Goal: Task Accomplishment & Management: Use online tool/utility

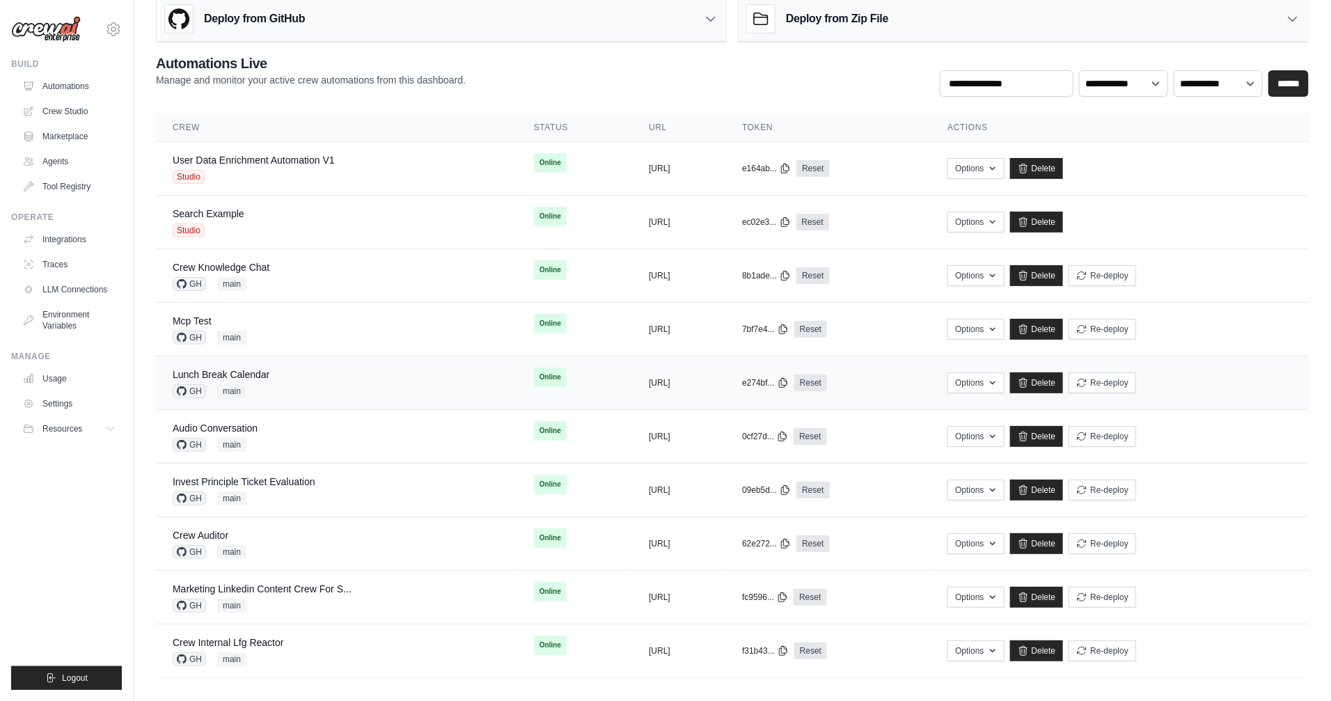
scroll to position [25, 0]
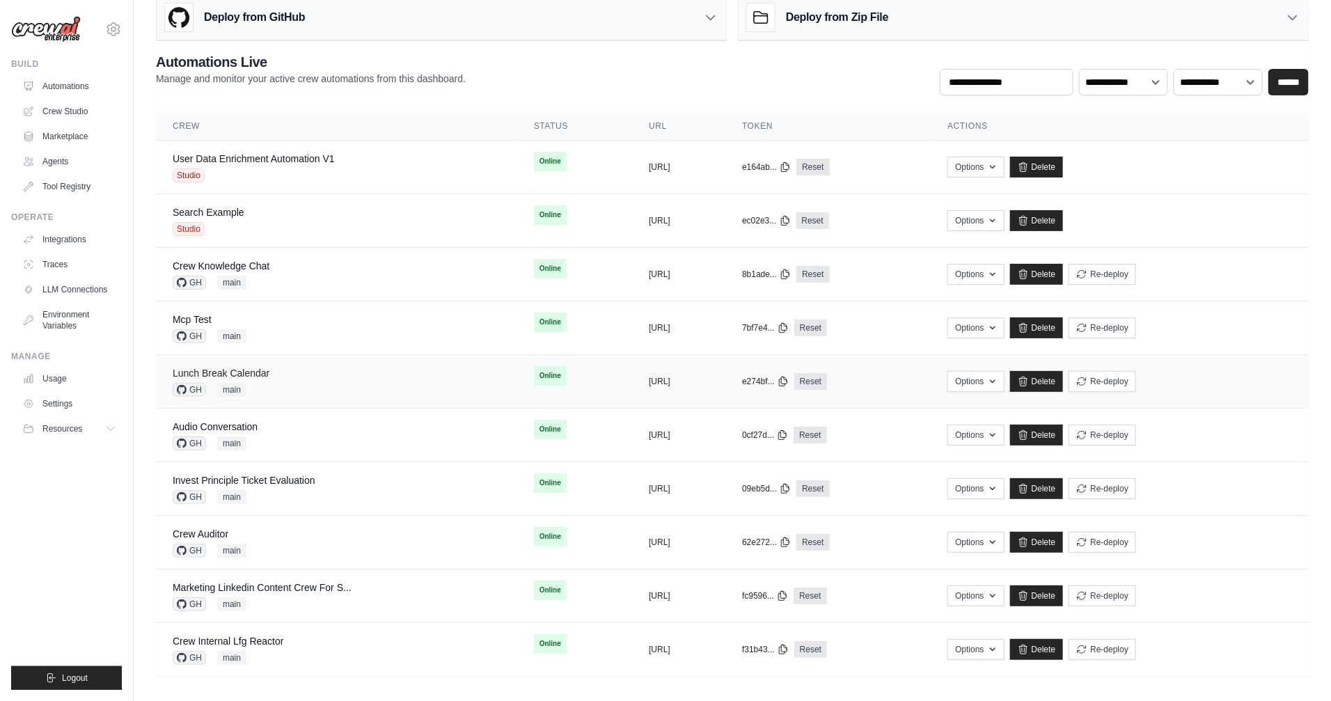
click at [239, 372] on link "Lunch Break Calendar" at bounding box center [221, 372] width 97 height 11
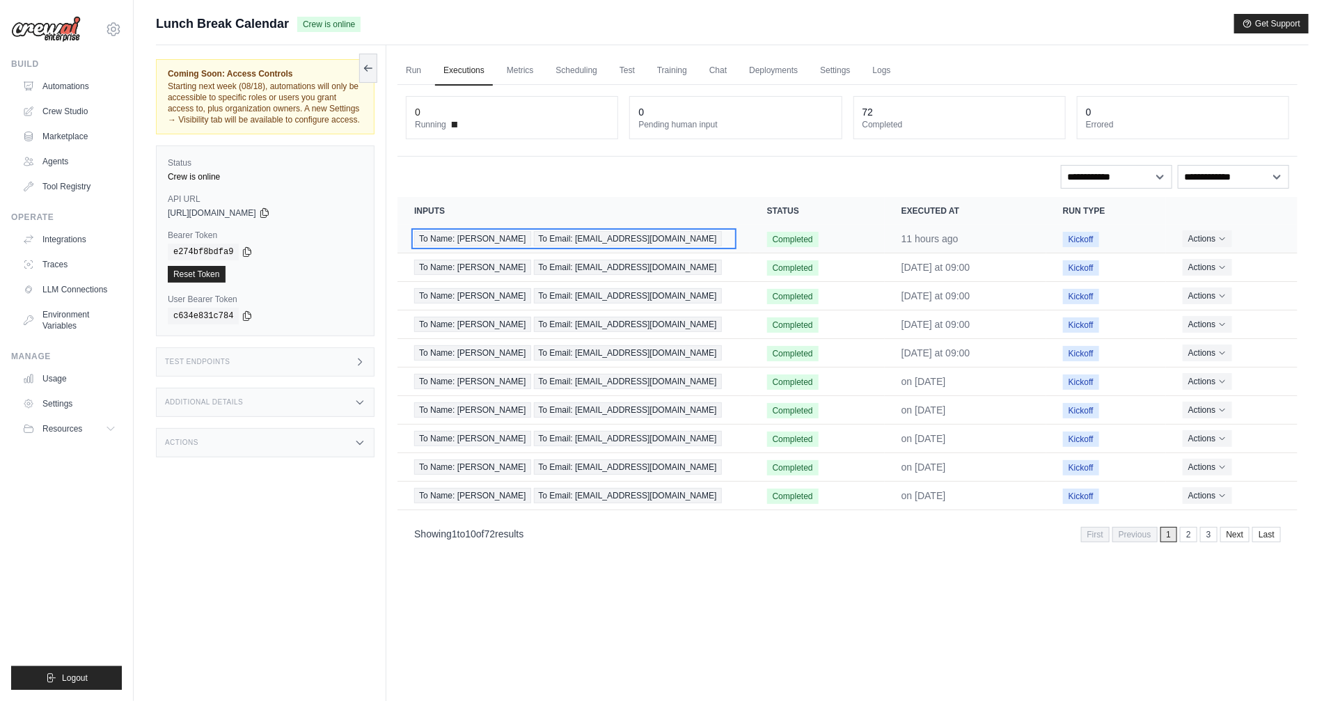
click at [685, 232] on div "To Name: Yngrid To Email: yngridclima@gmail.com" at bounding box center [573, 238] width 319 height 15
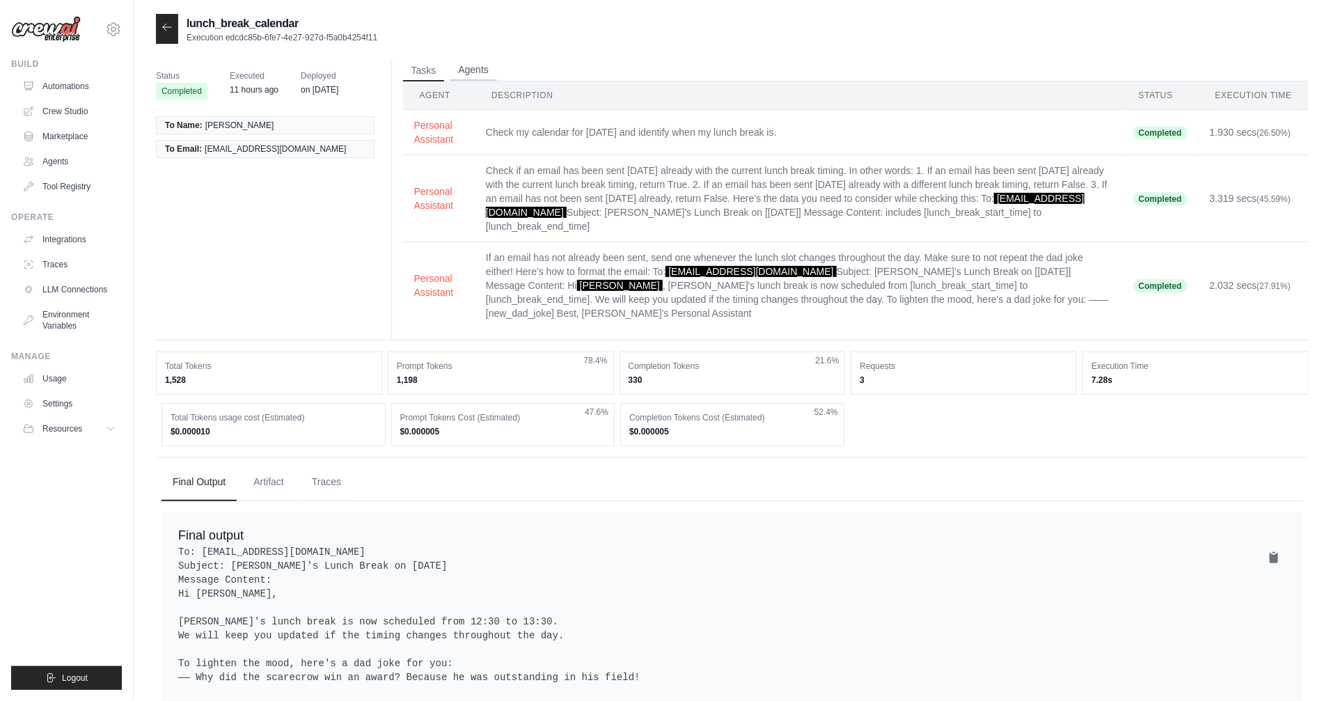
click at [471, 71] on button "Agents" at bounding box center [473, 70] width 47 height 21
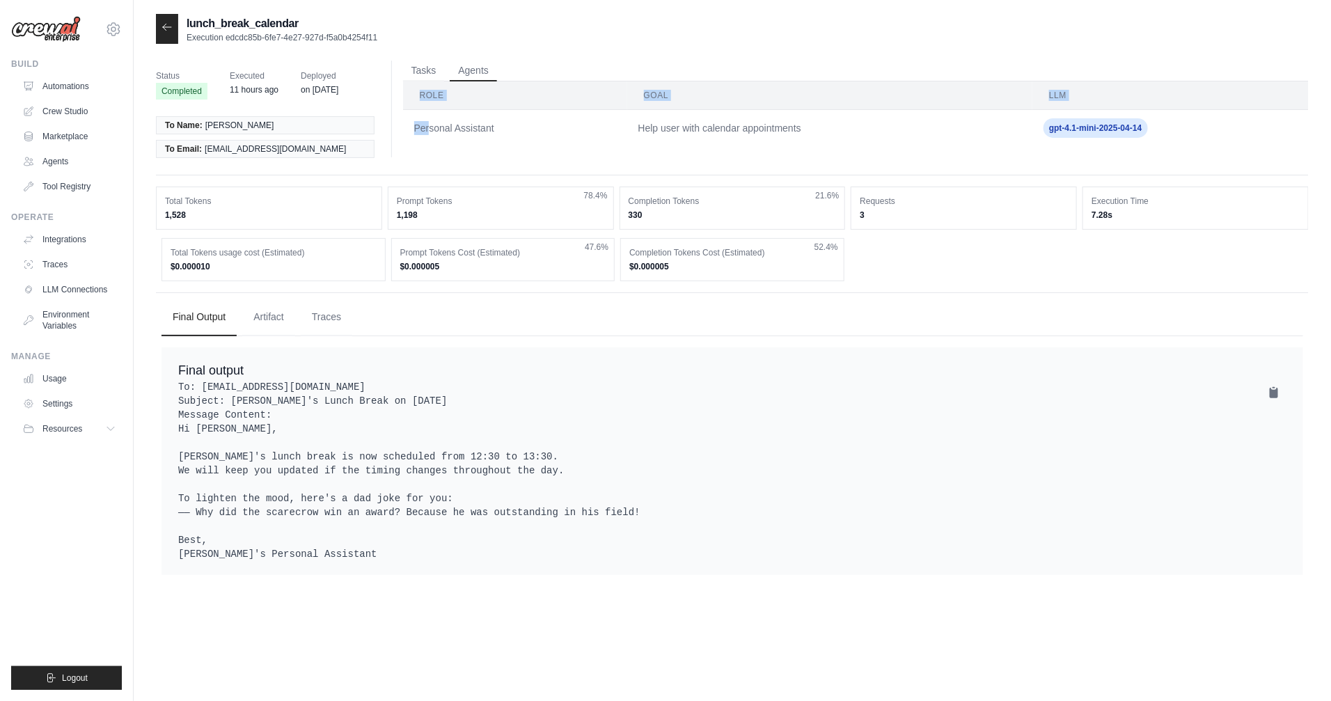
drag, startPoint x: 431, startPoint y: 133, endPoint x: 1287, endPoint y: 164, distance: 856.5
click at [1287, 164] on div "Status Completed Executed 11 hours ago Deployed on [DATE] To Name: [PERSON_NAME…" at bounding box center [732, 118] width 1152 height 115
click at [1066, 338] on div "Final Output Artifact Traces Final output EXECUTION TIMELINE" at bounding box center [732, 436] width 1152 height 288
drag, startPoint x: 1057, startPoint y: 130, endPoint x: 1165, endPoint y: 131, distance: 107.9
click at [1074, 131] on span "gpt-4.1-mini-2025-04-14" at bounding box center [1095, 127] width 104 height 19
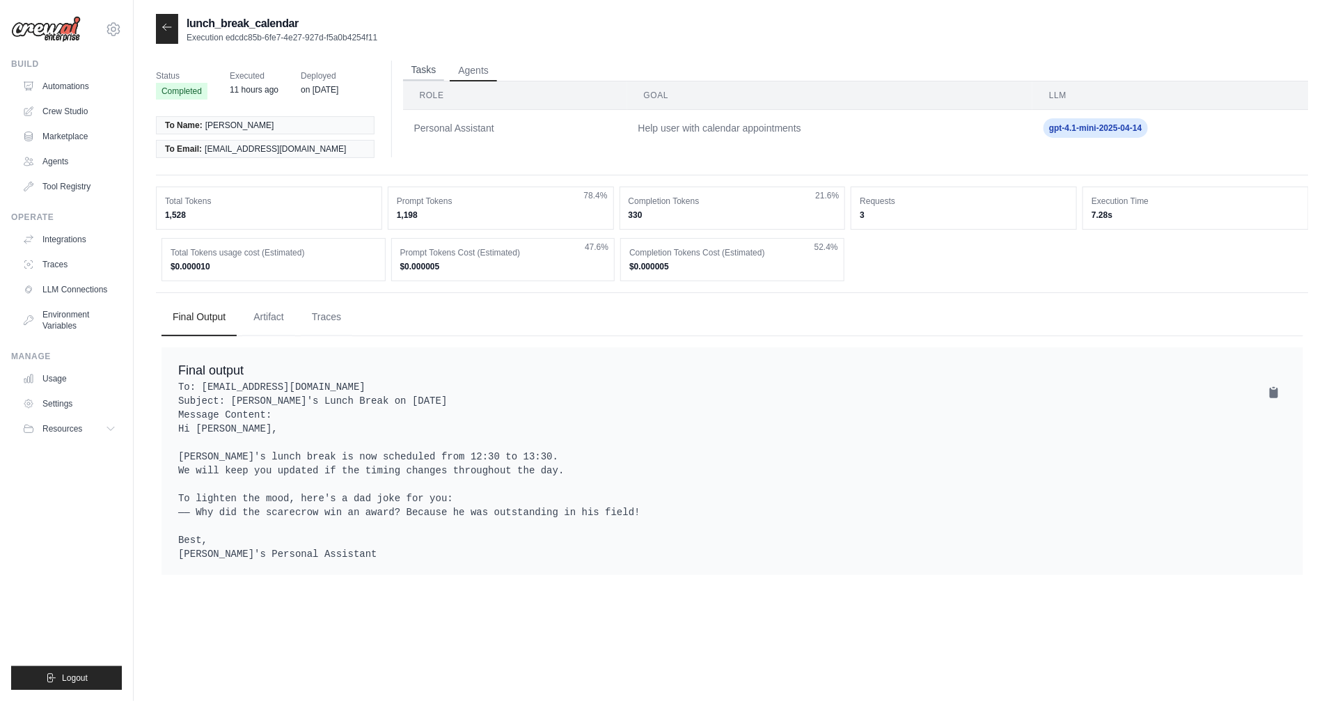
click at [420, 76] on button "Tasks" at bounding box center [424, 70] width 42 height 21
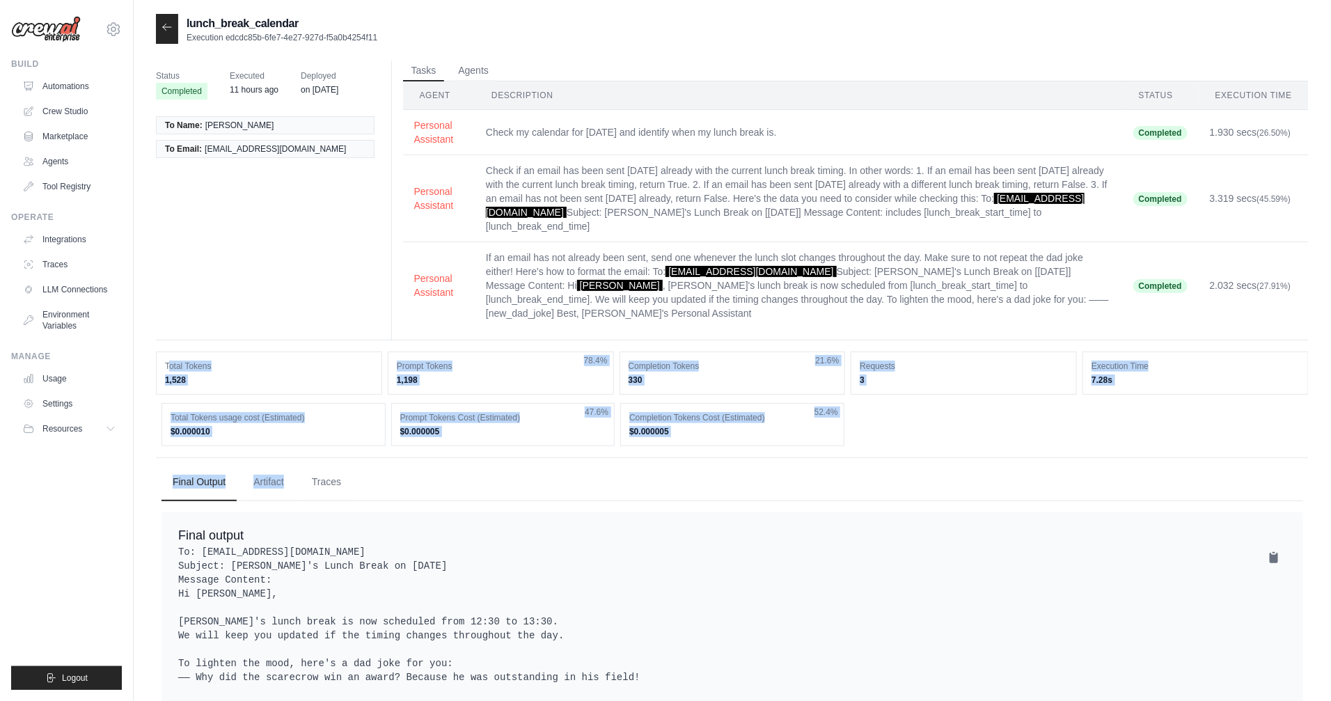
drag, startPoint x: 208, startPoint y: 363, endPoint x: 470, endPoint y: 419, distance: 268.2
click at [465, 419] on div "Status Completed Executed 11 hours ago Deployed on Jun 16 To Name: Yngrid To Em…" at bounding box center [732, 403] width 1152 height 685
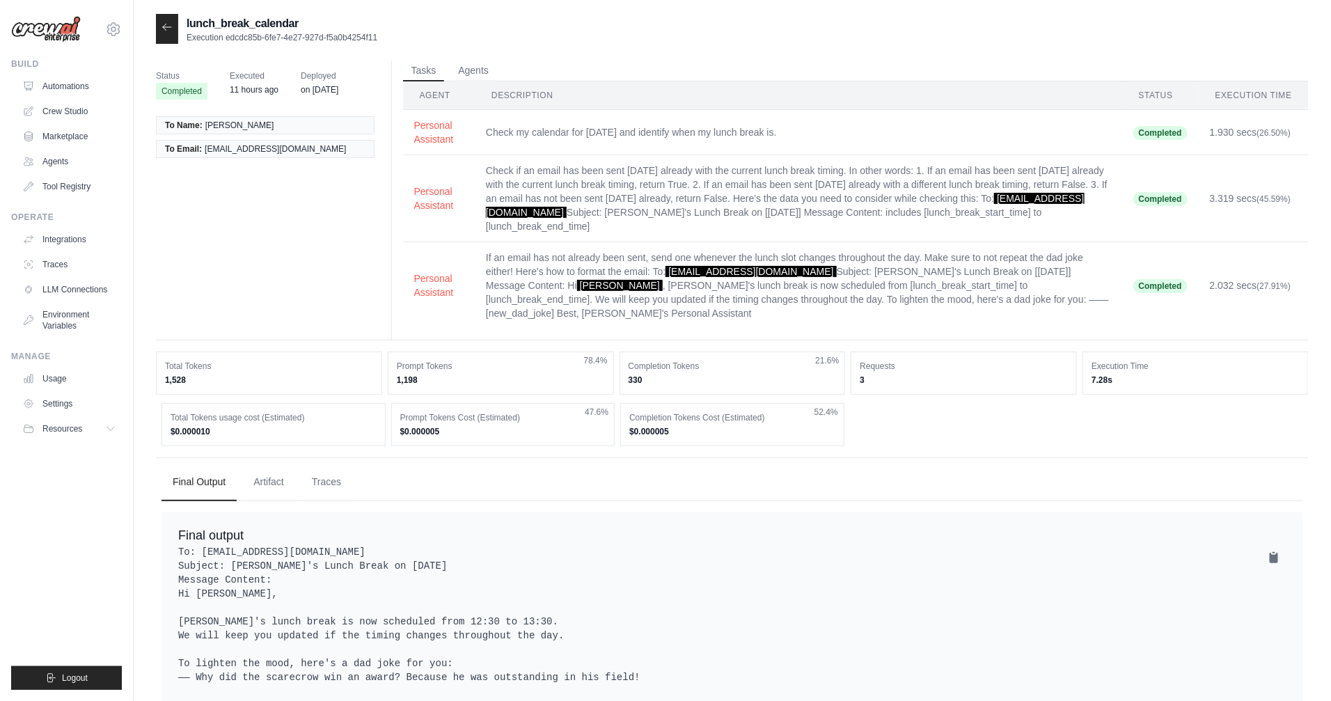
click at [888, 545] on pre "To: yngridclima@gmail.com Subject: Daniel's Lunch Break on 2025-08-11 Message C…" at bounding box center [732, 635] width 1108 height 181
click at [175, 361] on div "Total Tokens 1,528" at bounding box center [269, 372] width 226 height 43
drag, startPoint x: 1189, startPoint y: 127, endPoint x: 1296, endPoint y: 136, distance: 107.5
click at [1296, 136] on tr "Personal Assistant Check my calendar for today and identify when my lunch break…" at bounding box center [855, 132] width 905 height 45
drag, startPoint x: 248, startPoint y: 402, endPoint x: 215, endPoint y: 383, distance: 38.1
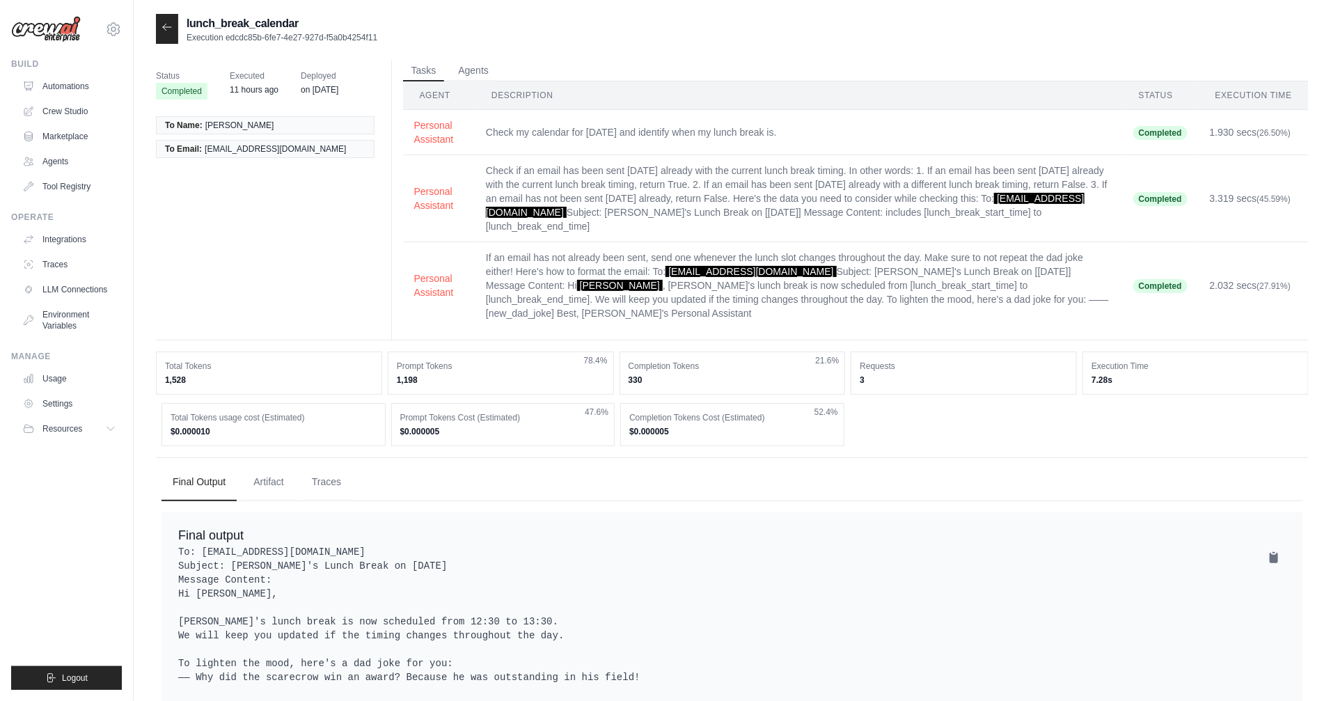
click at [248, 426] on dd "$0.000010" at bounding box center [273, 431] width 206 height 11
drag, startPoint x: 168, startPoint y: 340, endPoint x: 507, endPoint y: 374, distance: 340.6
click at [507, 374] on div "Total Tokens 1,528 Prompt Tokens 1,198 78.4% Completion Tokens 330 21.6% Reques…" at bounding box center [732, 398] width 1152 height 95
click at [983, 512] on div "Final output To: yngridclima@gmail.com Subject: Daniel's Lunch Break on 2025-08…" at bounding box center [731, 626] width 1141 height 228
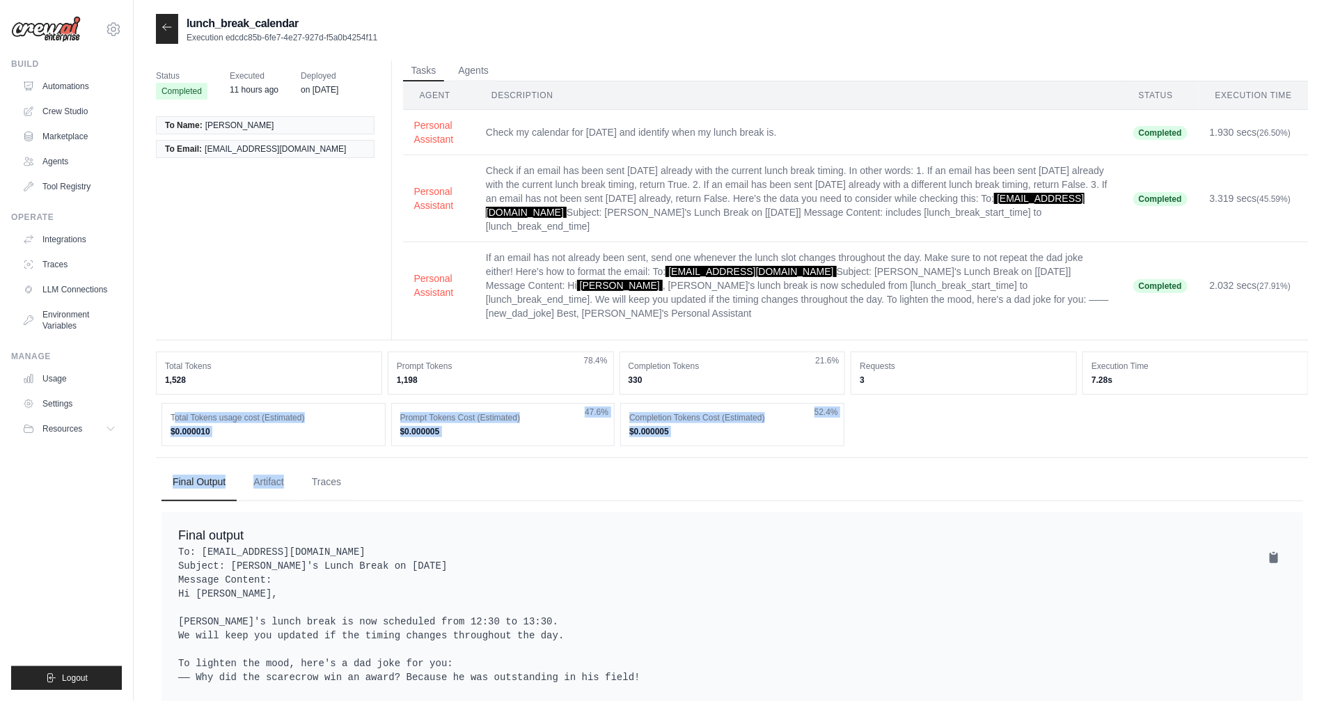
drag, startPoint x: 177, startPoint y: 386, endPoint x: 563, endPoint y: 423, distance: 388.0
click at [563, 423] on div "Status Completed Executed 11 hours ago Deployed on Jun 16 To Name: Yngrid To Em…" at bounding box center [732, 403] width 1152 height 685
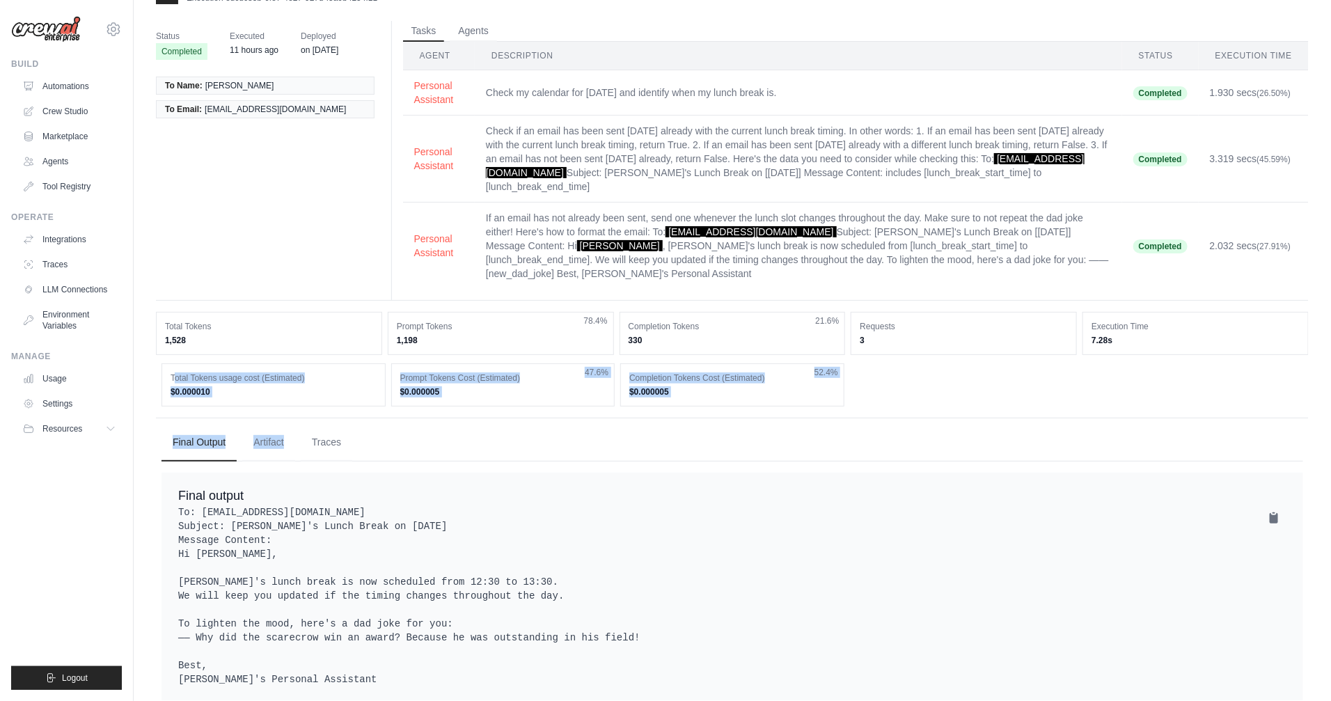
scroll to position [47, 0]
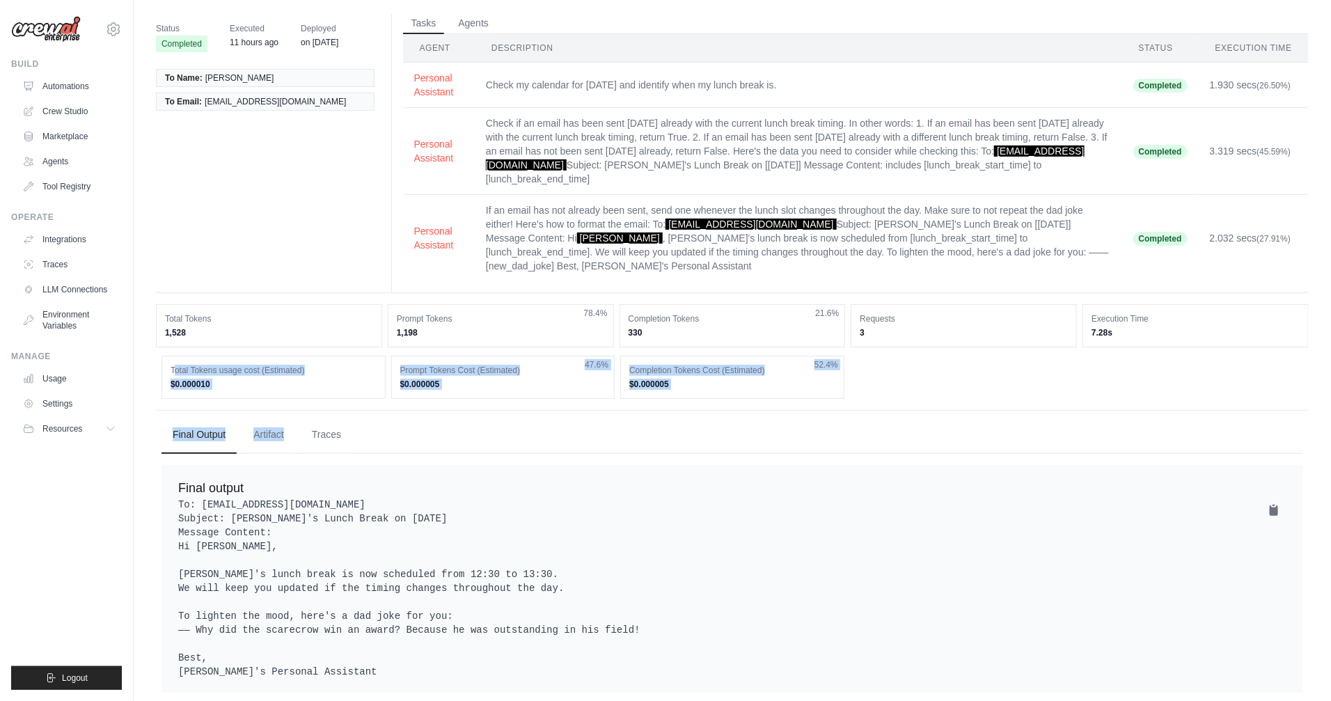
click at [445, 375] on div "Status Completed Executed 11 hours ago Deployed on Jun 16 To Name: Yngrid To Em…" at bounding box center [732, 355] width 1152 height 685
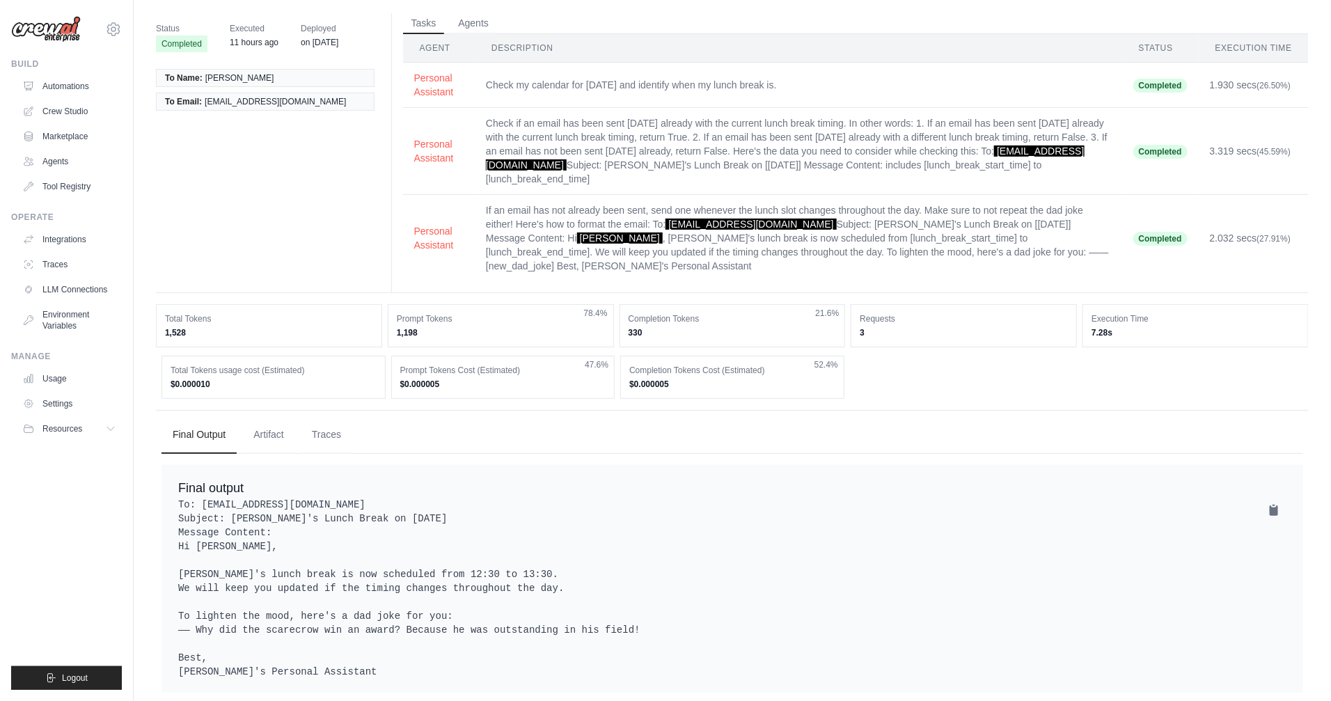
drag, startPoint x: 323, startPoint y: 260, endPoint x: 940, endPoint y: 362, distance: 625.6
click at [939, 362] on div "Status Completed Executed 11 hours ago Deployed on Jun 16 To Name: Yngrid To Em…" at bounding box center [732, 355] width 1152 height 685
click at [981, 416] on ul "Final Output Artifact Traces" at bounding box center [731, 435] width 1141 height 38
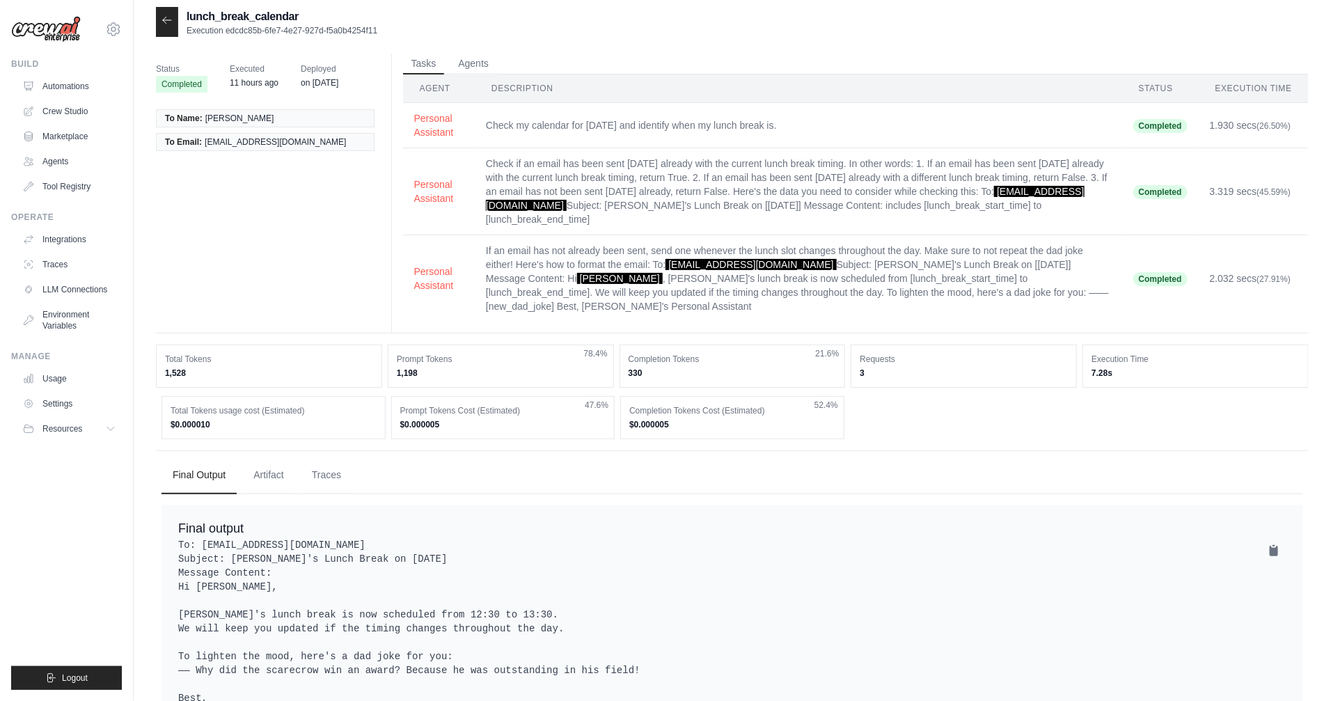
scroll to position [0, 0]
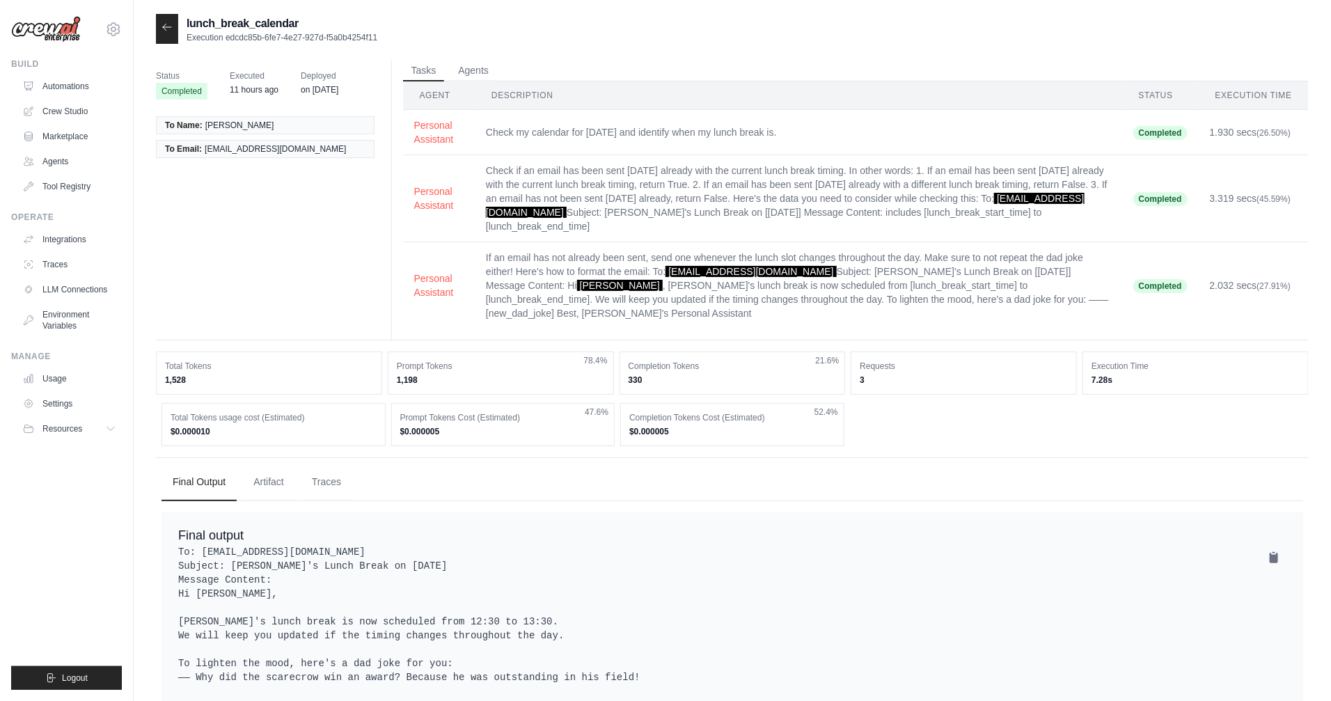
click at [167, 33] on div at bounding box center [167, 29] width 22 height 30
click at [157, 32] on div at bounding box center [167, 29] width 22 height 30
click at [162, 30] on icon at bounding box center [166, 27] width 11 height 11
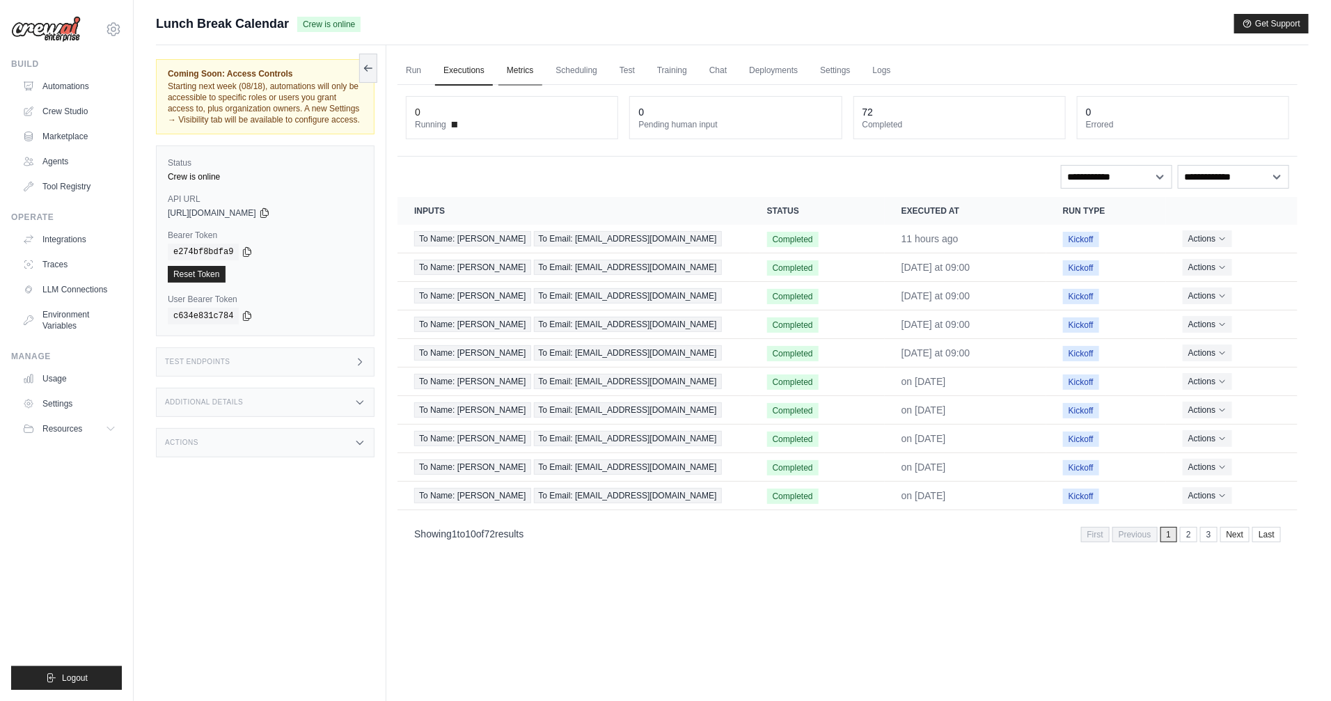
click at [525, 76] on link "Metrics" at bounding box center [520, 70] width 44 height 29
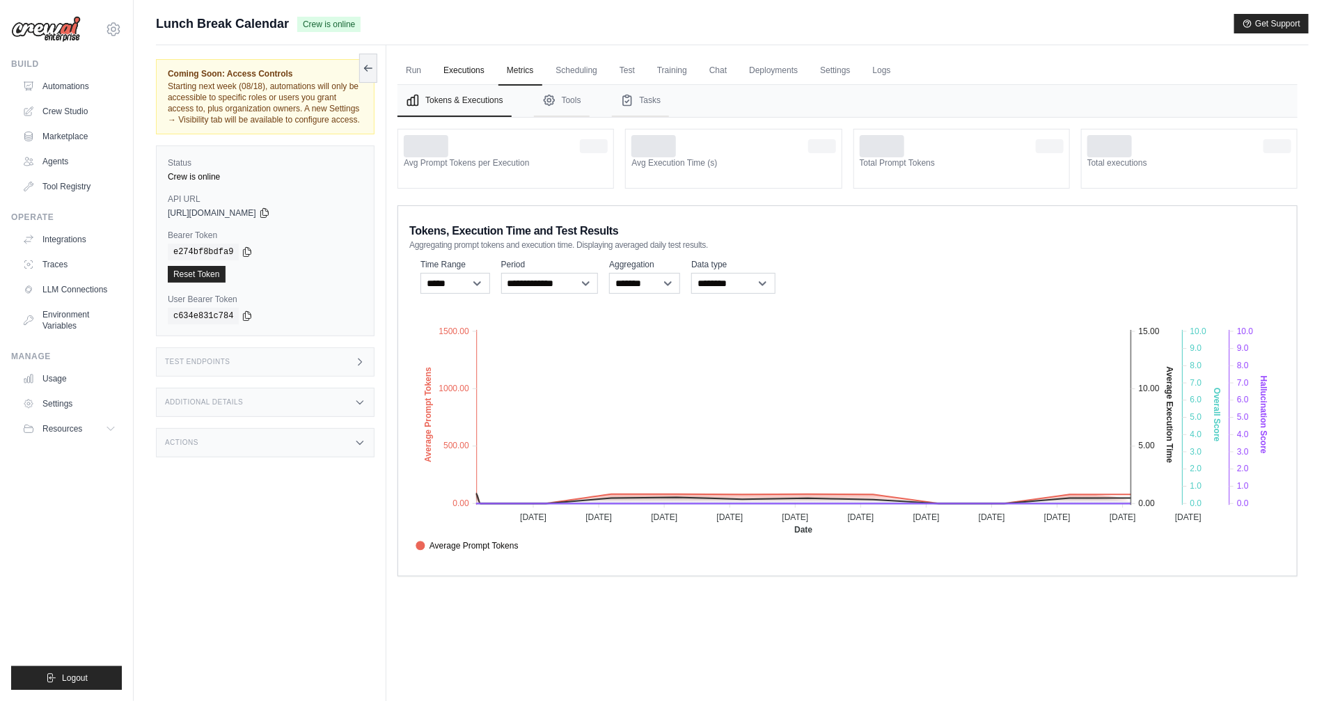
click at [473, 79] on link "Executions" at bounding box center [464, 70] width 58 height 29
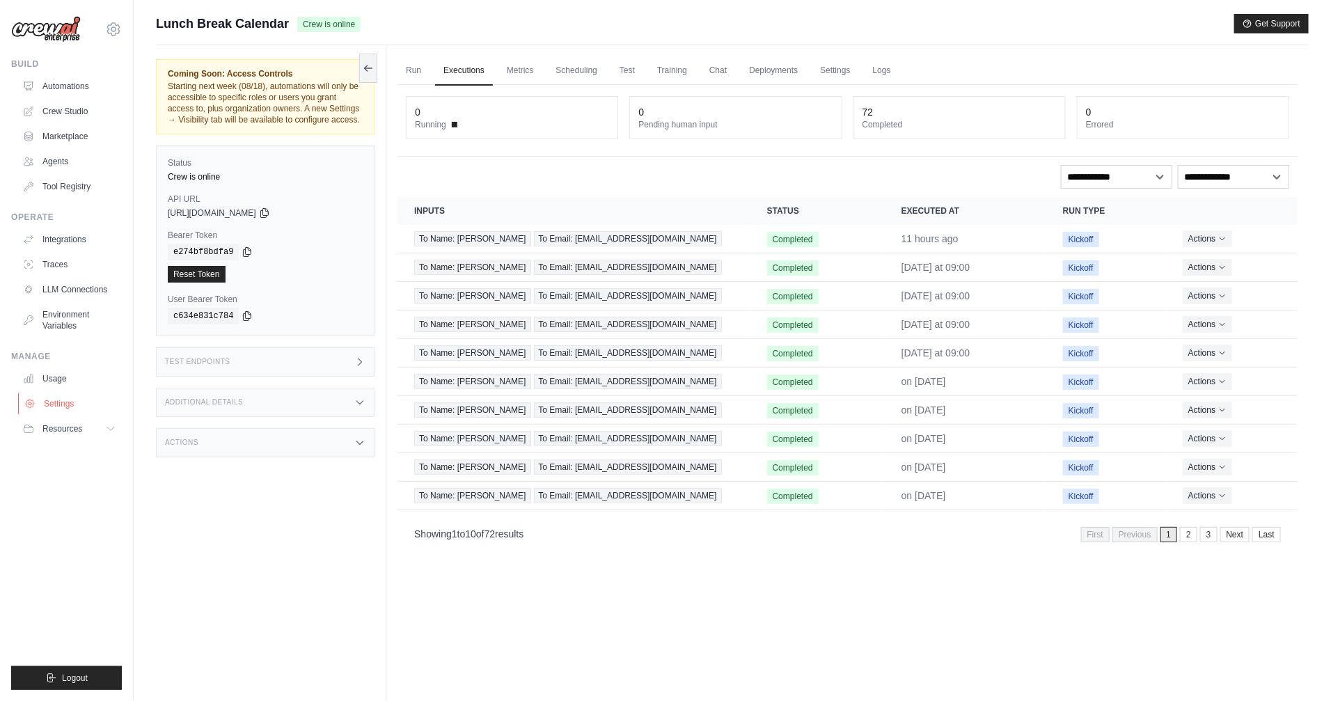
click at [56, 402] on link "Settings" at bounding box center [70, 403] width 105 height 22
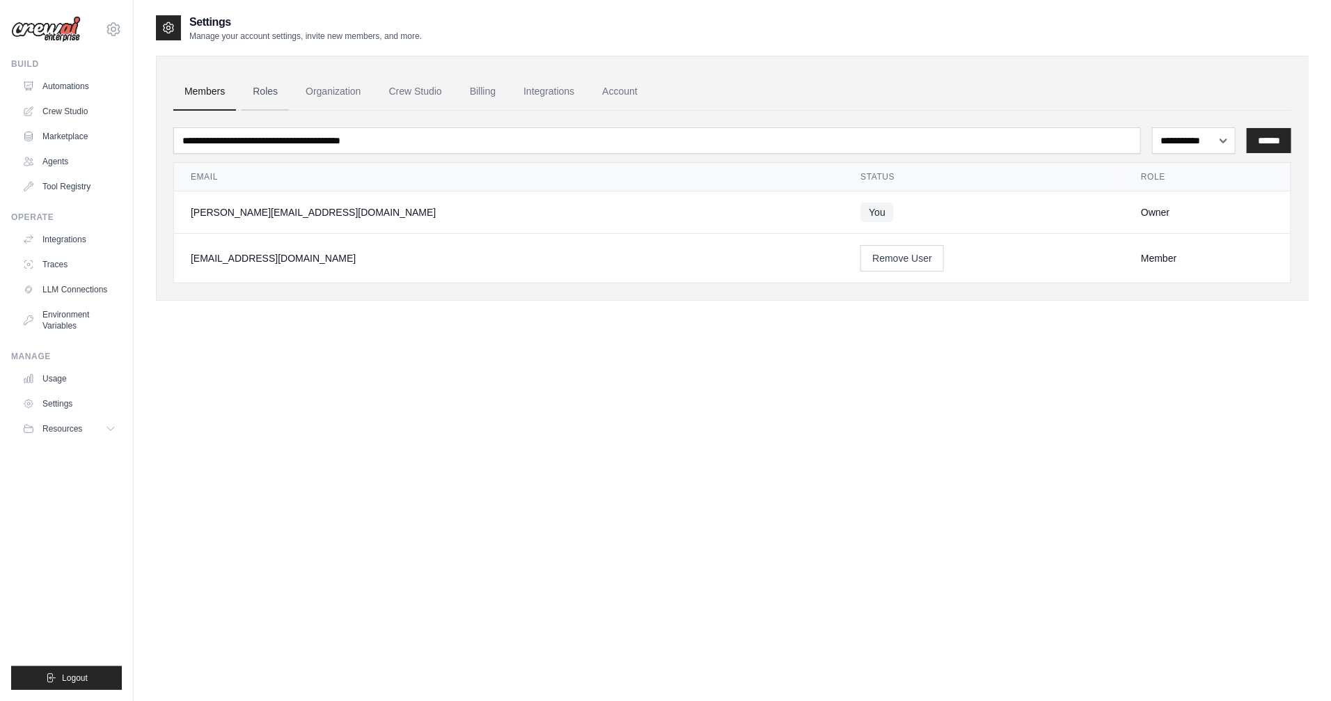
click at [267, 96] on link "Roles" at bounding box center [264, 92] width 47 height 38
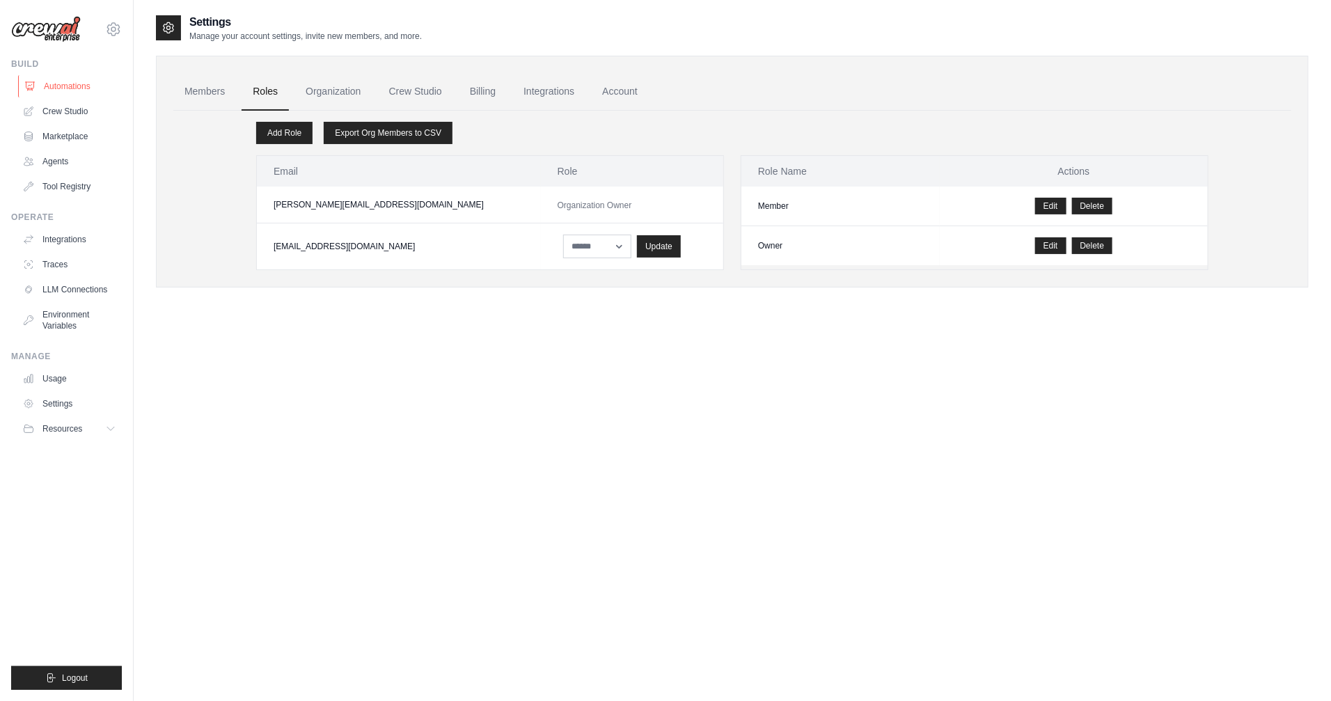
click at [71, 84] on link "Automations" at bounding box center [70, 86] width 105 height 22
click at [839, 214] on td "Member" at bounding box center [840, 206] width 198 height 40
click at [287, 130] on link "Add Role" at bounding box center [284, 133] width 56 height 22
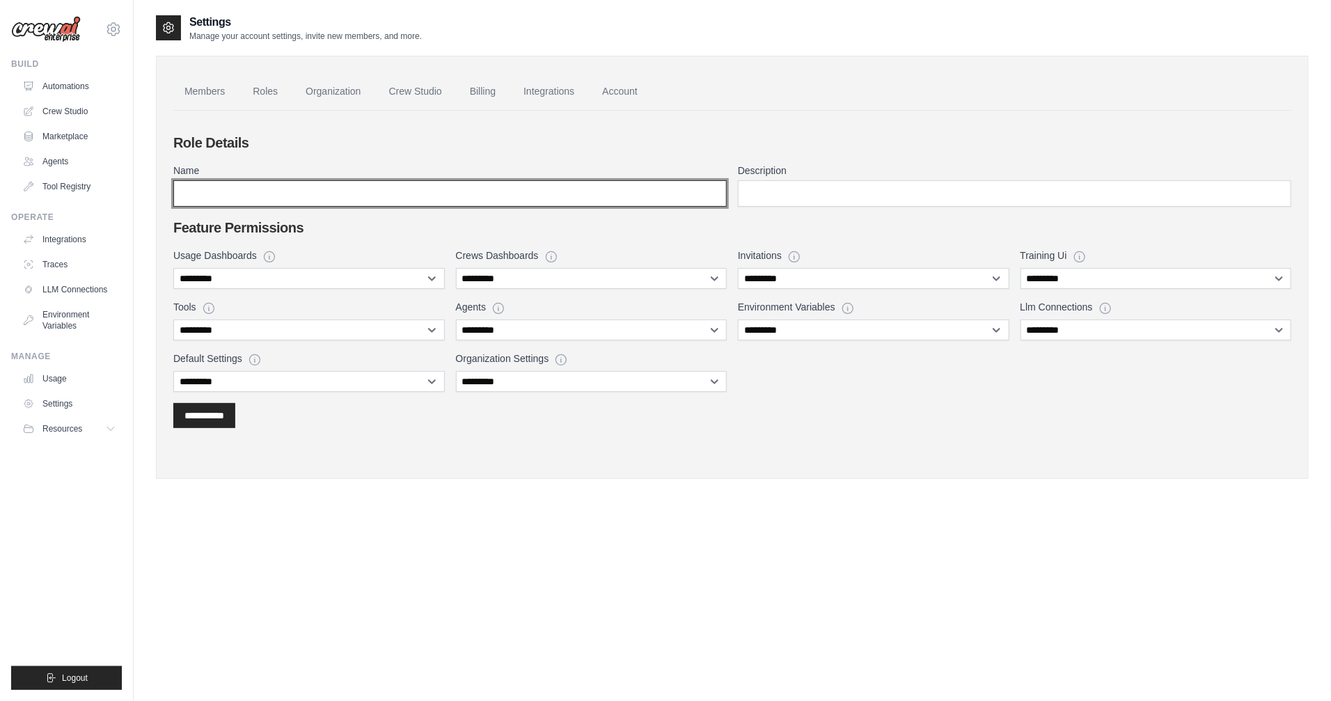
click at [315, 184] on input "Name" at bounding box center [449, 193] width 553 height 26
type input "*********"
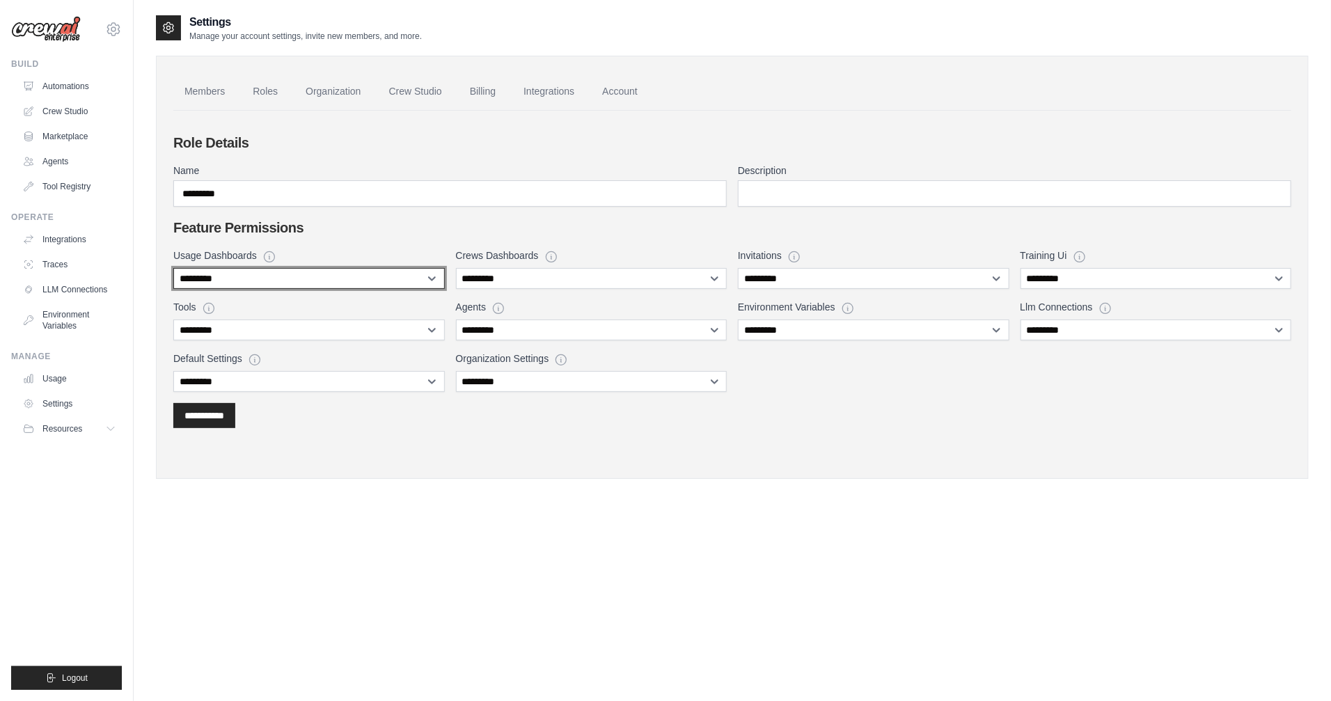
click at [356, 276] on select "**********" at bounding box center [308, 278] width 271 height 21
click at [338, 276] on select "**********" at bounding box center [308, 278] width 271 height 21
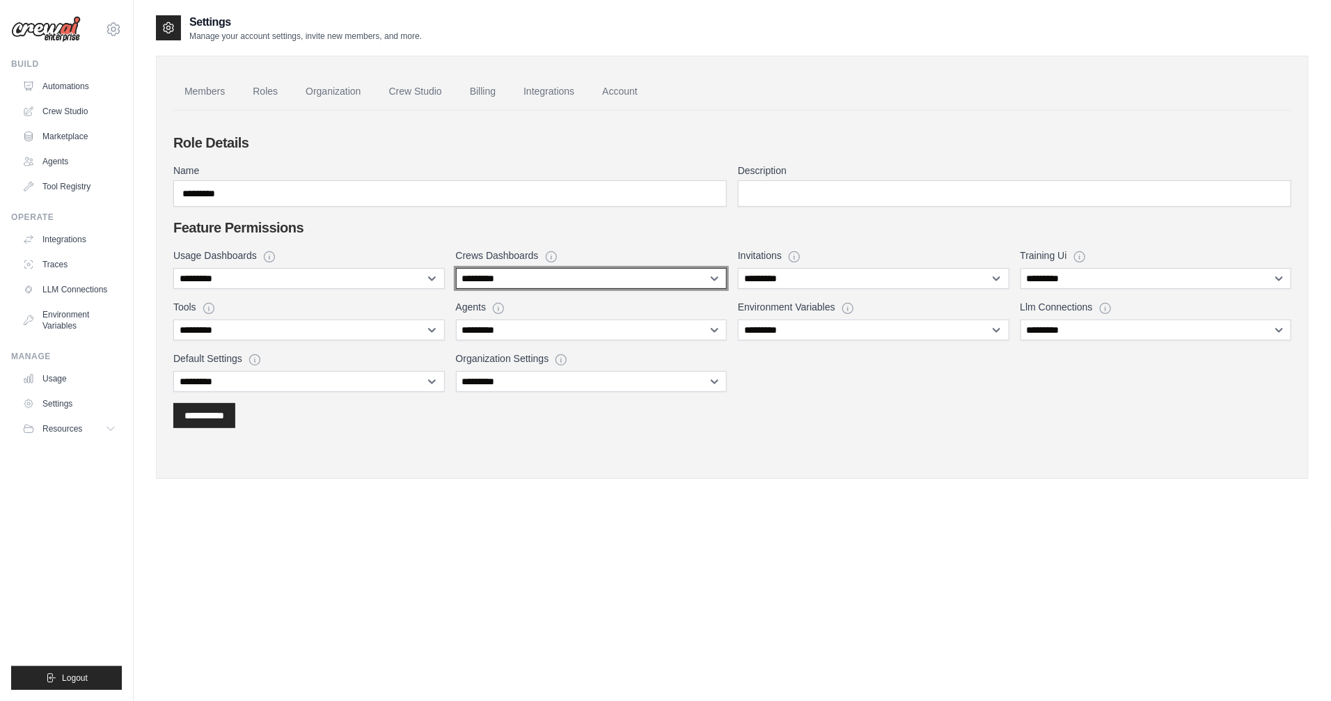
click at [656, 277] on select "**********" at bounding box center [591, 278] width 271 height 21
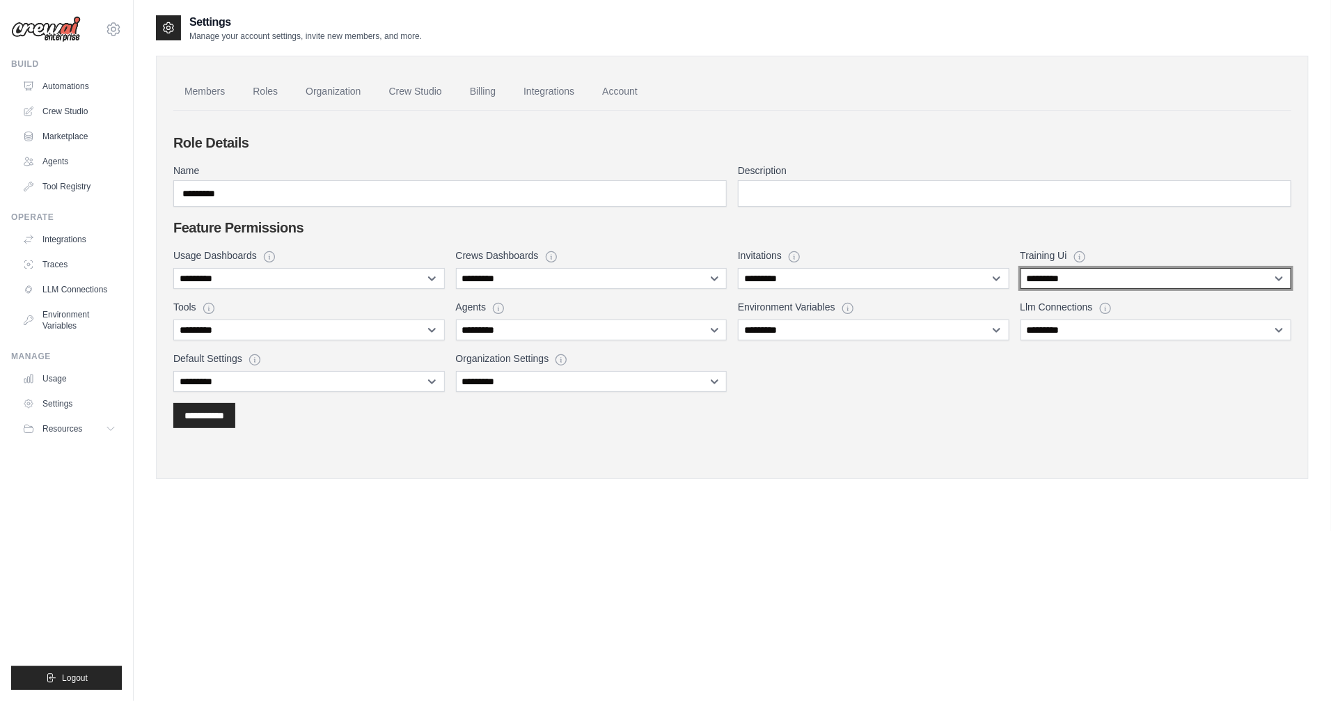
click at [1145, 282] on select "**********" at bounding box center [1155, 278] width 271 height 21
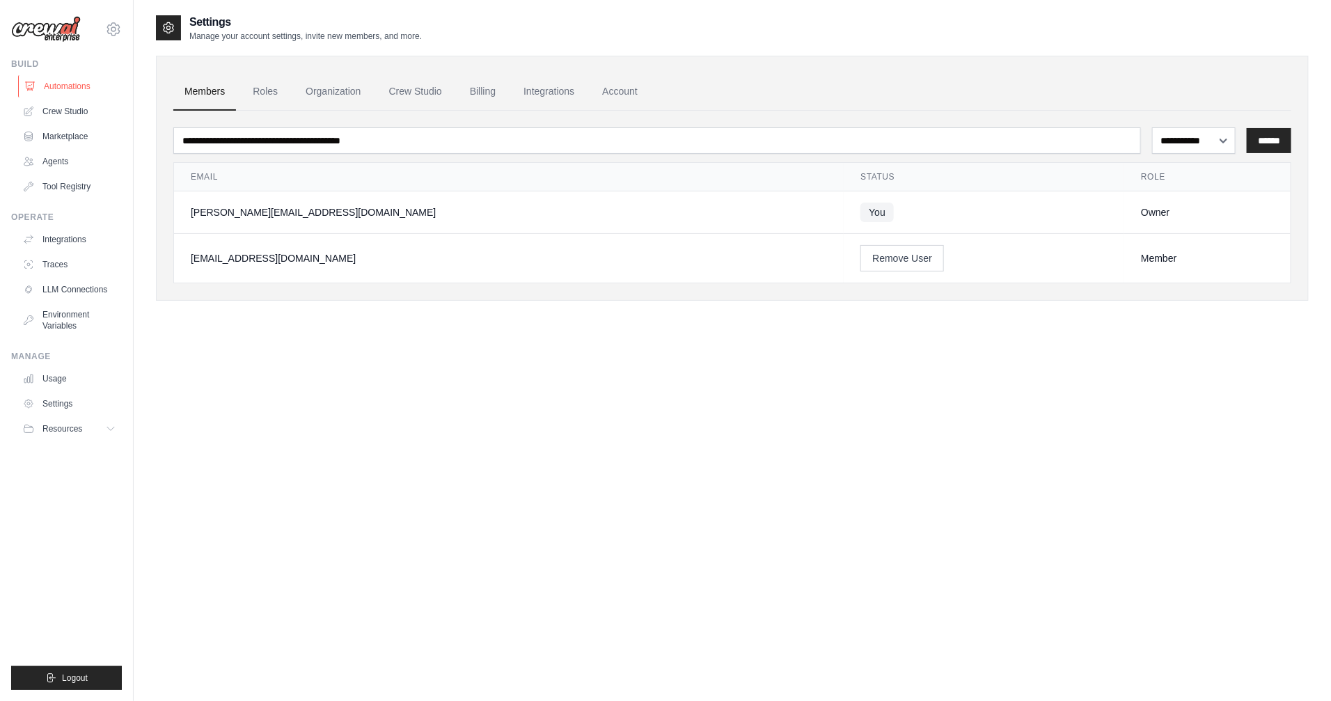
click at [59, 82] on link "Automations" at bounding box center [70, 86] width 105 height 22
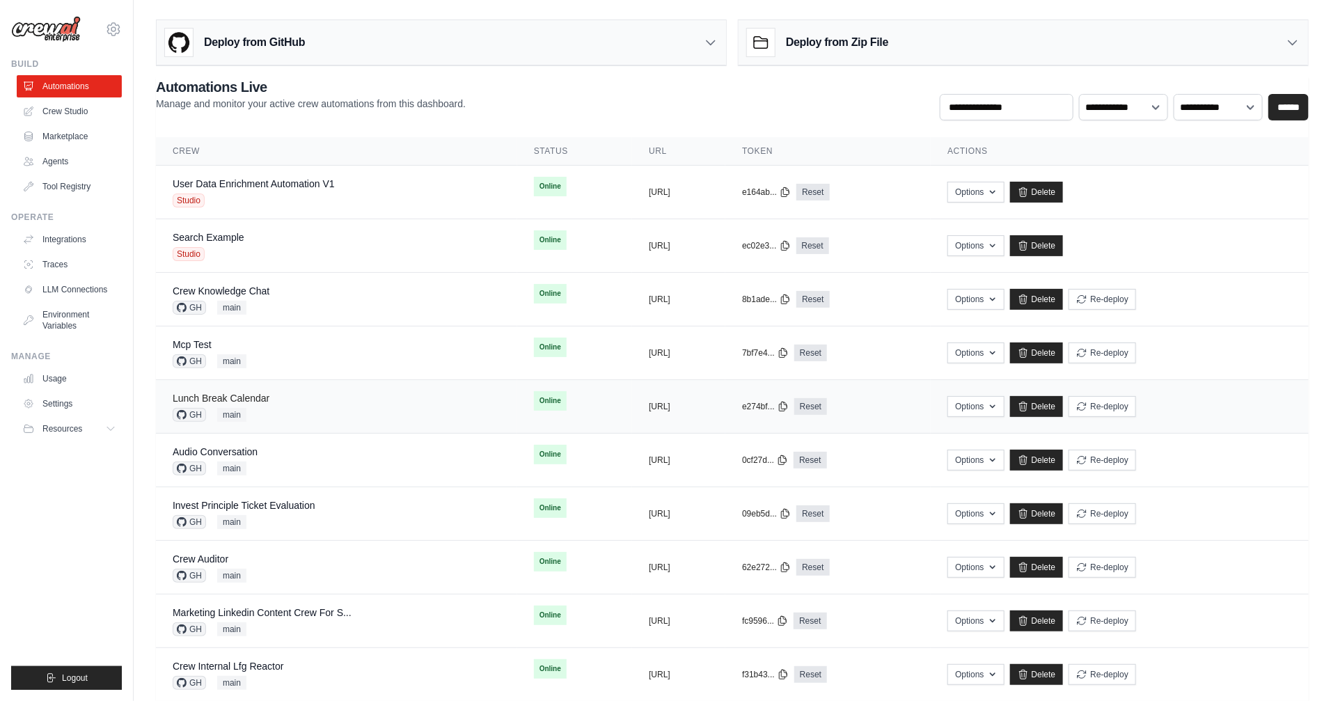
click at [252, 393] on link "Lunch Break Calendar" at bounding box center [221, 397] width 97 height 11
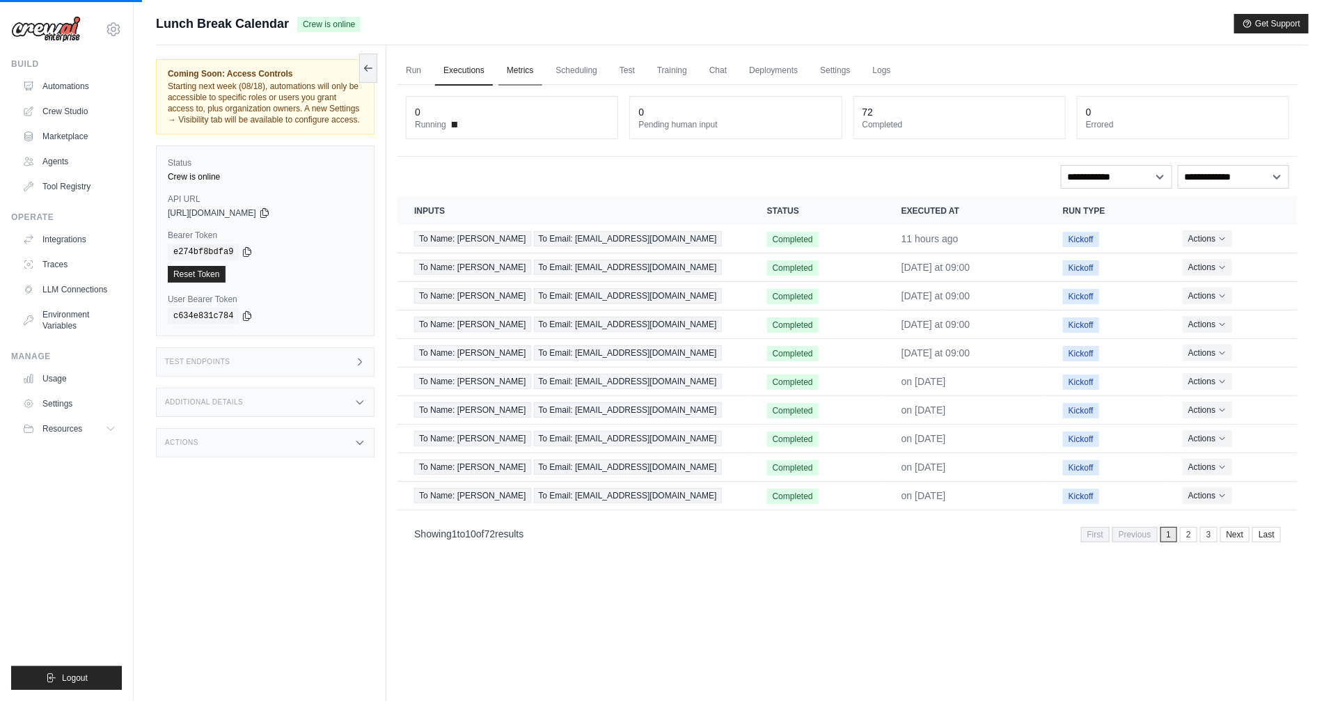
click at [527, 66] on link "Metrics" at bounding box center [520, 70] width 44 height 29
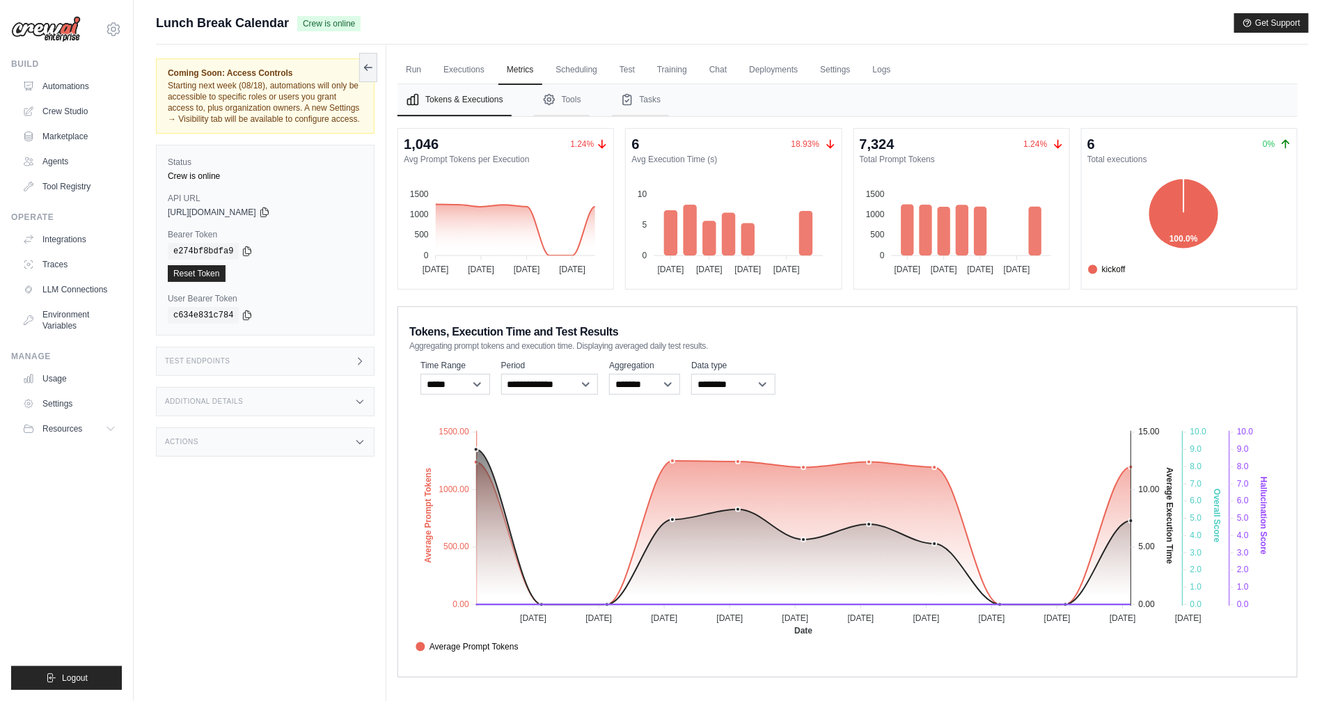
scroll to position [1, 0]
drag, startPoint x: 1098, startPoint y: 154, endPoint x: 1186, endPoint y: 162, distance: 88.8
click at [1186, 162] on dt "Total executions" at bounding box center [1189, 158] width 204 height 11
click at [836, 73] on link "Settings" at bounding box center [834, 69] width 47 height 29
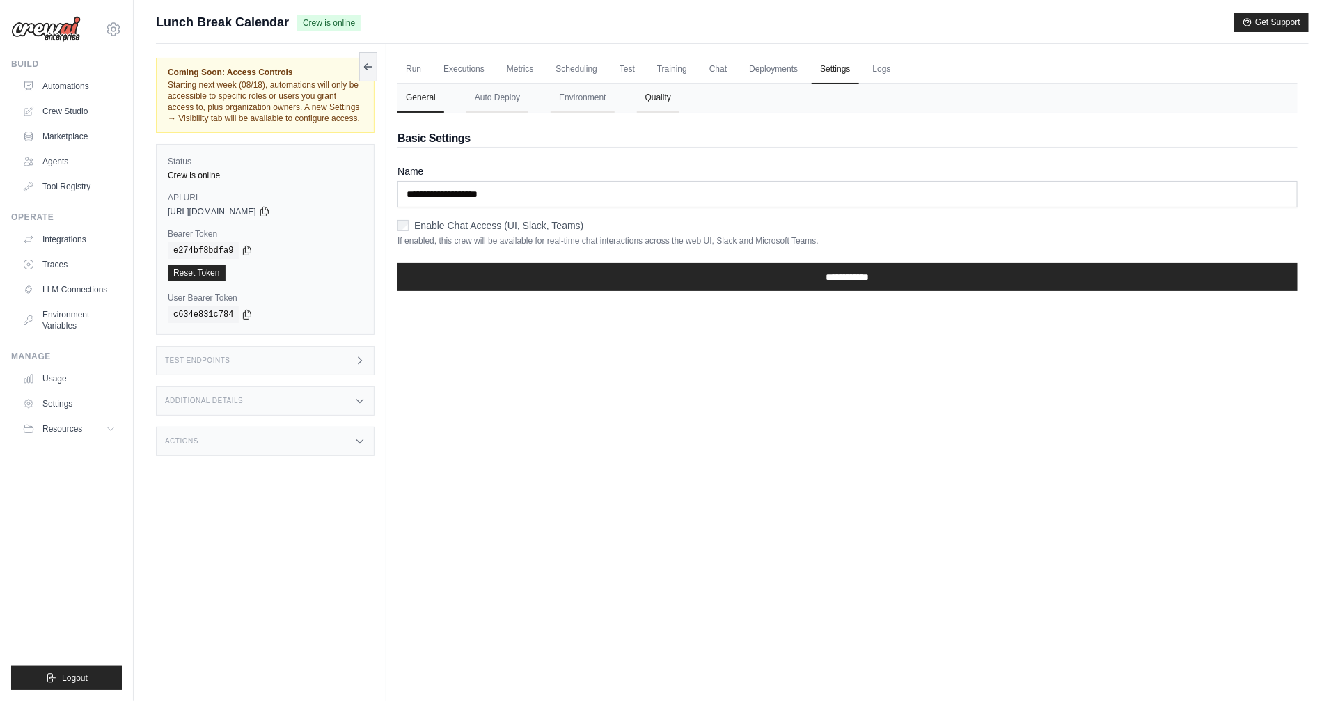
click at [665, 103] on button "Quality" at bounding box center [658, 98] width 42 height 29
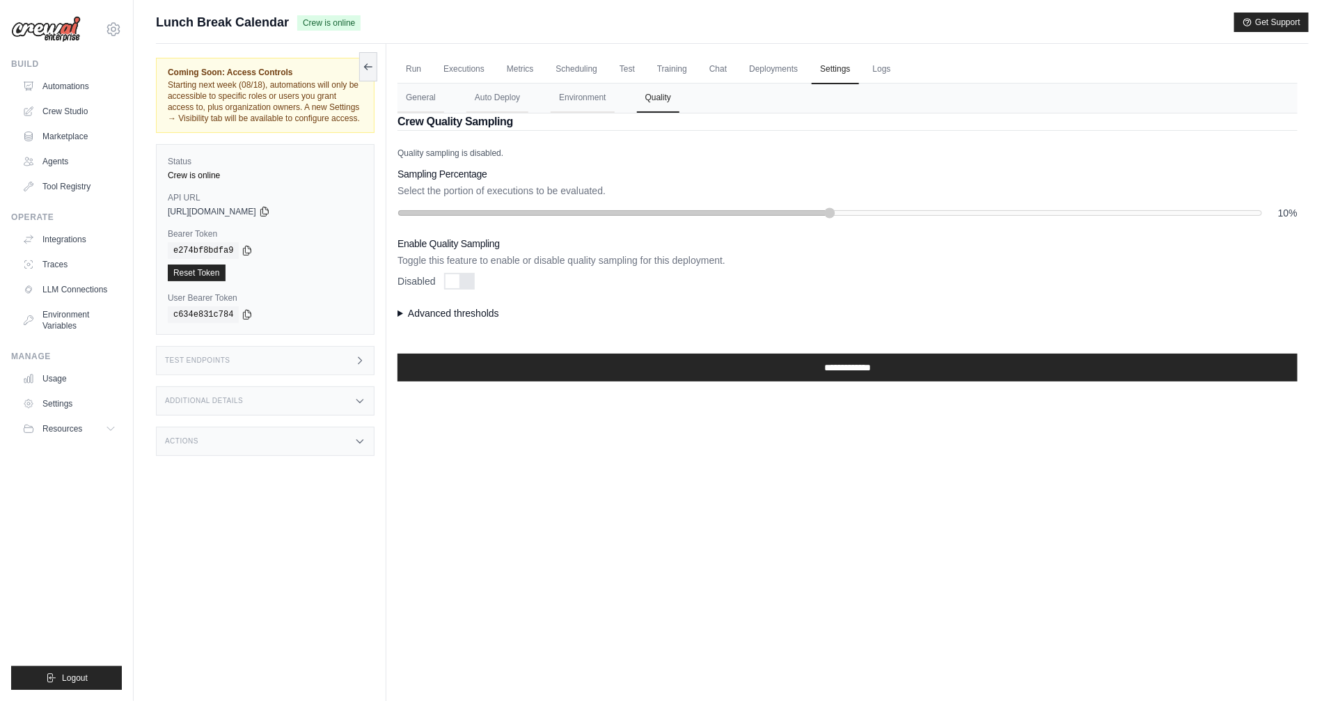
click at [464, 278] on div at bounding box center [459, 281] width 31 height 17
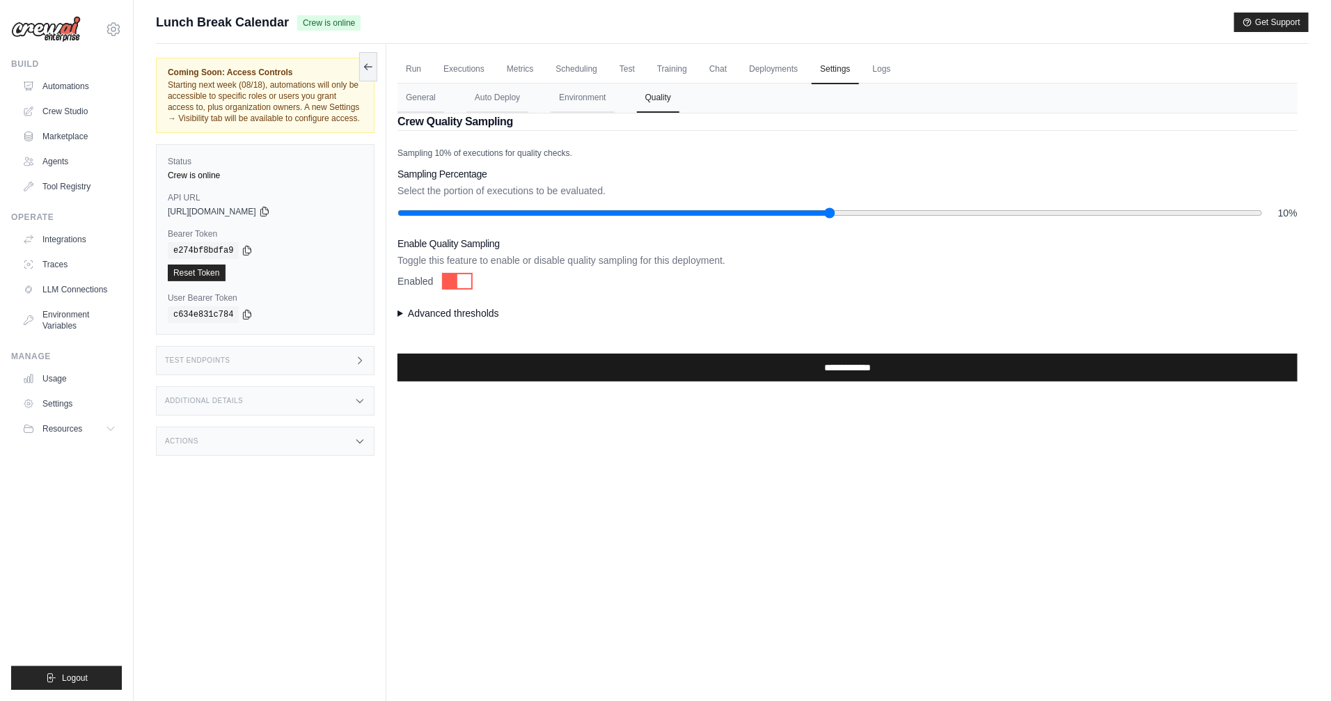
click at [678, 358] on input "**********" at bounding box center [847, 368] width 900 height 28
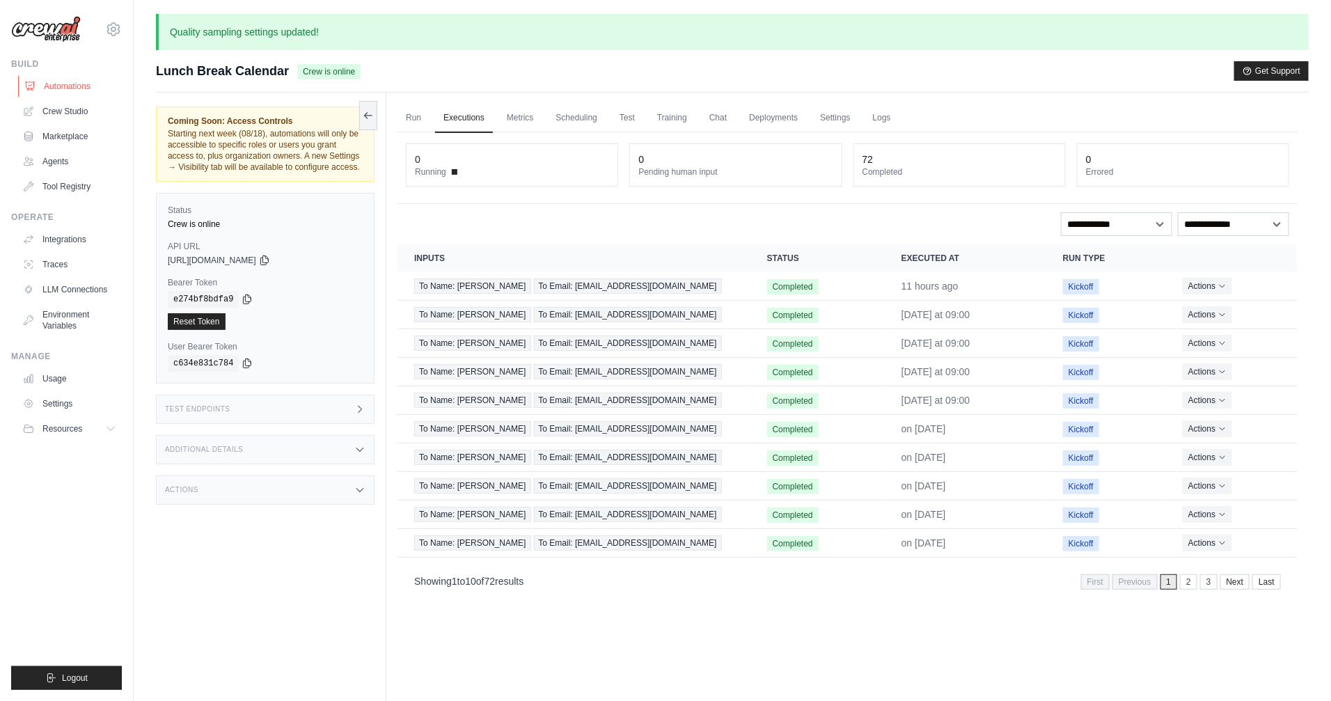
click at [79, 85] on link "Automations" at bounding box center [70, 86] width 105 height 22
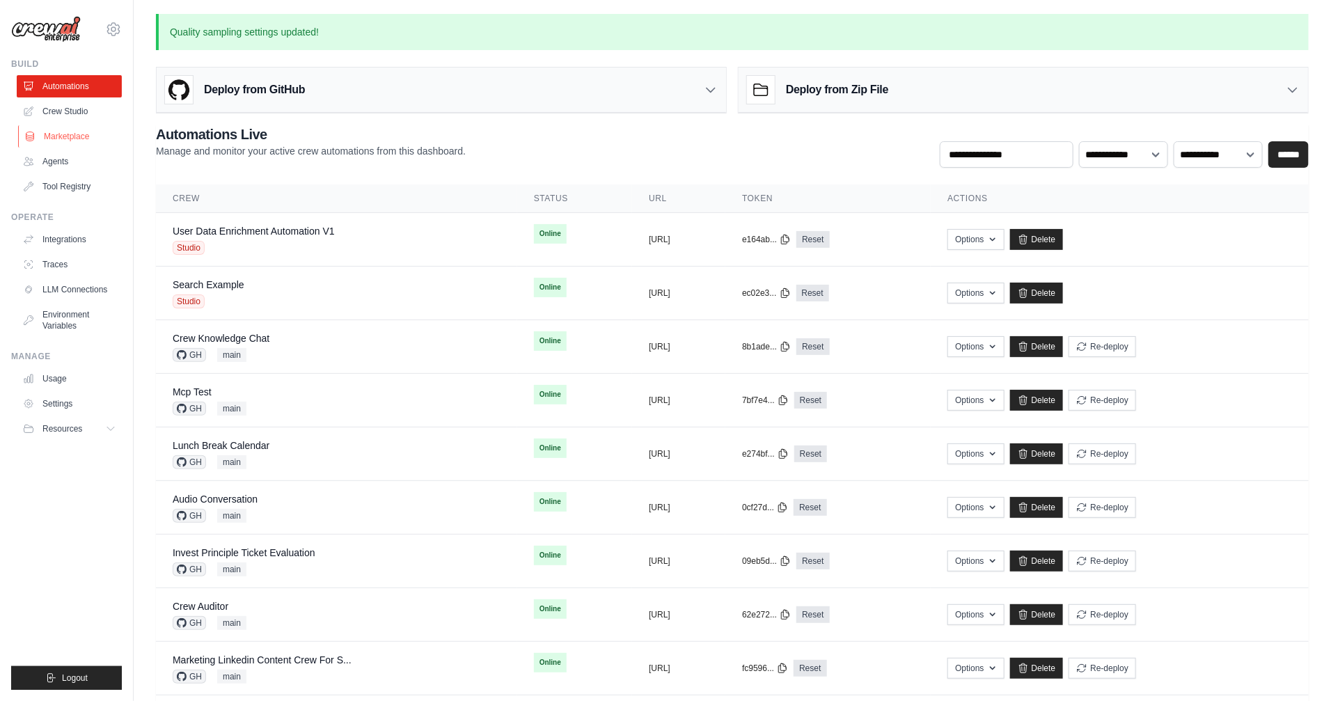
click at [70, 138] on link "Marketplace" at bounding box center [70, 136] width 105 height 22
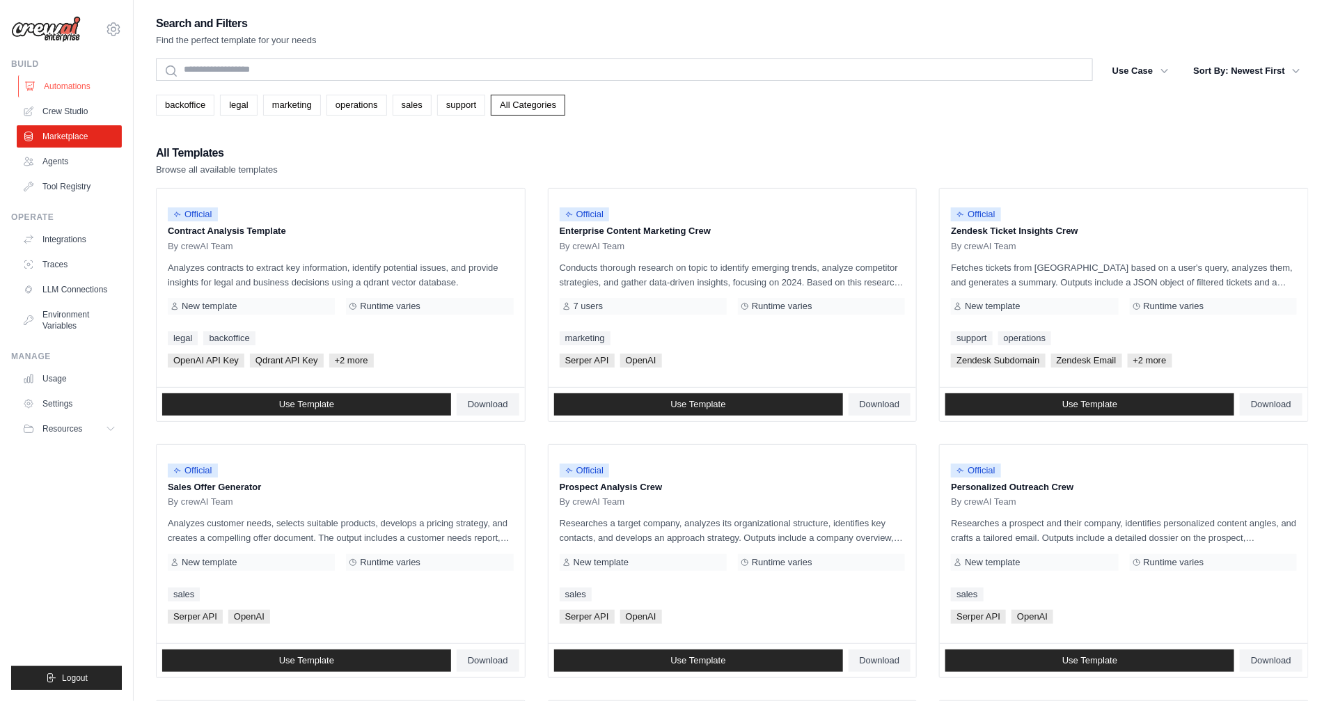
click at [58, 81] on link "Automations" at bounding box center [70, 86] width 105 height 22
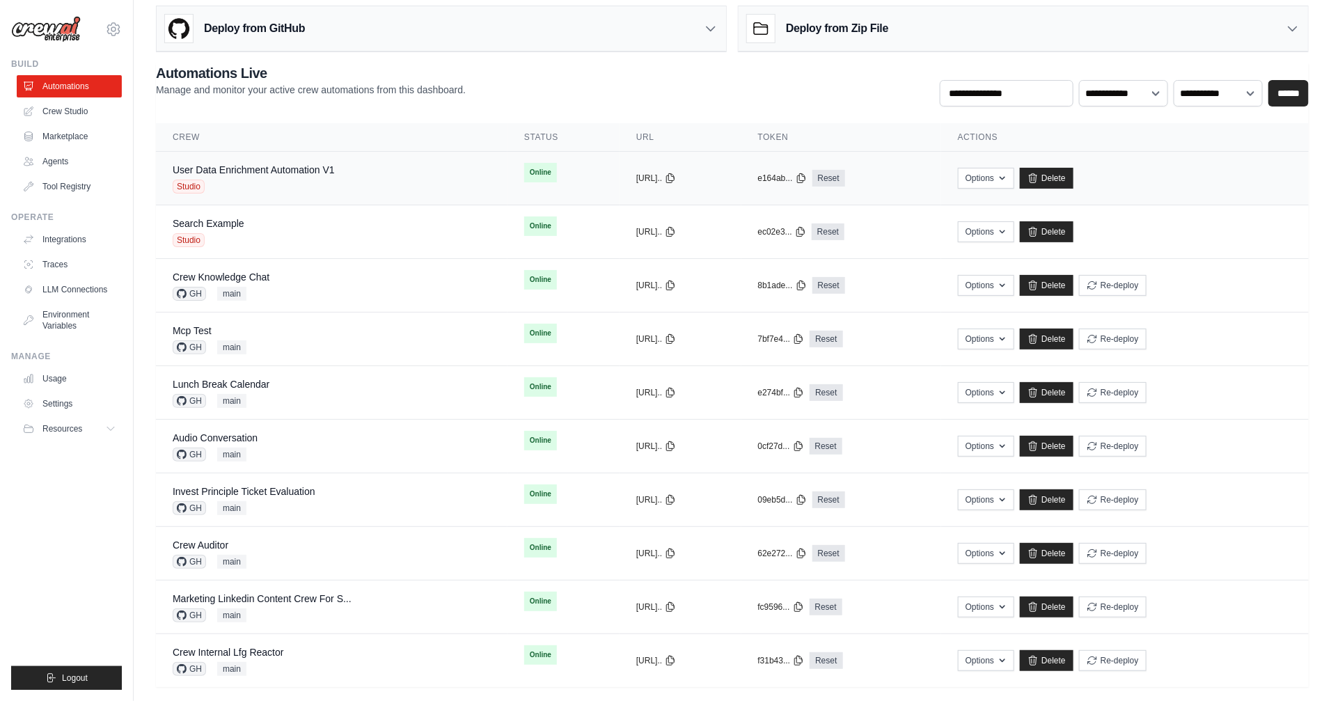
scroll to position [31, 0]
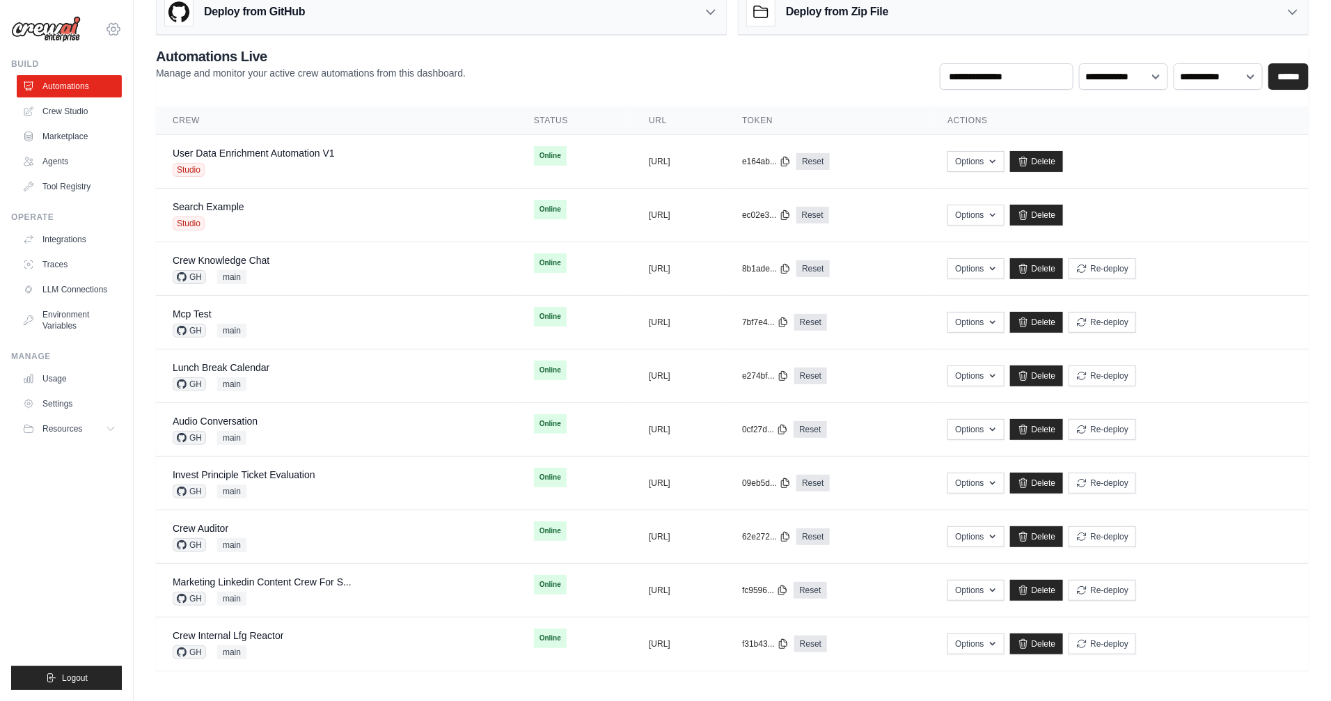
click at [118, 31] on icon at bounding box center [113, 29] width 17 height 17
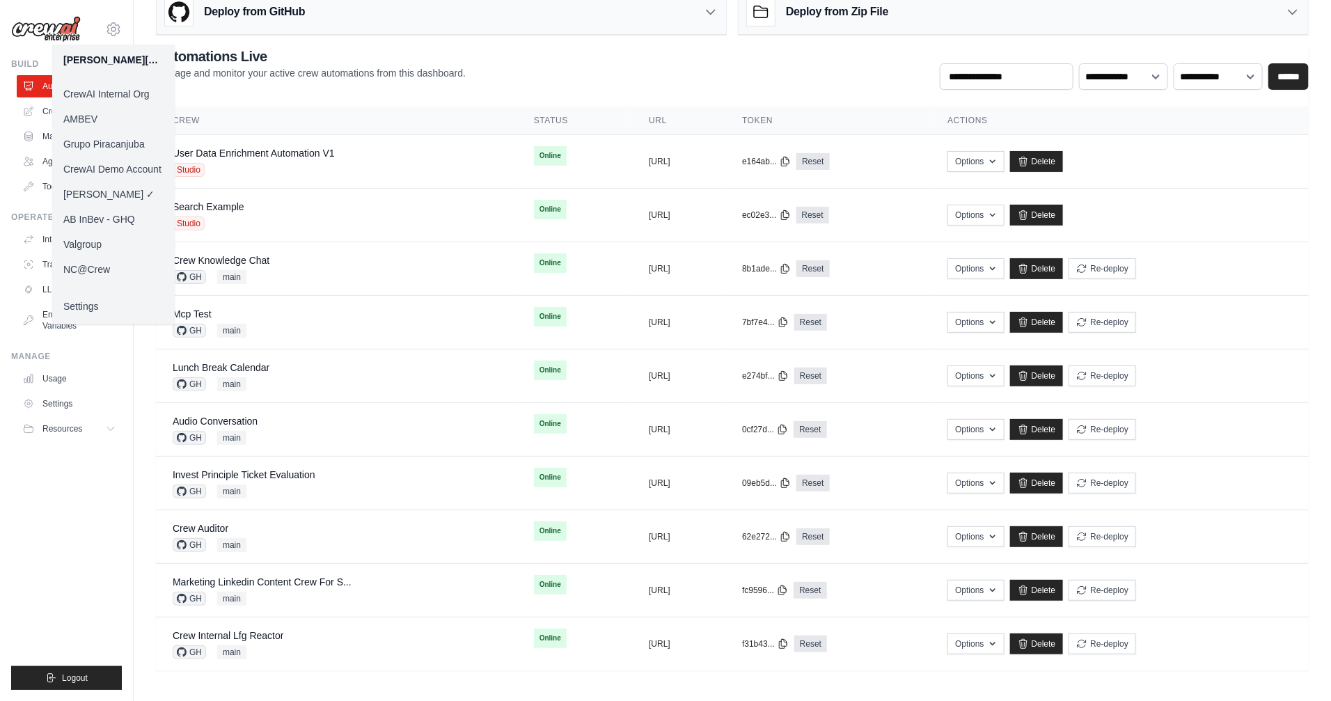
click at [132, 168] on link "CrewAI Demo Account" at bounding box center [113, 169] width 122 height 25
click at [77, 533] on ul "Build Automations Crew Studio Marketplace Agents" at bounding box center [66, 373] width 111 height 631
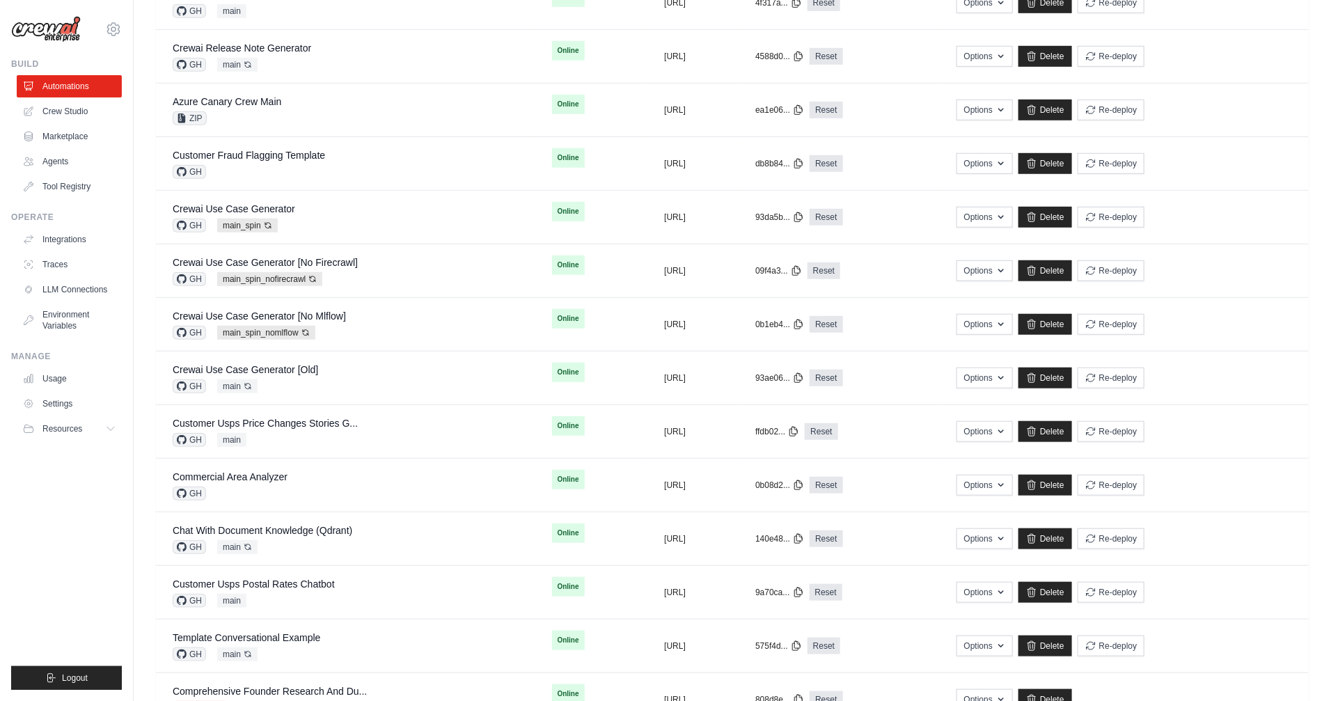
scroll to position [397, 0]
click at [119, 29] on icon at bounding box center [113, 29] width 17 height 17
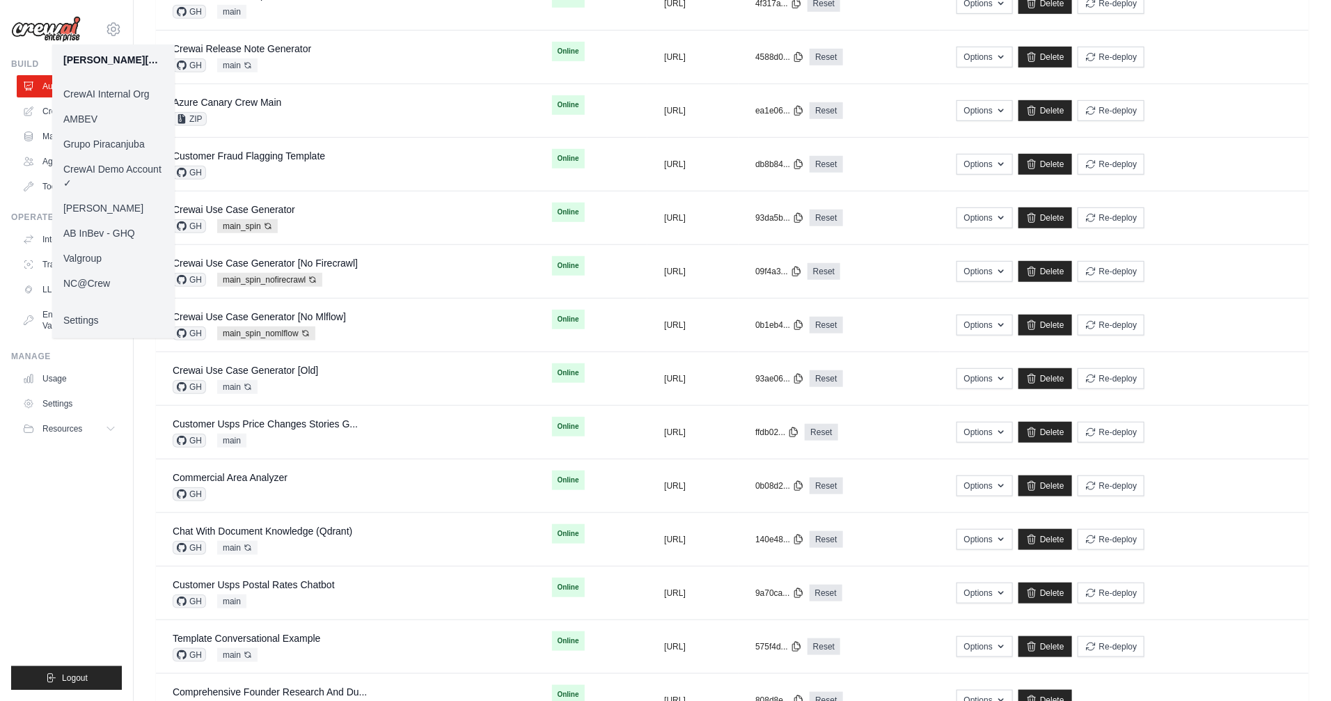
click at [133, 96] on link "CrewAI Internal Org" at bounding box center [113, 93] width 122 height 25
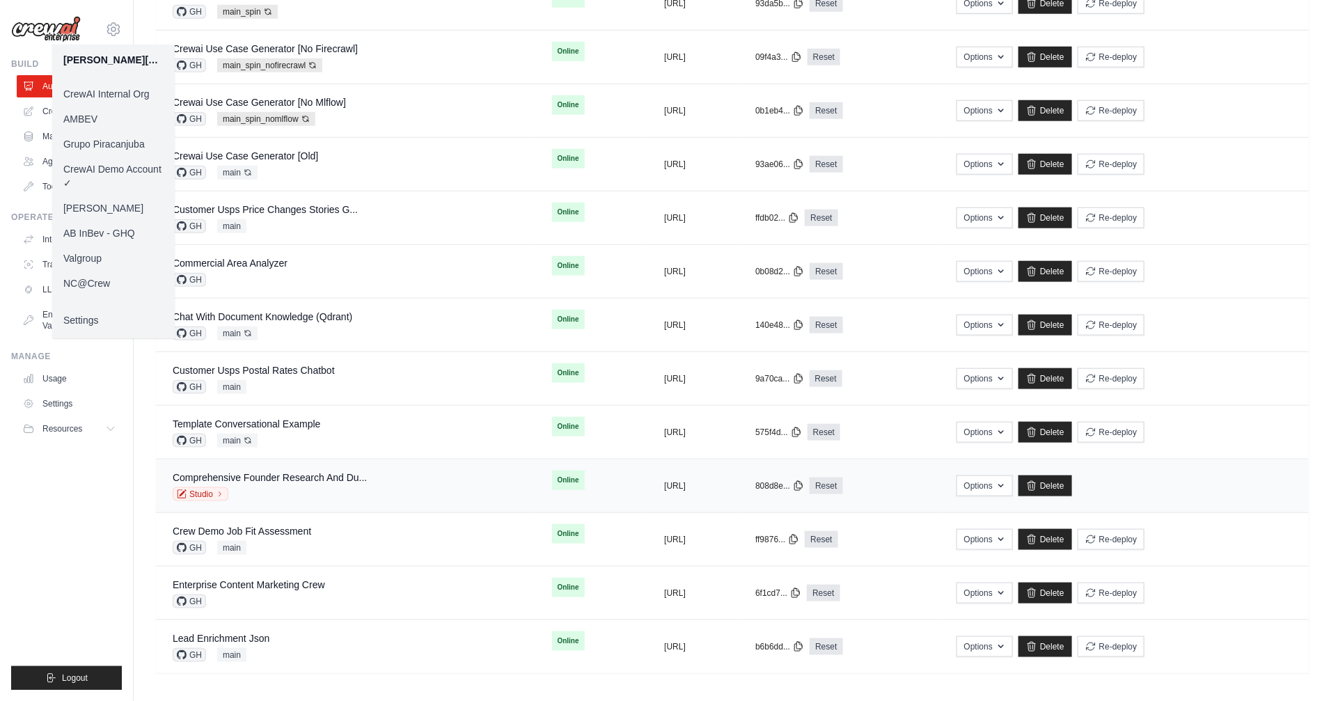
scroll to position [614, 0]
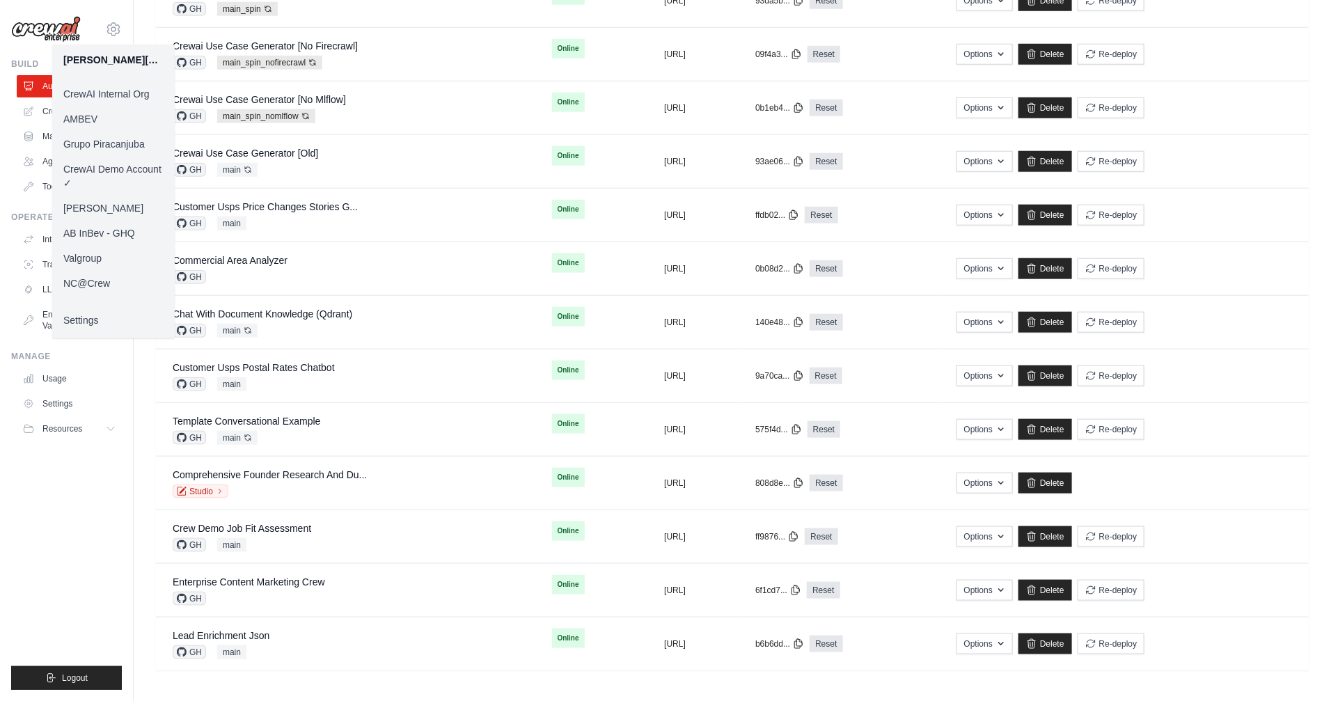
click at [100, 546] on ul "Build Automations Crew Studio Marketplace Agents" at bounding box center [66, 373] width 111 height 631
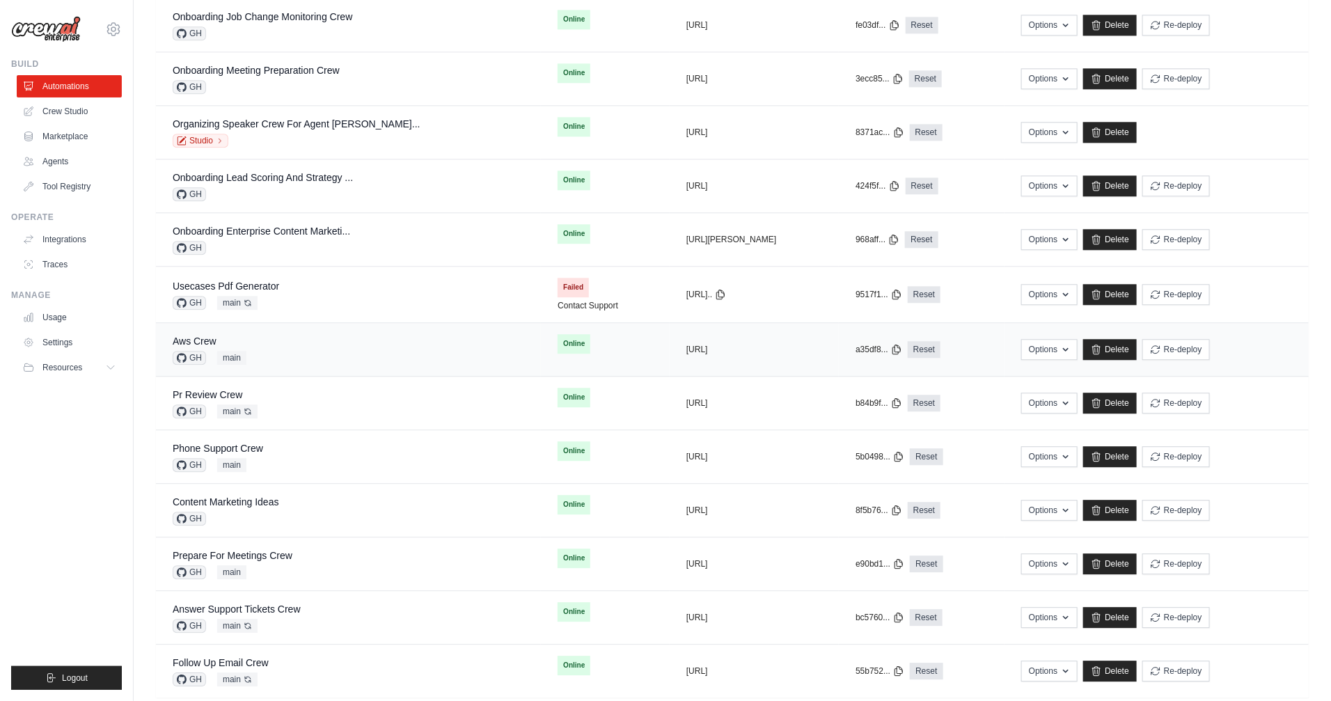
scroll to position [1688, 0]
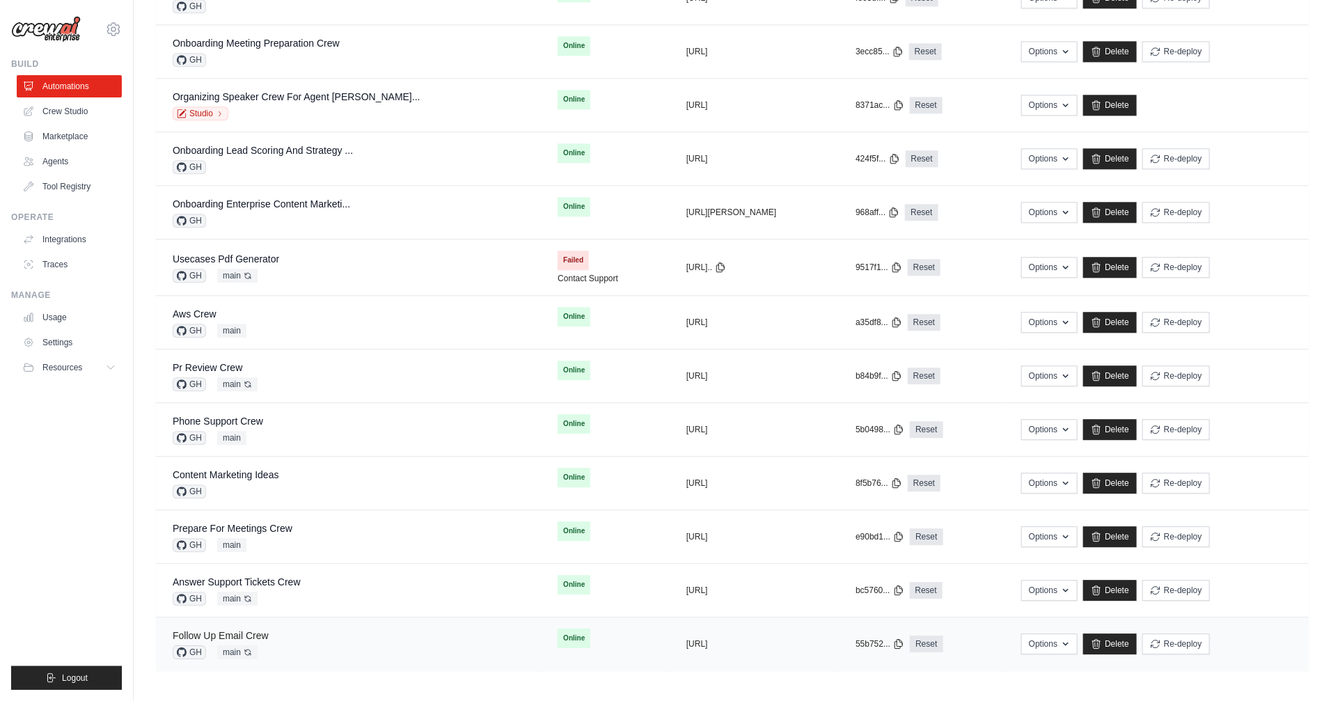
click at [249, 631] on link "Follow Up Email Crew" at bounding box center [221, 635] width 96 height 11
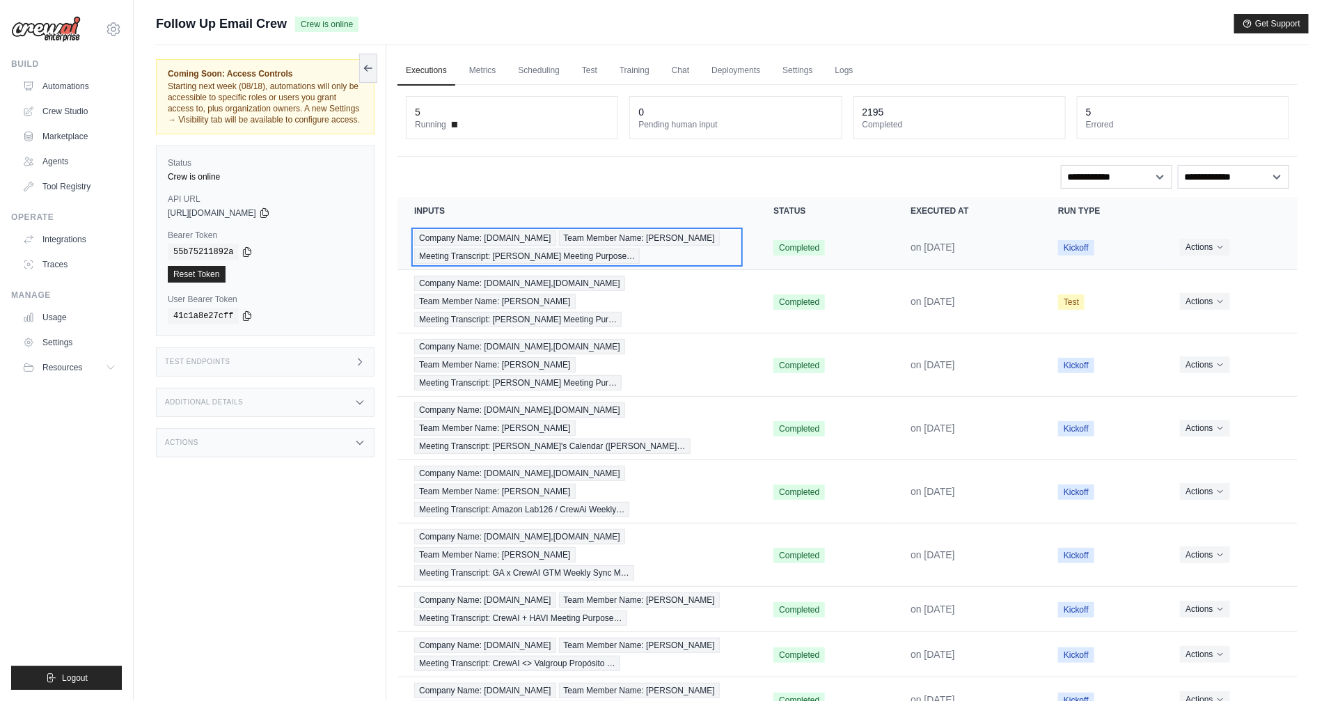
click at [621, 237] on span "Team Member Name: [PERSON_NAME]" at bounding box center [639, 237] width 161 height 15
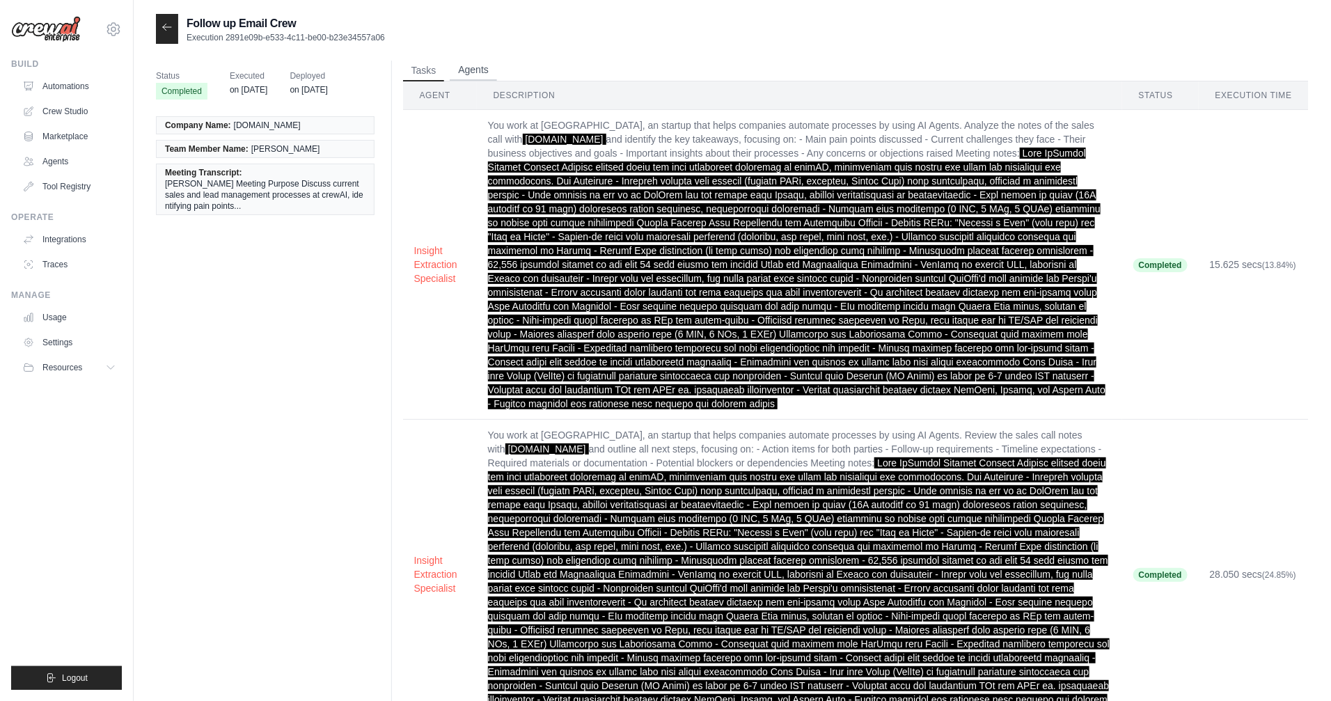
click at [480, 70] on button "Agents" at bounding box center [473, 70] width 47 height 21
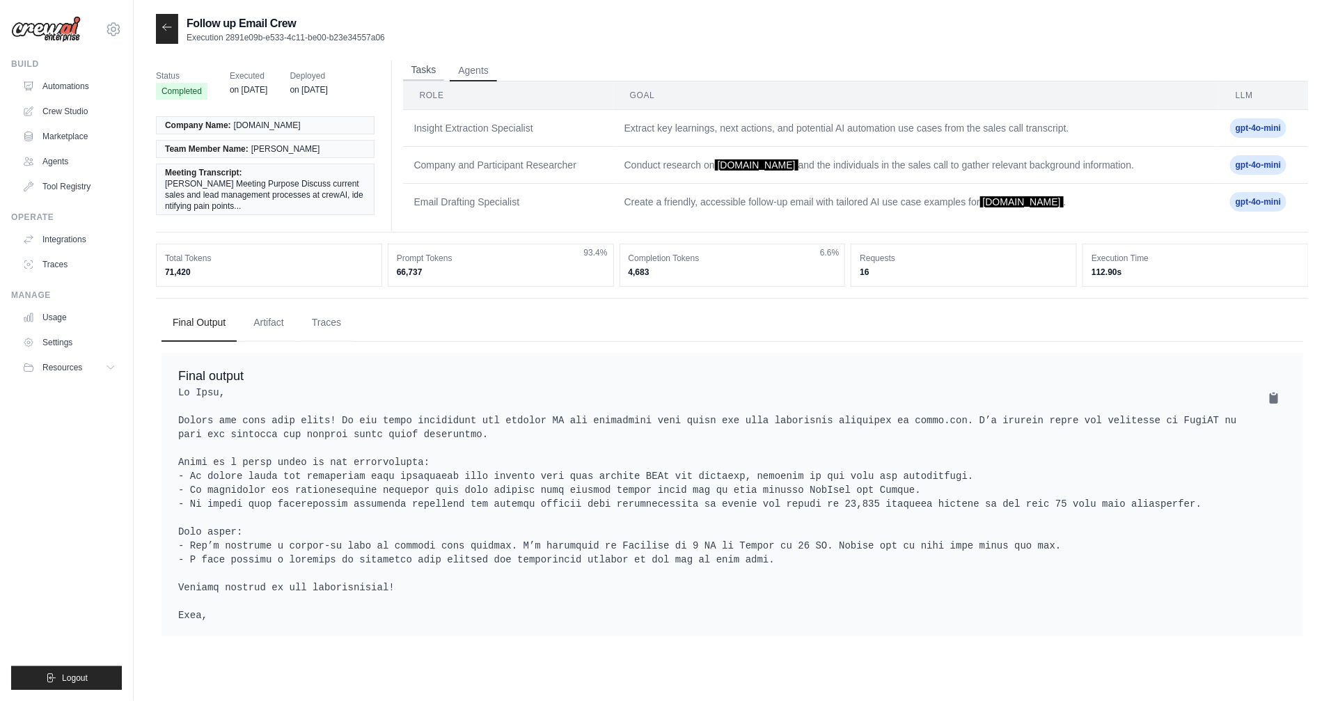
click at [426, 75] on button "Tasks" at bounding box center [424, 70] width 42 height 21
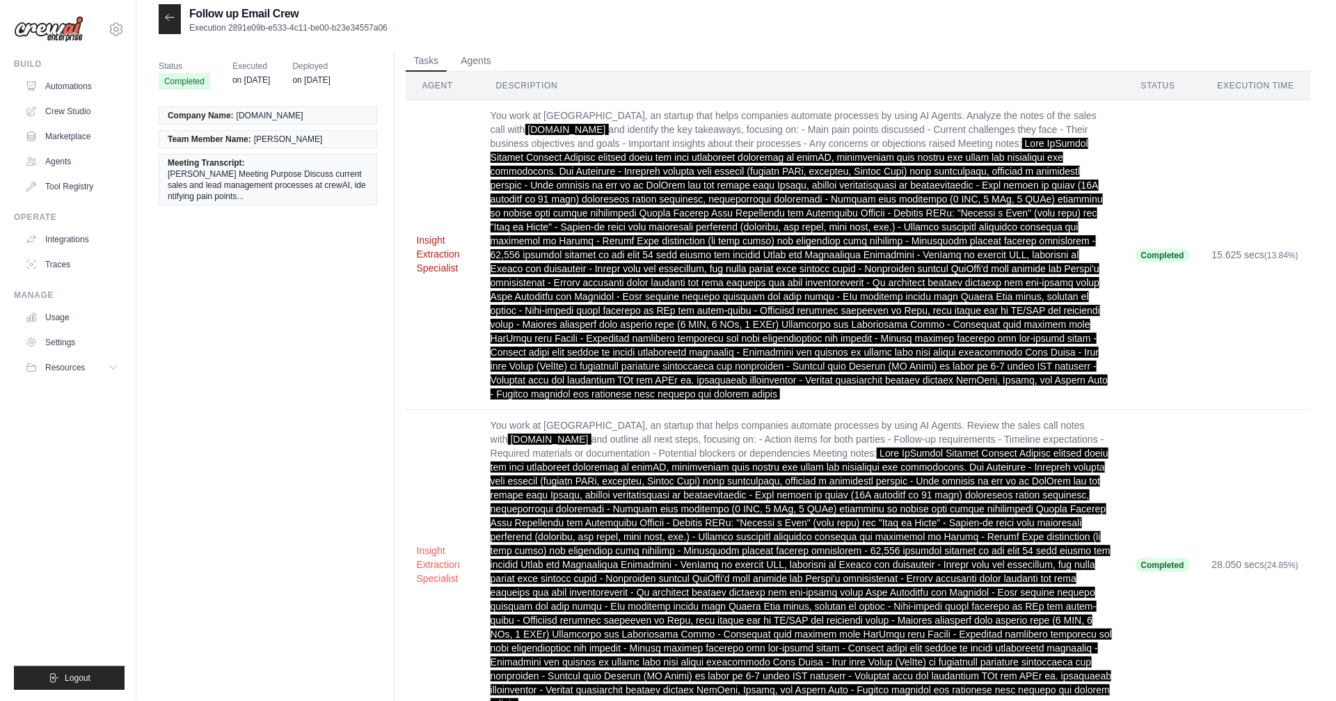
scroll to position [2, 0]
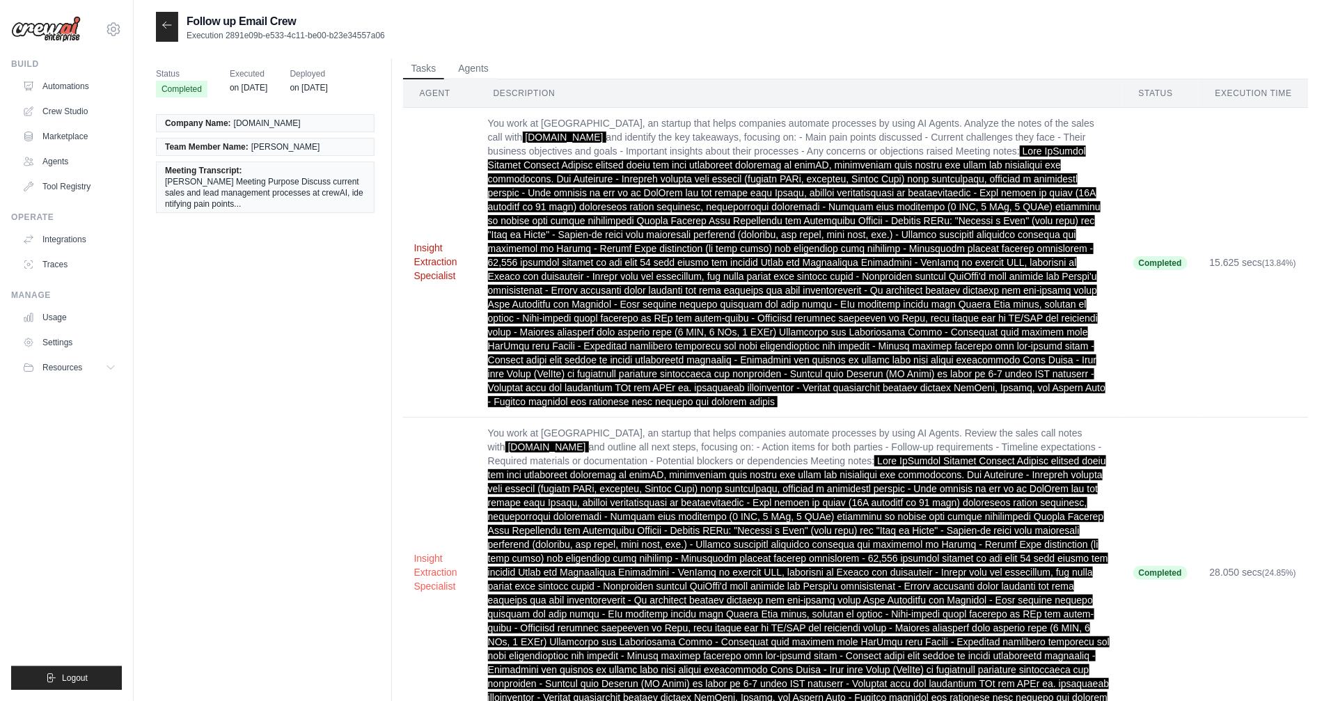
click at [429, 250] on button "Insight Extraction Specialist" at bounding box center [439, 262] width 51 height 42
click at [488, 69] on button "Agents" at bounding box center [473, 68] width 47 height 21
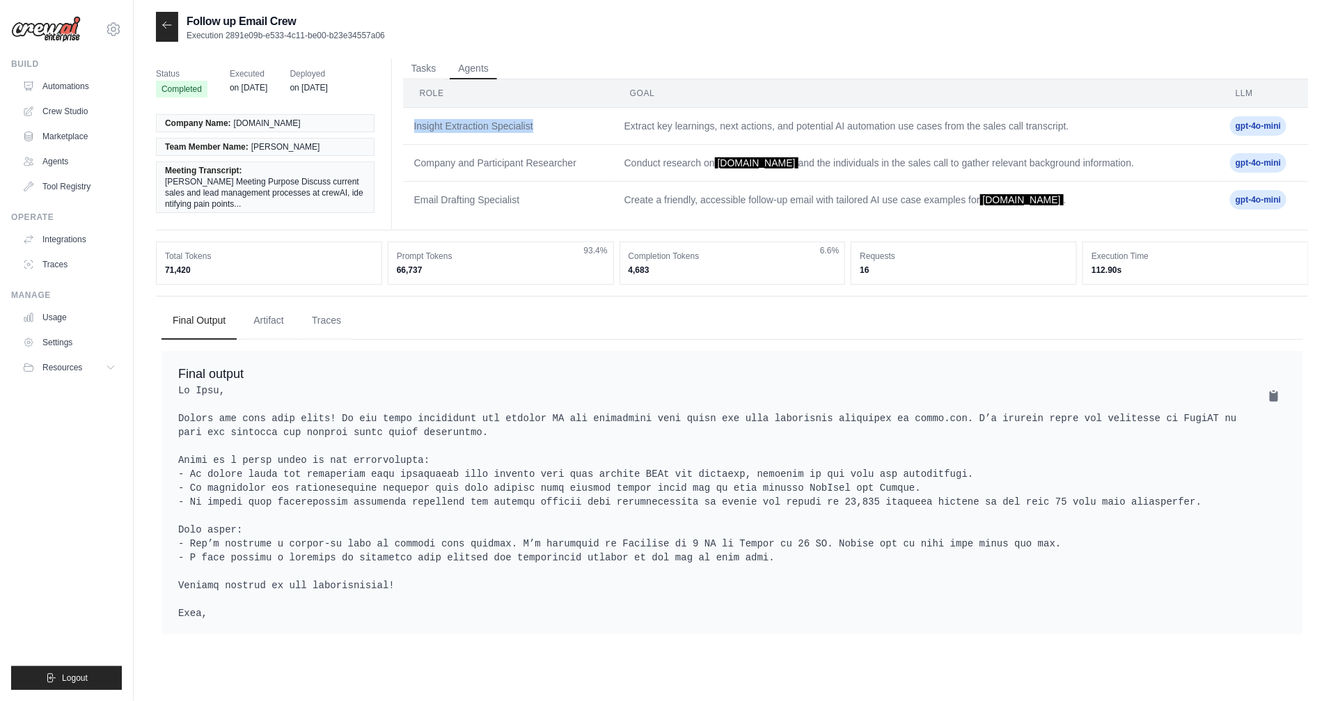
drag, startPoint x: 404, startPoint y: 119, endPoint x: 621, endPoint y: 143, distance: 218.5
click at [613, 141] on td "Insight Extraction Specialist" at bounding box center [508, 126] width 210 height 37
drag, startPoint x: 427, startPoint y: 164, endPoint x: 635, endPoint y: 167, distance: 208.1
click at [635, 167] on tr "Company and Participant Researcher Conduct research on gmail.com and the indivi…" at bounding box center [855, 163] width 905 height 37
click at [542, 229] on div "Status Completed Executed on Jul 11 Deployed on Feb 11 Company Name: gmail.com …" at bounding box center [732, 144] width 1152 height 172
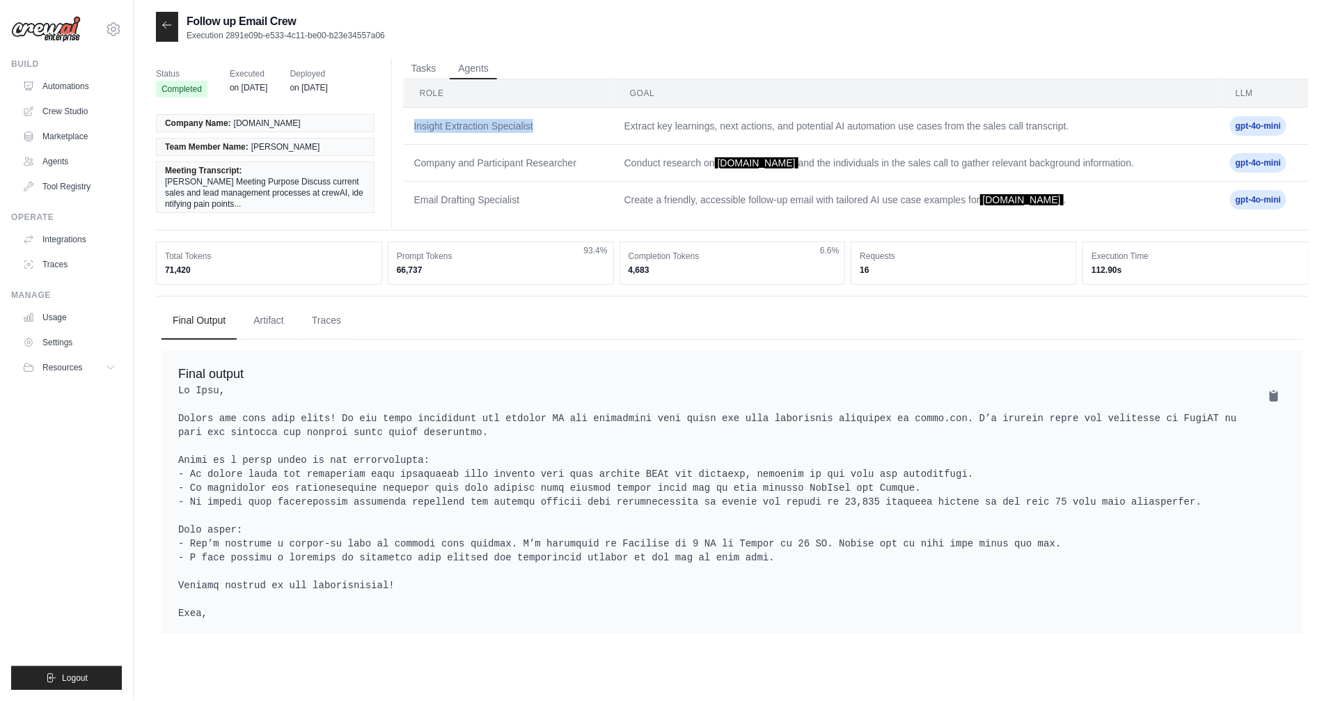
drag, startPoint x: 413, startPoint y: 127, endPoint x: 574, endPoint y: 119, distance: 161.6
click at [574, 119] on td "Insight Extraction Specialist" at bounding box center [508, 126] width 210 height 37
drag, startPoint x: 408, startPoint y: 164, endPoint x: 621, endPoint y: 157, distance: 213.0
click at [621, 157] on tr "Company and Participant Researcher Conduct research on gmail.com and the indivi…" at bounding box center [855, 163] width 905 height 37
click at [484, 225] on div "Tasks Agents Agent Description Status Execution Time Insight Extraction Special…" at bounding box center [849, 143] width 917 height 170
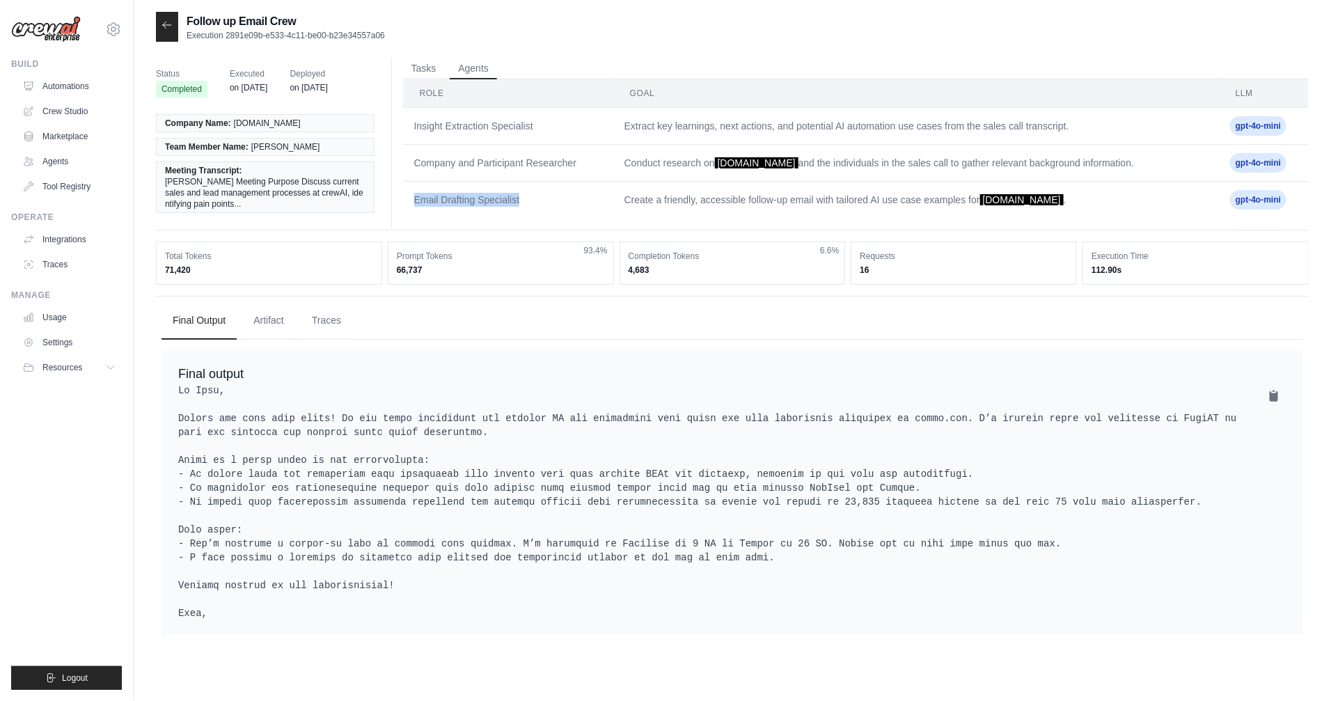
drag, startPoint x: 411, startPoint y: 196, endPoint x: 576, endPoint y: 200, distance: 164.3
click at [576, 200] on td "Email Drafting Specialist" at bounding box center [508, 200] width 210 height 37
click at [429, 71] on button "Tasks" at bounding box center [424, 68] width 42 height 21
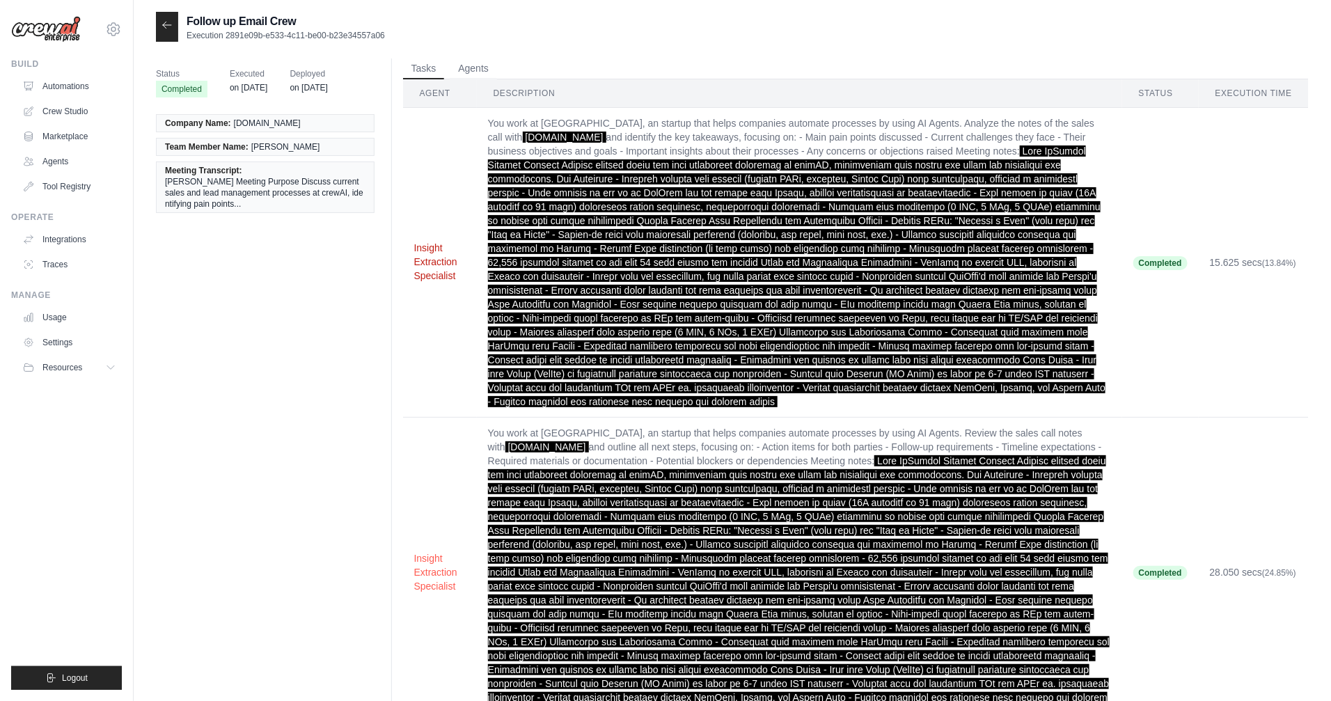
click at [429, 241] on button "Insight Extraction Specialist" at bounding box center [439, 262] width 51 height 42
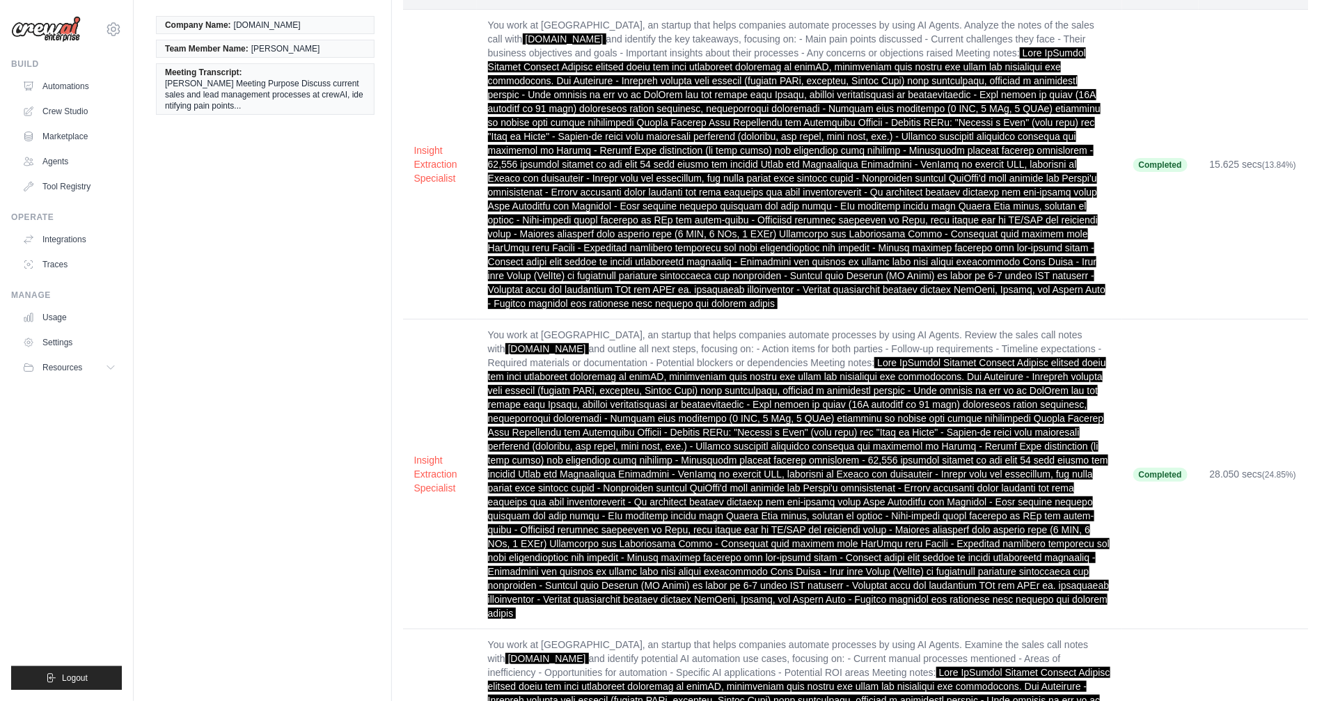
scroll to position [93, 0]
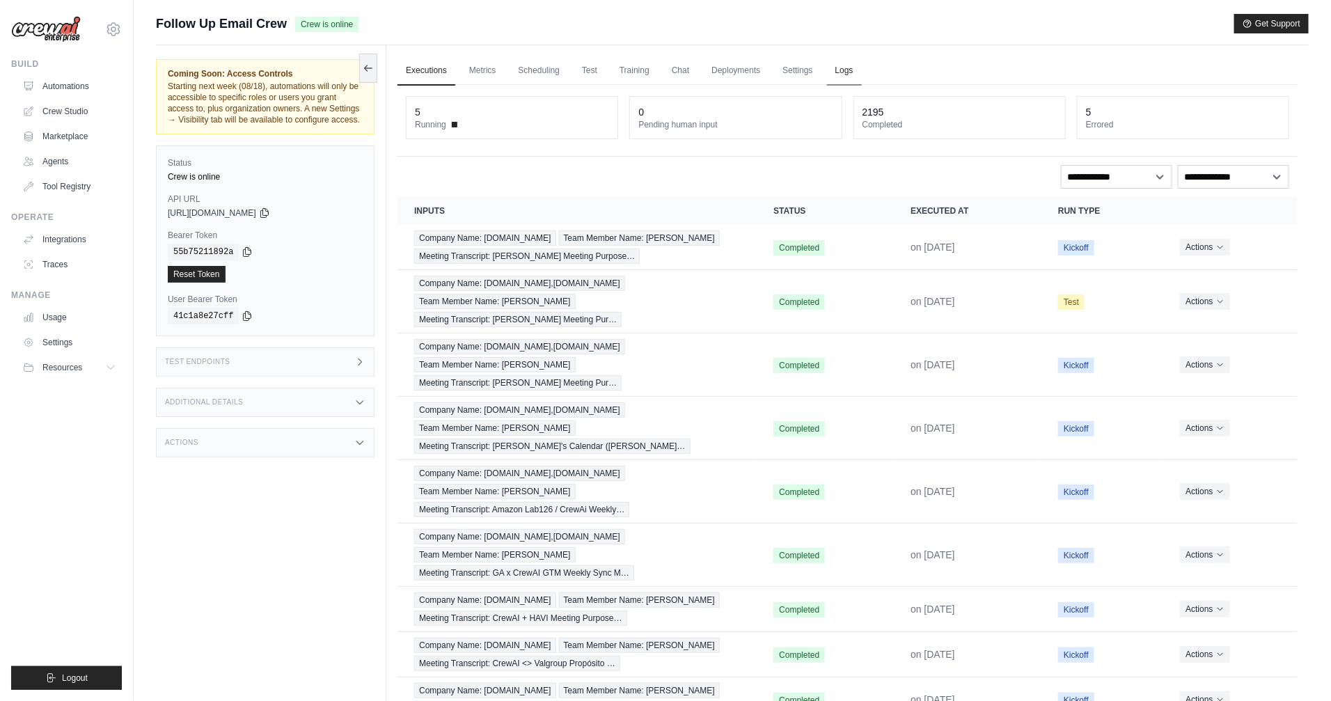
click at [843, 70] on link "Logs" at bounding box center [844, 70] width 35 height 29
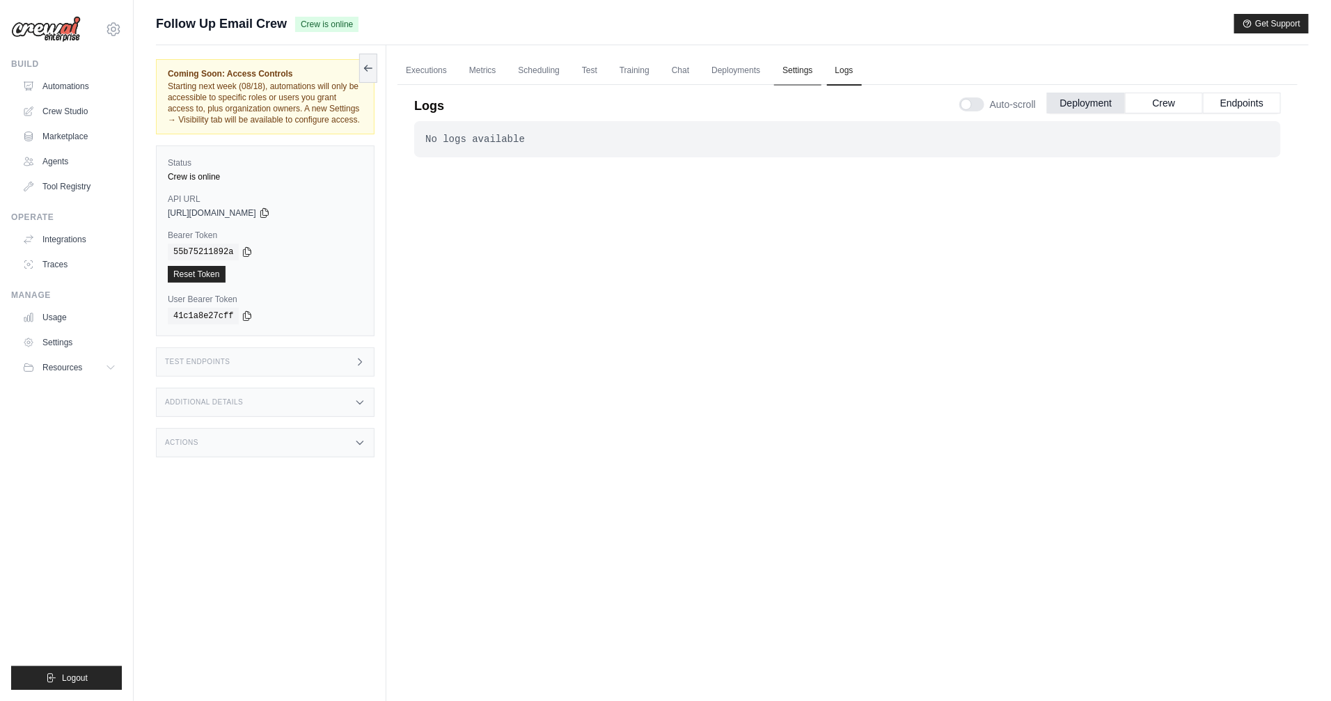
click at [807, 72] on link "Settings" at bounding box center [797, 70] width 47 height 29
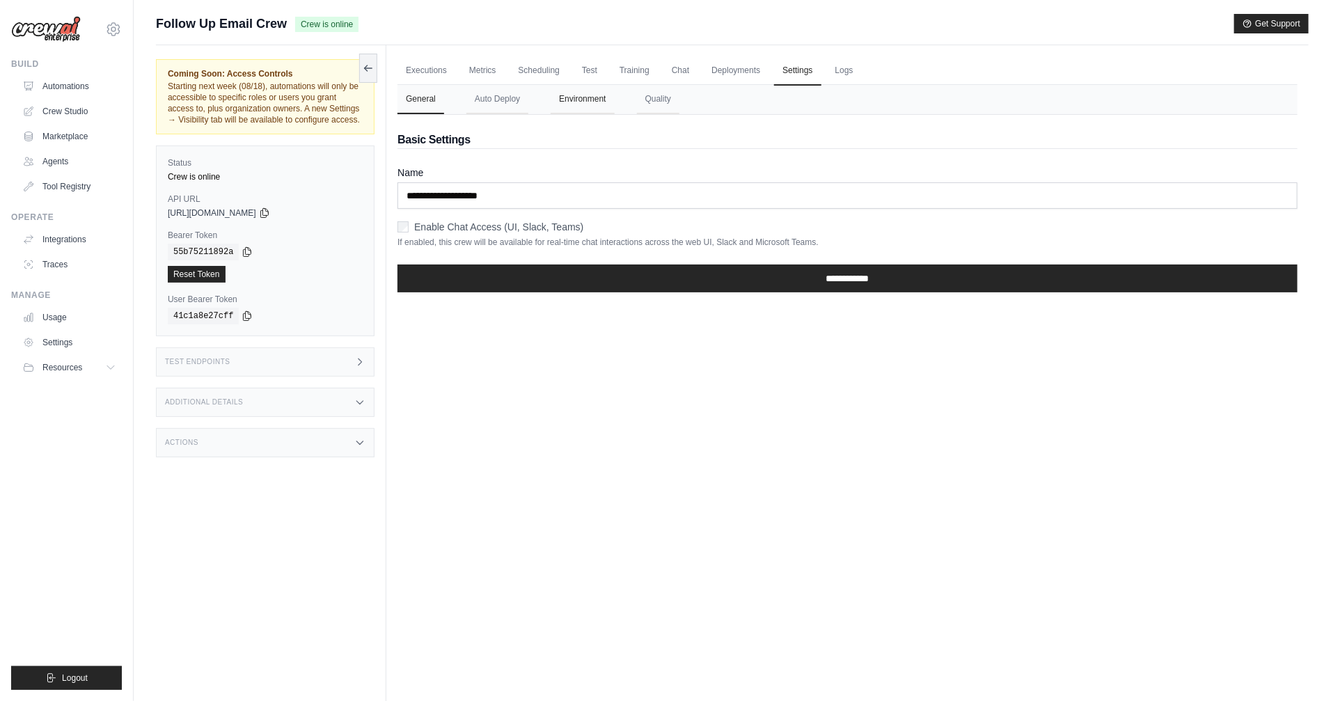
click at [617, 102] on nav "General Auto Deploy Environment Quality" at bounding box center [847, 99] width 900 height 29
click at [591, 102] on button "Environment" at bounding box center [581, 99] width 63 height 29
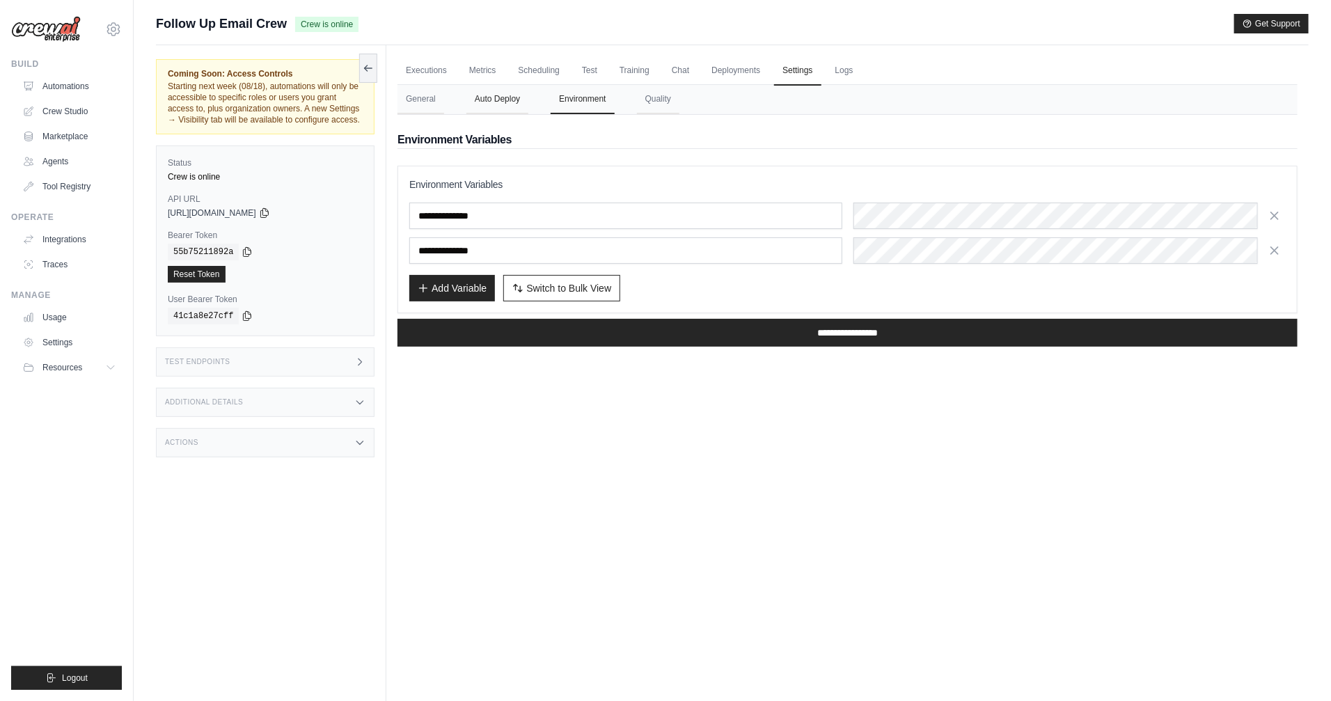
click at [500, 105] on button "Auto Deploy" at bounding box center [497, 99] width 62 height 29
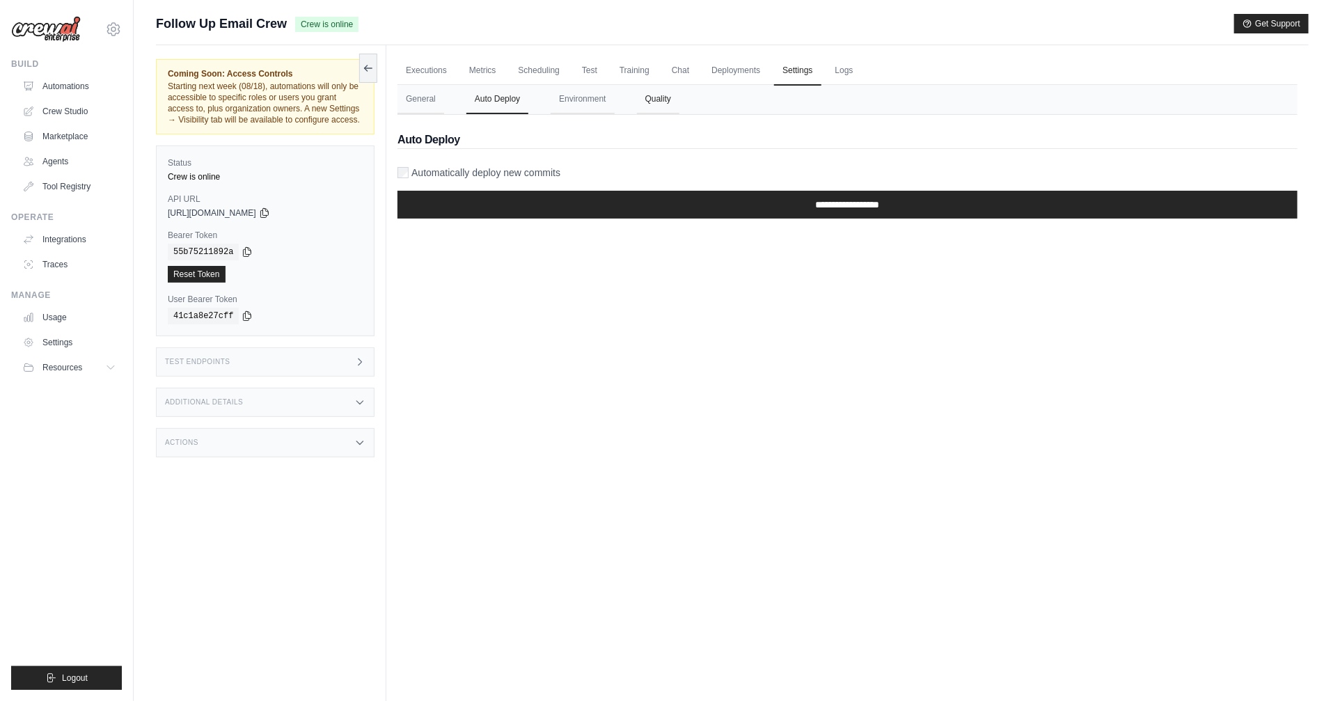
click at [669, 100] on button "Quality" at bounding box center [658, 99] width 42 height 29
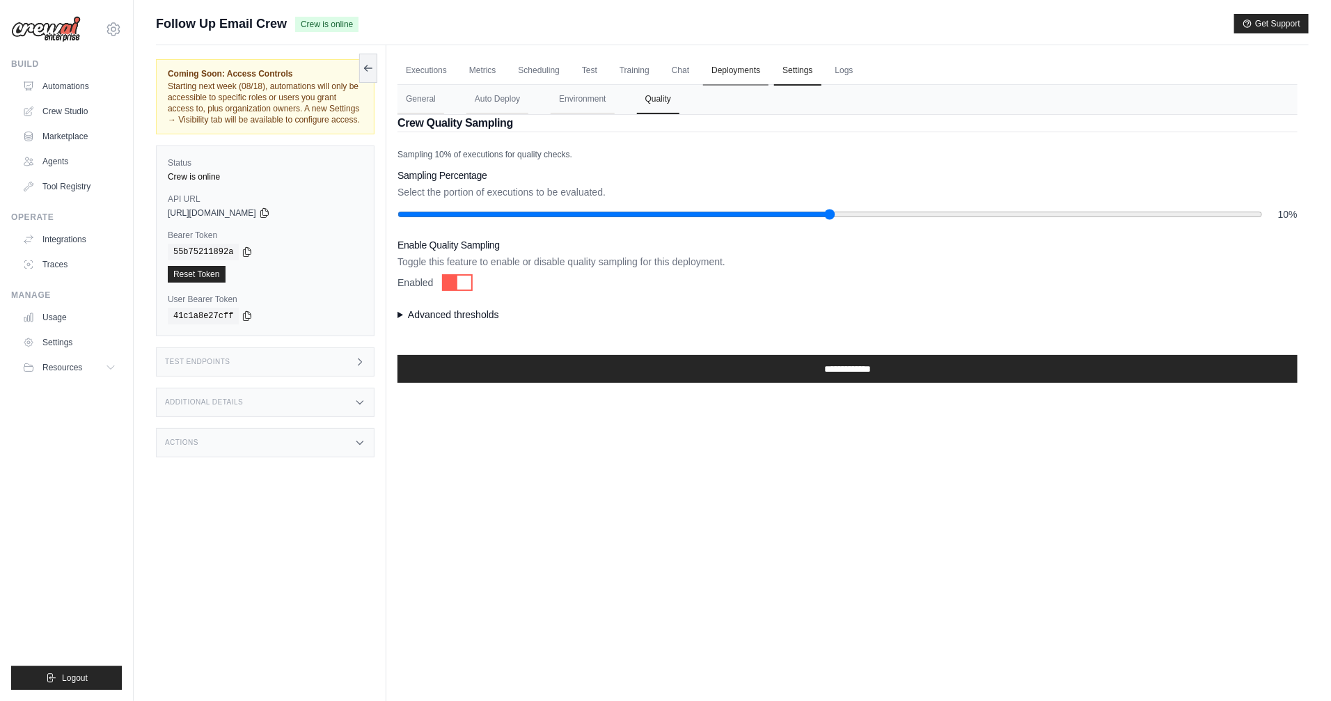
click at [731, 72] on link "Deployments" at bounding box center [735, 70] width 65 height 29
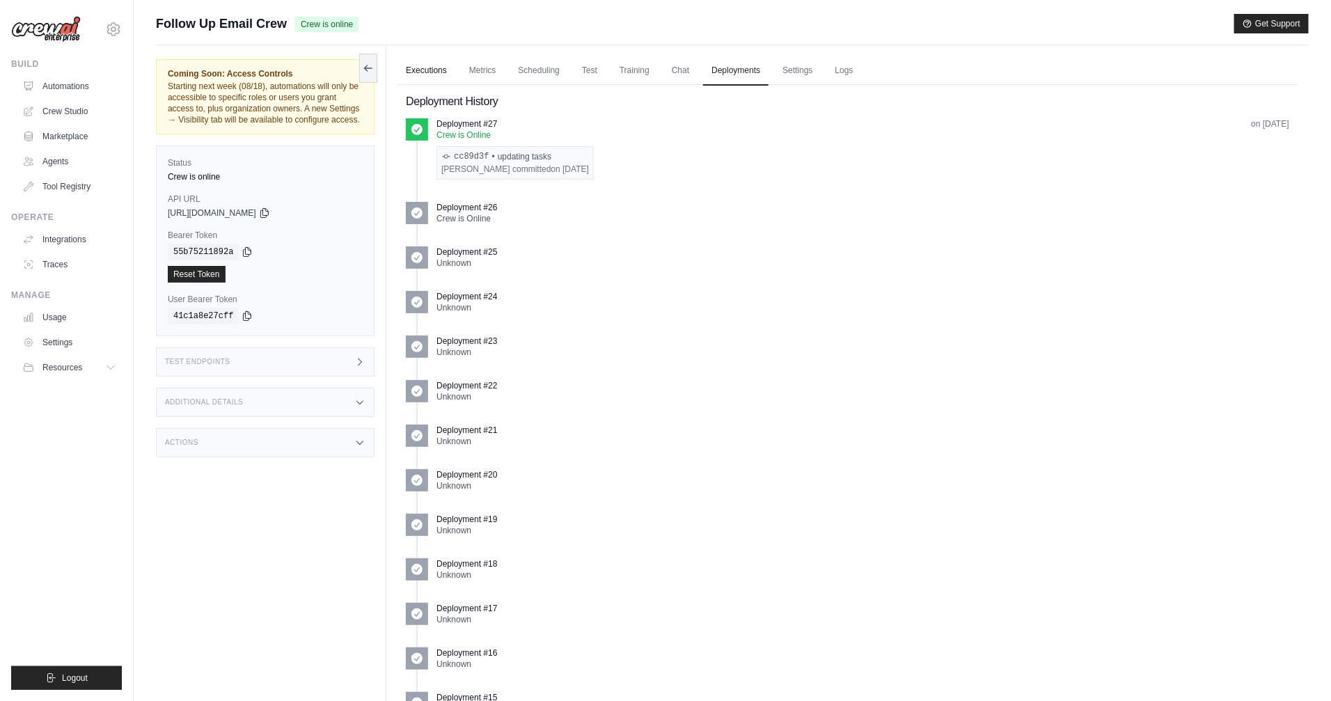
click at [433, 77] on link "Executions" at bounding box center [426, 70] width 58 height 29
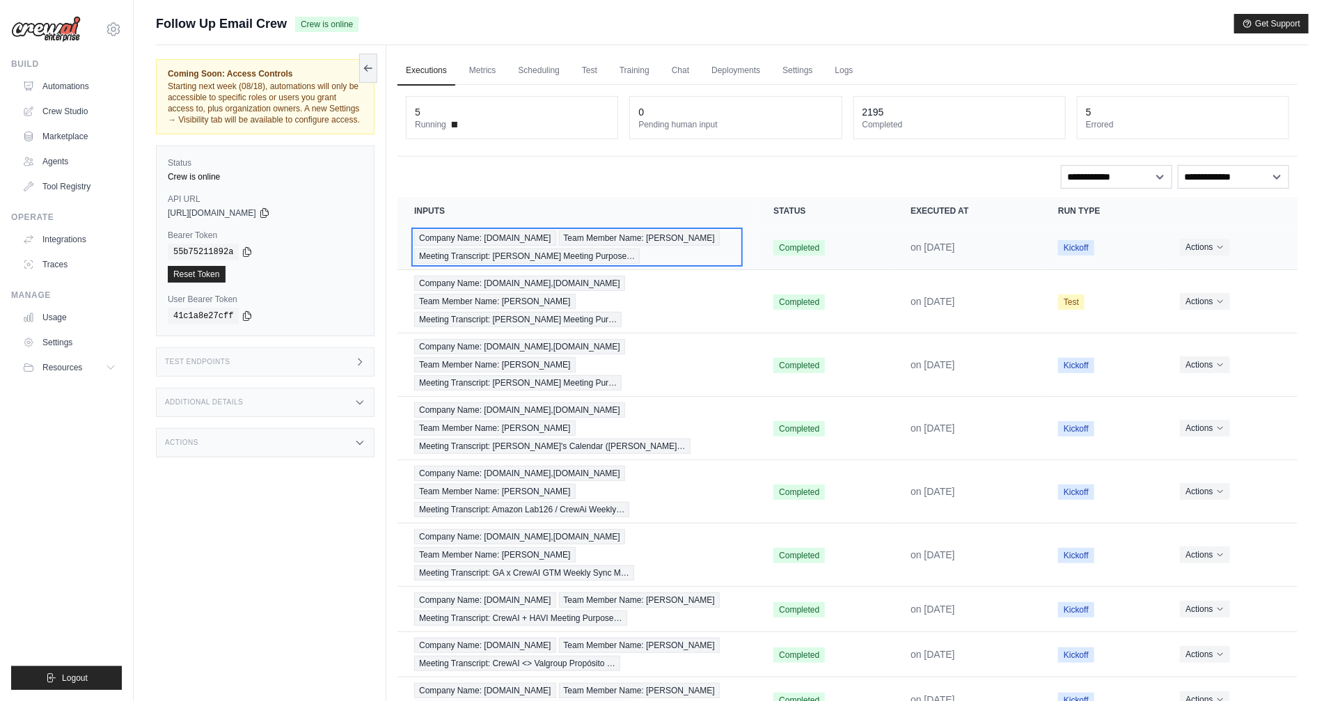
click at [484, 237] on span "Company Name: gmail.com" at bounding box center [484, 237] width 141 height 15
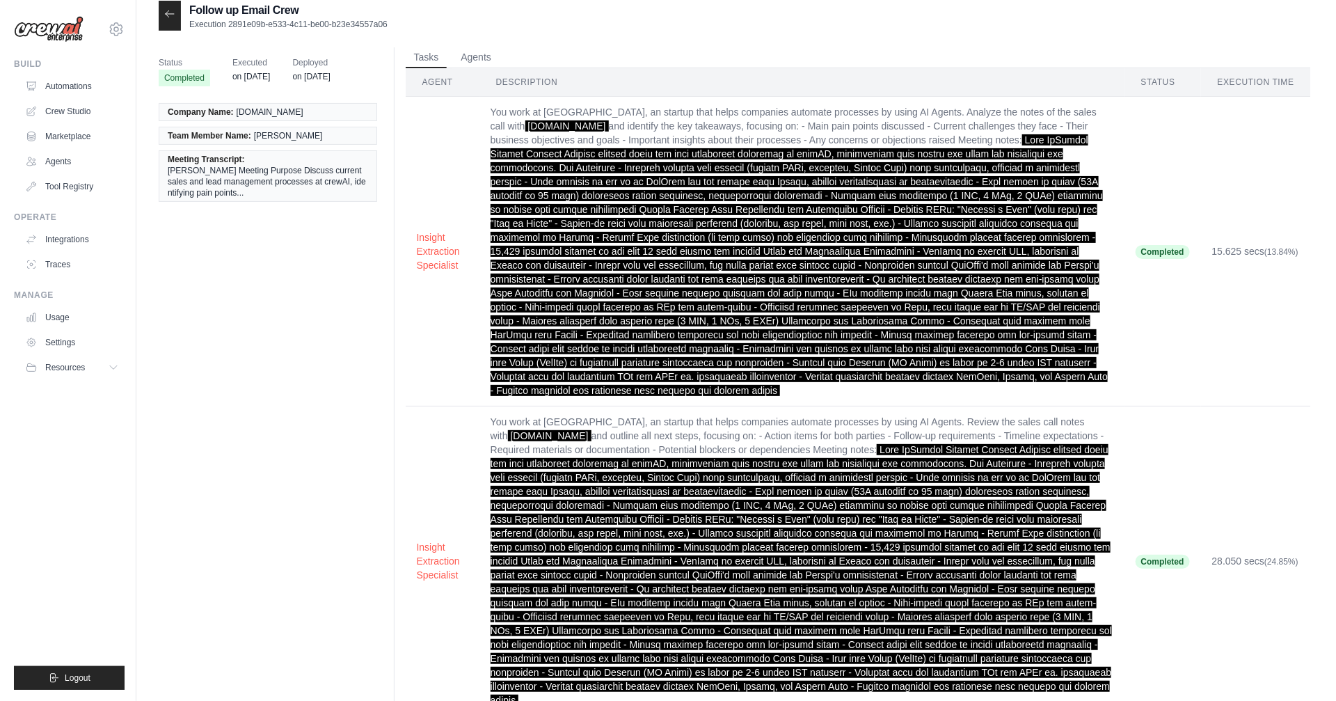
scroll to position [31, 0]
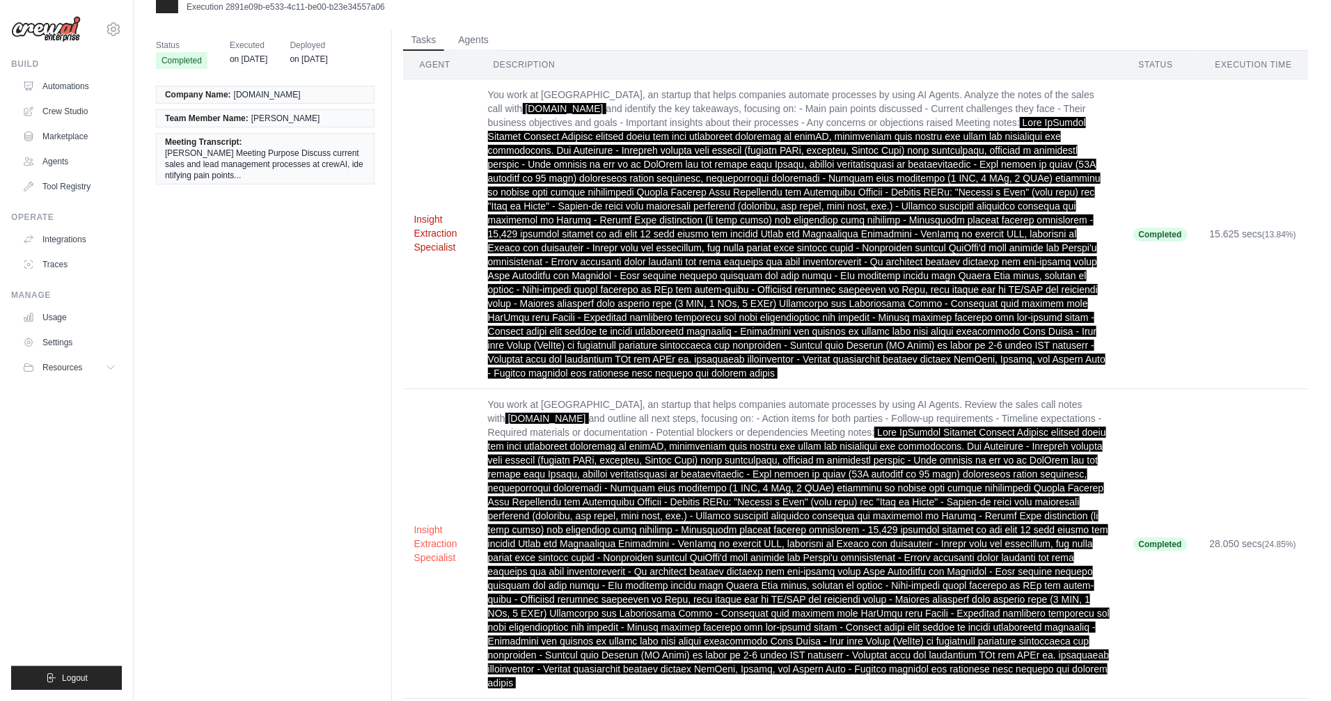
click at [443, 232] on button "Insight Extraction Specialist" at bounding box center [439, 233] width 51 height 42
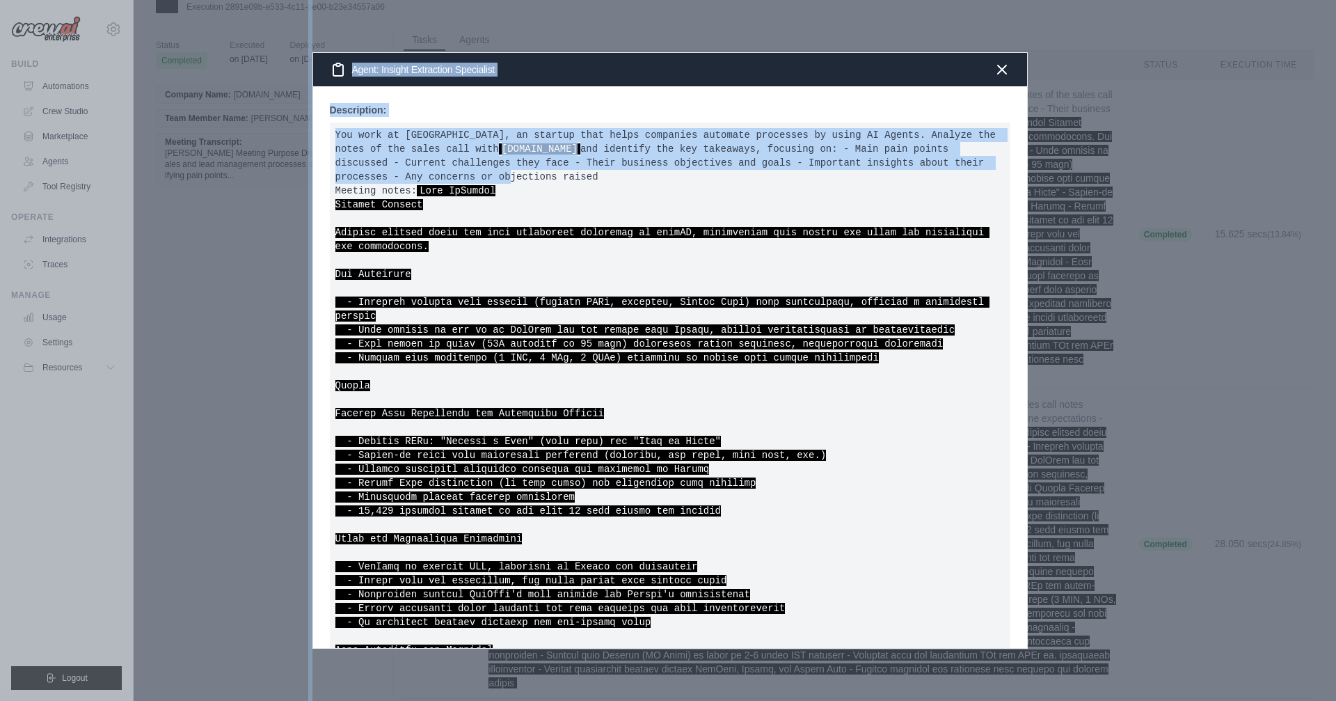
scroll to position [633, 0]
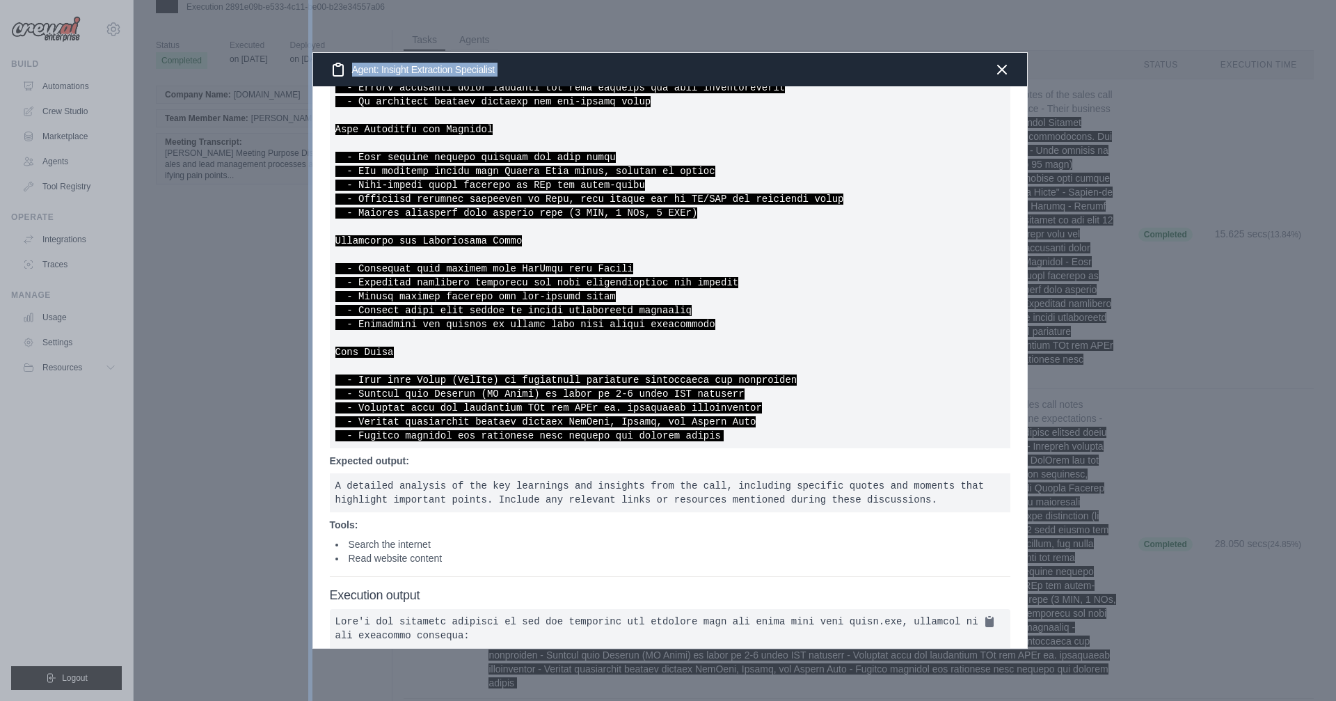
drag, startPoint x: 710, startPoint y: 499, endPoint x: 770, endPoint y: 611, distance: 127.3
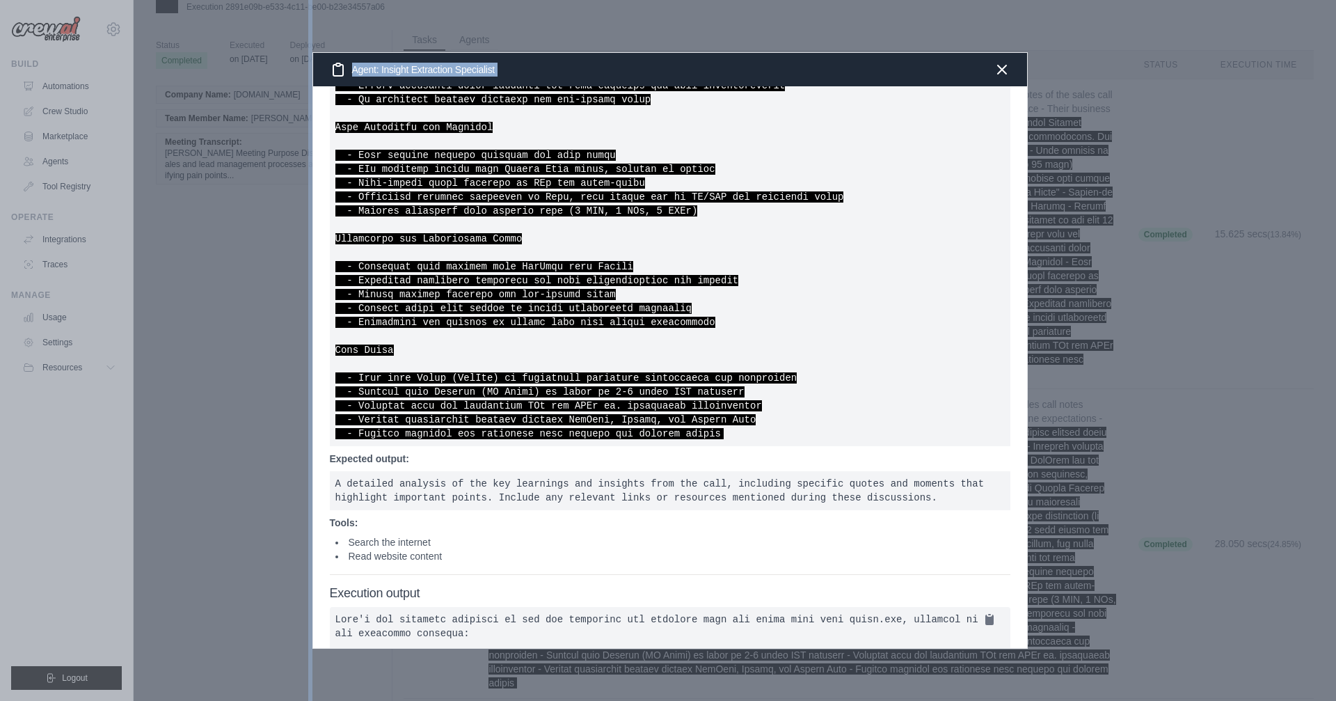
click at [793, 697] on div "​ Agent: Insight Extraction Specialist Description: You work at [GEOGRAPHIC_DAT…" at bounding box center [668, 350] width 894 height 701
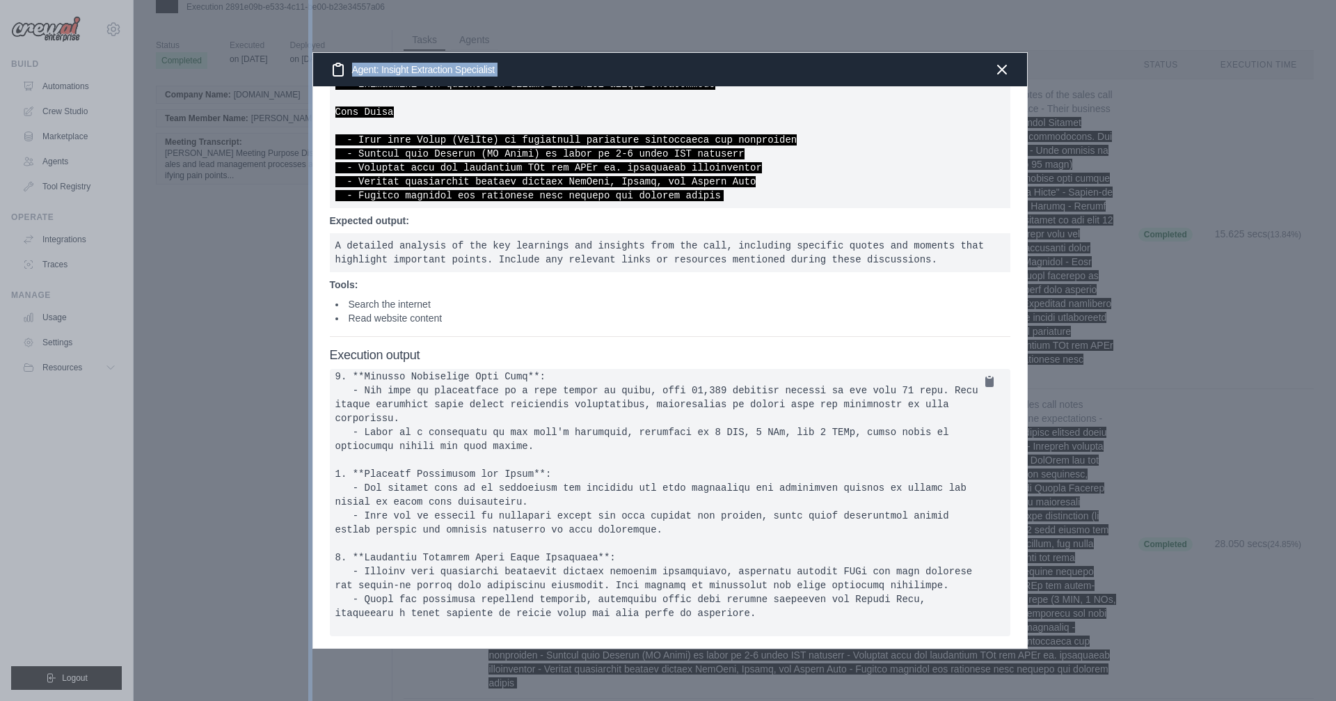
scroll to position [148, 0]
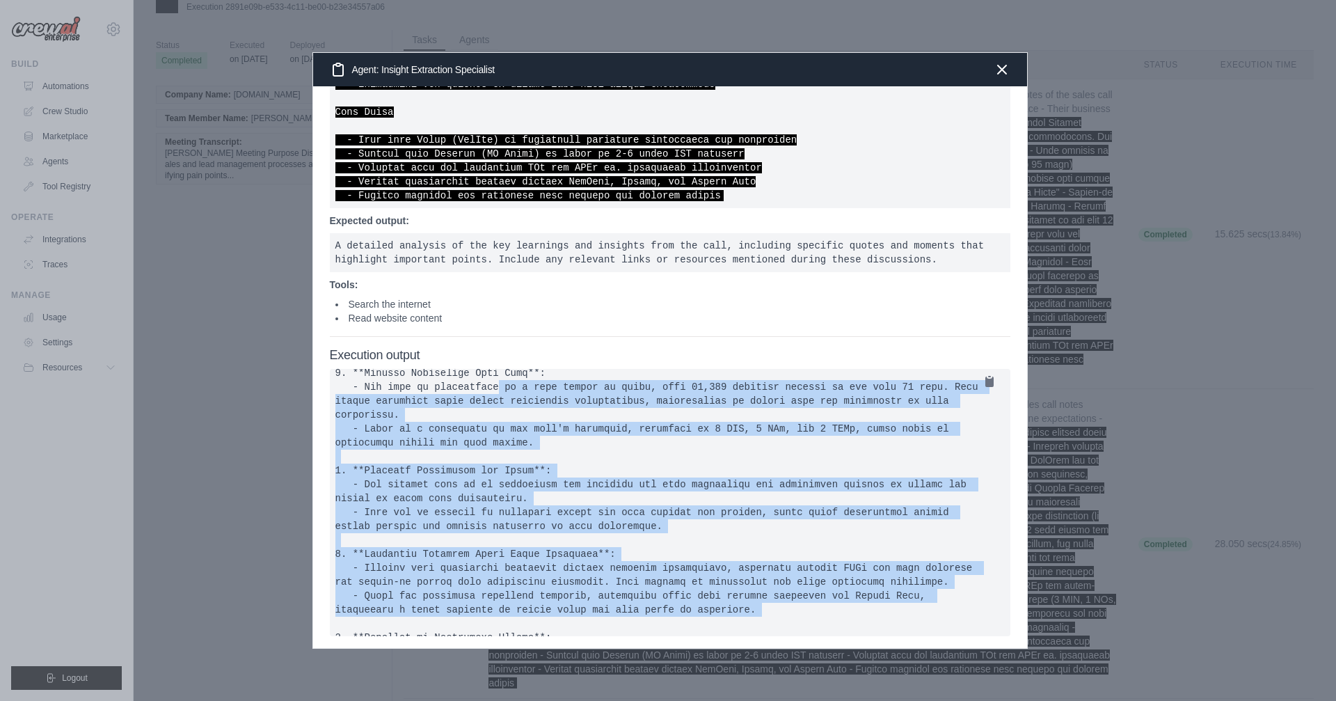
drag, startPoint x: 428, startPoint y: 406, endPoint x: 668, endPoint y: 614, distance: 318.2
click at [668, 614] on pre at bounding box center [670, 502] width 681 height 267
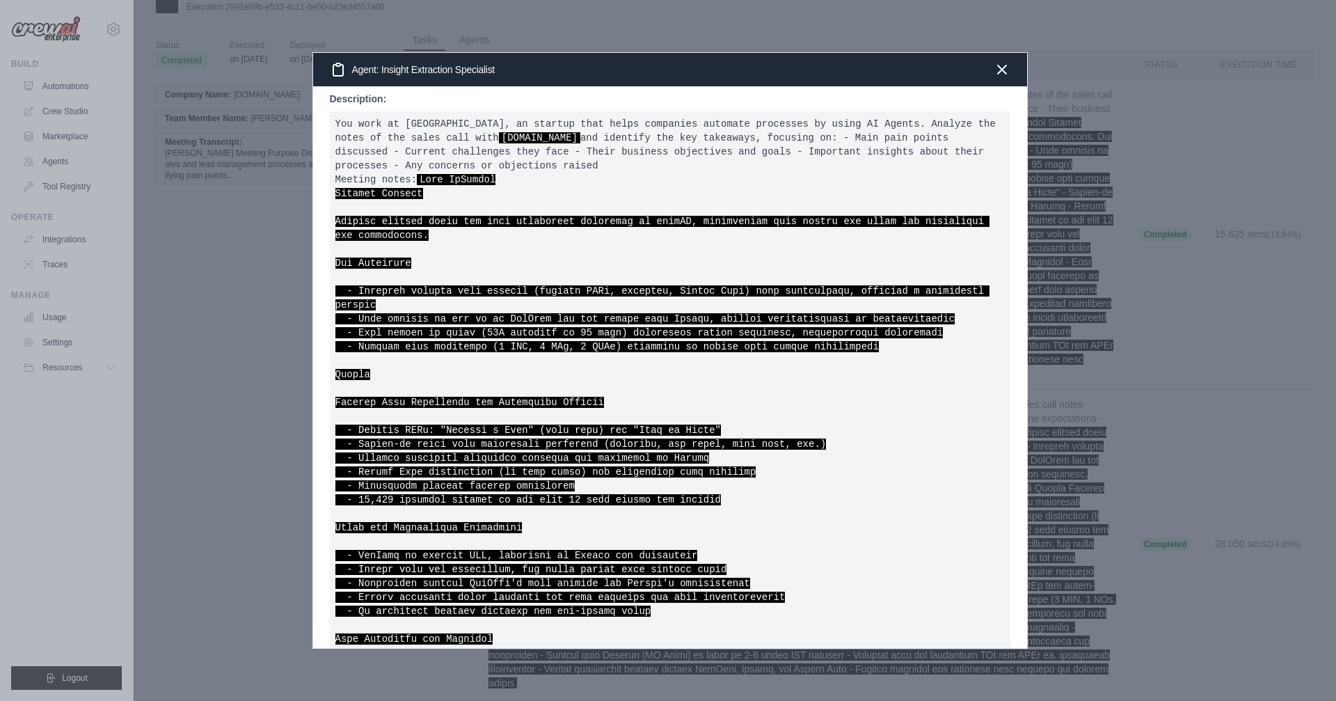
scroll to position [0, 0]
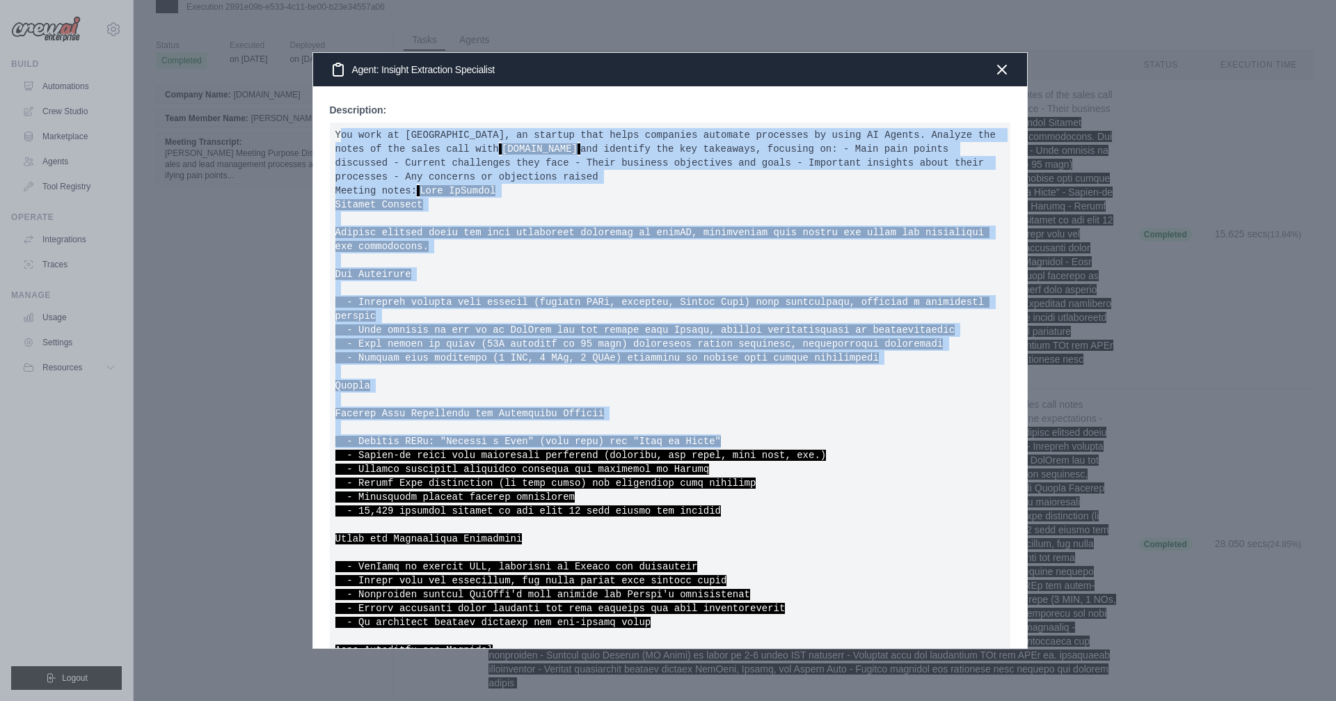
drag, startPoint x: 342, startPoint y: 132, endPoint x: 798, endPoint y: 457, distance: 560.8
click at [798, 457] on pre "You work at [GEOGRAPHIC_DATA], an startup that helps companies automate process…" at bounding box center [670, 545] width 681 height 846
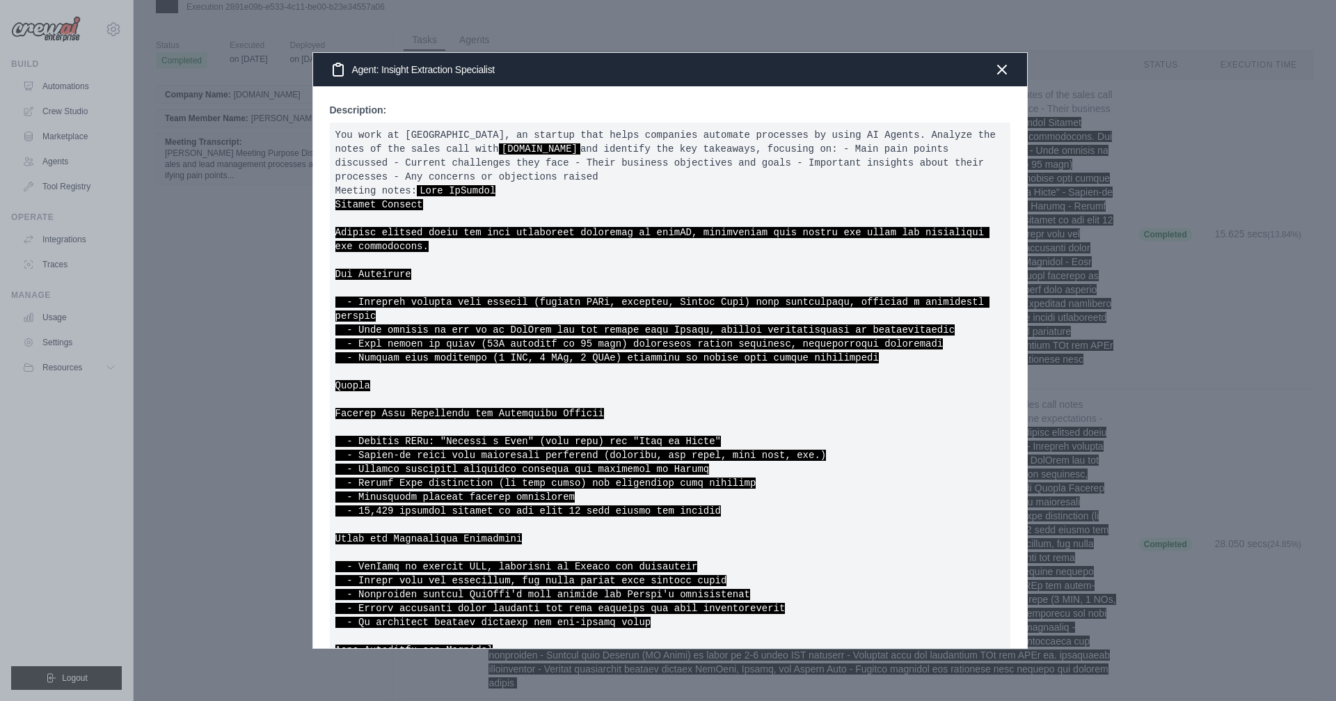
click at [823, 399] on pre "You work at [GEOGRAPHIC_DATA], an startup that helps companies automate process…" at bounding box center [670, 545] width 681 height 846
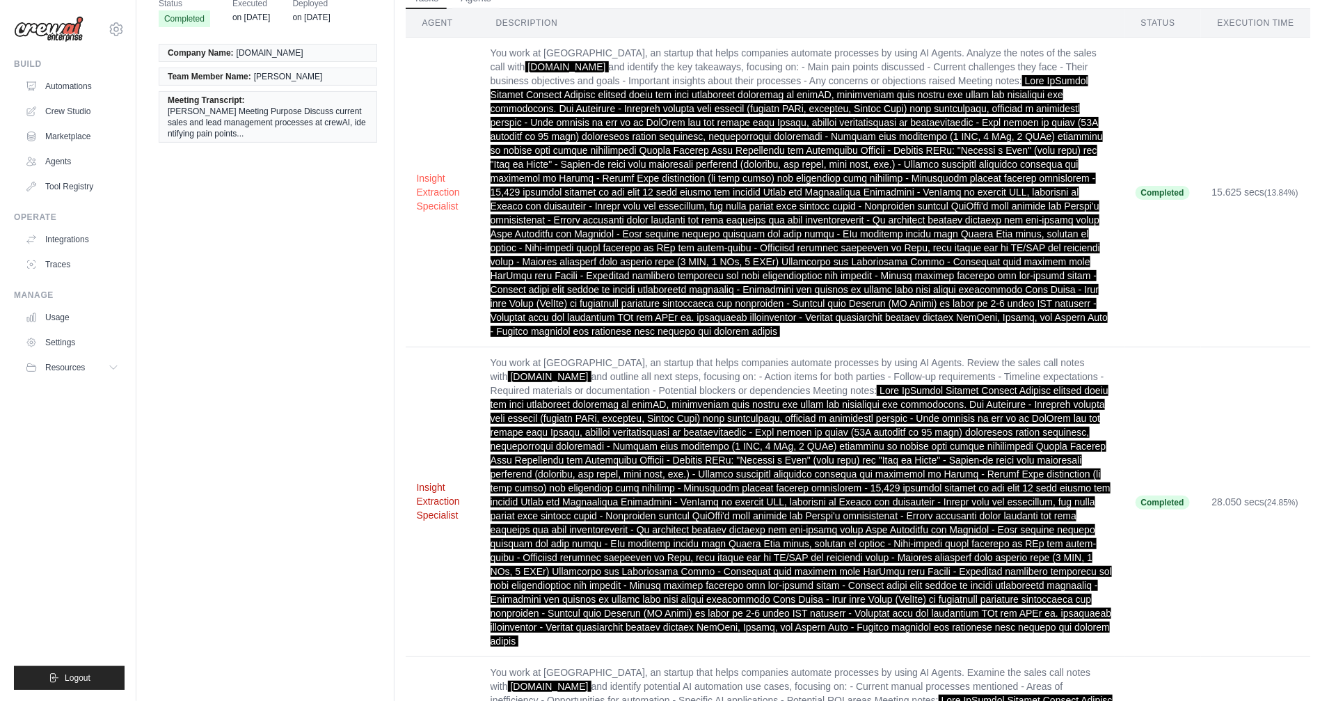
scroll to position [136, 0]
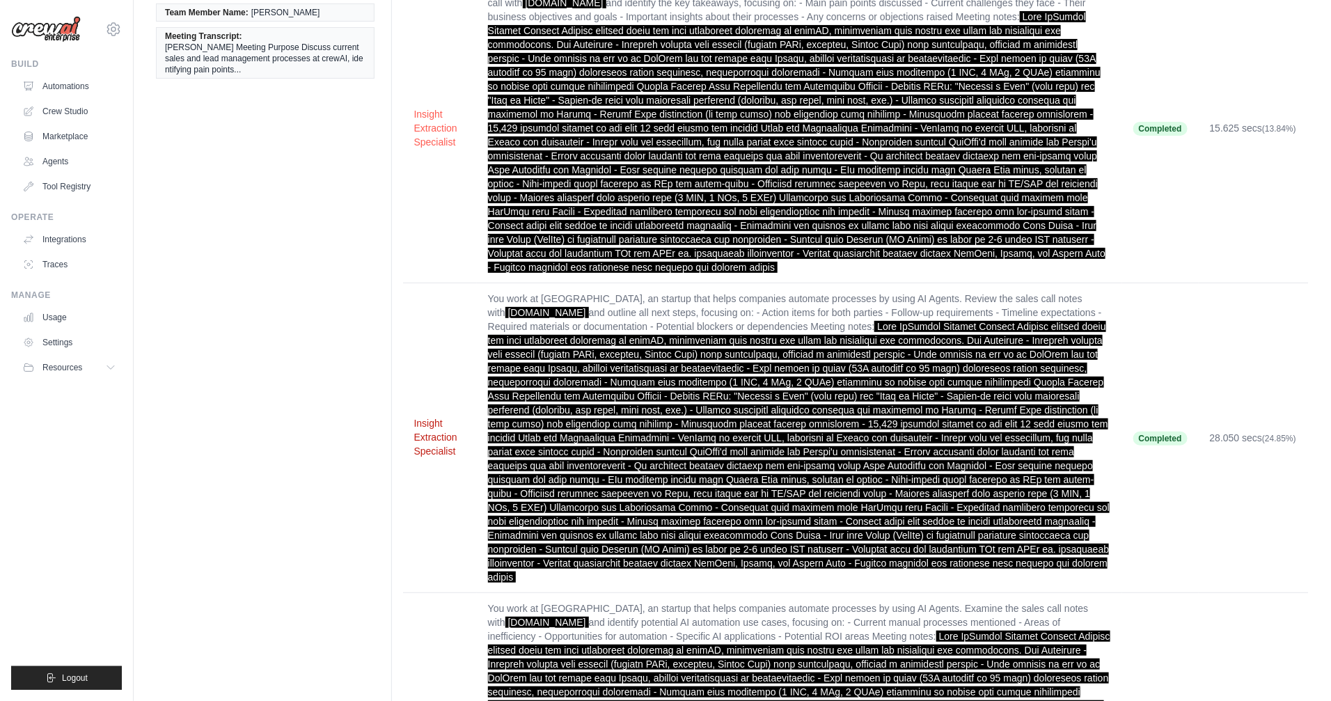
click at [427, 416] on button "Insight Extraction Specialist" at bounding box center [439, 437] width 51 height 42
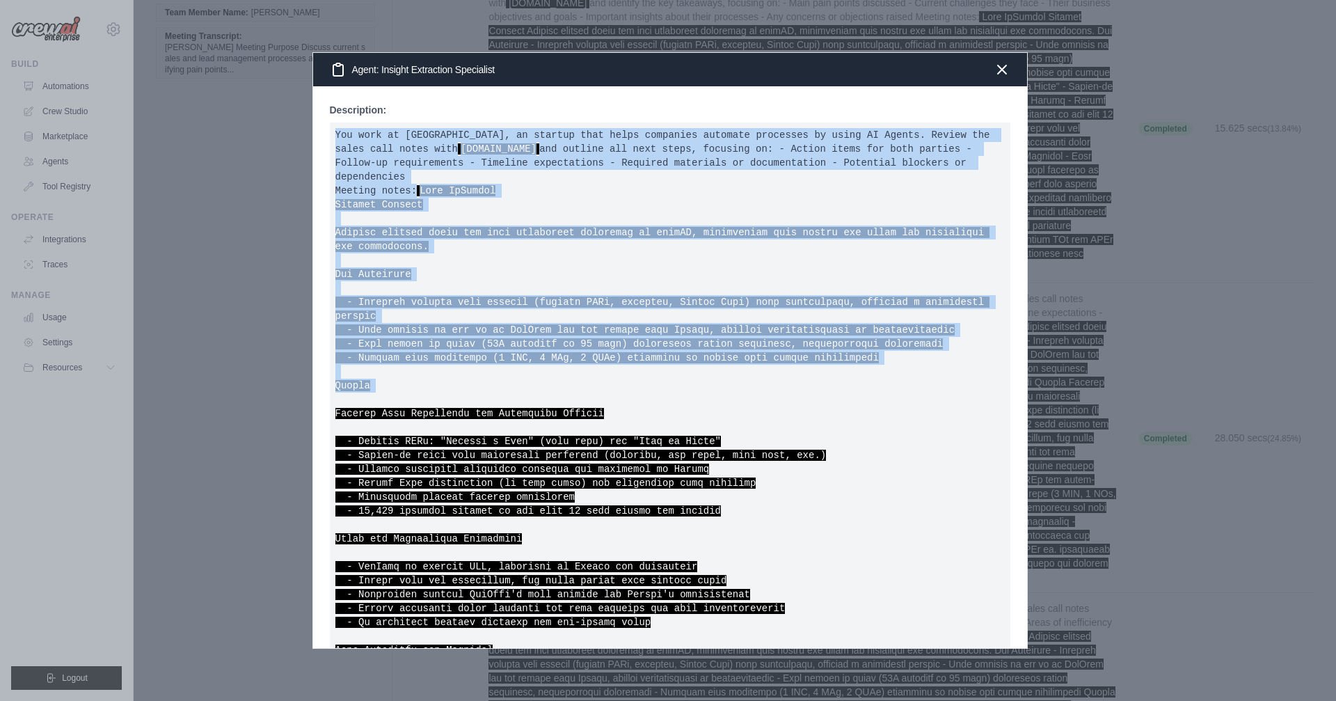
drag, startPoint x: 335, startPoint y: 134, endPoint x: 571, endPoint y: 402, distance: 357.5
click at [571, 402] on pre "You work at CrewAI, an startup that helps companies automate processes by using…" at bounding box center [670, 545] width 681 height 846
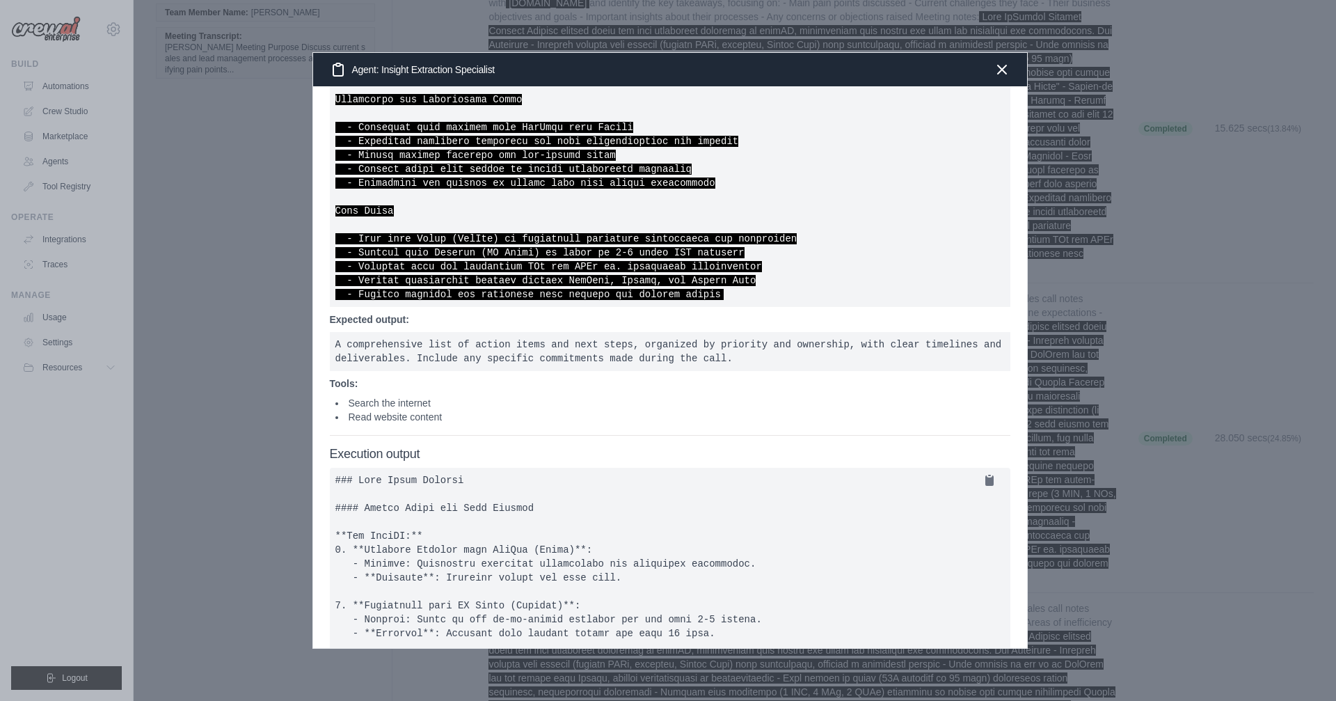
scroll to position [774, 0]
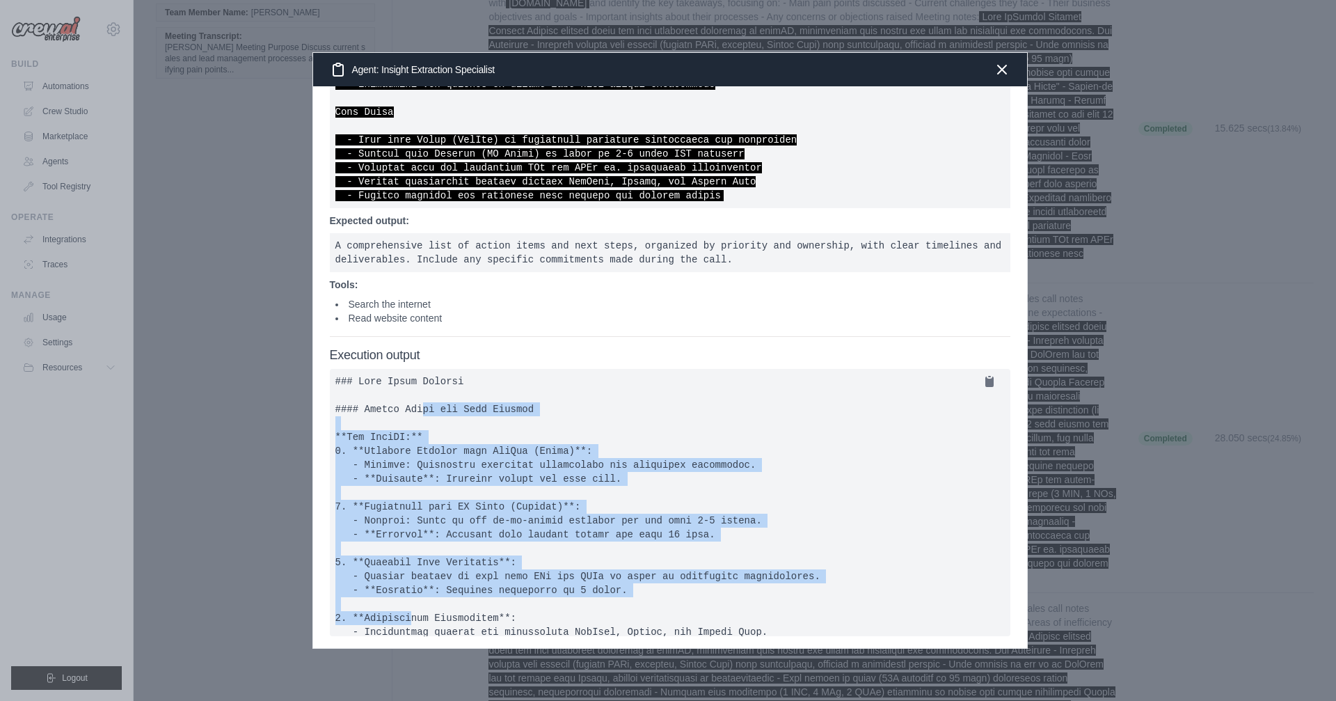
drag, startPoint x: 406, startPoint y: 389, endPoint x: 624, endPoint y: 595, distance: 300.3
click at [624, 595] on pre at bounding box center [670, 502] width 681 height 267
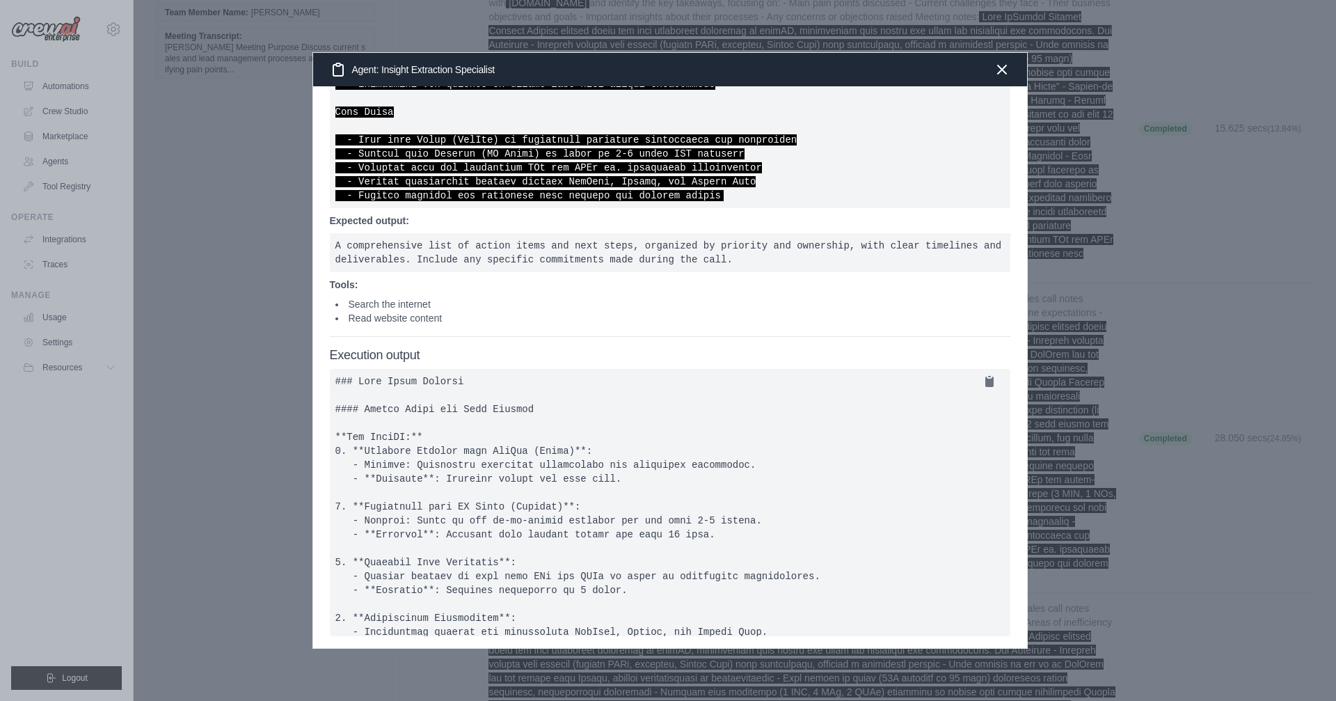
click at [357, 311] on li "Search the internet" at bounding box center [672, 304] width 675 height 14
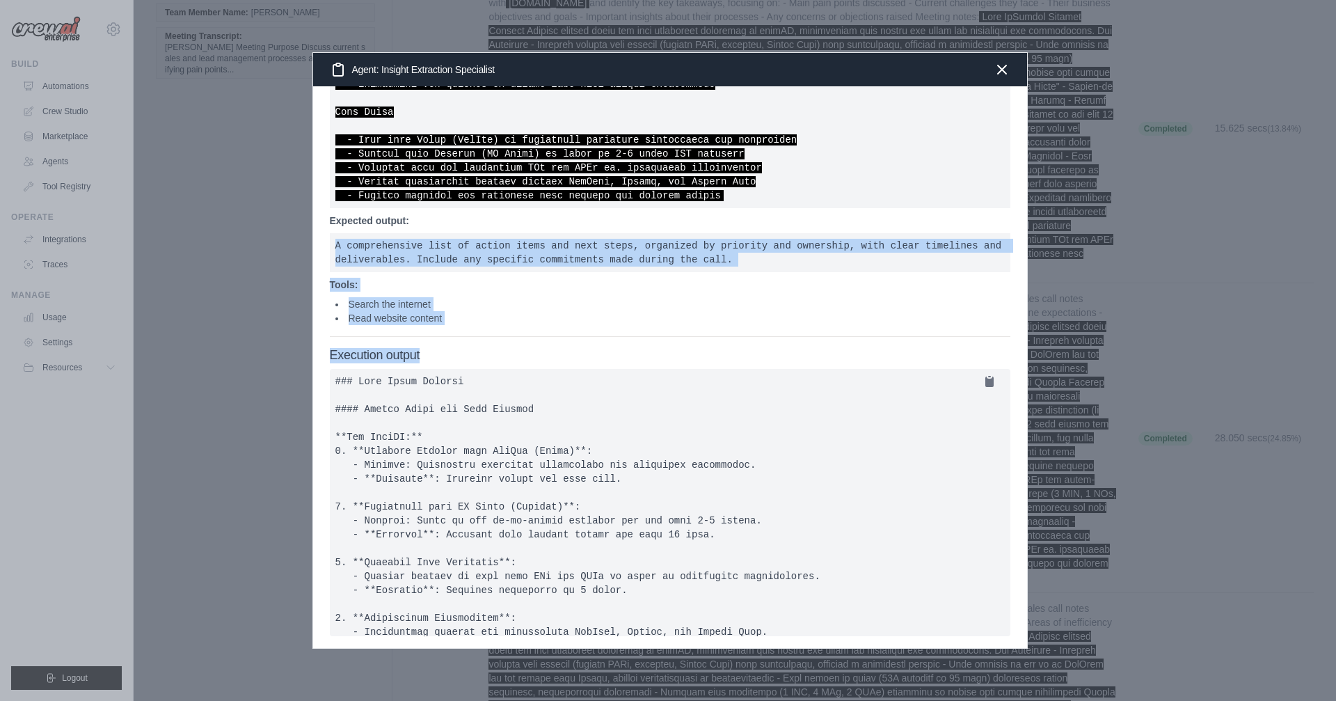
drag, startPoint x: 336, startPoint y: 236, endPoint x: 456, endPoint y: 363, distance: 174.8
click at [456, 363] on div "Description: You work at CrewAI, an startup that helps companies automate proce…" at bounding box center [670, 366] width 714 height 561
click at [459, 360] on h4 "Execution output" at bounding box center [670, 355] width 681 height 15
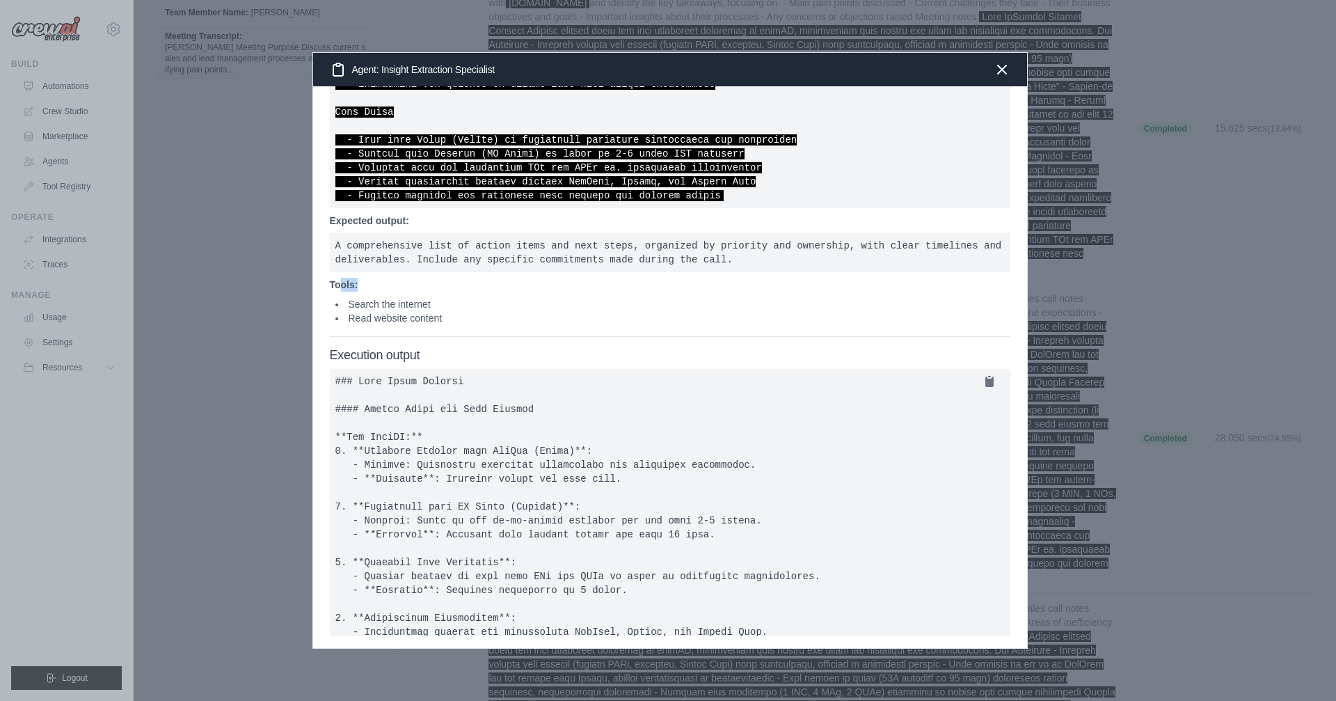
drag, startPoint x: 414, startPoint y: 284, endPoint x: 433, endPoint y: 284, distance: 18.8
click at [431, 284] on p "Tools:" at bounding box center [670, 285] width 681 height 14
click at [388, 310] on li "Search the internet" at bounding box center [672, 304] width 675 height 14
click at [390, 308] on li "Search the internet" at bounding box center [672, 304] width 675 height 14
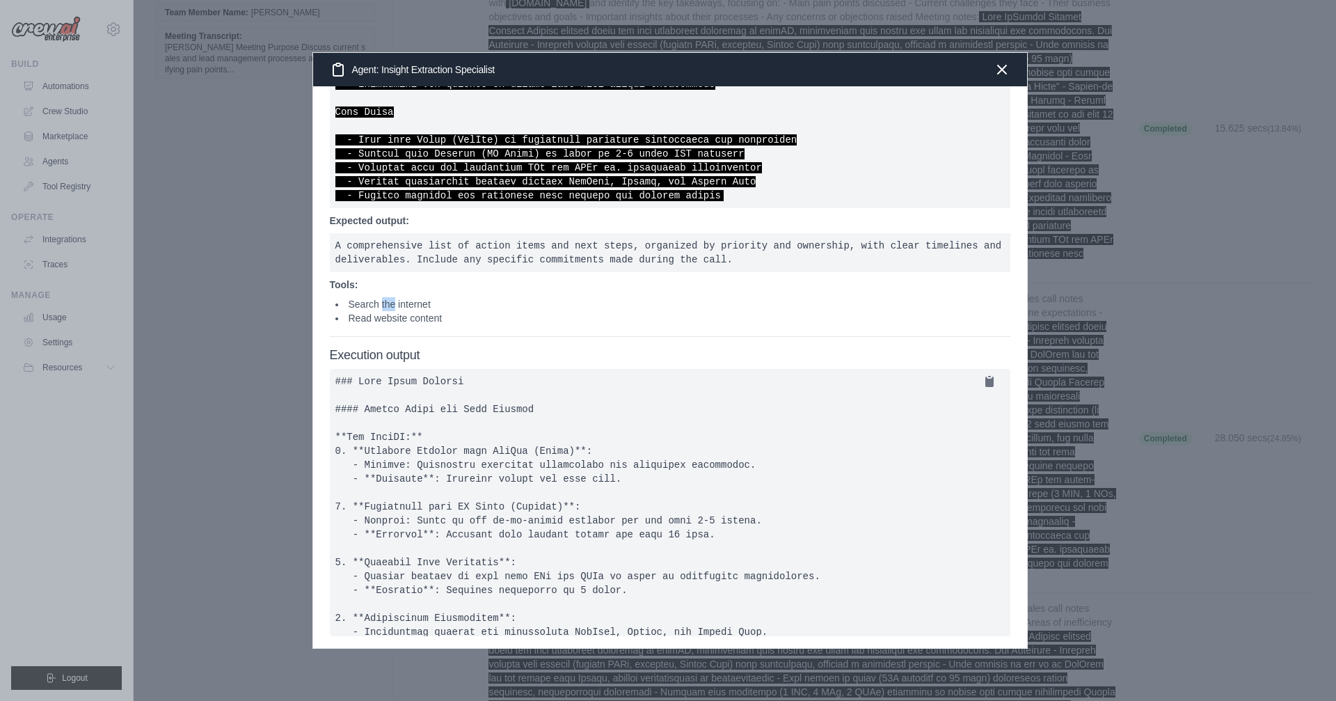
click at [390, 308] on li "Search the internet" at bounding box center [672, 304] width 675 height 14
click at [404, 305] on li "Search the internet" at bounding box center [672, 304] width 675 height 14
click at [395, 323] on li "Read website content" at bounding box center [672, 318] width 675 height 14
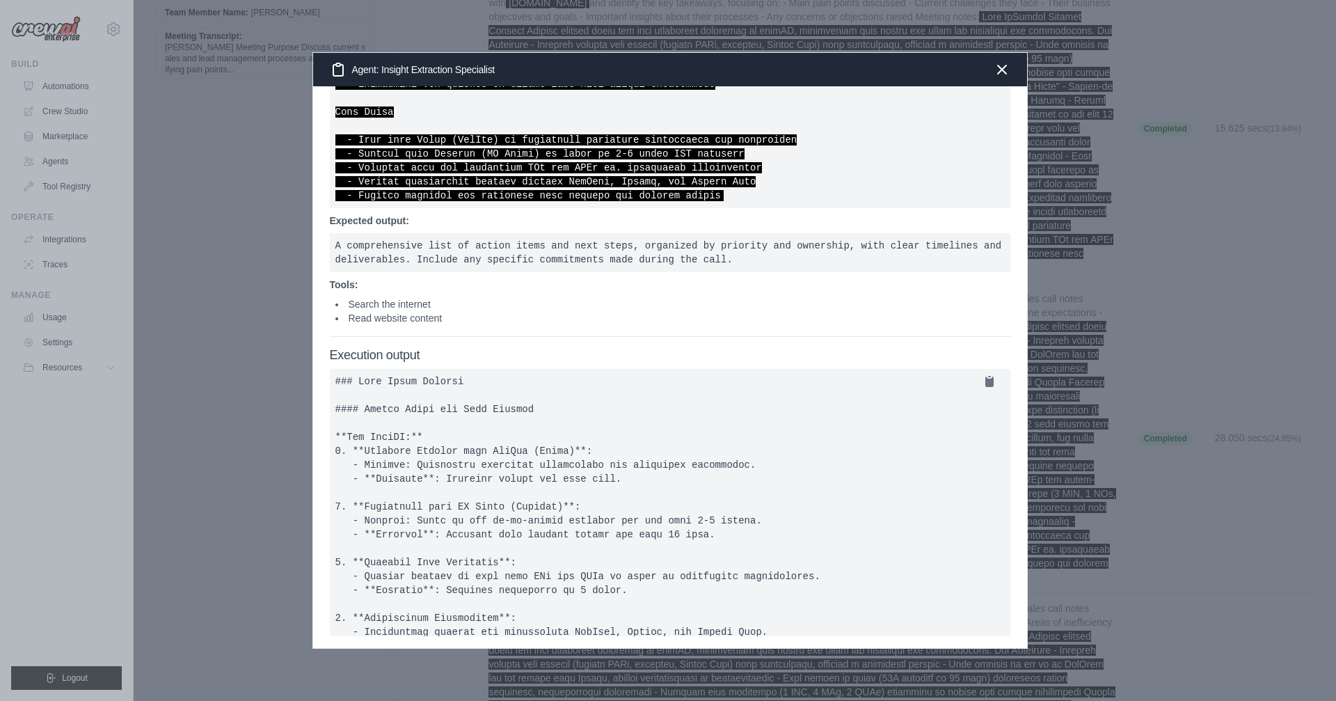
click at [395, 323] on li "Read website content" at bounding box center [672, 318] width 675 height 14
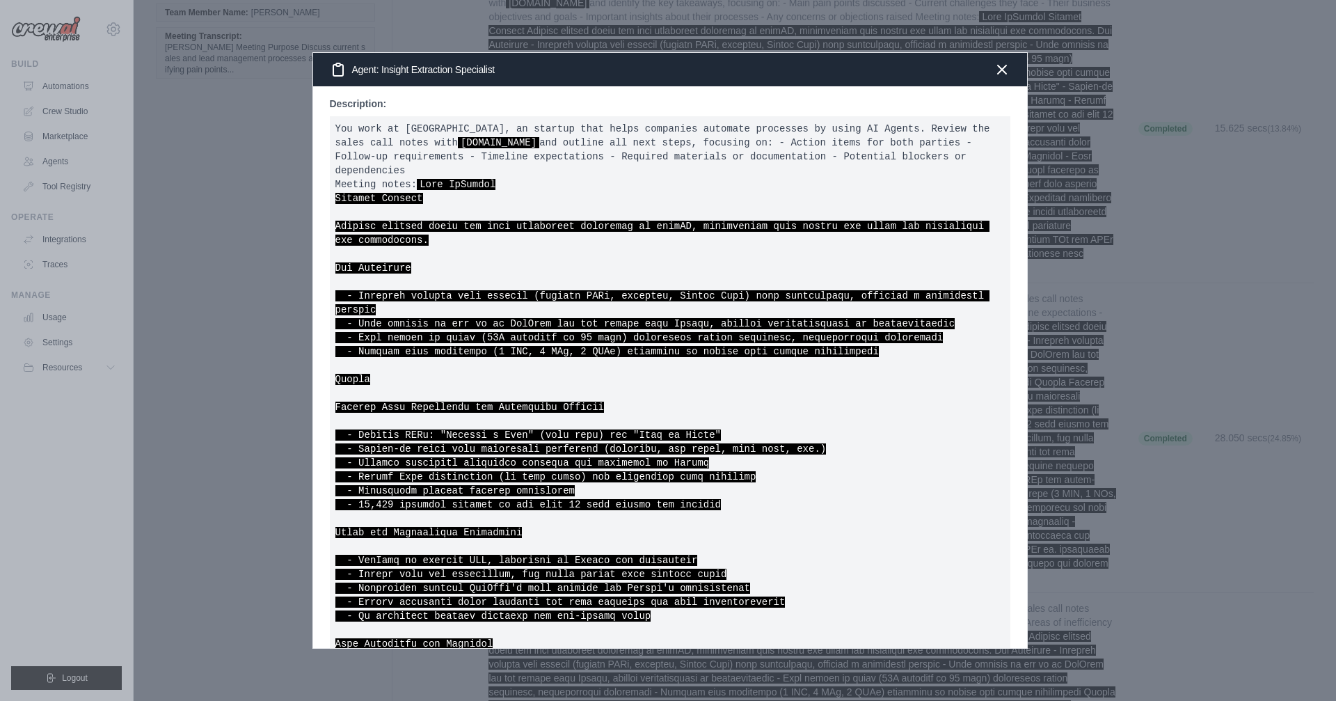
scroll to position [0, 0]
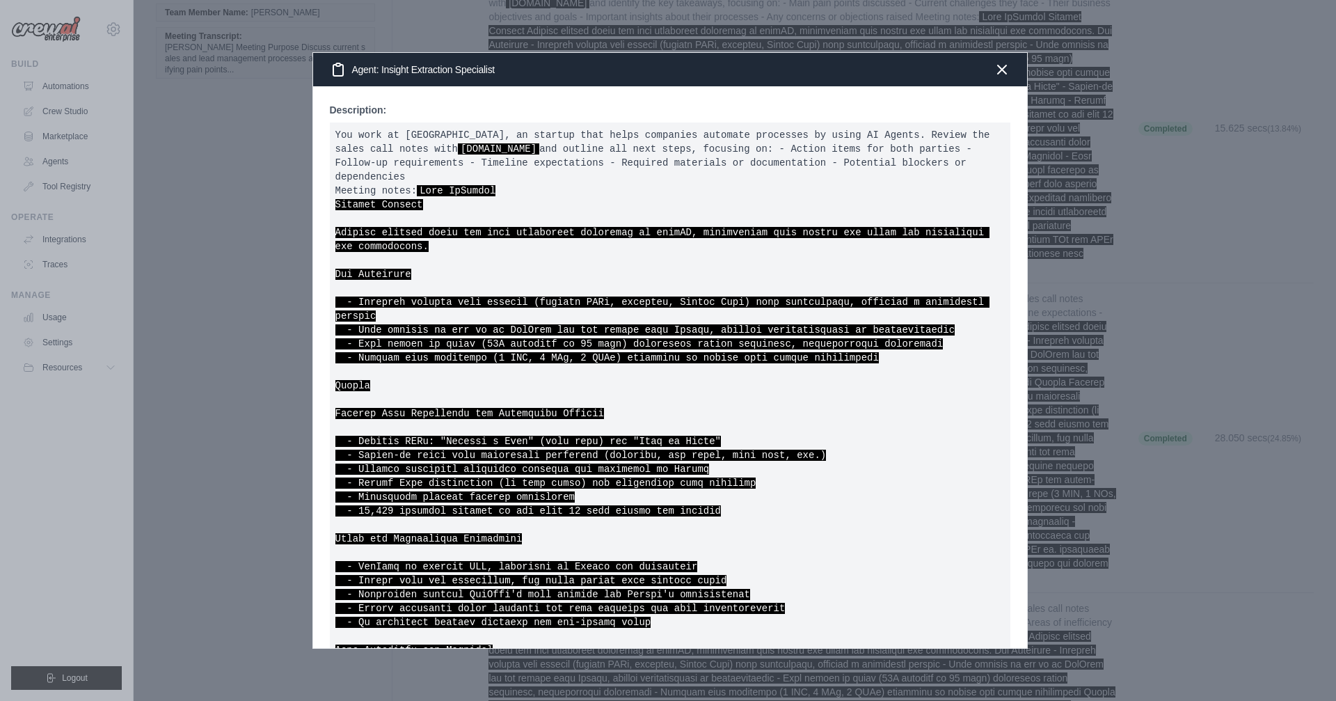
drag, startPoint x: 534, startPoint y: 77, endPoint x: 553, endPoint y: 75, distance: 18.8
click at [553, 75] on div "Agent: Insight Extraction Specialist" at bounding box center [670, 69] width 714 height 33
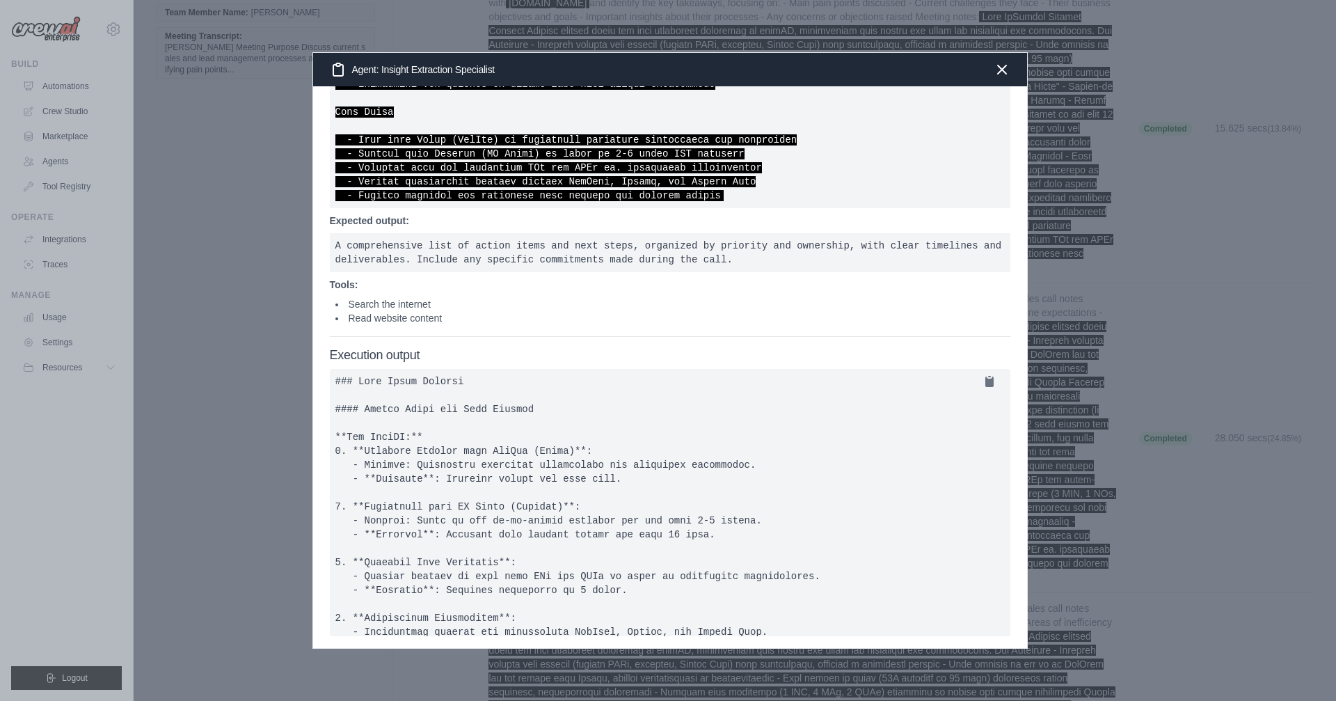
scroll to position [774, 0]
drag, startPoint x: 352, startPoint y: 304, endPoint x: 443, endPoint y: 303, distance: 90.5
click at [443, 303] on li "Search the internet" at bounding box center [672, 304] width 675 height 14
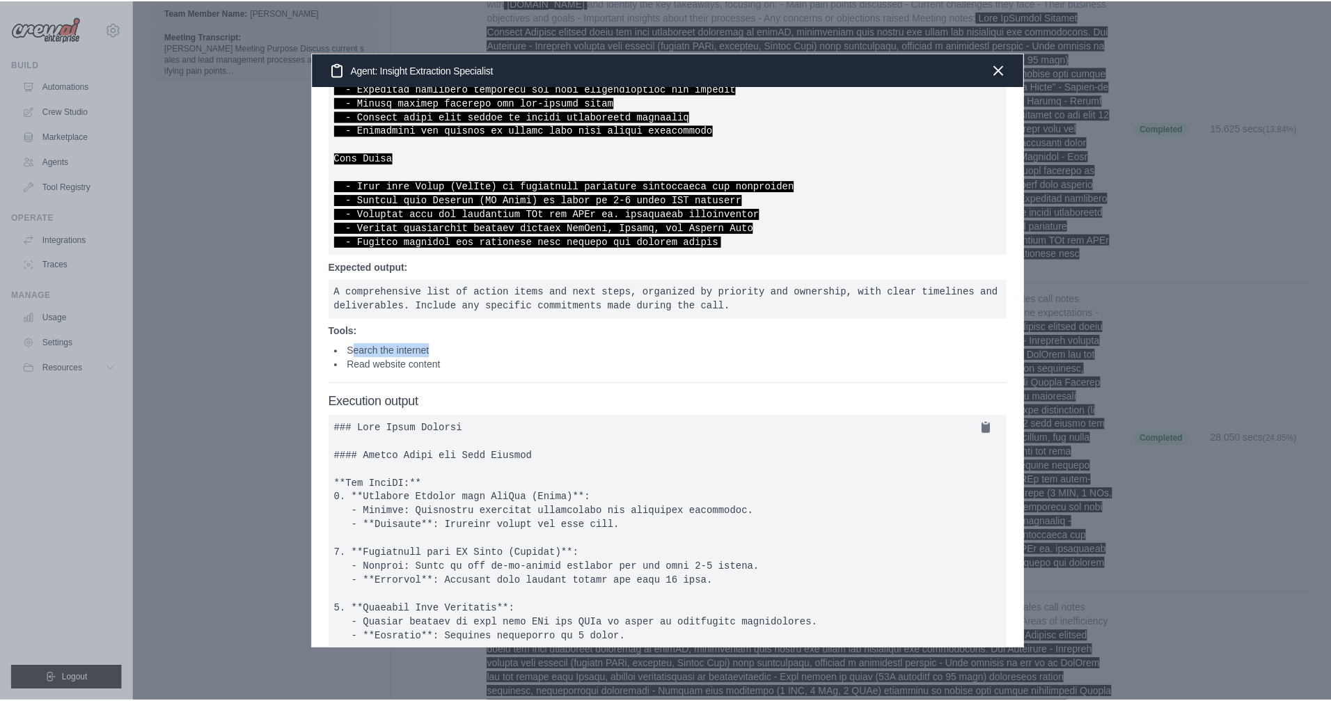
scroll to position [711, 0]
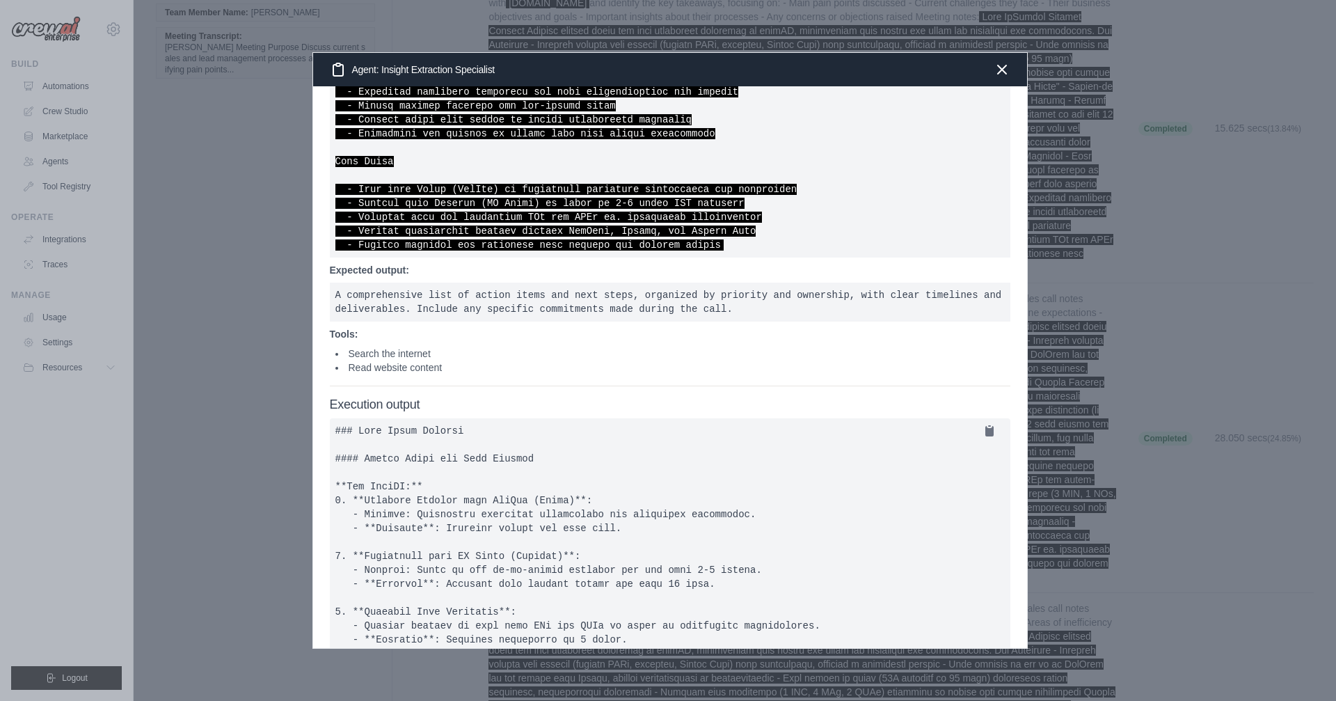
click at [414, 312] on pre "A comprehensive list of action items and next steps, organized by priority and …" at bounding box center [670, 302] width 681 height 39
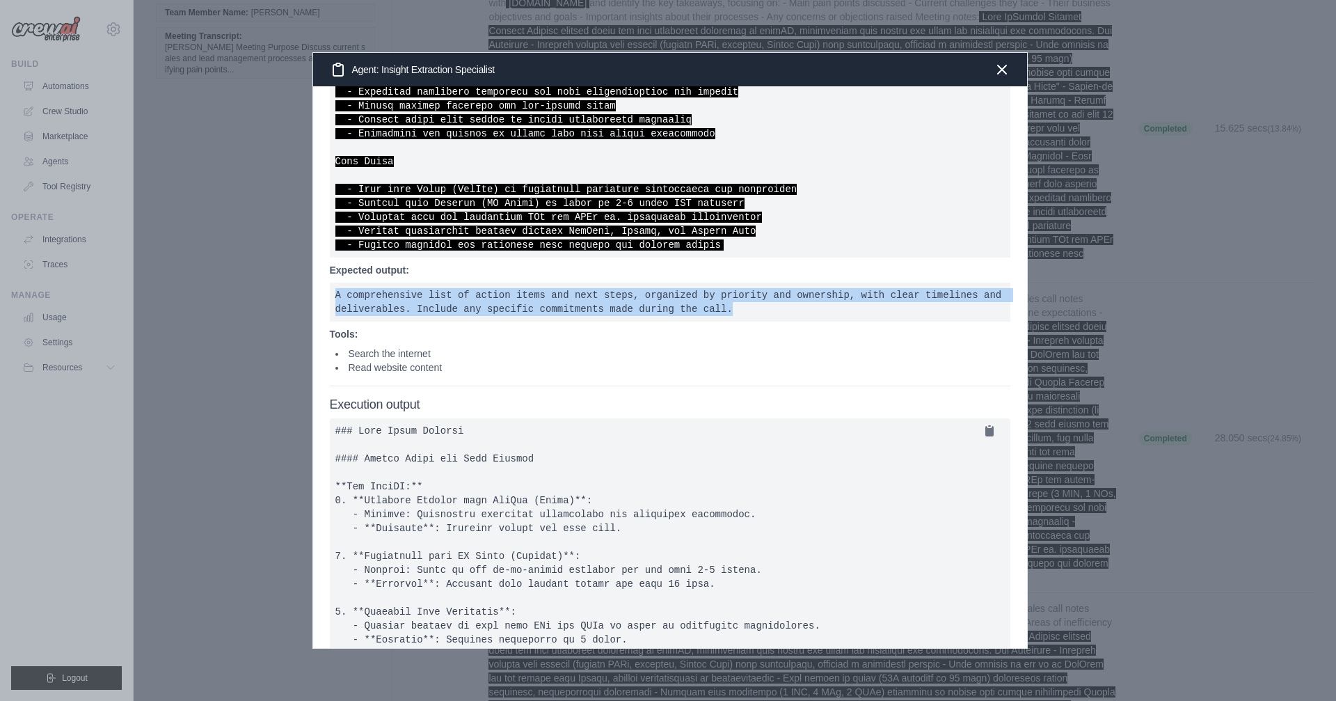
click at [414, 312] on pre "A comprehensive list of action items and next steps, organized by priority and …" at bounding box center [670, 302] width 681 height 39
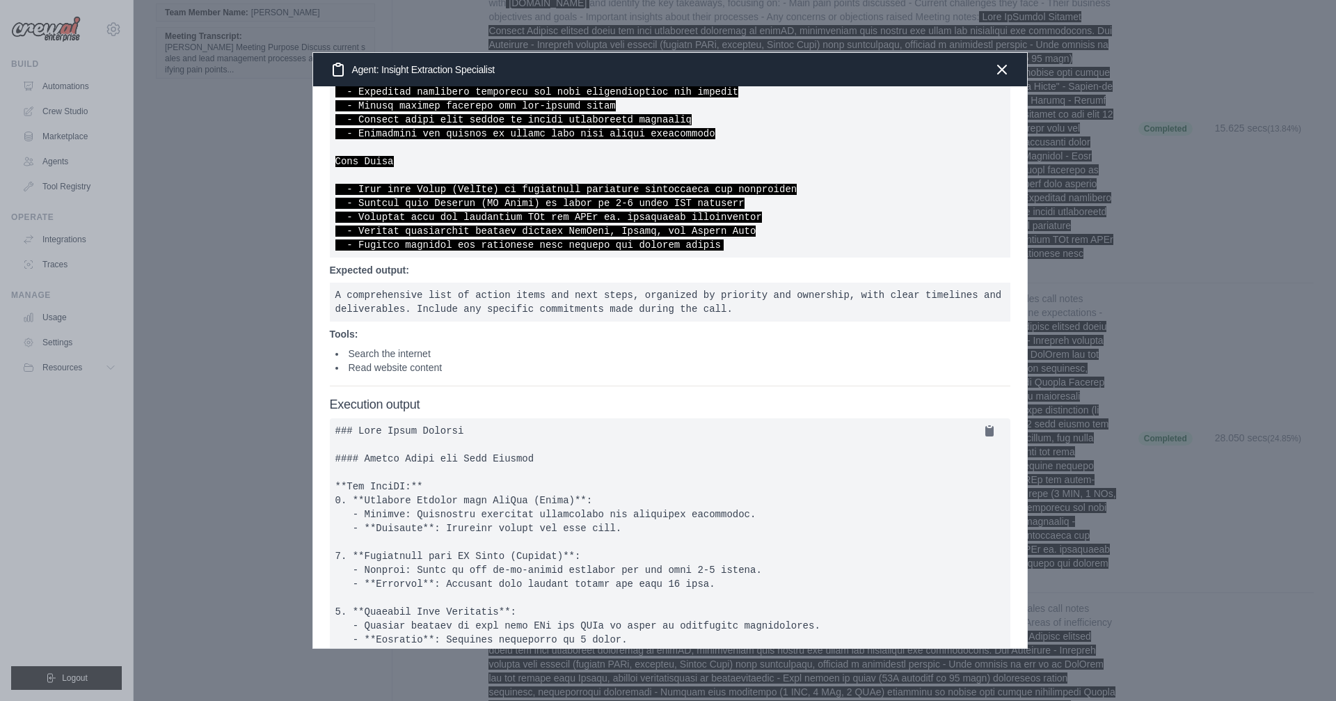
click at [253, 347] on div at bounding box center [668, 350] width 1336 height 701
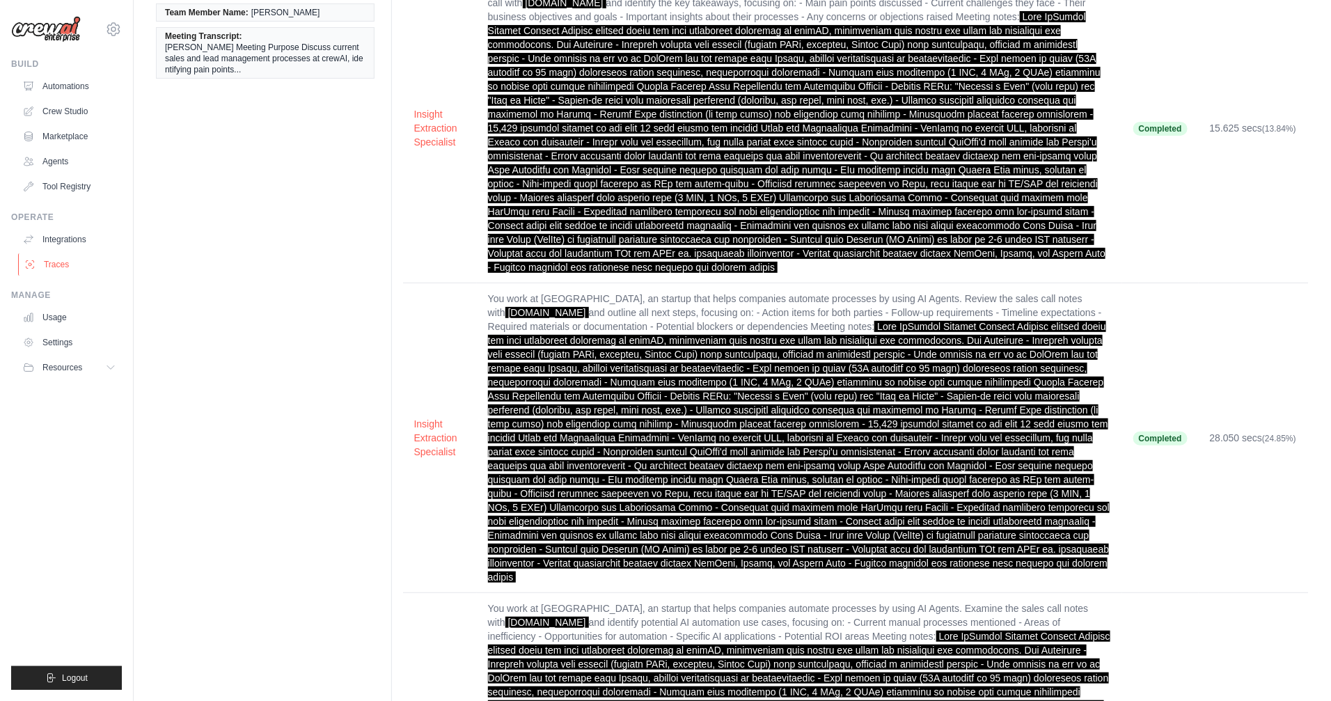
click at [57, 267] on link "Traces" at bounding box center [70, 264] width 105 height 22
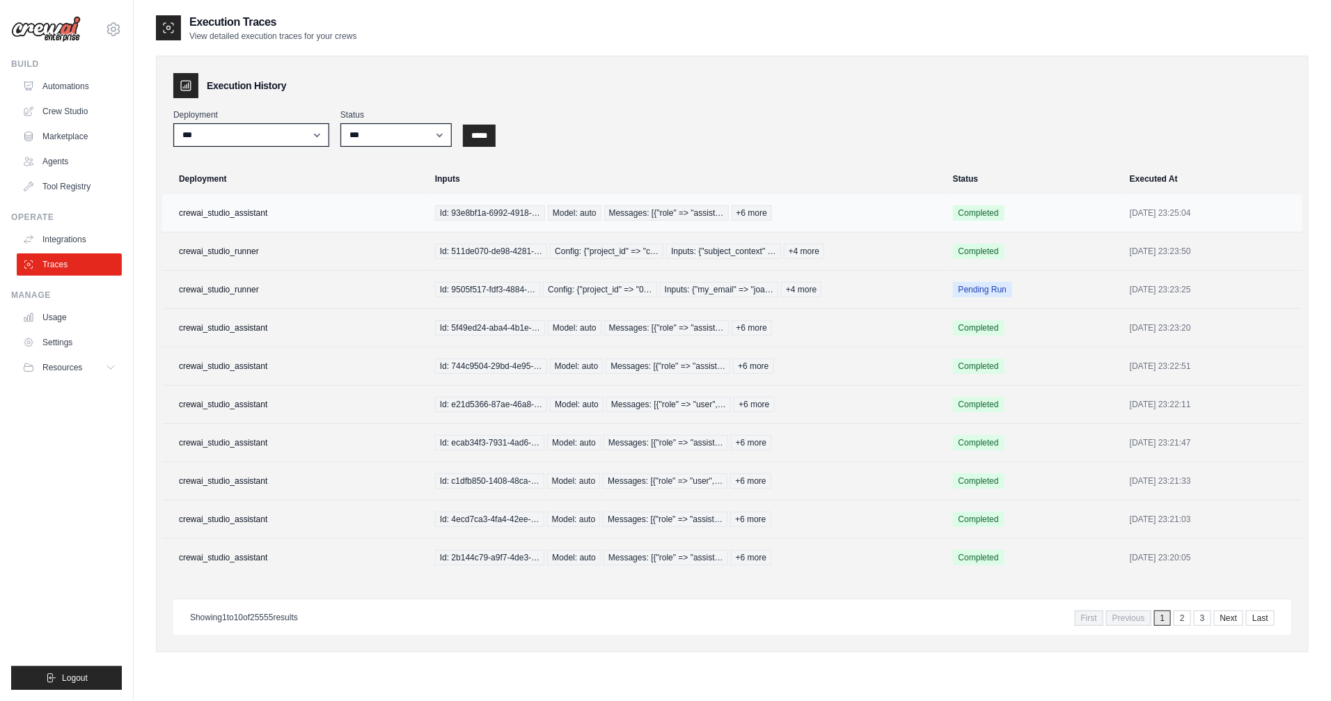
click at [260, 215] on td "crewai_studio_assistant" at bounding box center [294, 213] width 264 height 38
click at [1183, 618] on link "2" at bounding box center [1183, 617] width 17 height 15
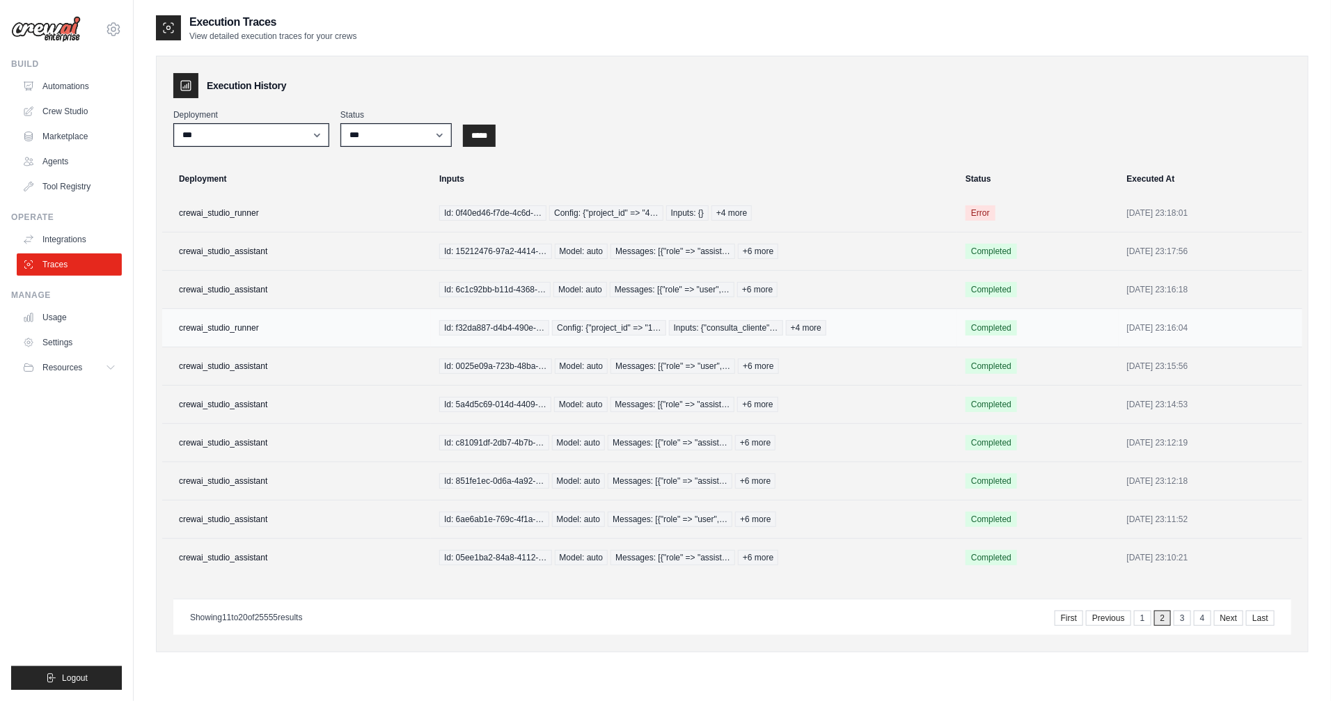
click at [229, 326] on td "crewai_studio_runner" at bounding box center [296, 328] width 269 height 38
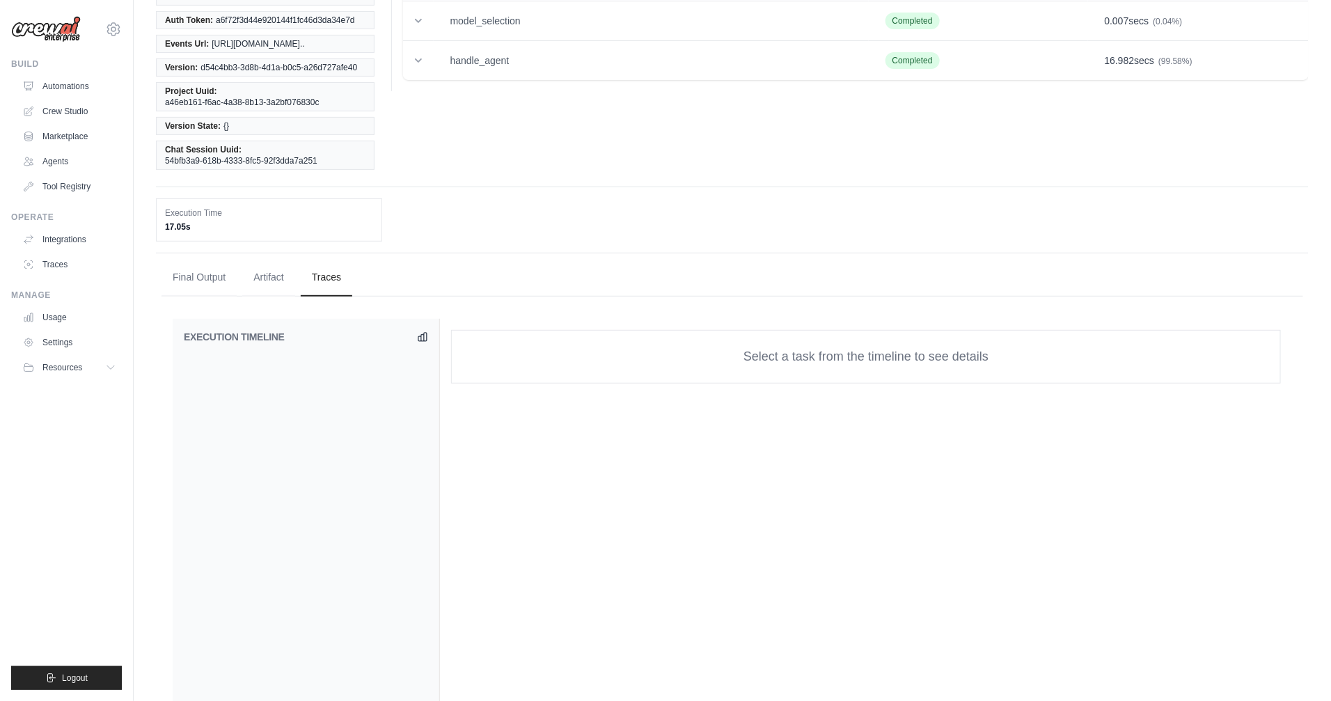
scroll to position [135, 0]
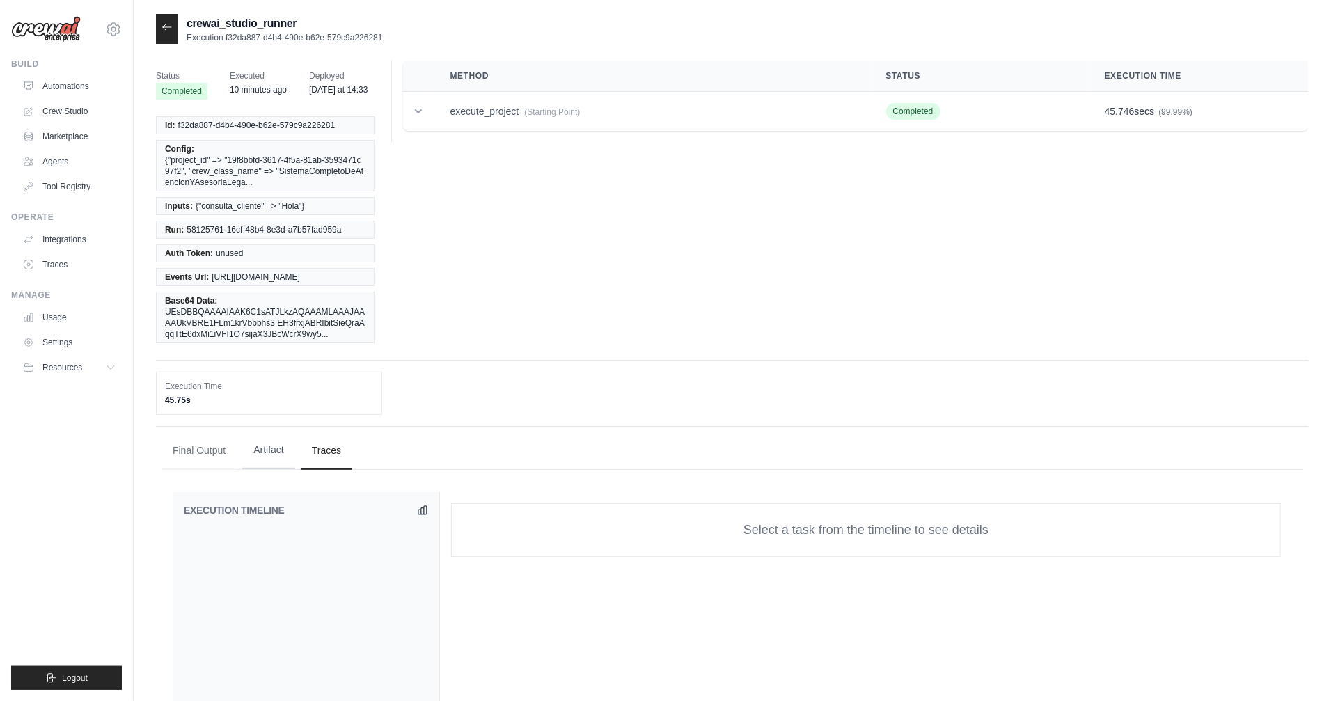
click at [269, 469] on button "Artifact" at bounding box center [268, 450] width 53 height 38
click at [221, 469] on button "Final Output" at bounding box center [198, 450] width 75 height 38
click at [371, 470] on ul "Final Output Artifact Traces" at bounding box center [731, 451] width 1141 height 38
click at [78, 114] on link "Crew Studio" at bounding box center [70, 111] width 105 height 22
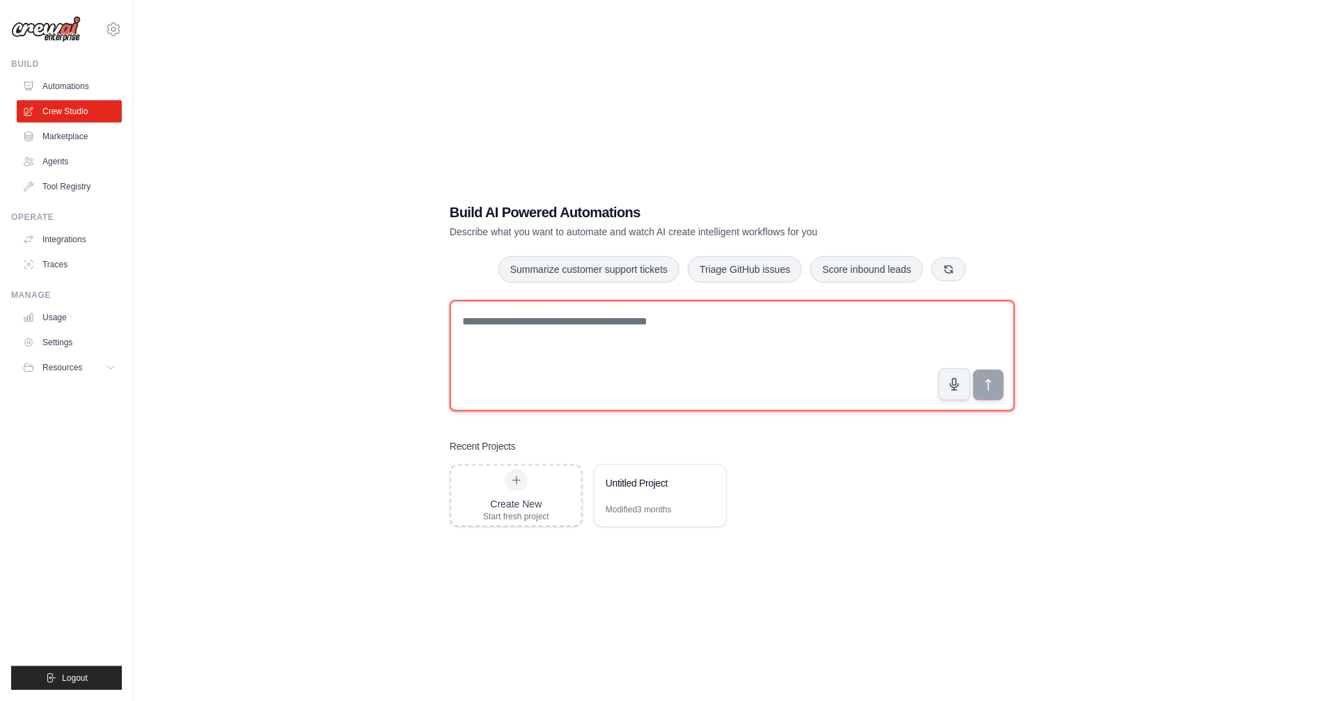
click at [637, 372] on textarea at bounding box center [732, 355] width 565 height 111
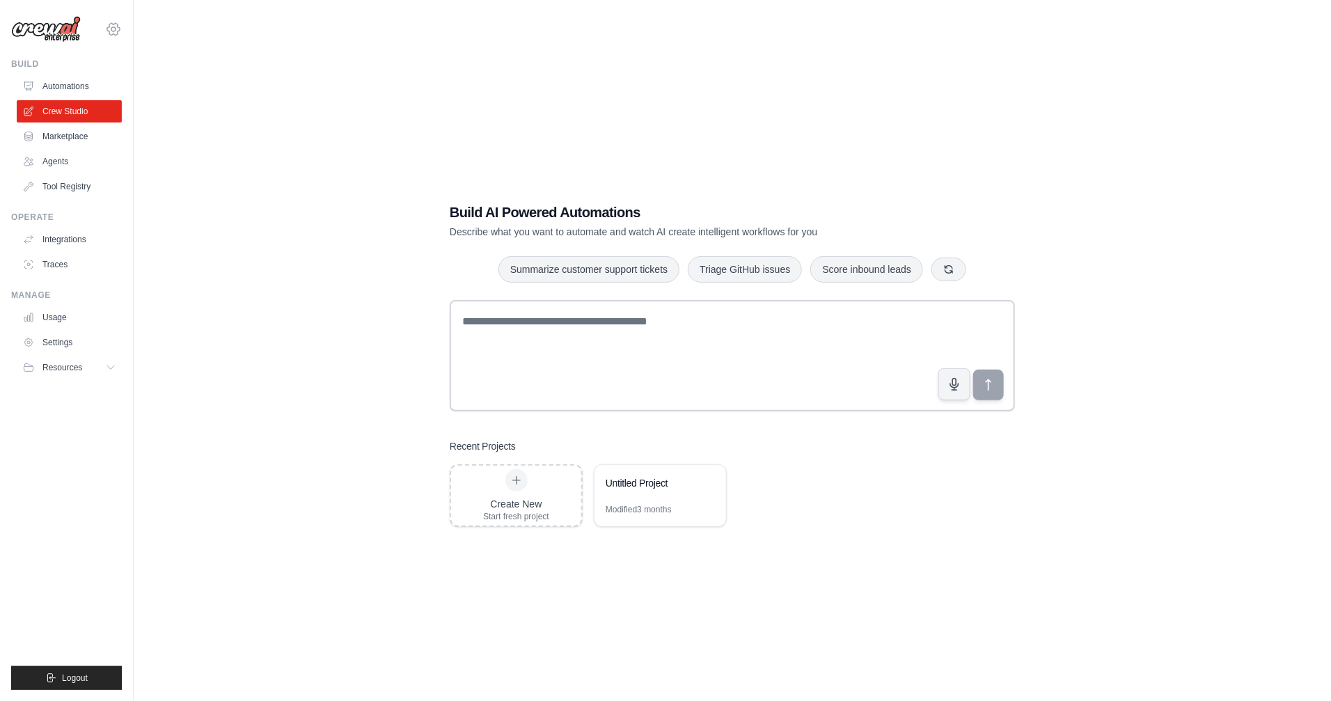
click at [110, 29] on icon at bounding box center [113, 29] width 17 height 17
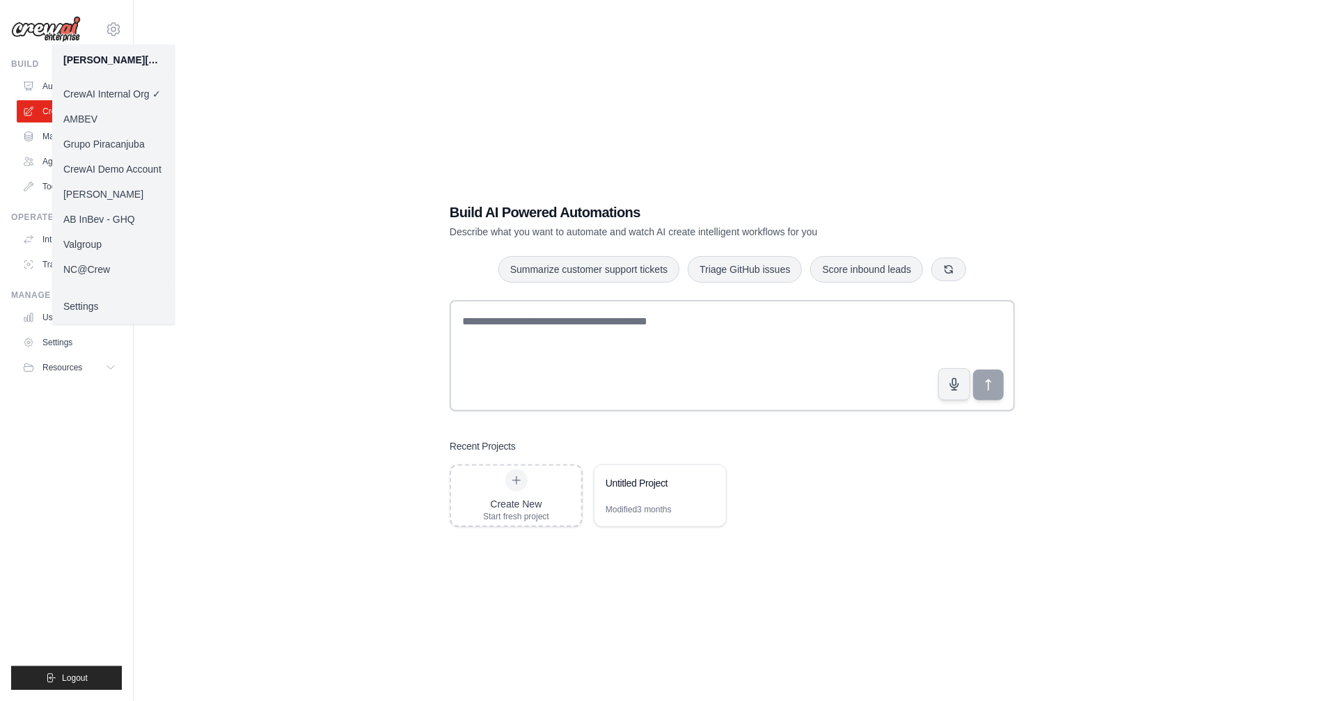
click at [261, 314] on div "Build AI Powered Automations Describe what you want to automate and watch AI cr…" at bounding box center [732, 364] width 1152 height 701
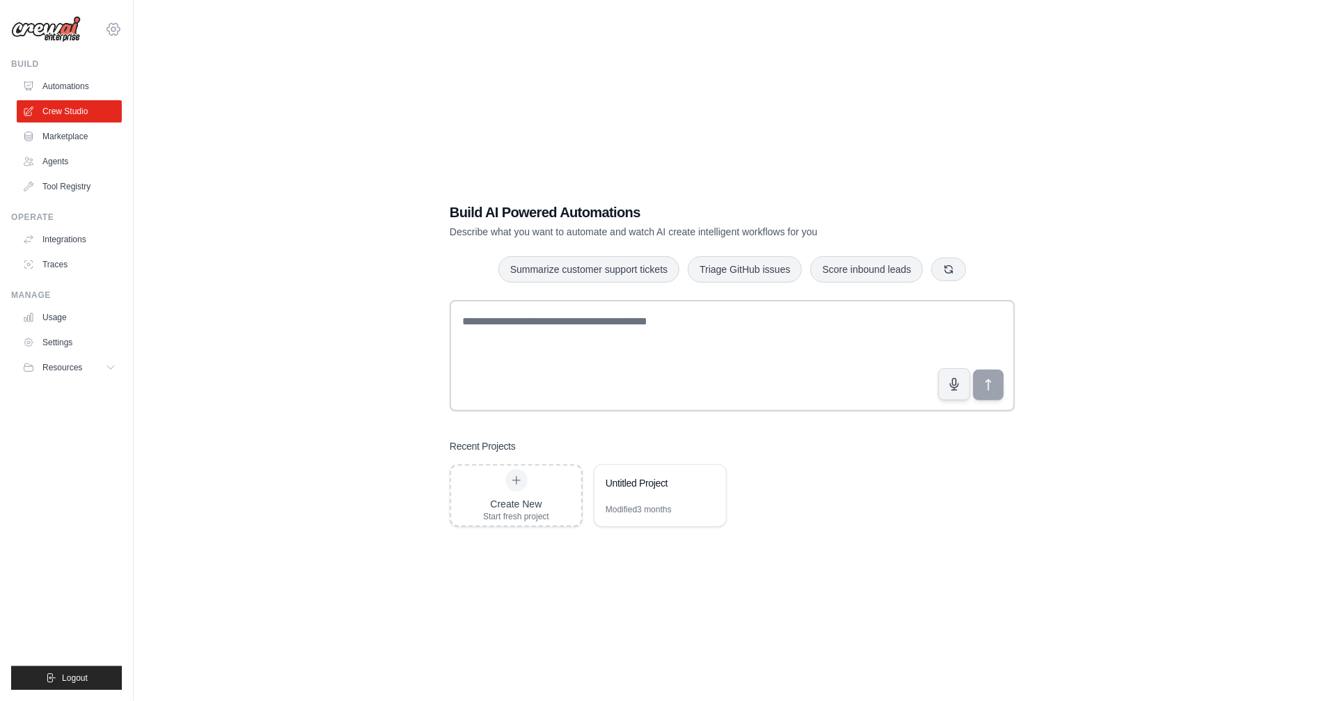
click at [113, 33] on icon at bounding box center [113, 29] width 17 height 17
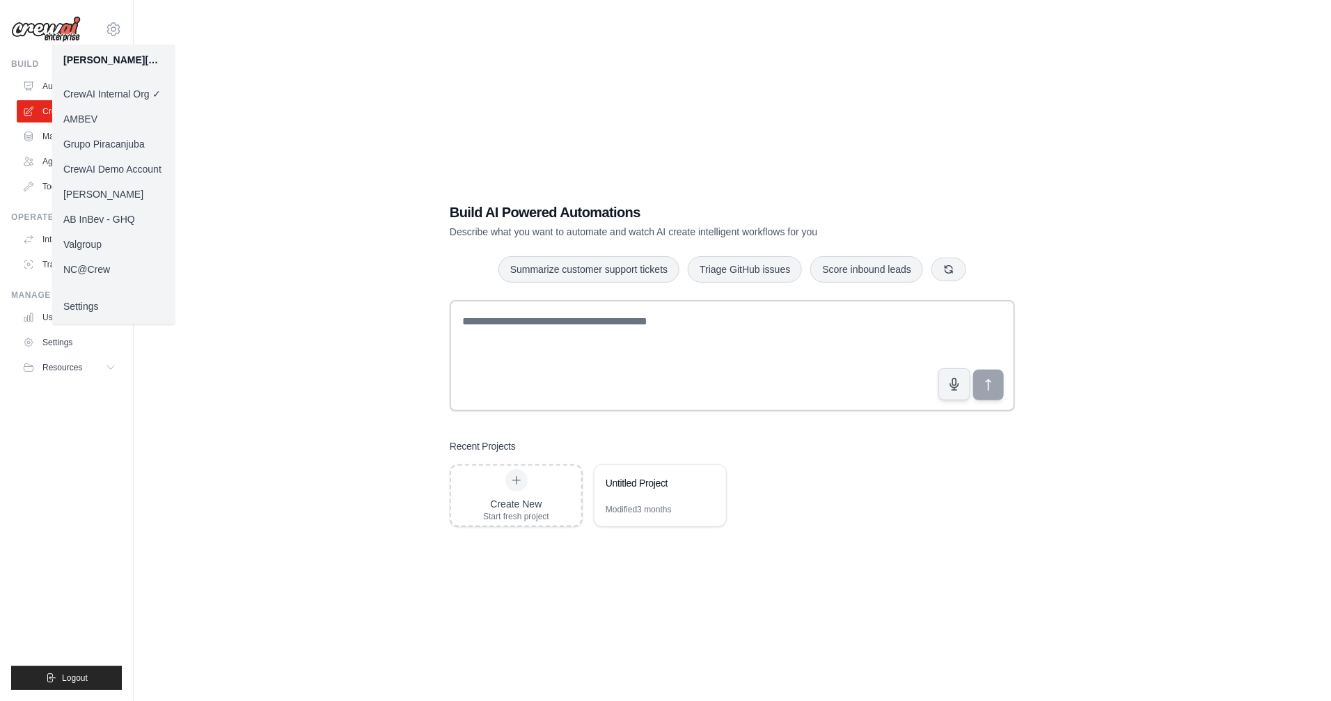
click at [139, 169] on link "CrewAI Demo Account" at bounding box center [113, 169] width 122 height 25
click at [356, 156] on div "Build AI Powered Automations Describe what you want to automate and watch AI cr…" at bounding box center [732, 364] width 1152 height 701
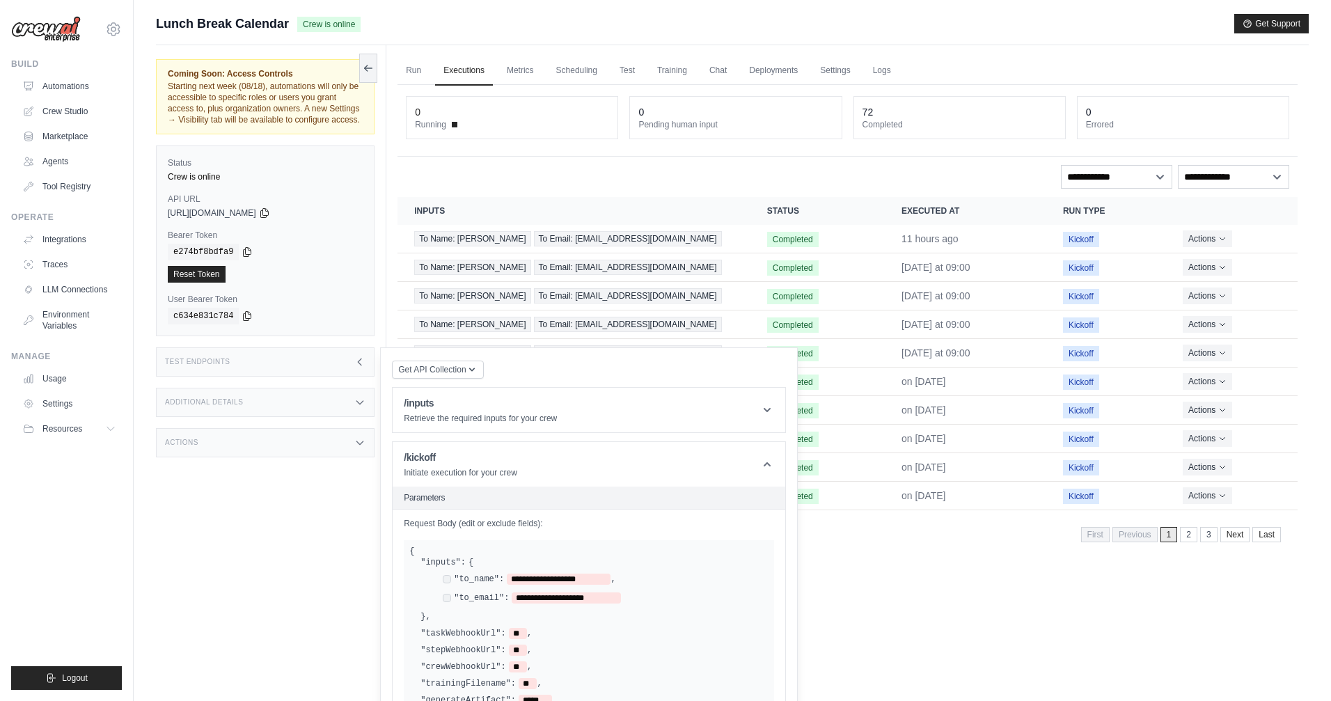
scroll to position [170, 0]
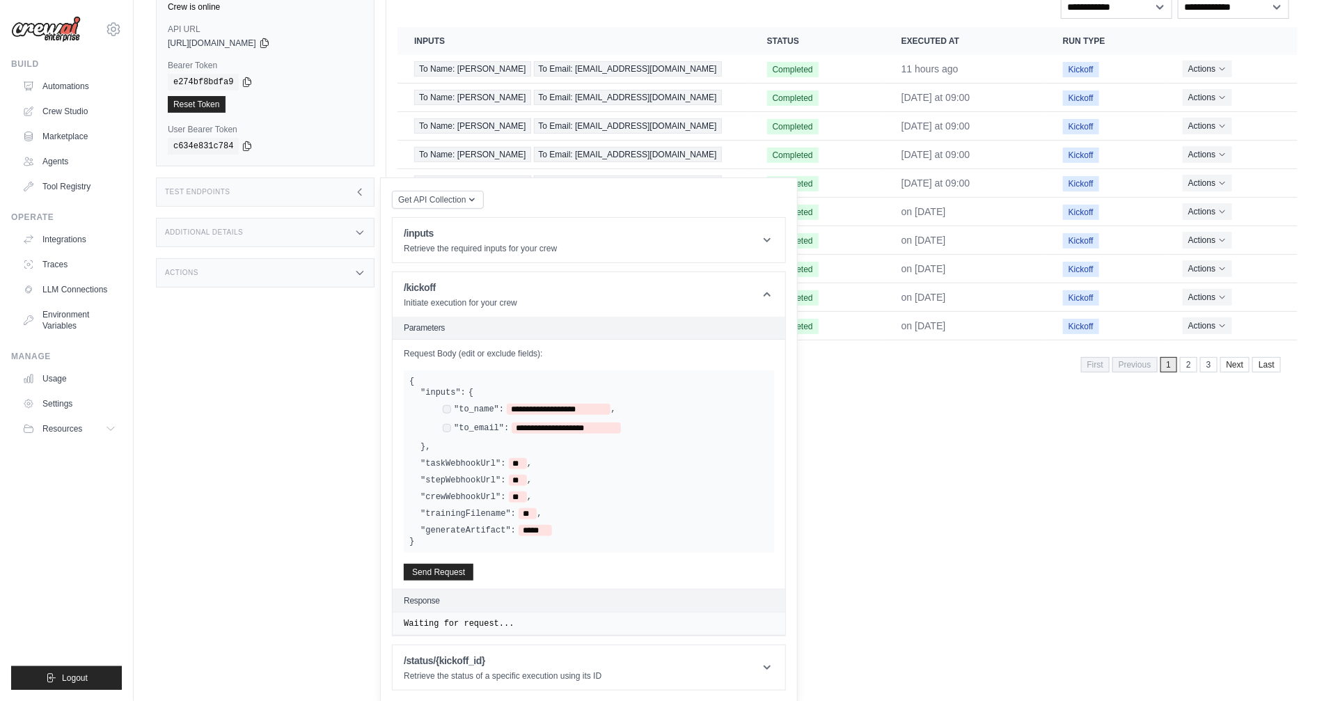
click at [300, 426] on div "Coming Soon: Access Controls Starting next week (08/18), automations will only …" at bounding box center [271, 225] width 230 height 701
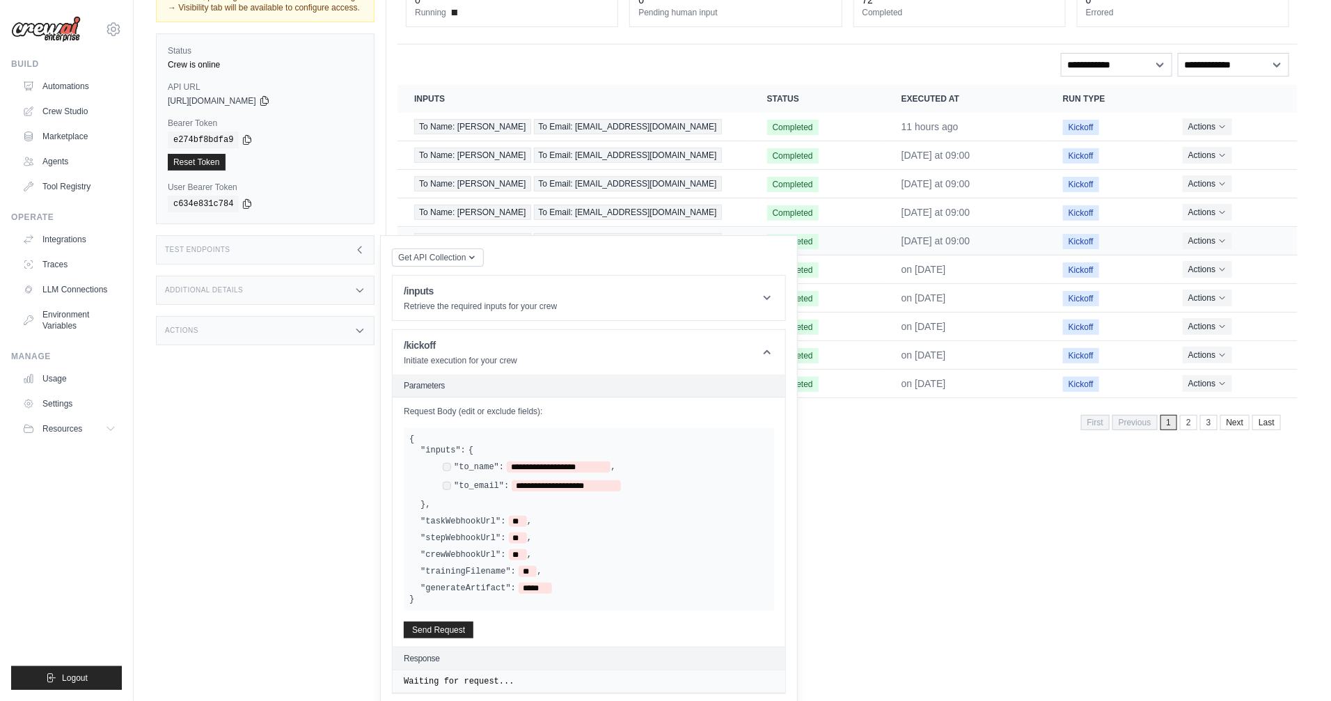
scroll to position [0, 0]
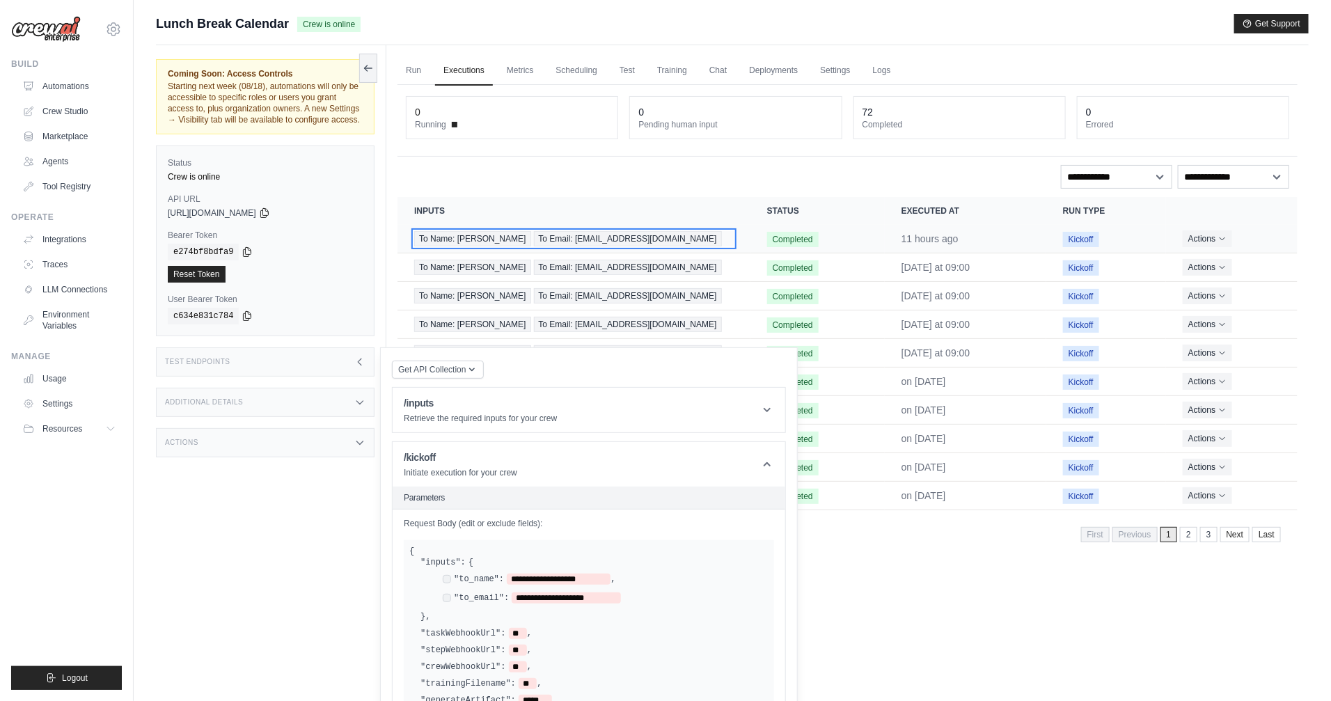
click at [574, 237] on span "To Email: yngridclima@gmail.com" at bounding box center [628, 238] width 188 height 15
click at [594, 239] on span "To Email: yngridclima@gmail.com" at bounding box center [628, 238] width 188 height 15
click at [830, 272] on td "Completed" at bounding box center [817, 267] width 134 height 29
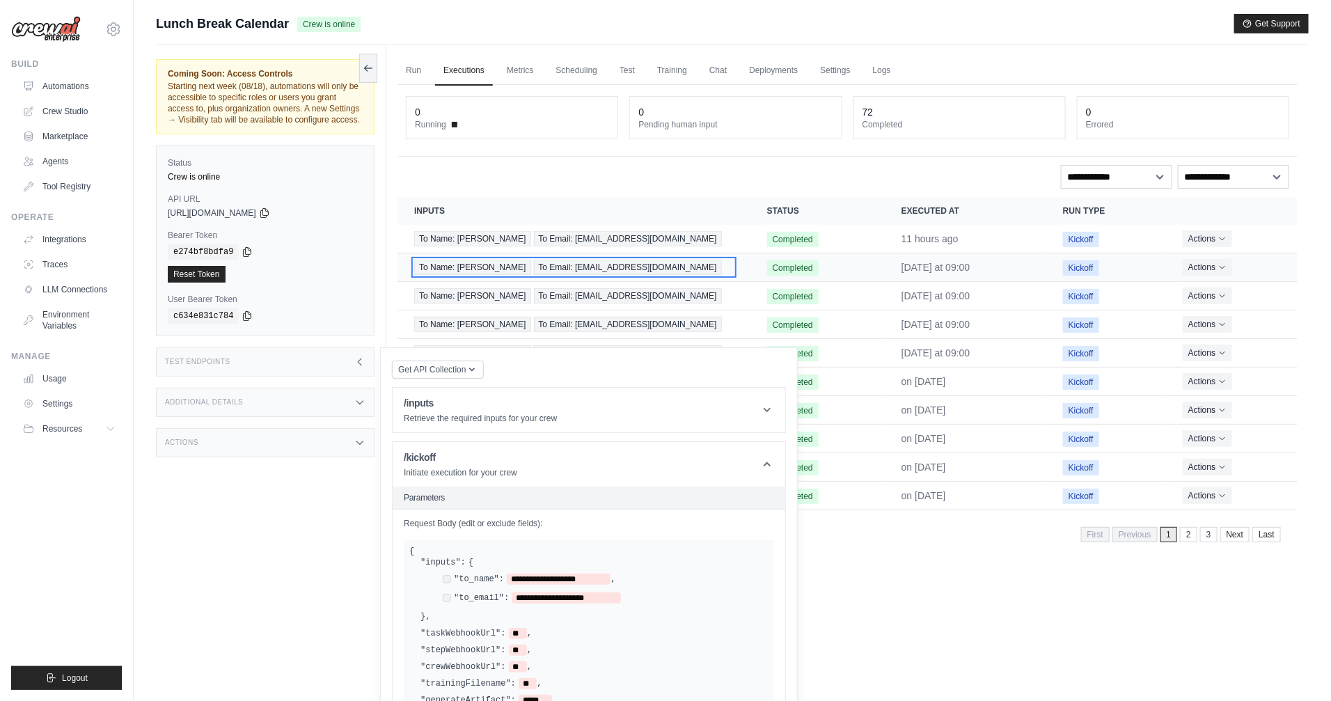
click at [607, 268] on span "To Email: yngridclima@gmail.com" at bounding box center [628, 267] width 188 height 15
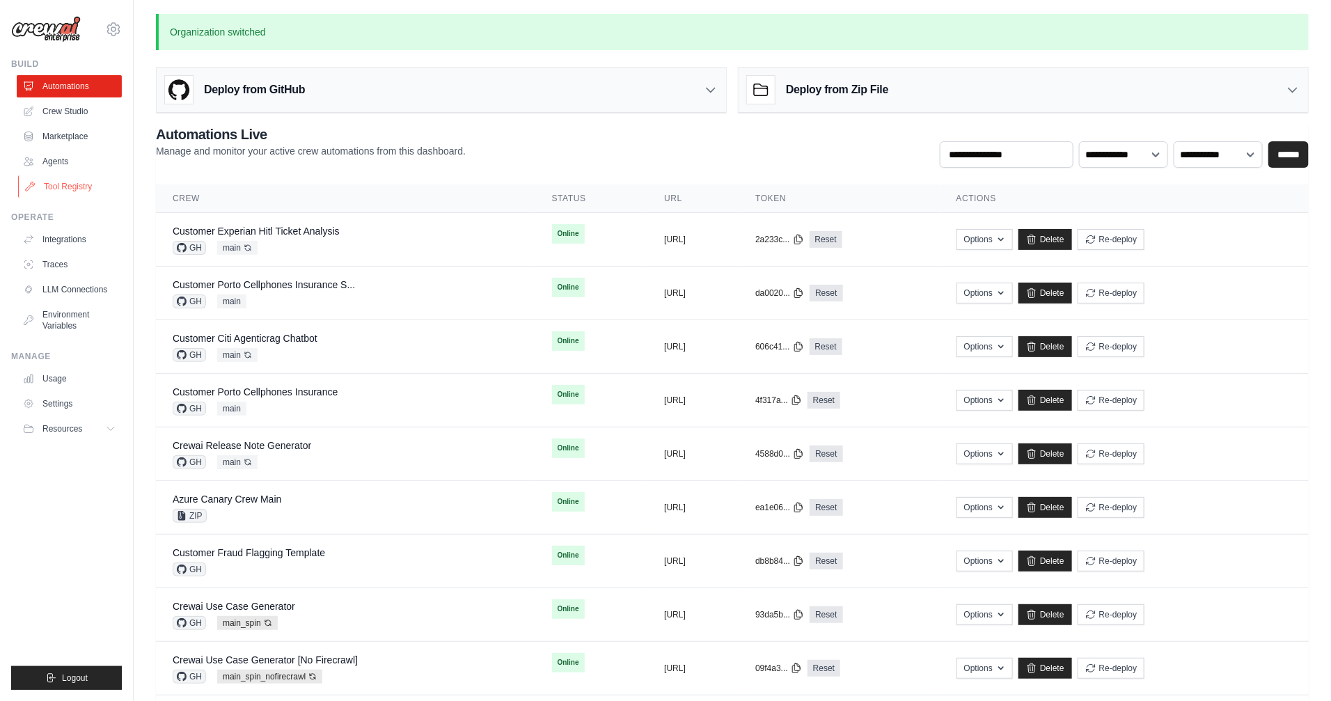
click at [75, 188] on link "Tool Registry" at bounding box center [70, 186] width 105 height 22
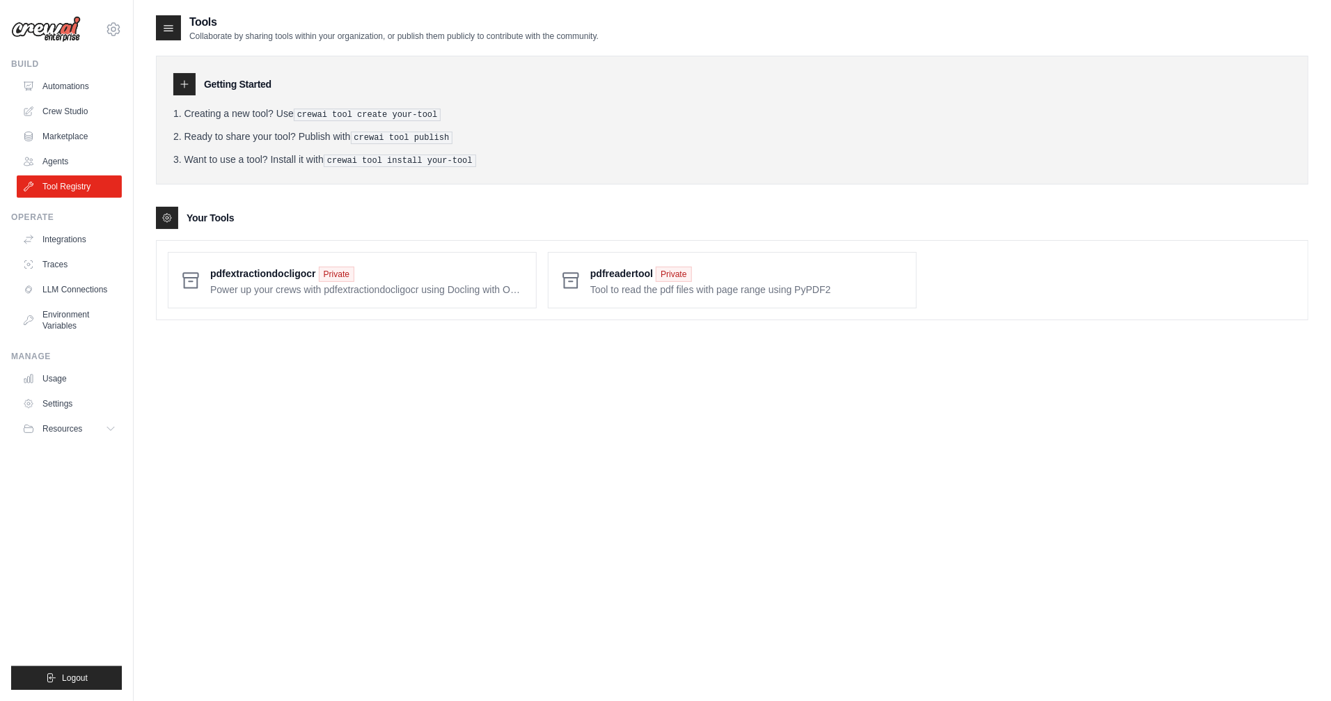
click at [690, 516] on div "Tools Collaborate by sharing tools within your organization, or publish them pu…" at bounding box center [732, 364] width 1152 height 701
click at [354, 378] on div "Tools Collaborate by sharing tools within your organization, or publish them pu…" at bounding box center [732, 364] width 1152 height 701
drag, startPoint x: 478, startPoint y: 110, endPoint x: 497, endPoint y: 109, distance: 18.8
click at [497, 109] on li "Creating a new tool? Use crewai tool create your-tool" at bounding box center [732, 113] width 1118 height 15
click at [516, 436] on div "Tools Collaborate by sharing tools within your organization, or publish them pu…" at bounding box center [732, 364] width 1152 height 701
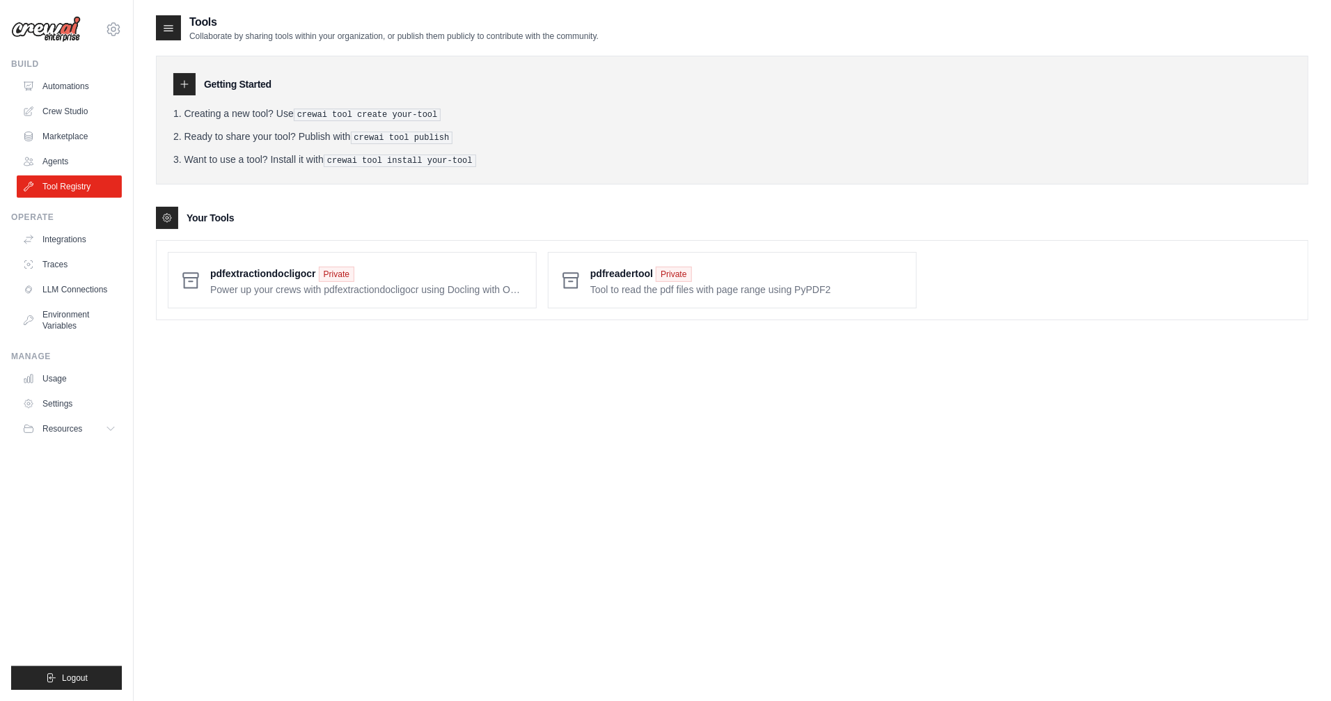
drag, startPoint x: 349, startPoint y: 134, endPoint x: 473, endPoint y: 135, distance: 123.9
click at [473, 135] on li "Ready to share your tool? Publish with crewai tool publish" at bounding box center [732, 136] width 1118 height 15
click at [437, 288] on span at bounding box center [367, 280] width 315 height 33
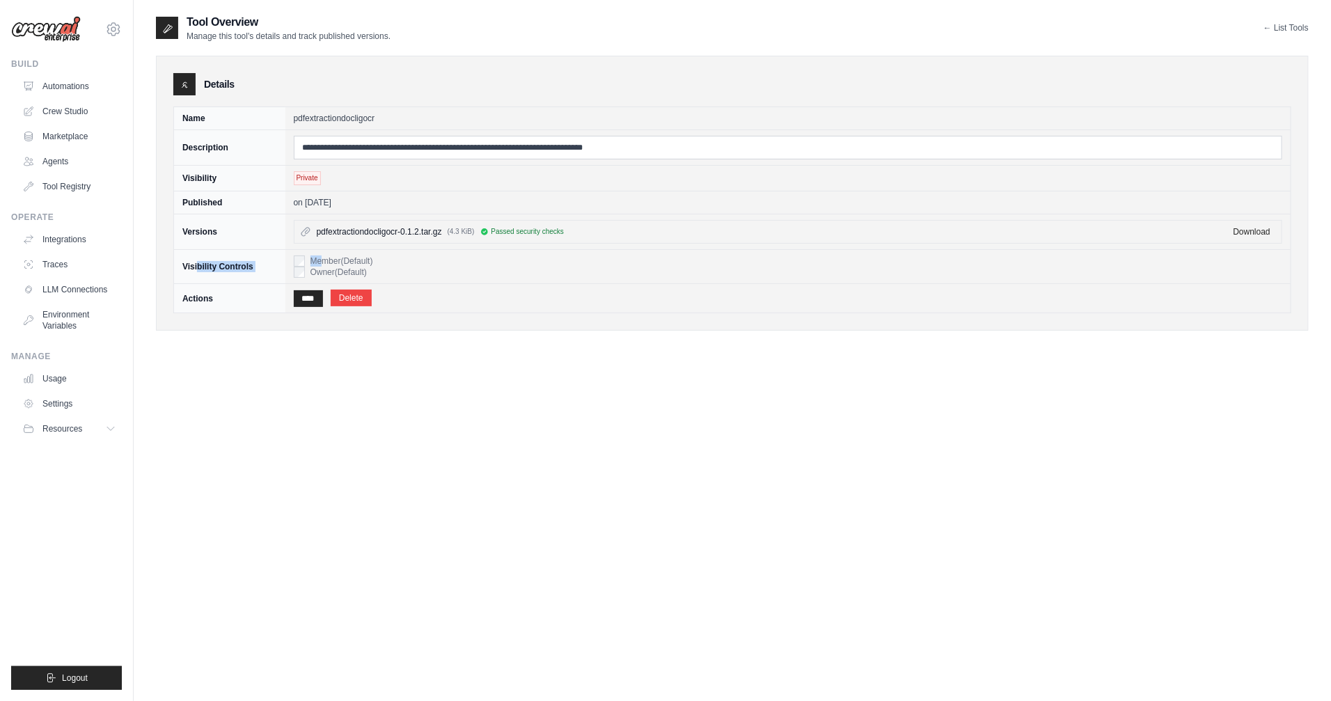
drag, startPoint x: 197, startPoint y: 265, endPoint x: 367, endPoint y: 248, distance: 170.6
click at [322, 258] on tr "Visibility Controls Member (Default) Owner (Default)" at bounding box center [732, 267] width 1117 height 34
click at [508, 571] on div "**********" at bounding box center [732, 364] width 1152 height 701
drag, startPoint x: 486, startPoint y: 232, endPoint x: 570, endPoint y: 246, distance: 85.5
click at [562, 240] on li "pdfextractiondocligocr-0.1.2.tar.gz (4.3 KiB) Passed security checks Download" at bounding box center [787, 232] width 987 height 22
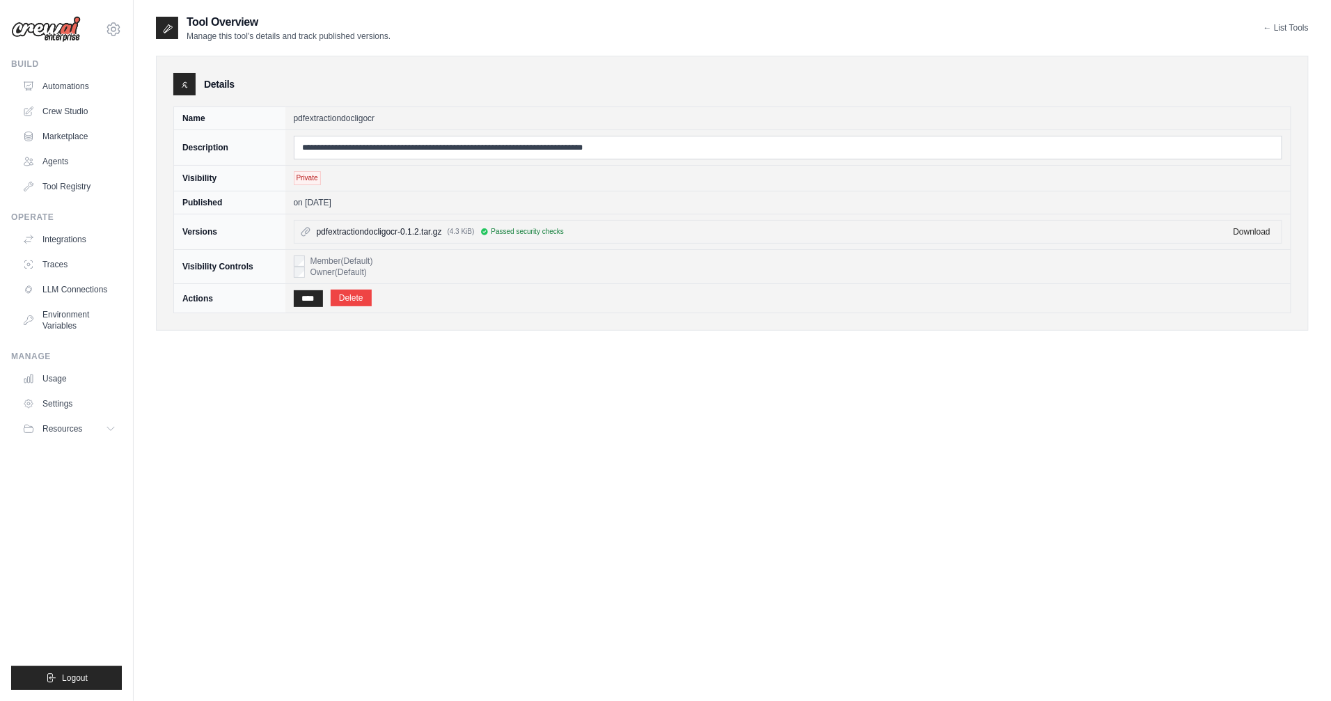
click at [573, 418] on div "**********" at bounding box center [732, 364] width 1152 height 701
drag, startPoint x: 507, startPoint y: 230, endPoint x: 593, endPoint y: 232, distance: 86.3
click at [593, 232] on div "pdfextractiondocligocr-0.1.2.tar.gz (4.3 KiB) Passed security checks" at bounding box center [771, 231] width 908 height 11
click at [603, 468] on div "**********" at bounding box center [732, 364] width 1152 height 701
click at [541, 409] on div "**********" at bounding box center [732, 364] width 1152 height 701
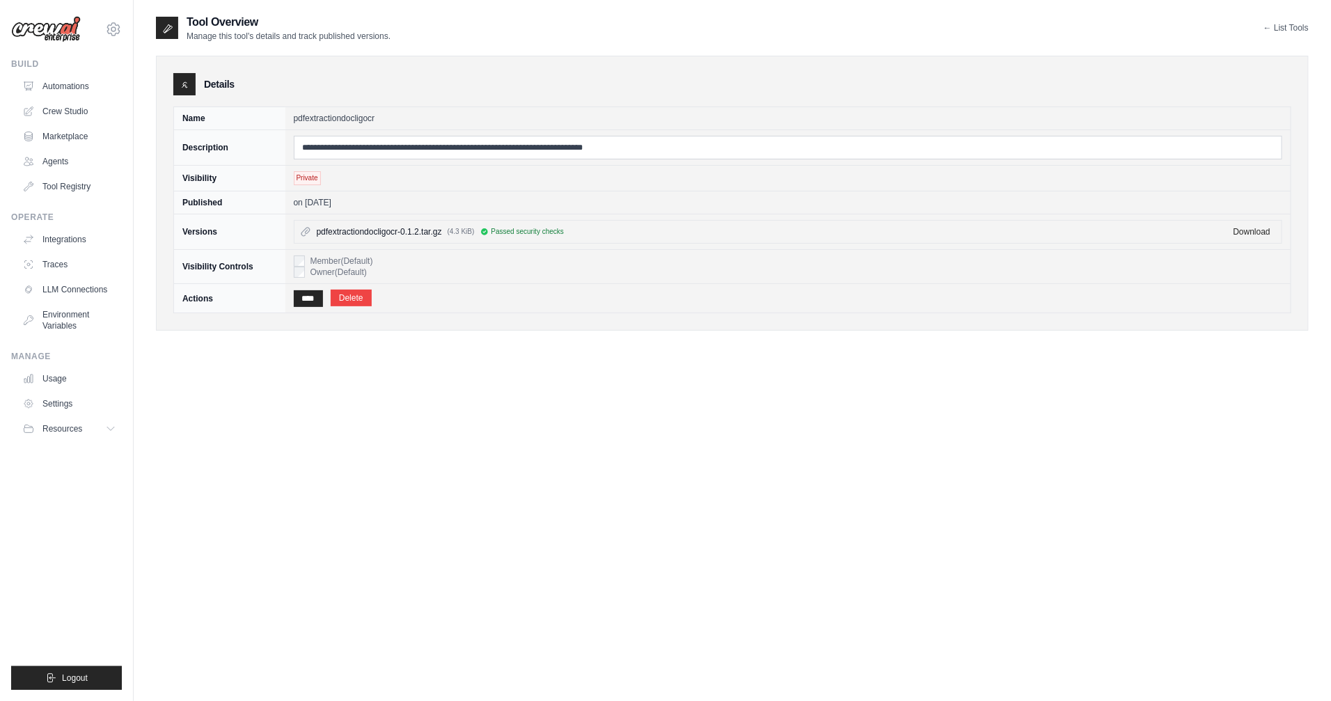
click at [331, 123] on td "pdfextractiondocligocr" at bounding box center [788, 118] width 1006 height 23
click at [70, 109] on link "Crew Studio" at bounding box center [70, 111] width 105 height 22
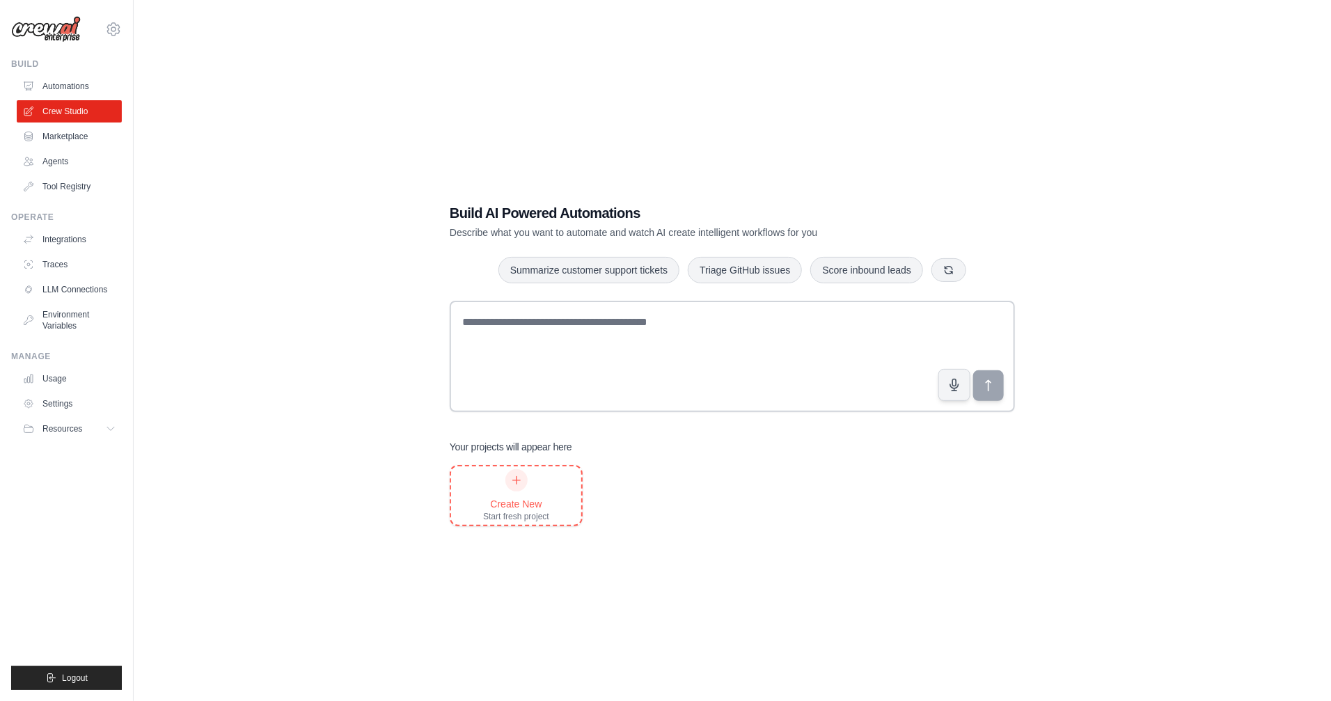
click at [521, 493] on div "Create New Start fresh project" at bounding box center [516, 495] width 66 height 53
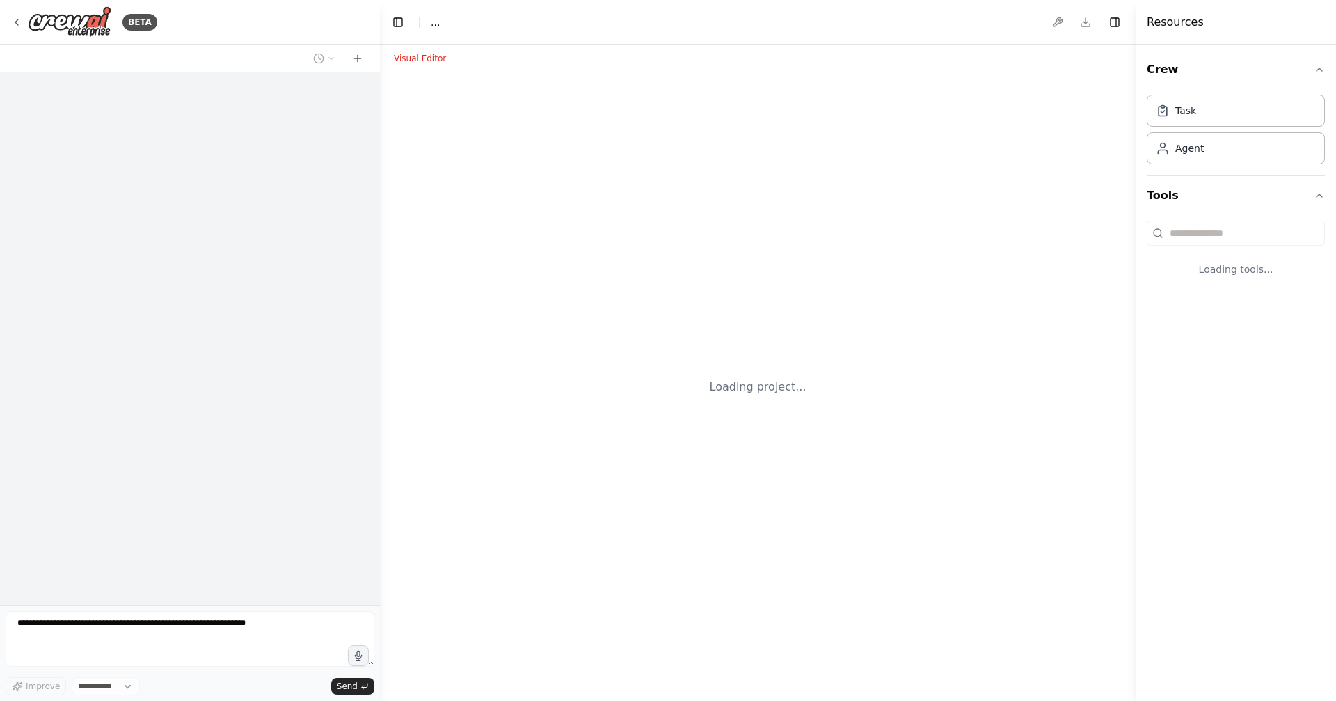
select select "****"
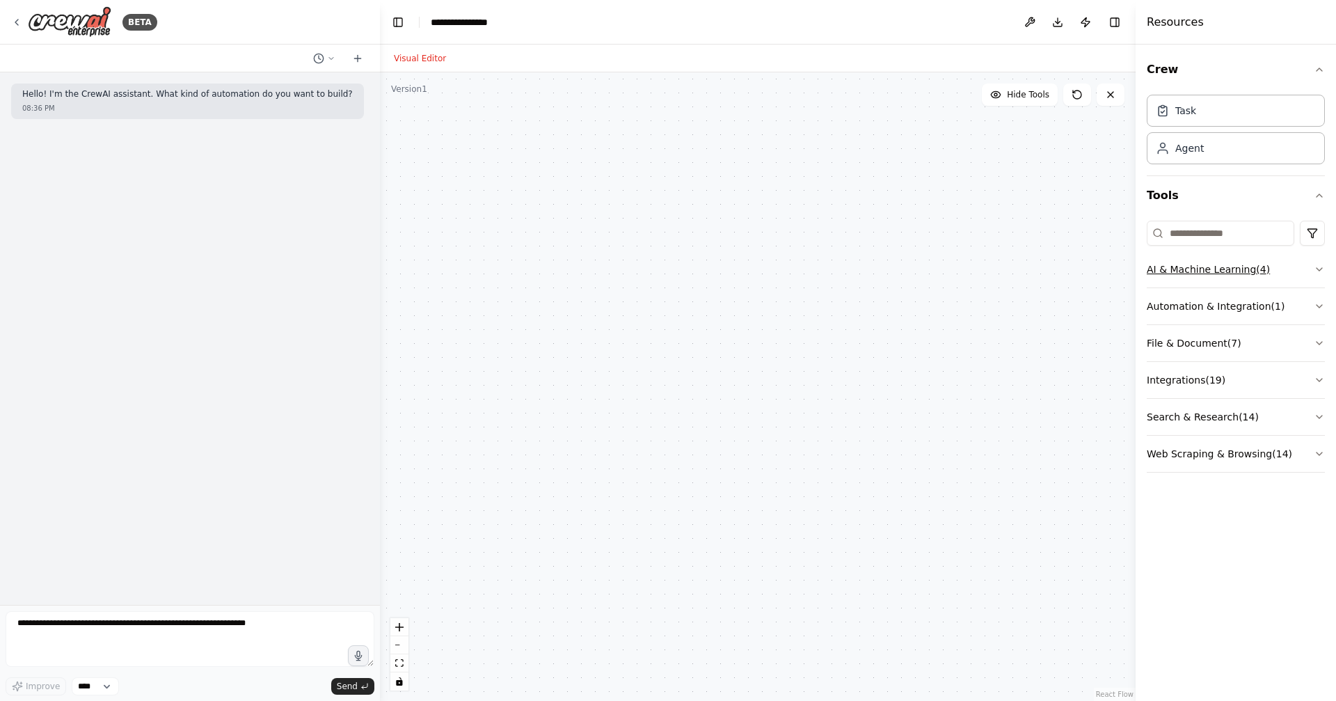
click at [1231, 275] on button "AI & Machine Learning ( 4 )" at bounding box center [1236, 269] width 178 height 36
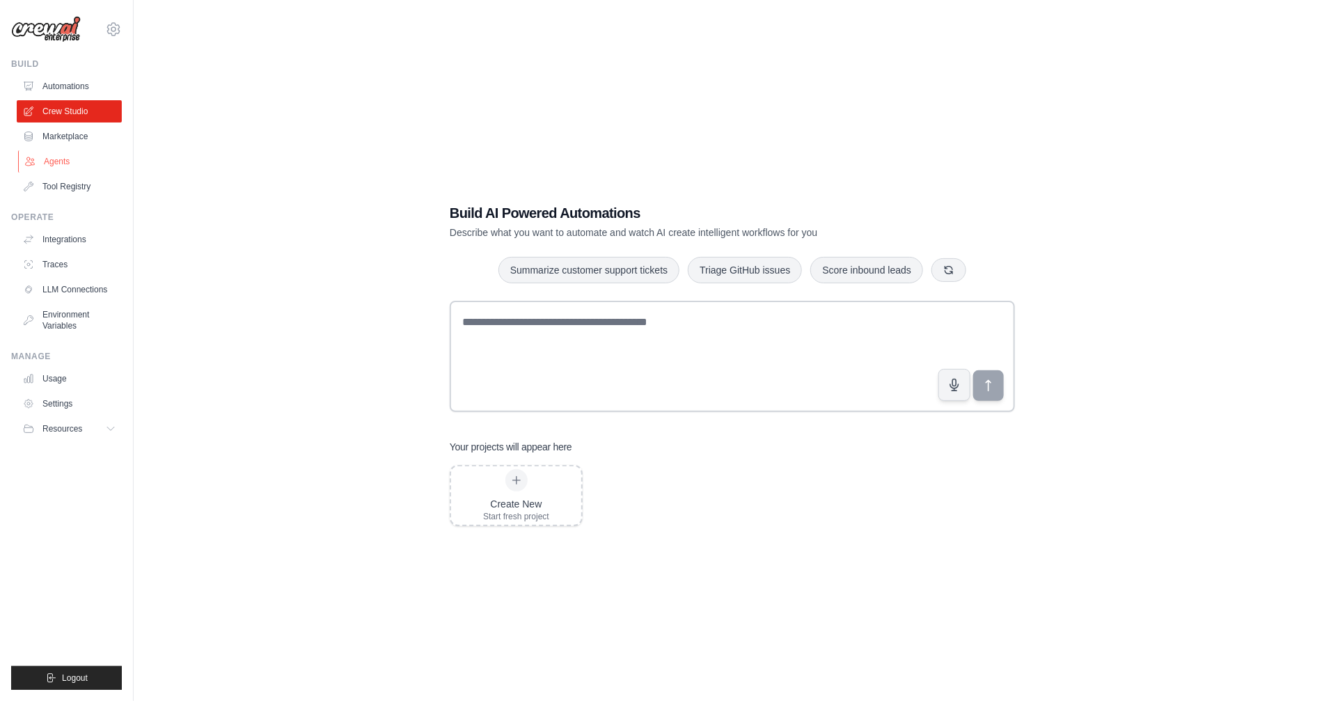
click at [73, 163] on link "Agents" at bounding box center [70, 161] width 105 height 22
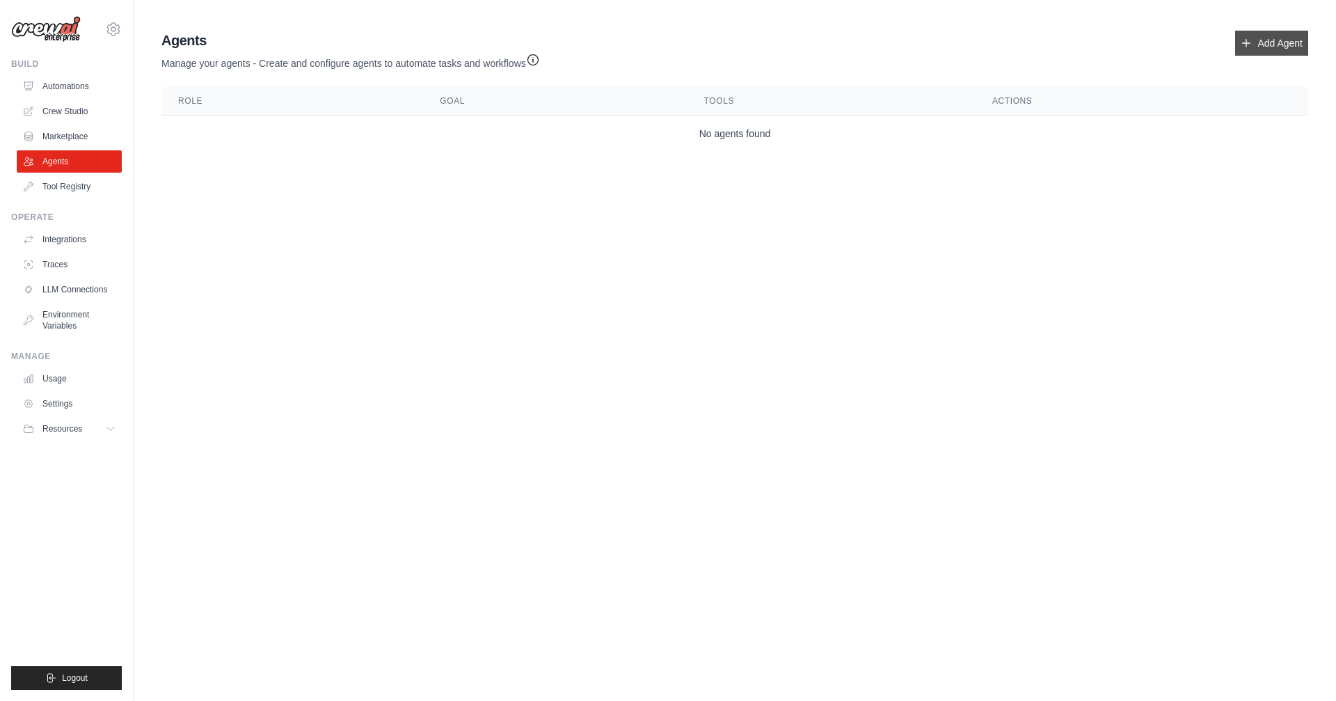
click at [1269, 40] on link "Add Agent" at bounding box center [1271, 43] width 73 height 25
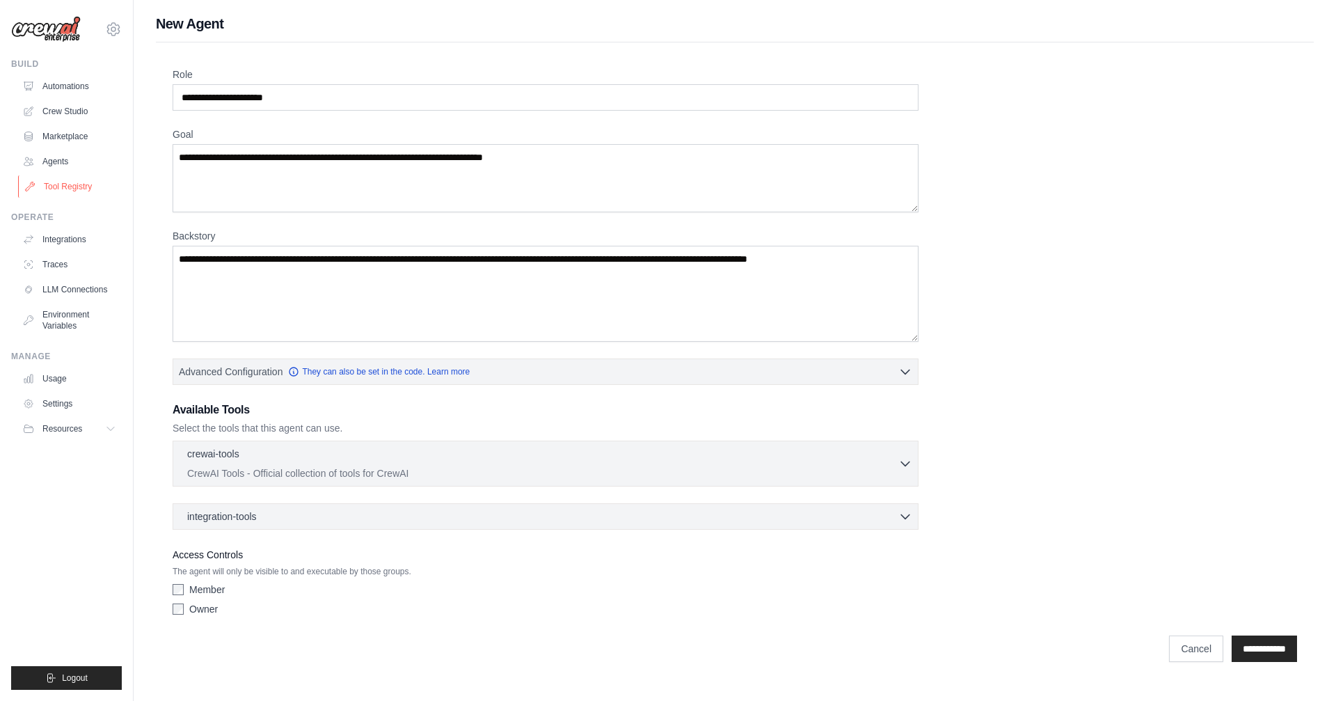
click at [81, 182] on link "Tool Registry" at bounding box center [70, 186] width 105 height 22
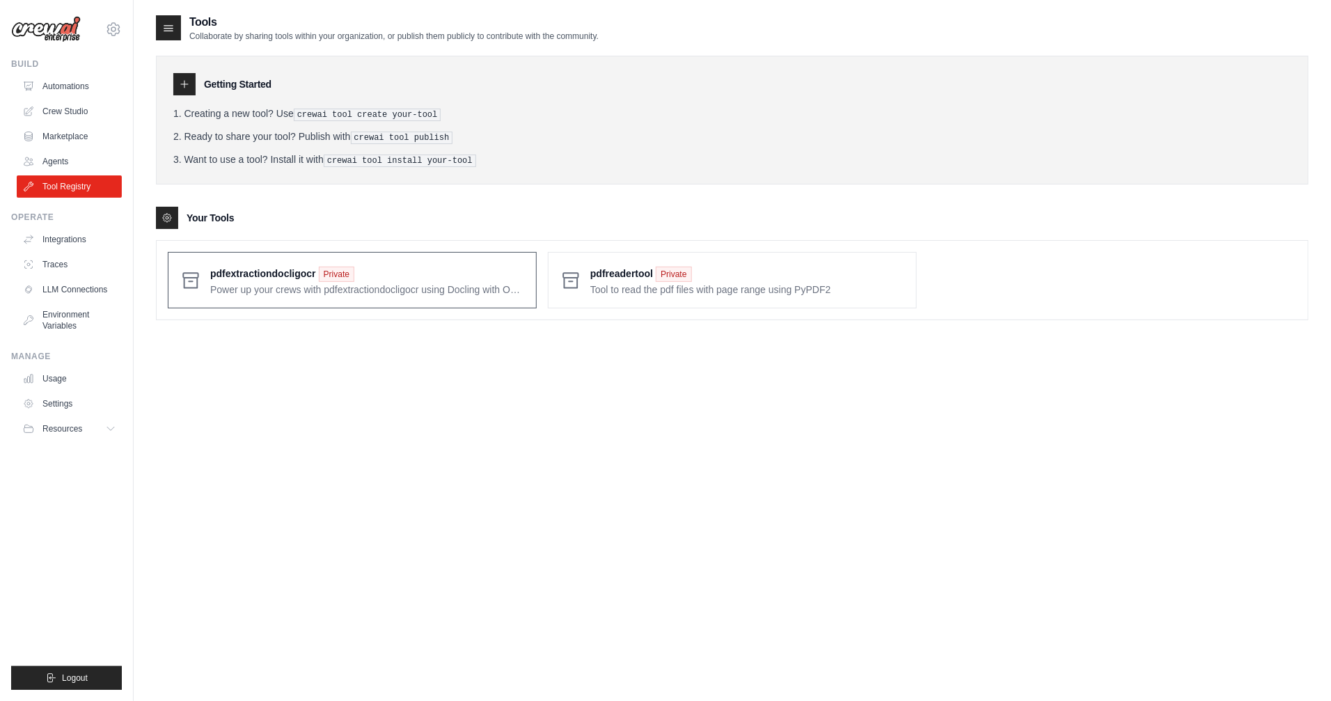
click at [299, 294] on div "pdfextractiondocligocr Private Power up your crews with pdfextractiondocligocr …" at bounding box center [352, 280] width 369 height 56
click at [339, 274] on span at bounding box center [367, 280] width 315 height 33
click at [579, 278] on icon at bounding box center [570, 280] width 22 height 22
click at [660, 270] on span at bounding box center [747, 280] width 315 height 33
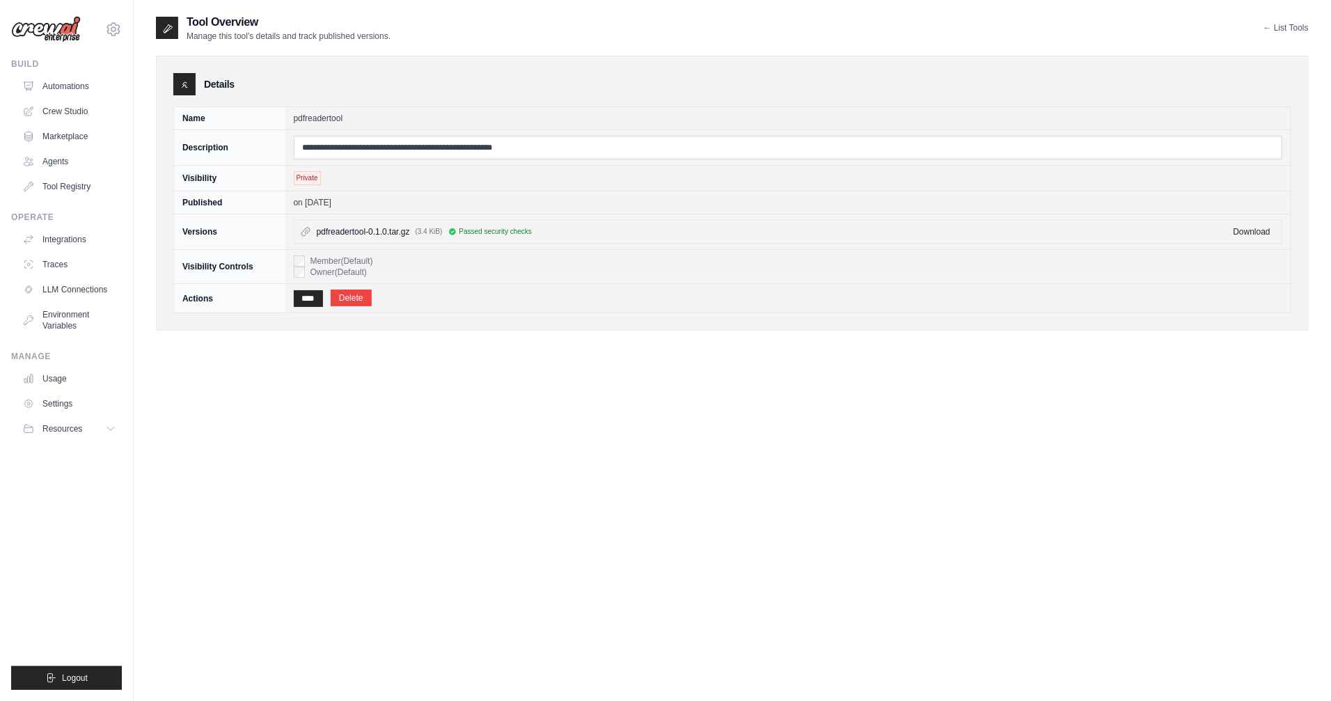
click at [299, 269] on td "Member (Default) Owner (Default)" at bounding box center [788, 267] width 1006 height 34
click at [299, 280] on td "Member (Default) Owner (Default)" at bounding box center [788, 267] width 1006 height 34
click at [331, 301] on td "**** Delete" at bounding box center [788, 298] width 1006 height 29
click at [323, 302] on input "****" at bounding box center [308, 298] width 29 height 17
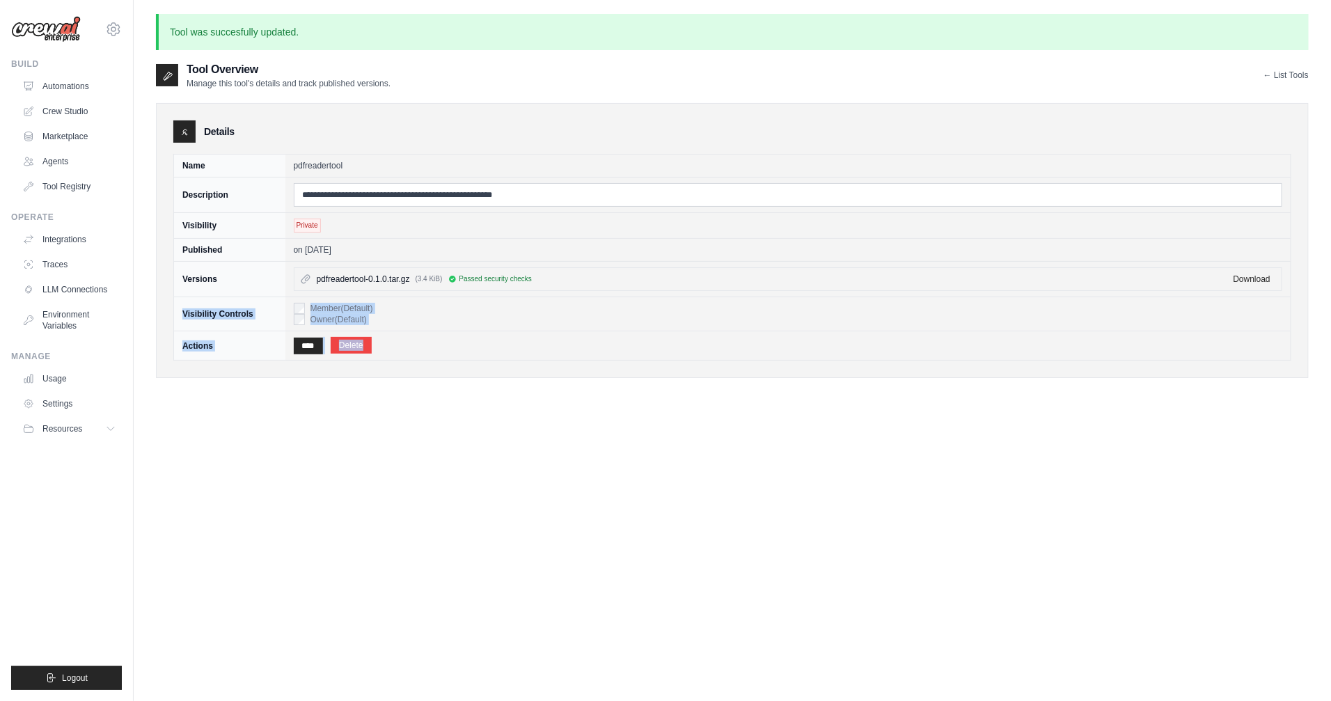
drag, startPoint x: 312, startPoint y: 305, endPoint x: 401, endPoint y: 341, distance: 95.9
click at [400, 340] on tbody "**********" at bounding box center [732, 257] width 1117 height 206
click at [482, 605] on div "**********" at bounding box center [732, 411] width 1152 height 701
click at [111, 30] on icon at bounding box center [113, 29] width 17 height 17
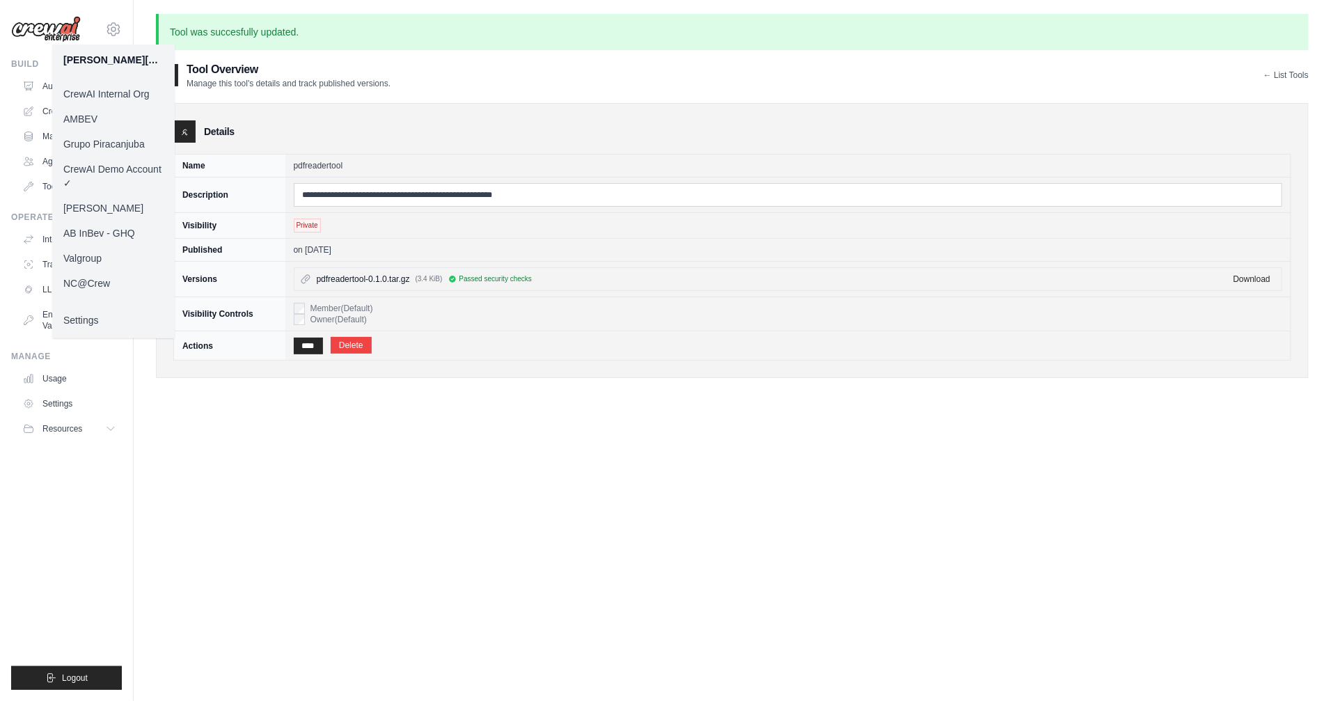
click at [118, 207] on link "Daniel CrewAI" at bounding box center [113, 208] width 122 height 25
click at [395, 513] on div "**********" at bounding box center [732, 411] width 1152 height 701
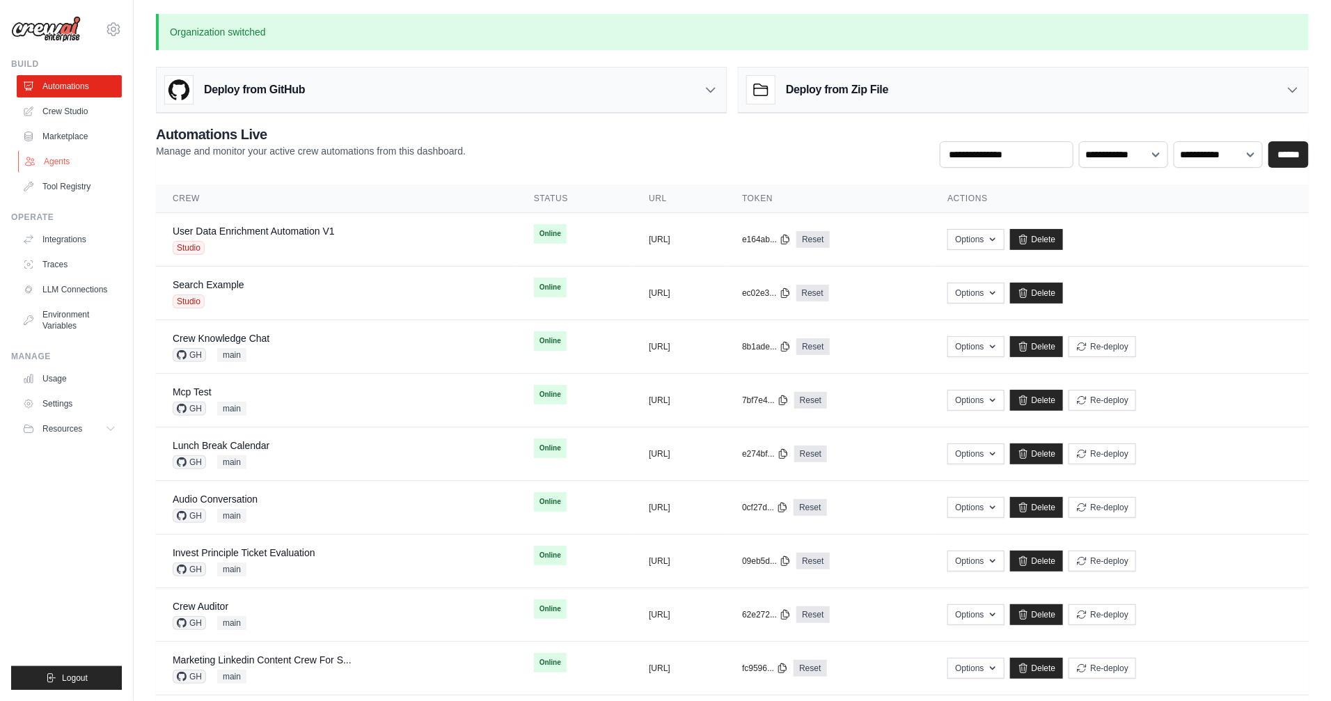
click at [70, 163] on link "Agents" at bounding box center [70, 161] width 105 height 22
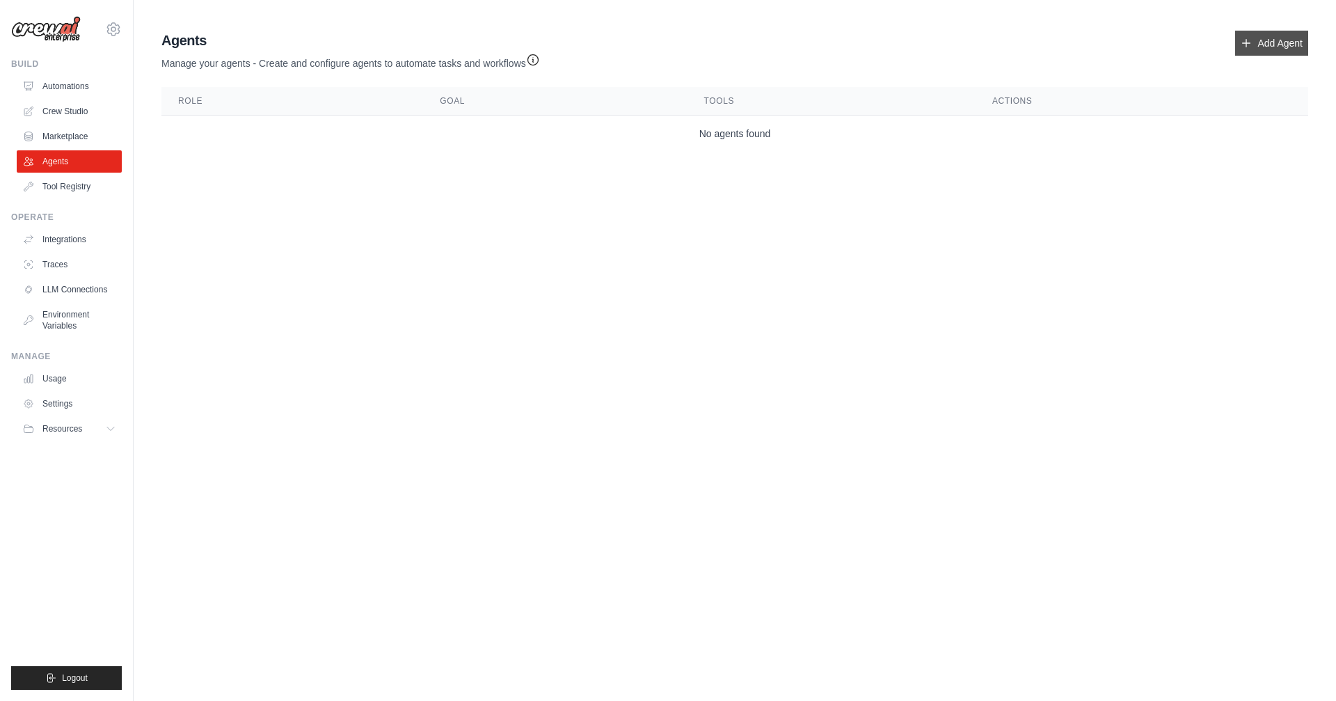
click at [1299, 40] on link "Add Agent" at bounding box center [1271, 43] width 73 height 25
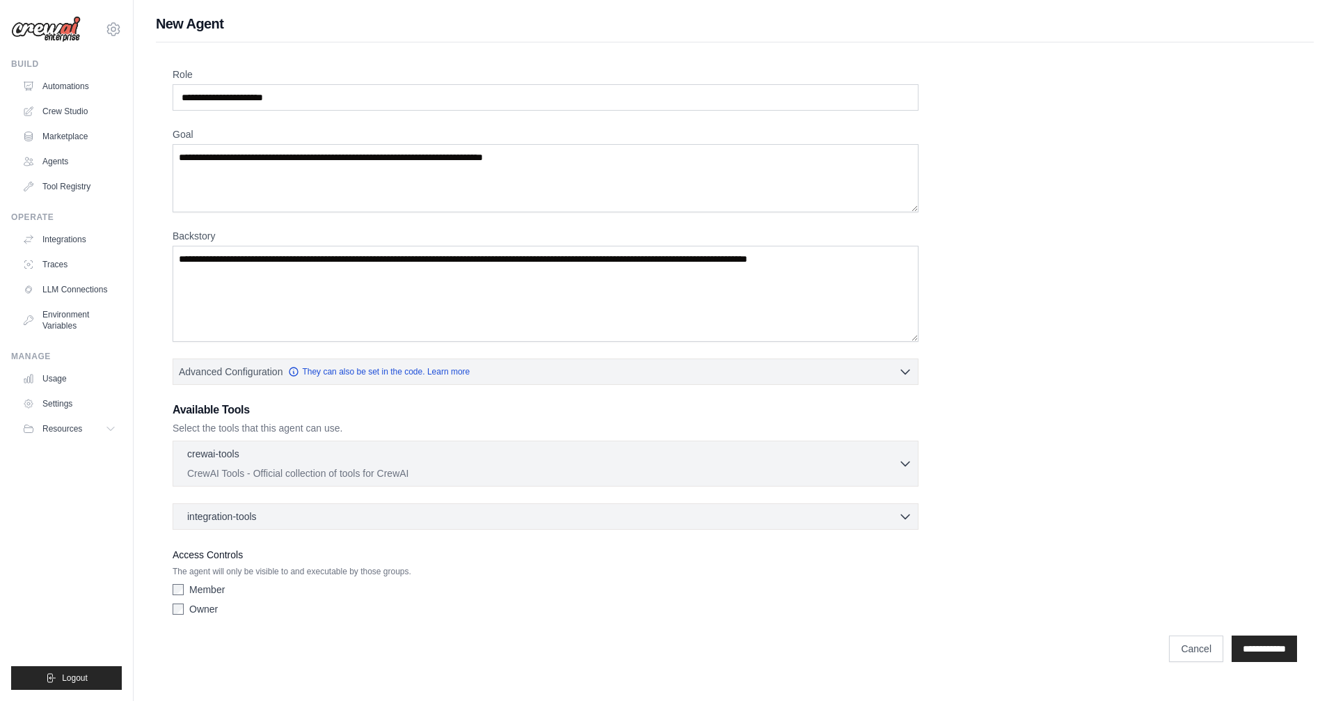
click at [309, 111] on div "Role Goal Backstory Advanced Configuration They can also be set in the code. Le…" at bounding box center [735, 345] width 1125 height 554
click at [322, 96] on input "Role" at bounding box center [546, 97] width 746 height 26
click at [346, 180] on textarea "Goal" at bounding box center [546, 178] width 746 height 68
click at [345, 288] on textarea "Backstory" at bounding box center [546, 294] width 746 height 96
drag, startPoint x: 413, startPoint y: 459, endPoint x: 555, endPoint y: 454, distance: 141.3
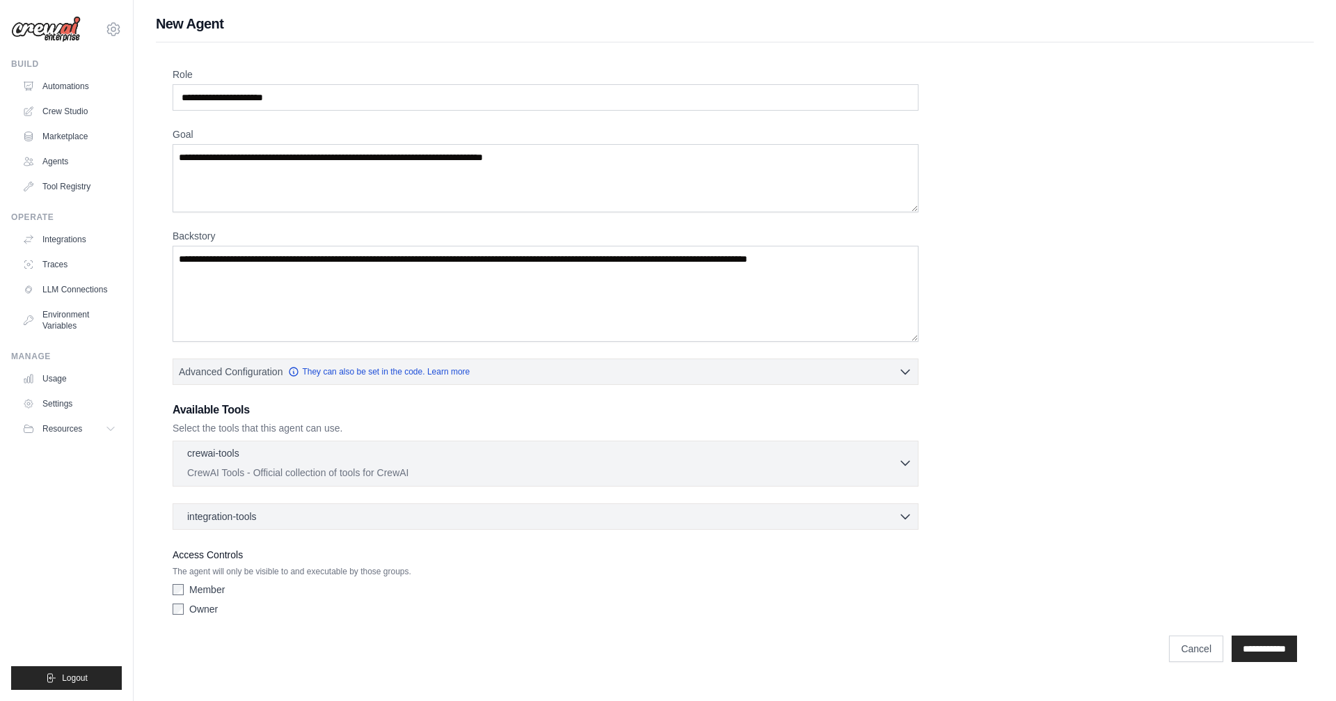
click at [417, 459] on div "crewai-tools 0 selected" at bounding box center [542, 454] width 711 height 17
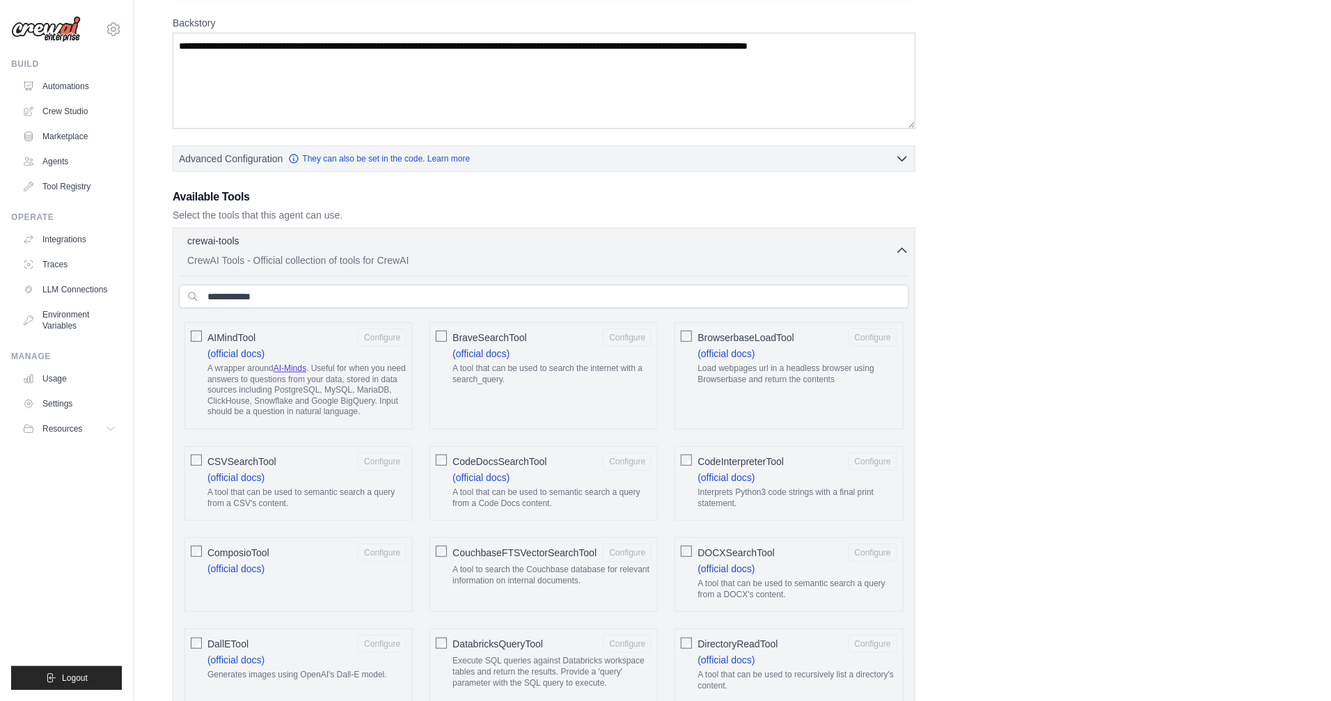
scroll to position [19, 0]
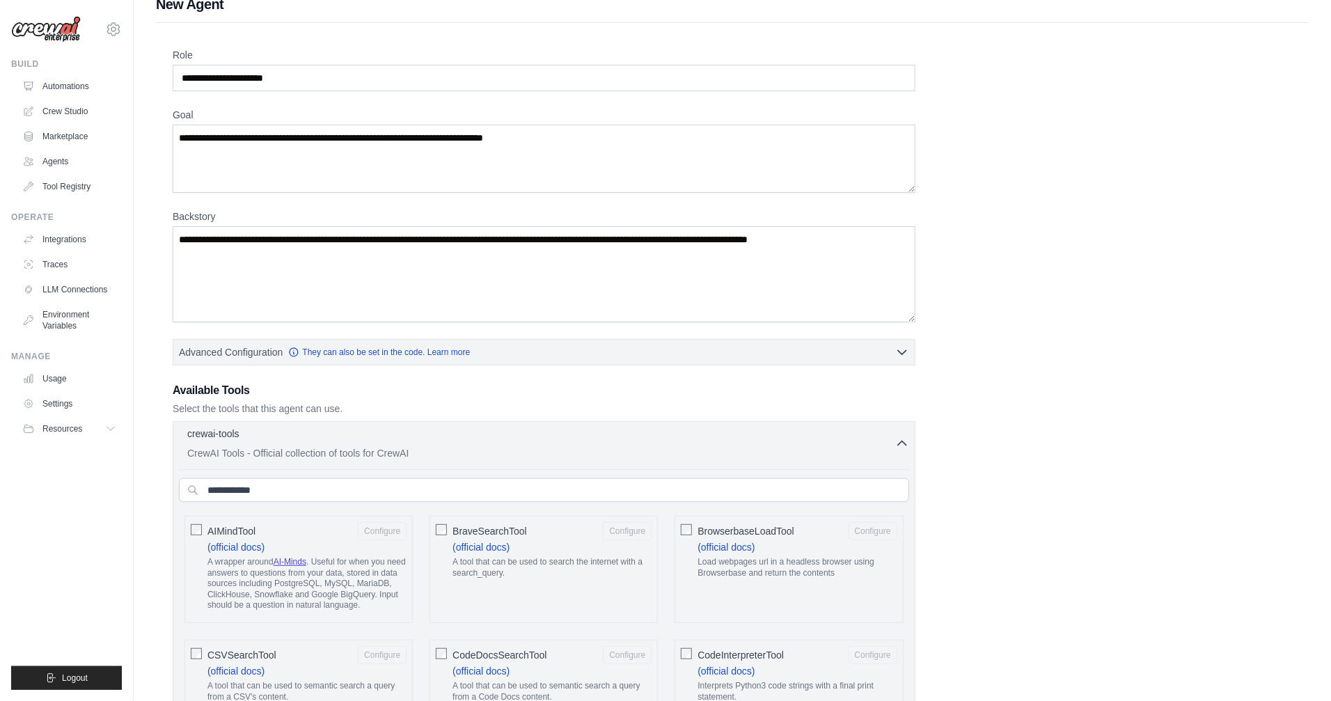
click at [905, 442] on icon "button" at bounding box center [902, 443] width 14 height 14
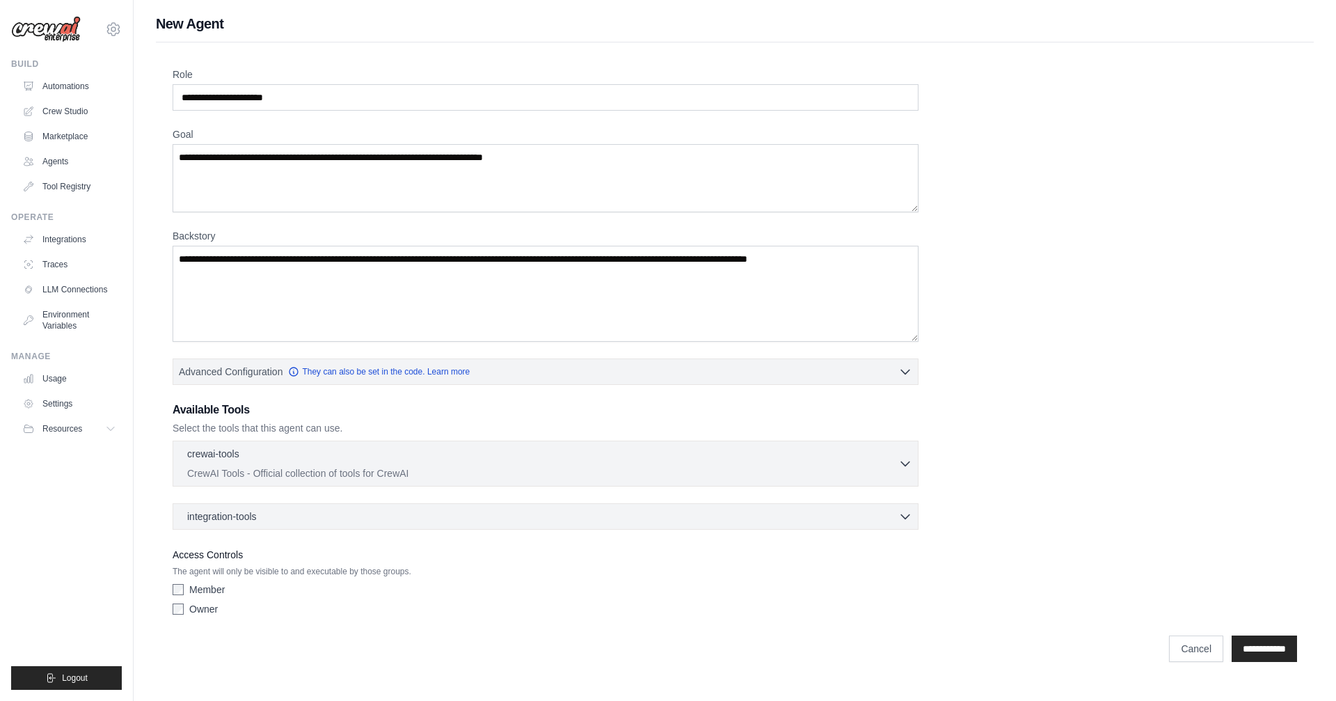
click at [888, 525] on div "integration-tools 0 selected Gmail Asana Box Salesforce" at bounding box center [546, 516] width 746 height 26
click at [67, 88] on link "Automations" at bounding box center [70, 86] width 105 height 22
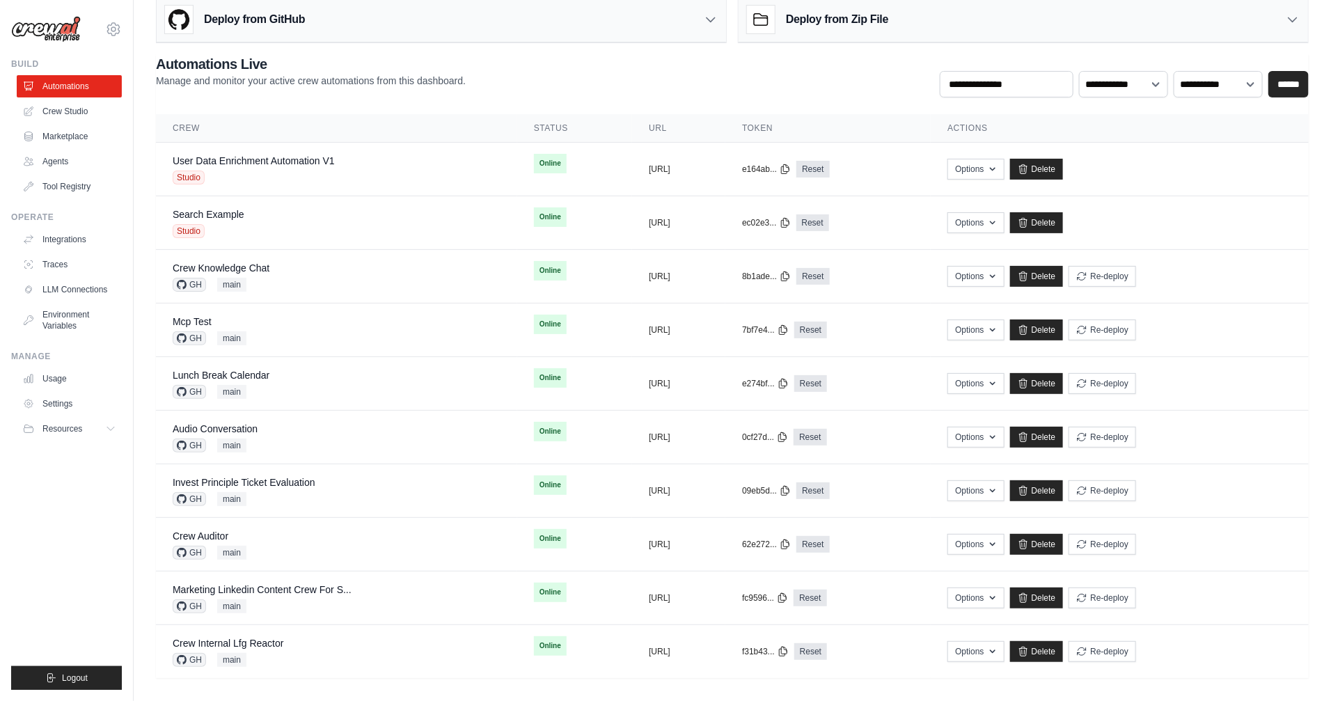
scroll to position [31, 0]
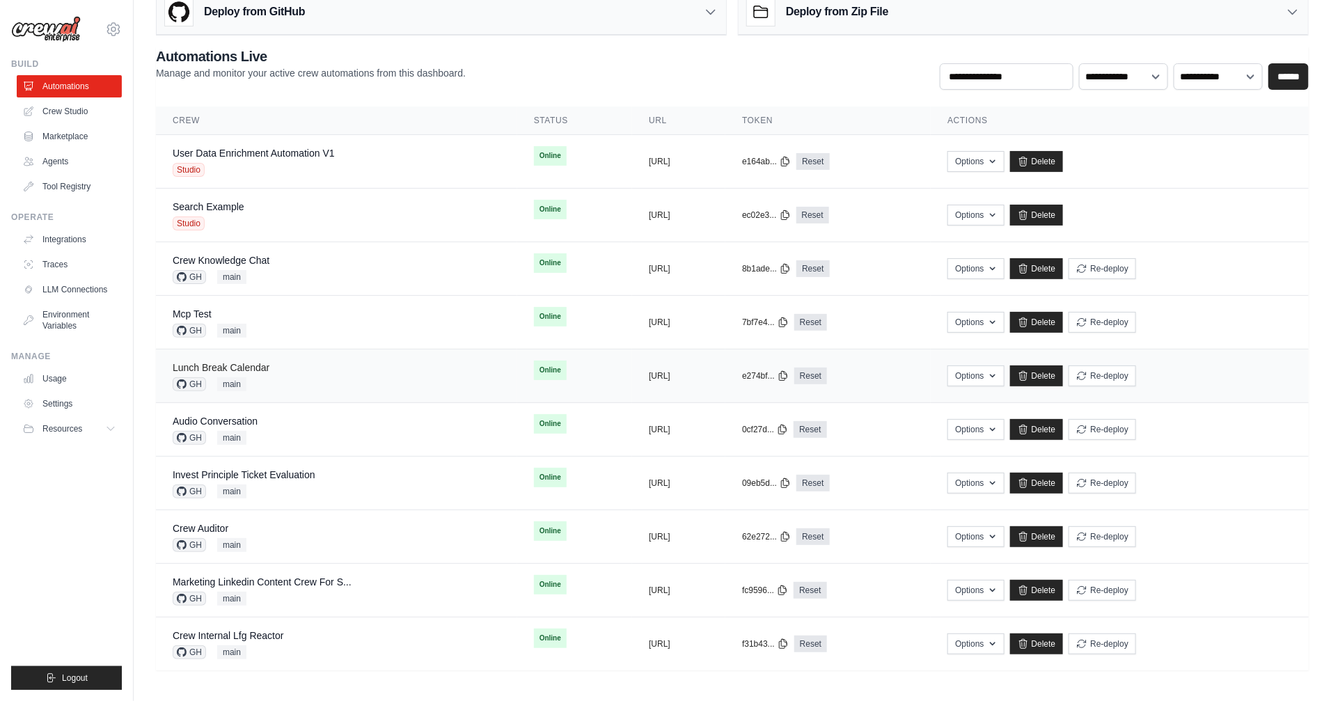
click at [220, 365] on link "Lunch Break Calendar" at bounding box center [221, 367] width 97 height 11
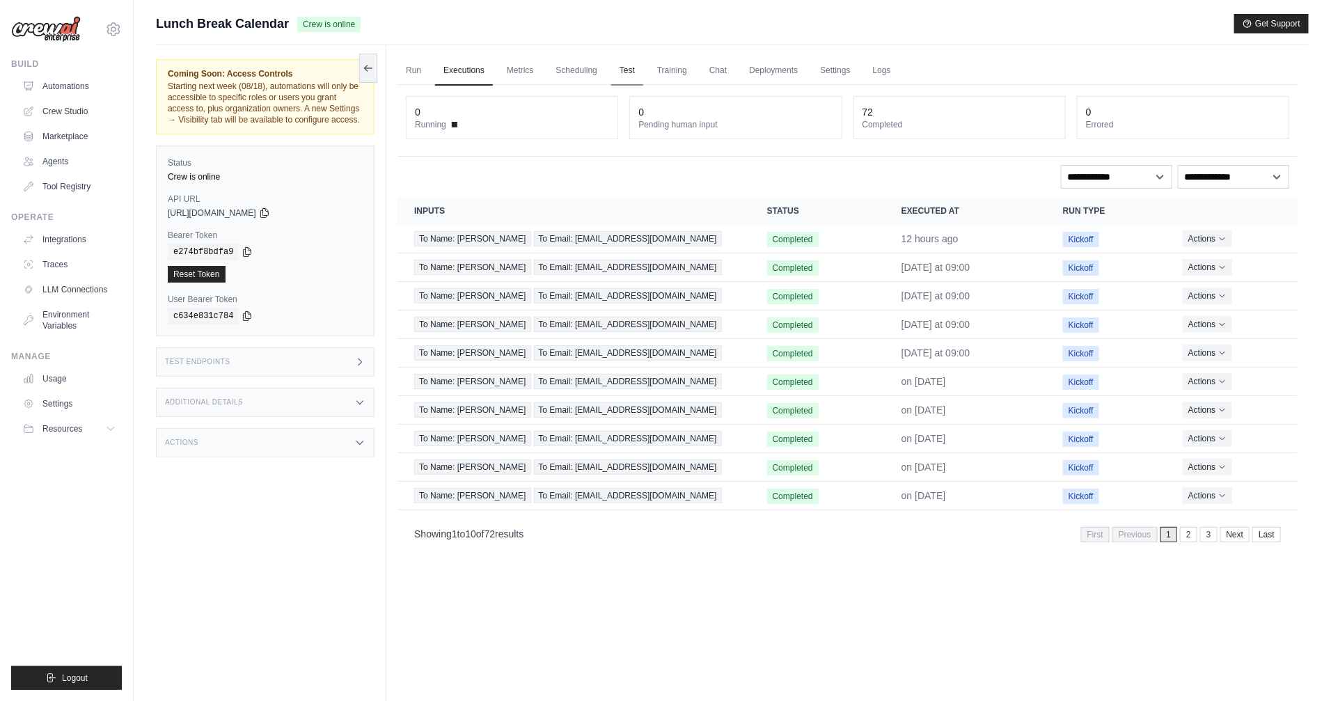
click at [634, 72] on link "Test" at bounding box center [627, 70] width 32 height 29
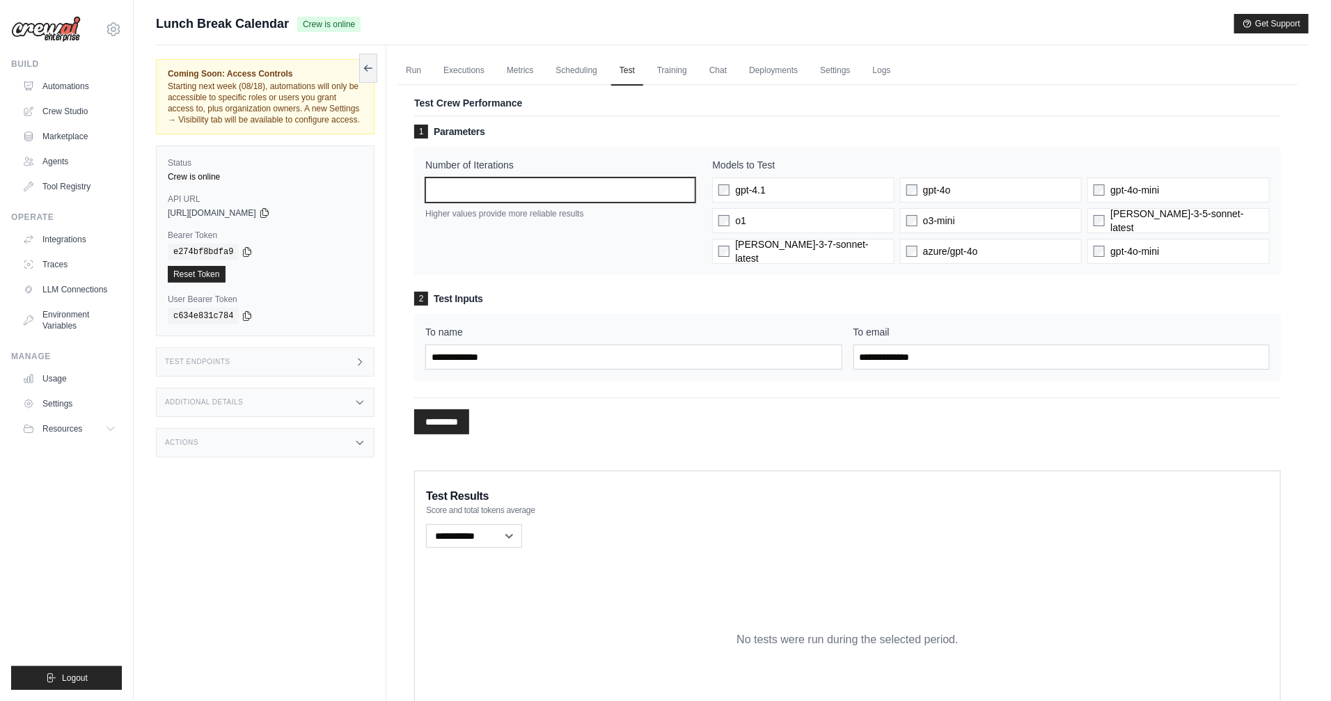
drag, startPoint x: 671, startPoint y: 188, endPoint x: 621, endPoint y: 189, distance: 50.1
click at [621, 189] on input "*" at bounding box center [560, 189] width 270 height 25
click at [683, 189] on input "*" at bounding box center [560, 189] width 270 height 25
type input "*"
click at [683, 189] on input "*" at bounding box center [560, 189] width 270 height 25
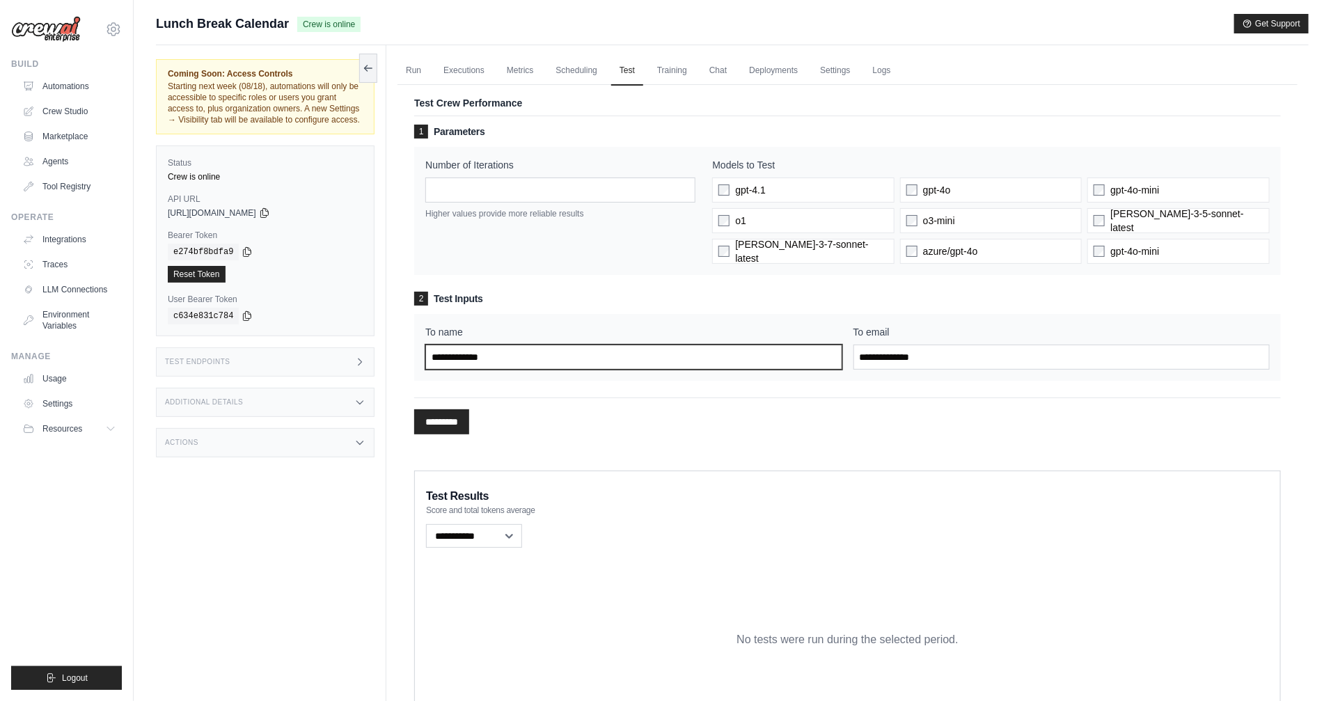
click at [521, 358] on input "To name" at bounding box center [633, 356] width 416 height 25
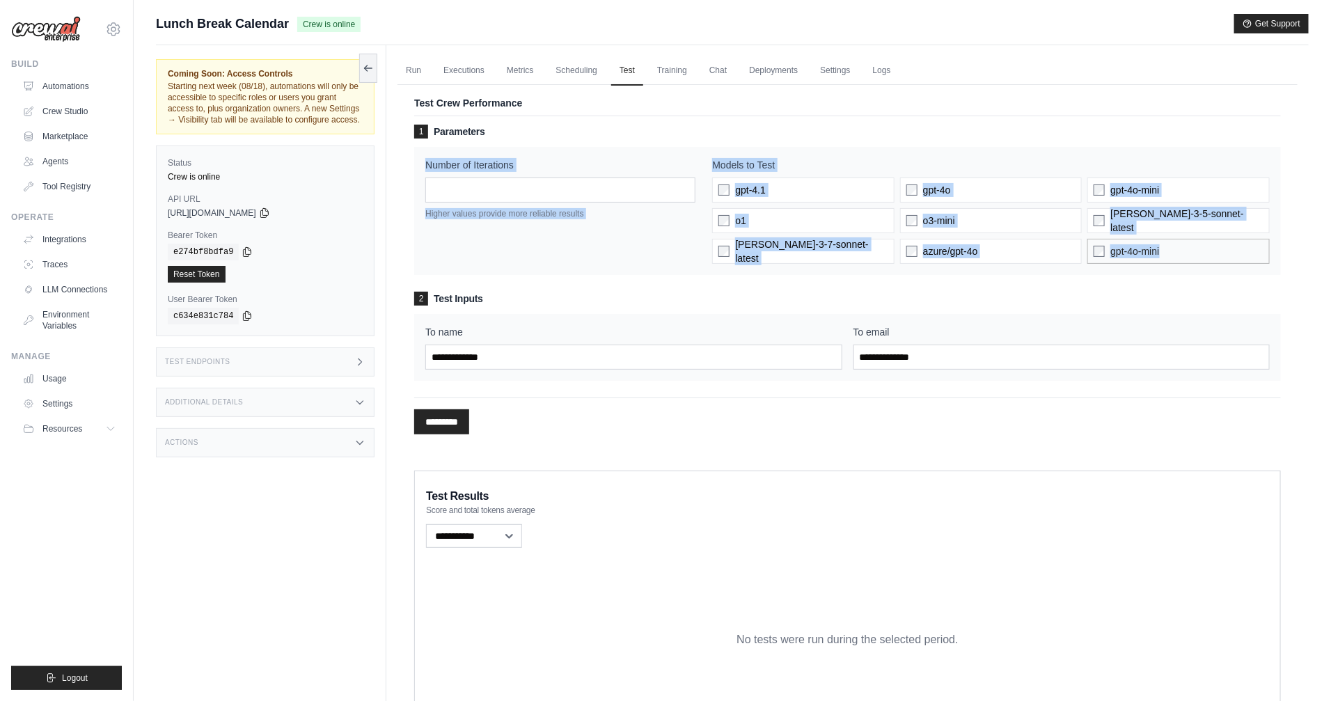
drag, startPoint x: 678, startPoint y: 151, endPoint x: 1262, endPoint y: 261, distance: 594.1
click at [1261, 261] on div "Number of Iterations * Higher values provide more reliable results Models to Te…" at bounding box center [847, 211] width 866 height 128
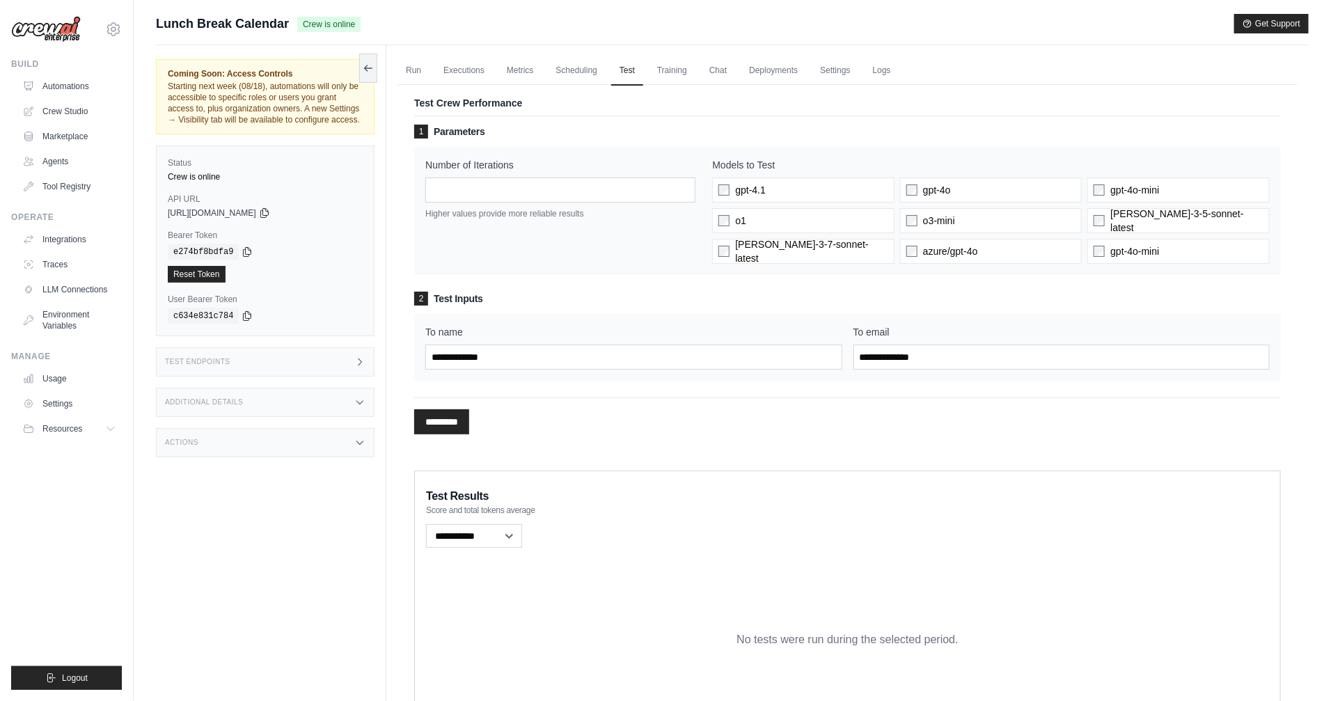
click at [1238, 288] on div "1 Parameters Number of Iterations * Higher values provide more reliable results…" at bounding box center [847, 253] width 866 height 256
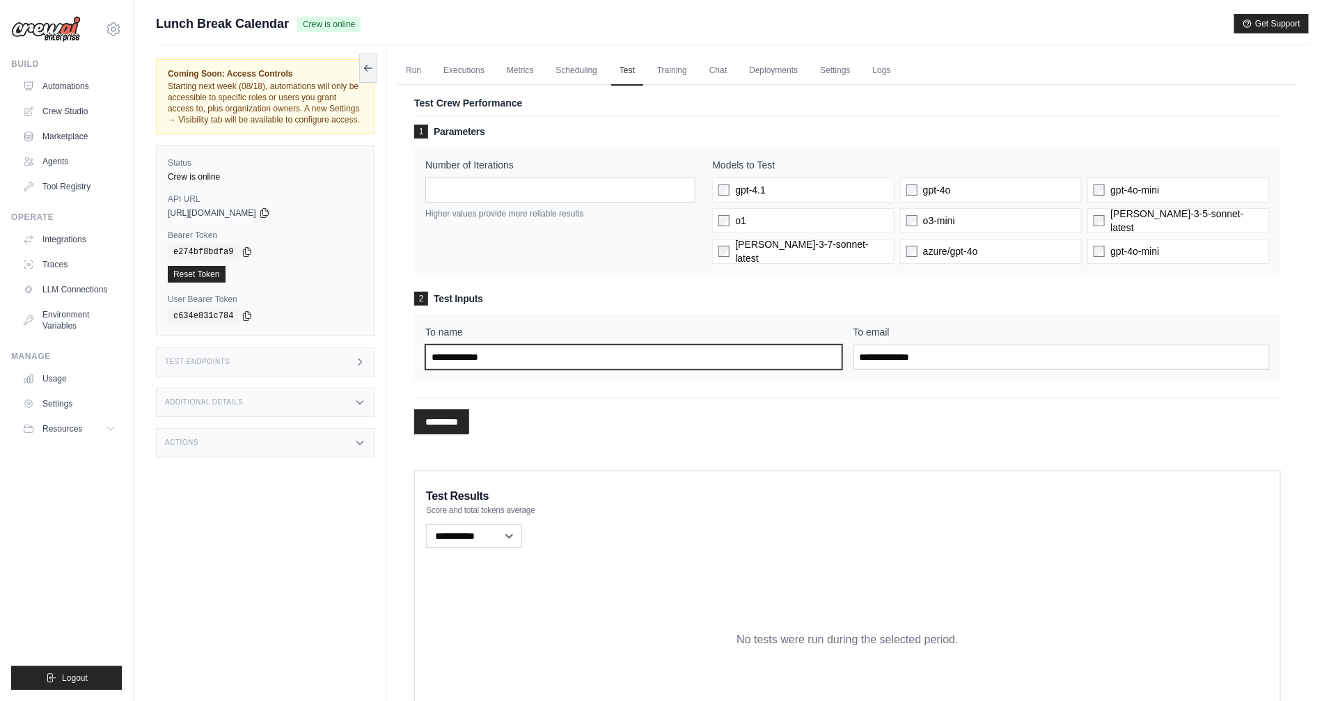
click at [521, 359] on input "To name" at bounding box center [633, 356] width 416 height 25
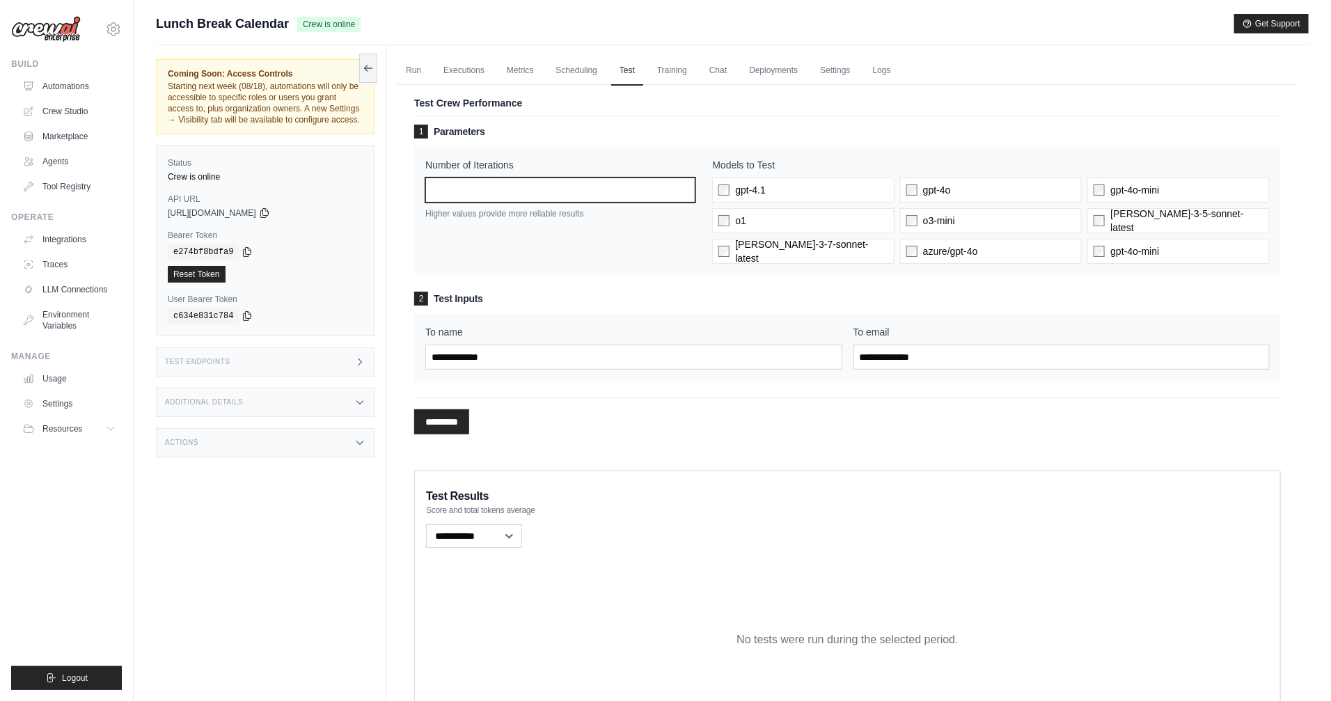
click at [481, 190] on input "*" at bounding box center [560, 189] width 270 height 25
click at [744, 190] on span "gpt-4.1" at bounding box center [750, 190] width 31 height 14
click at [937, 196] on span "gpt-4o" at bounding box center [937, 190] width 28 height 14
click at [836, 255] on span "[PERSON_NAME]-3-7-sonnet-latest" at bounding box center [811, 251] width 153 height 28
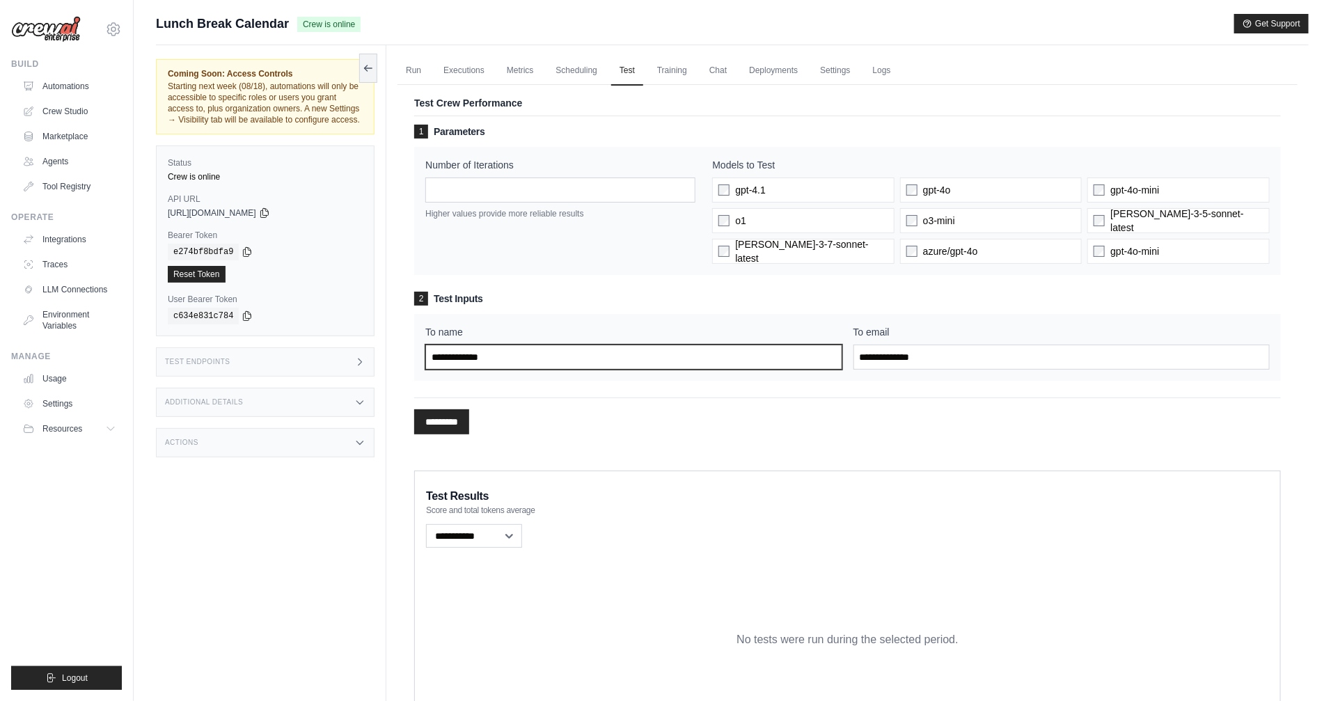
click at [496, 353] on input "To name" at bounding box center [633, 356] width 416 height 25
type input "*"
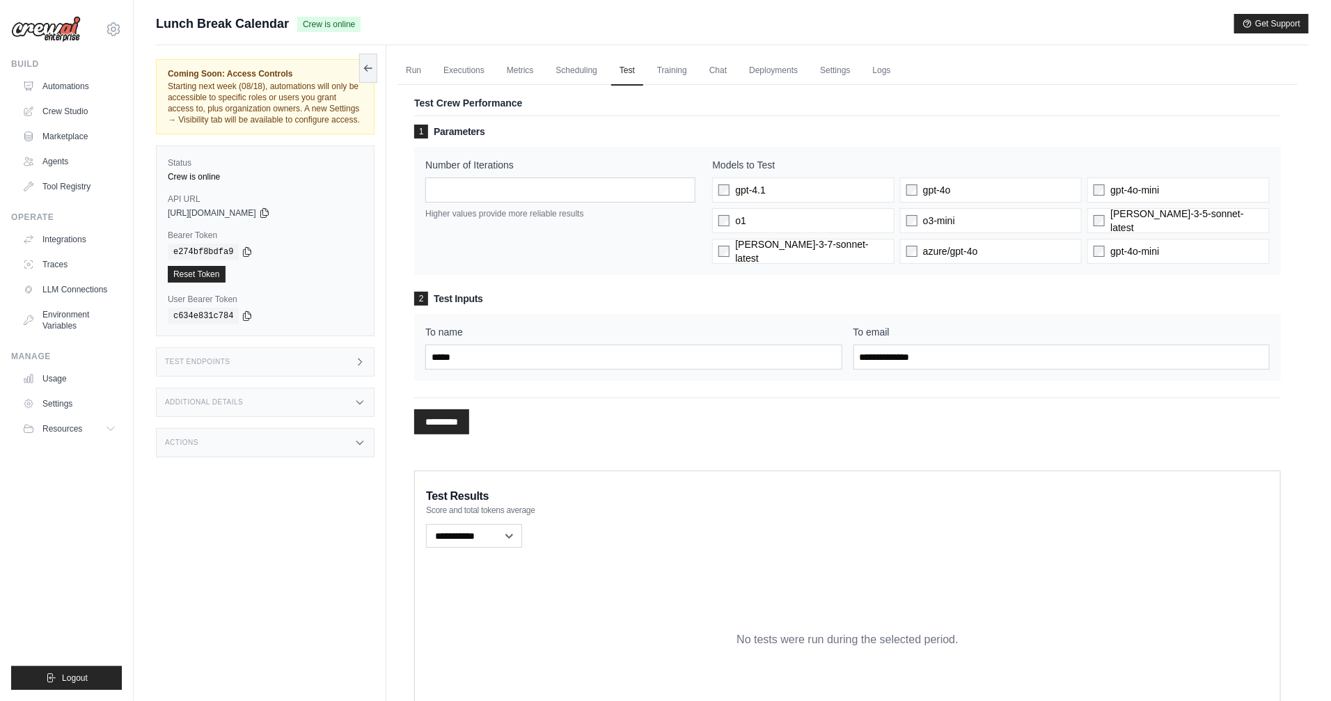
drag, startPoint x: 578, startPoint y: 335, endPoint x: 578, endPoint y: 352, distance: 17.4
click at [578, 344] on div "To name *****" at bounding box center [633, 347] width 416 height 45
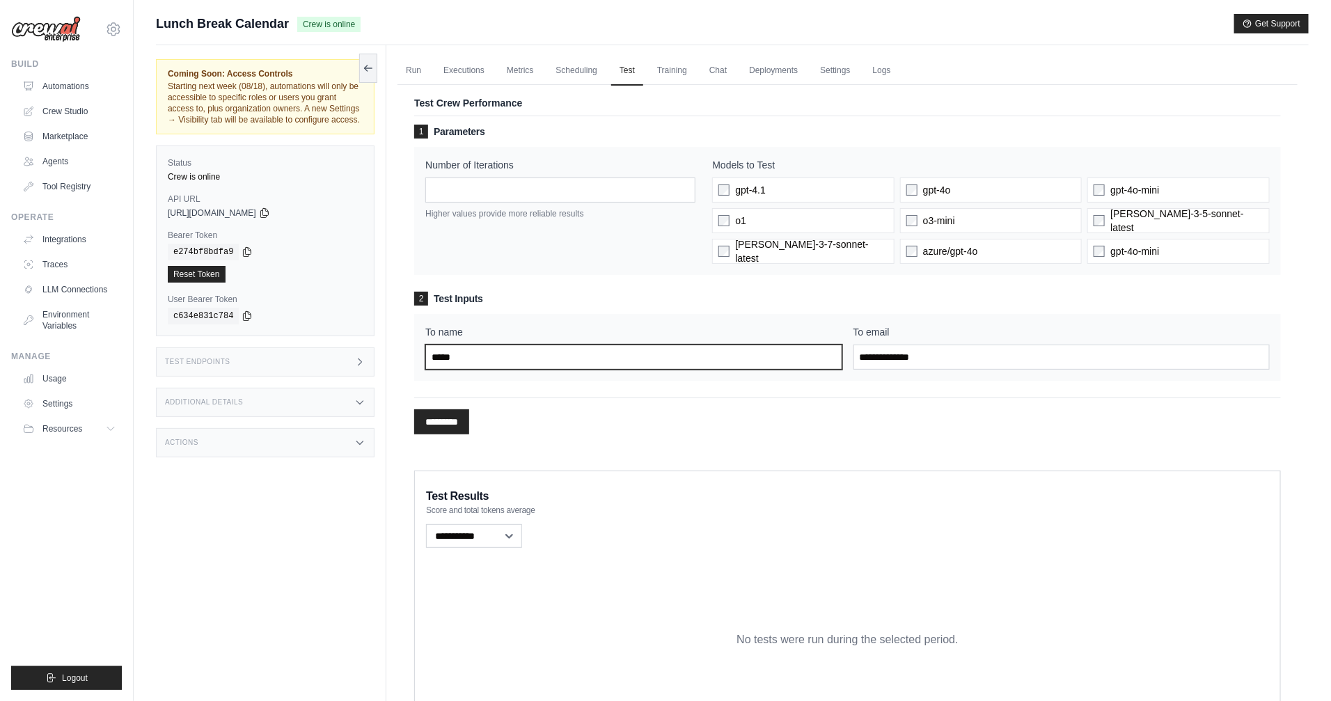
click at [580, 356] on input "*****" at bounding box center [633, 356] width 416 height 25
type input "******"
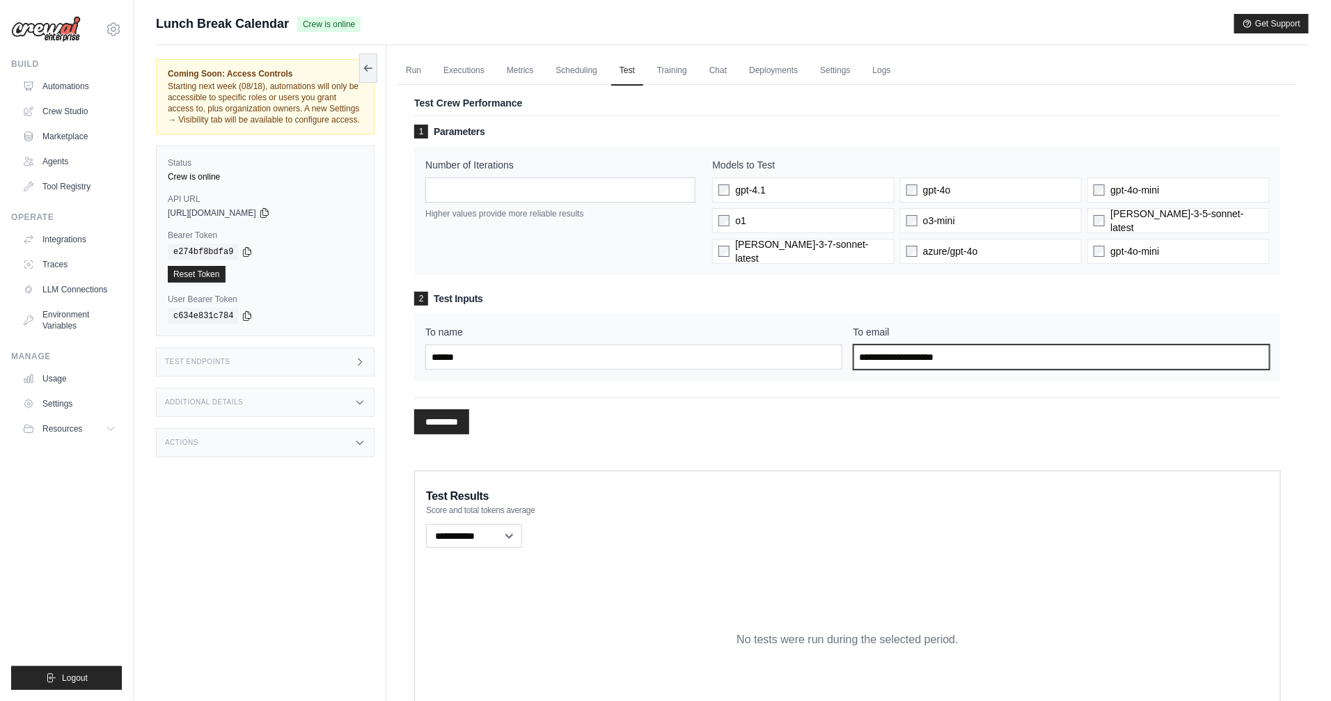
type input "**********"
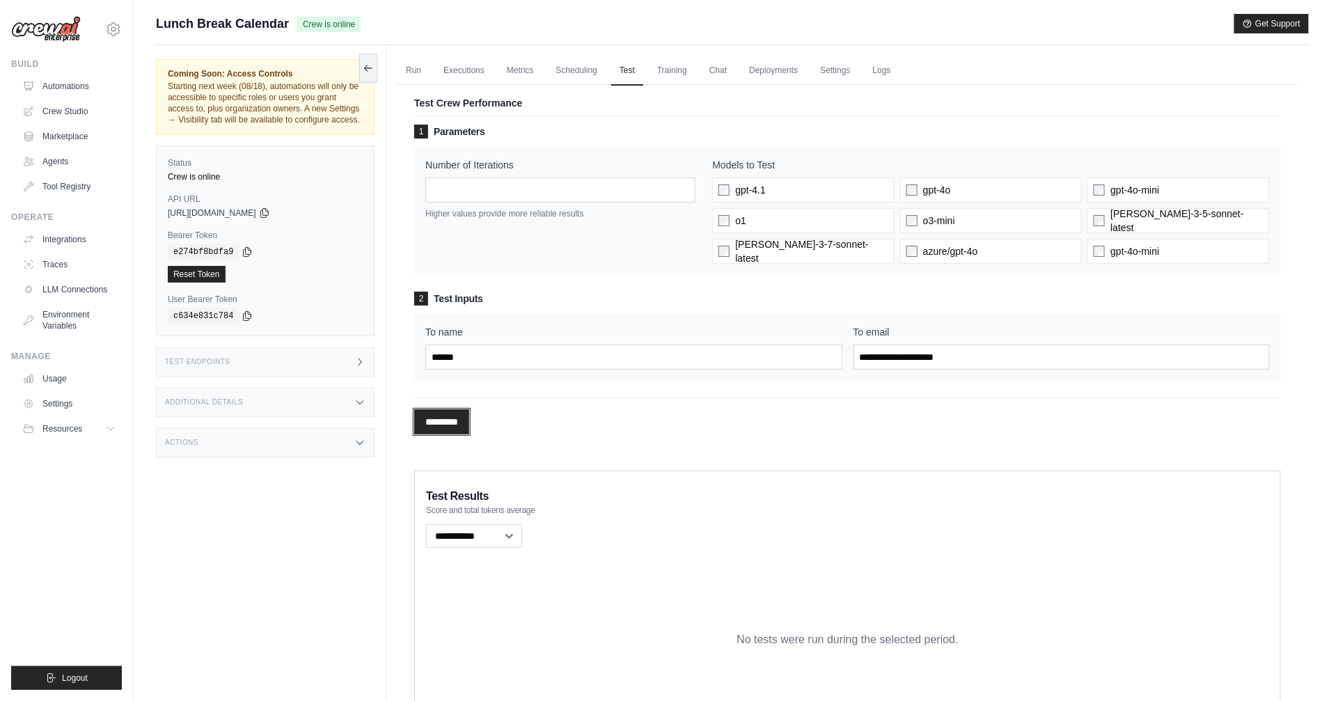
click at [450, 427] on input "*********" at bounding box center [441, 421] width 55 height 25
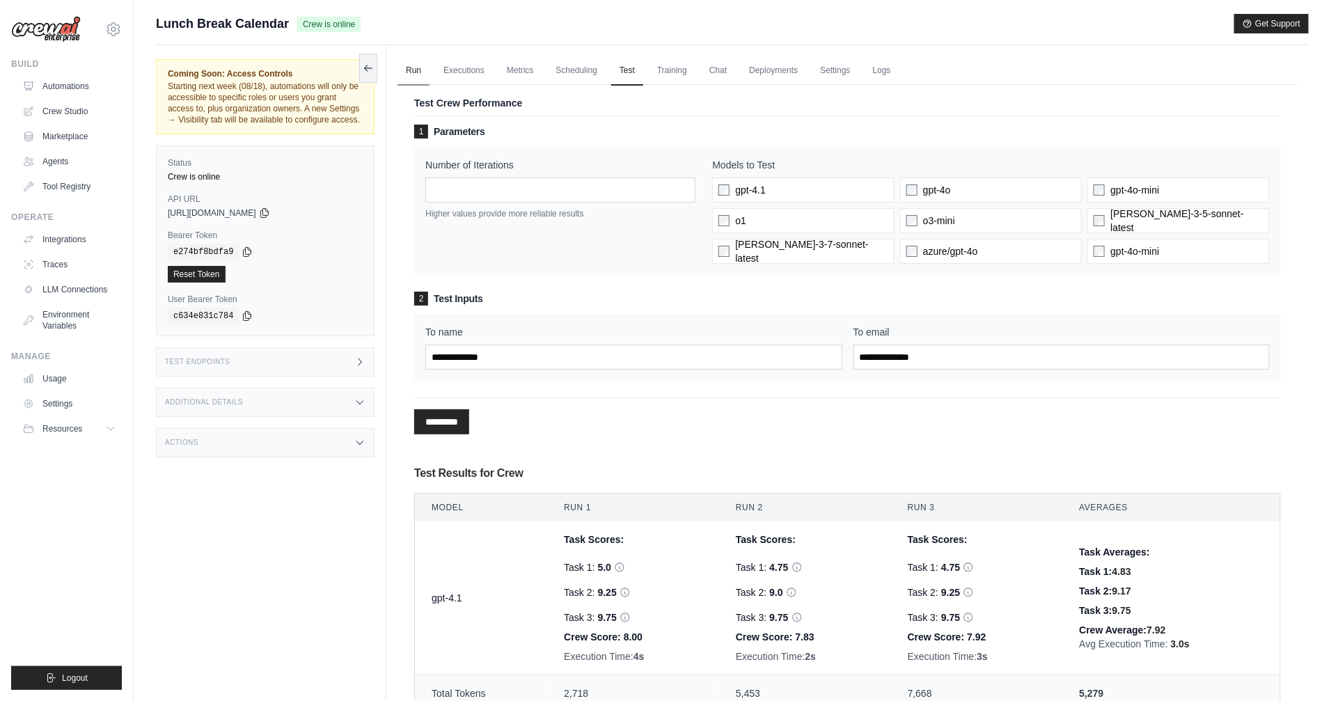
click at [410, 77] on link "Run" at bounding box center [413, 70] width 32 height 29
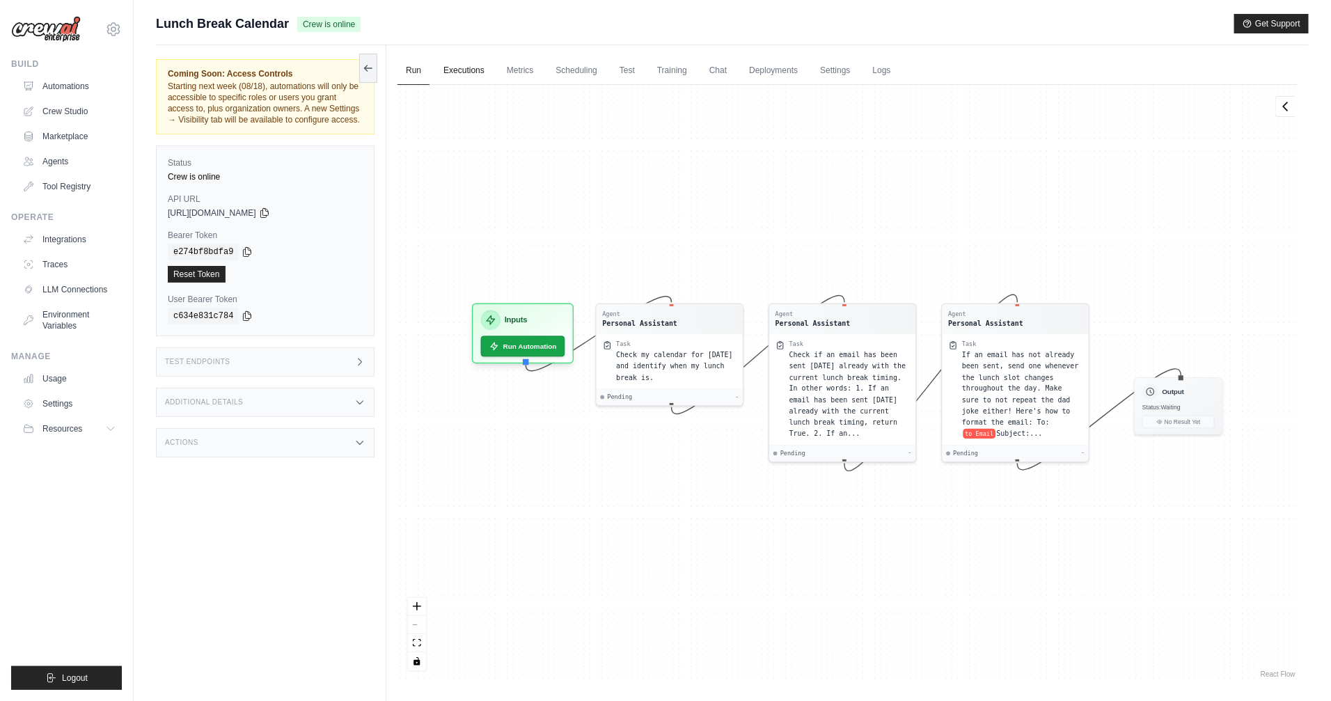
click at [478, 74] on link "Executions" at bounding box center [464, 70] width 58 height 29
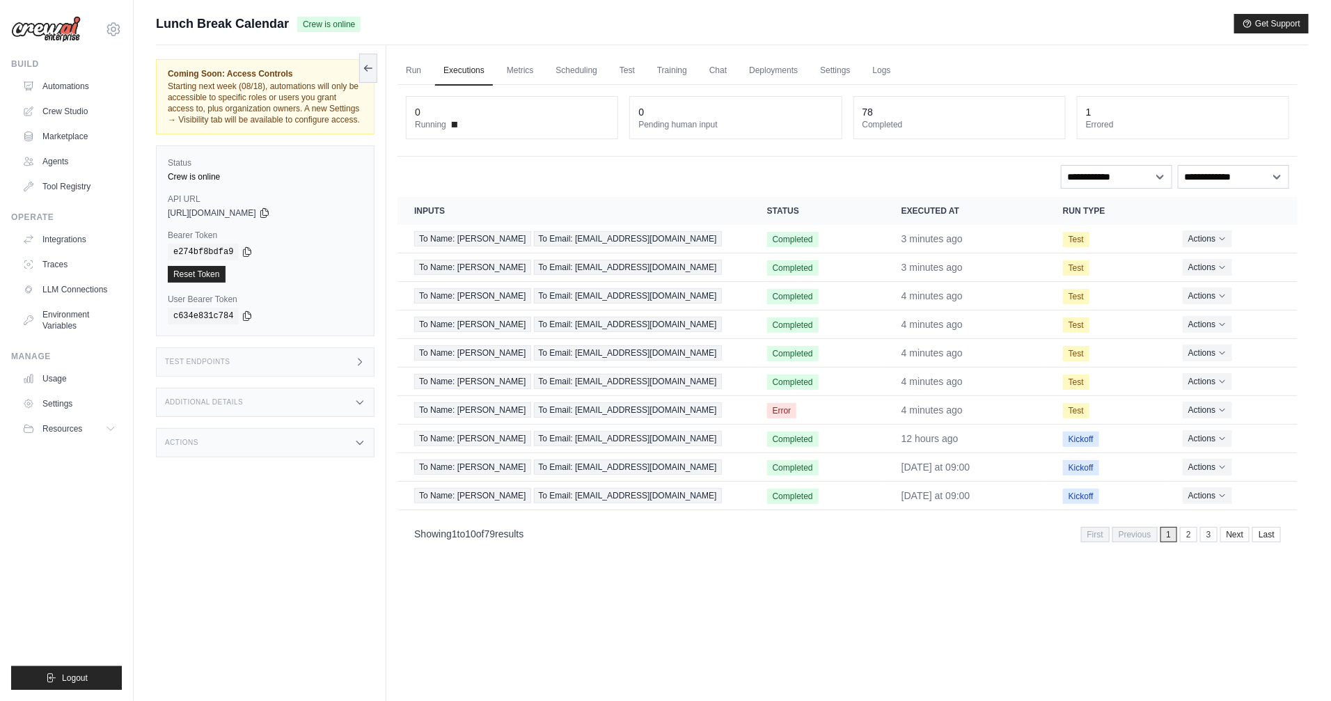
click at [265, 365] on div "Test Endpoints" at bounding box center [265, 361] width 219 height 29
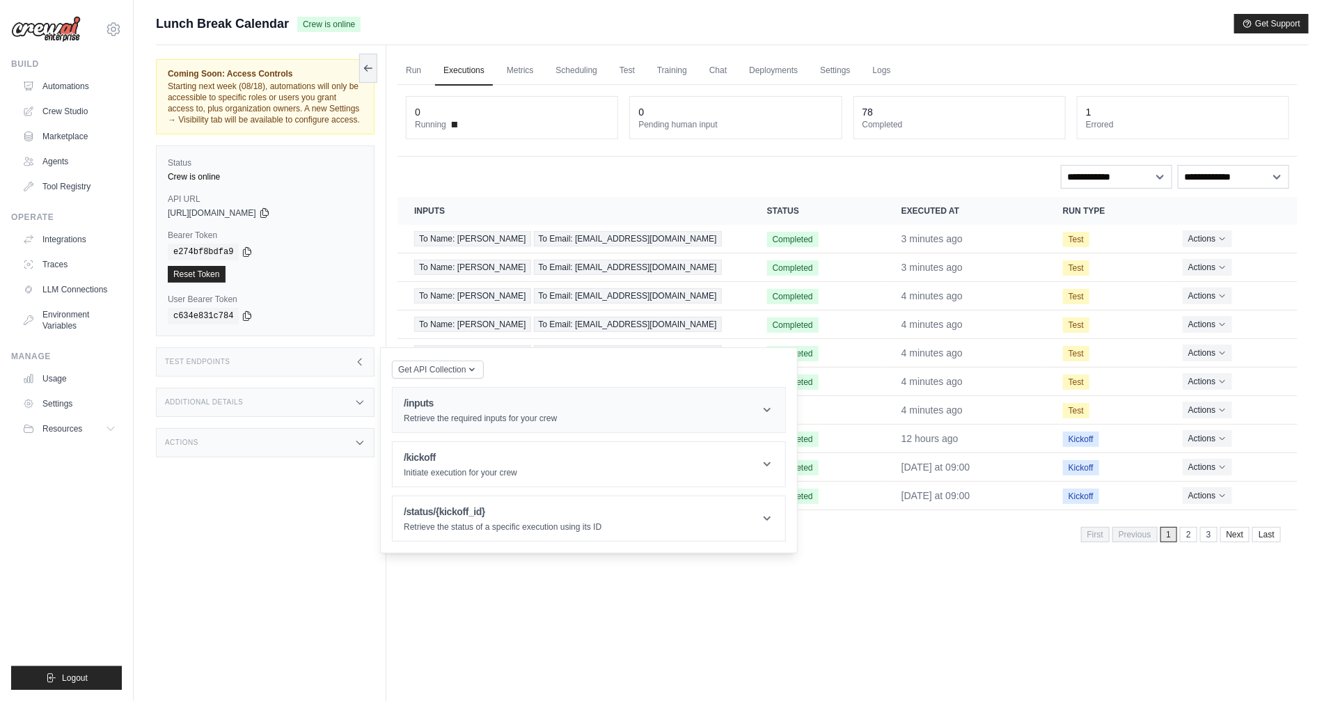
click at [550, 413] on p "Retrieve the required inputs for your crew" at bounding box center [480, 418] width 153 height 11
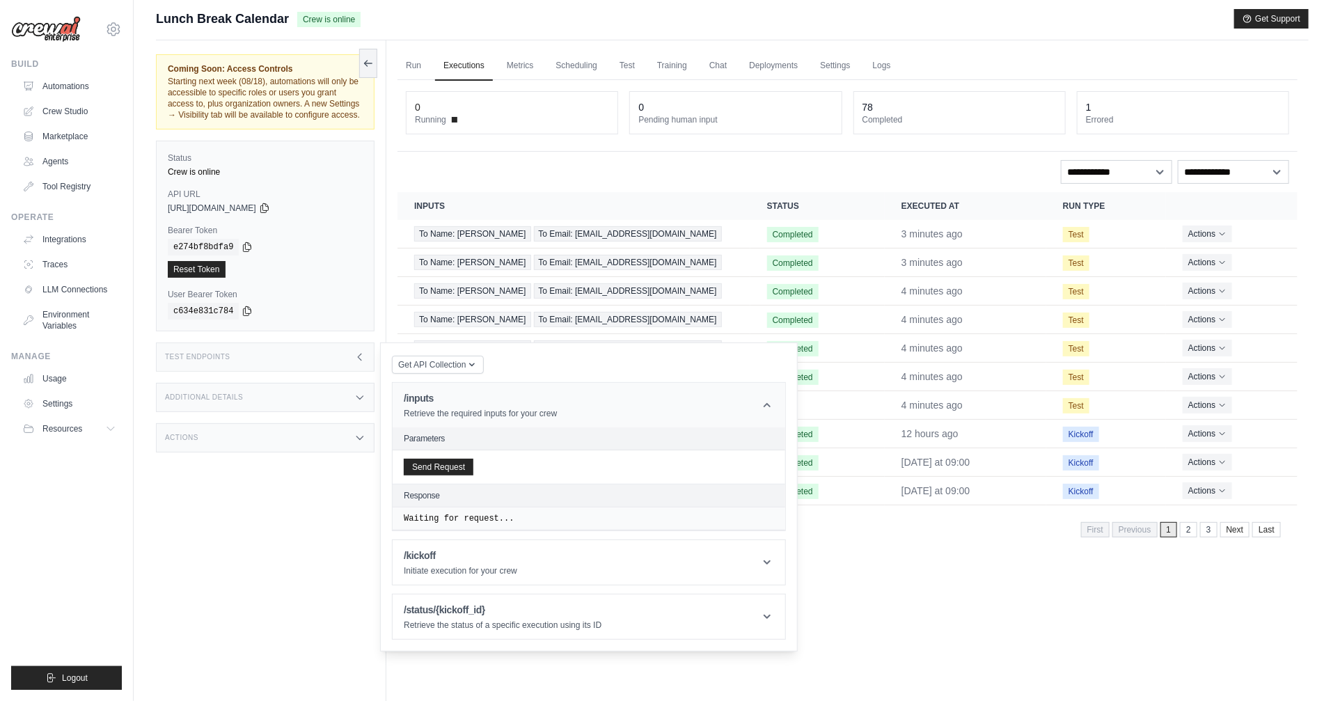
scroll to position [13, 0]
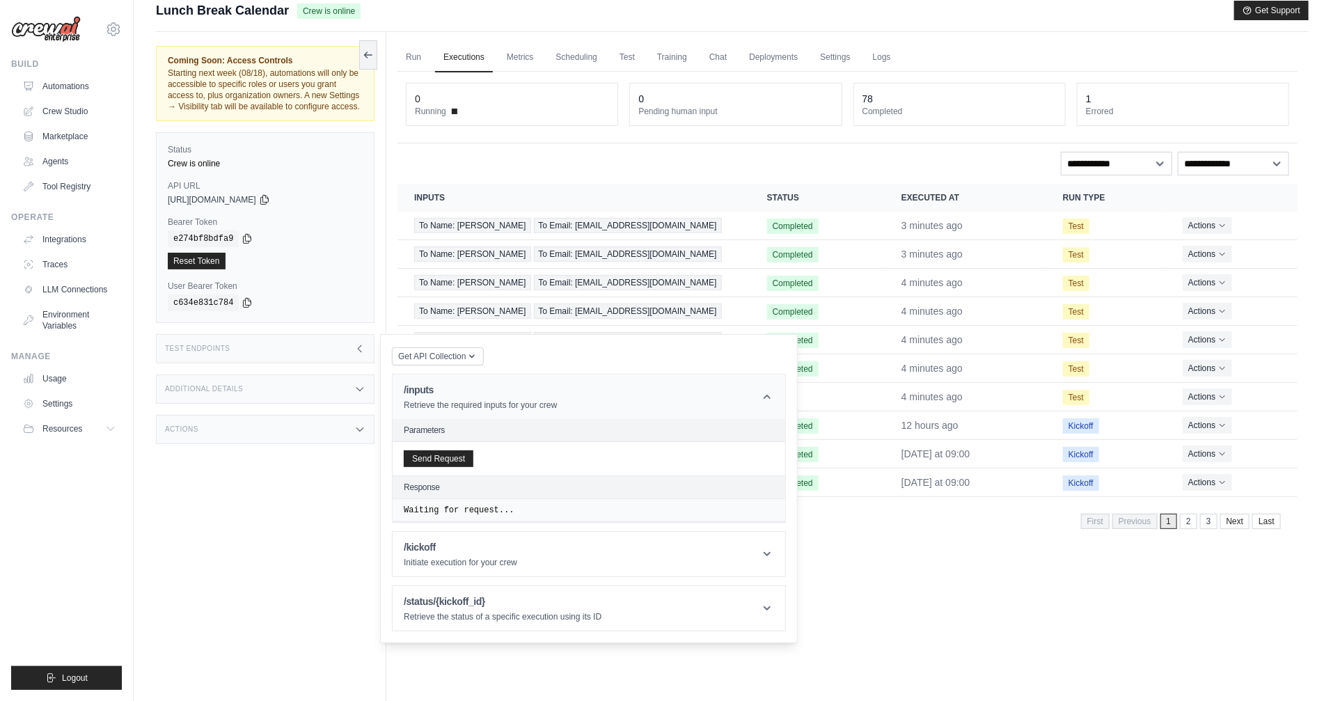
click at [554, 398] on div "/inputs Retrieve the required inputs for your crew" at bounding box center [480, 397] width 153 height 28
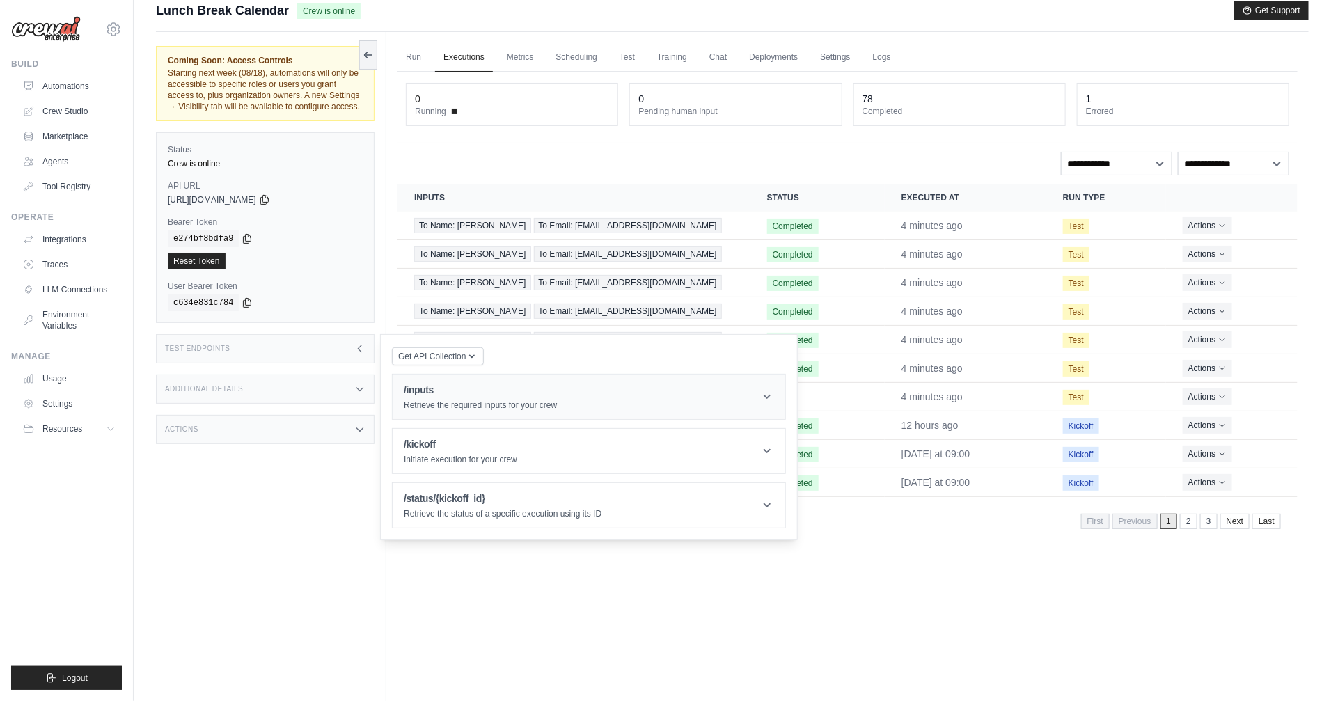
click at [555, 410] on p "Retrieve the required inputs for your crew" at bounding box center [480, 404] width 153 height 11
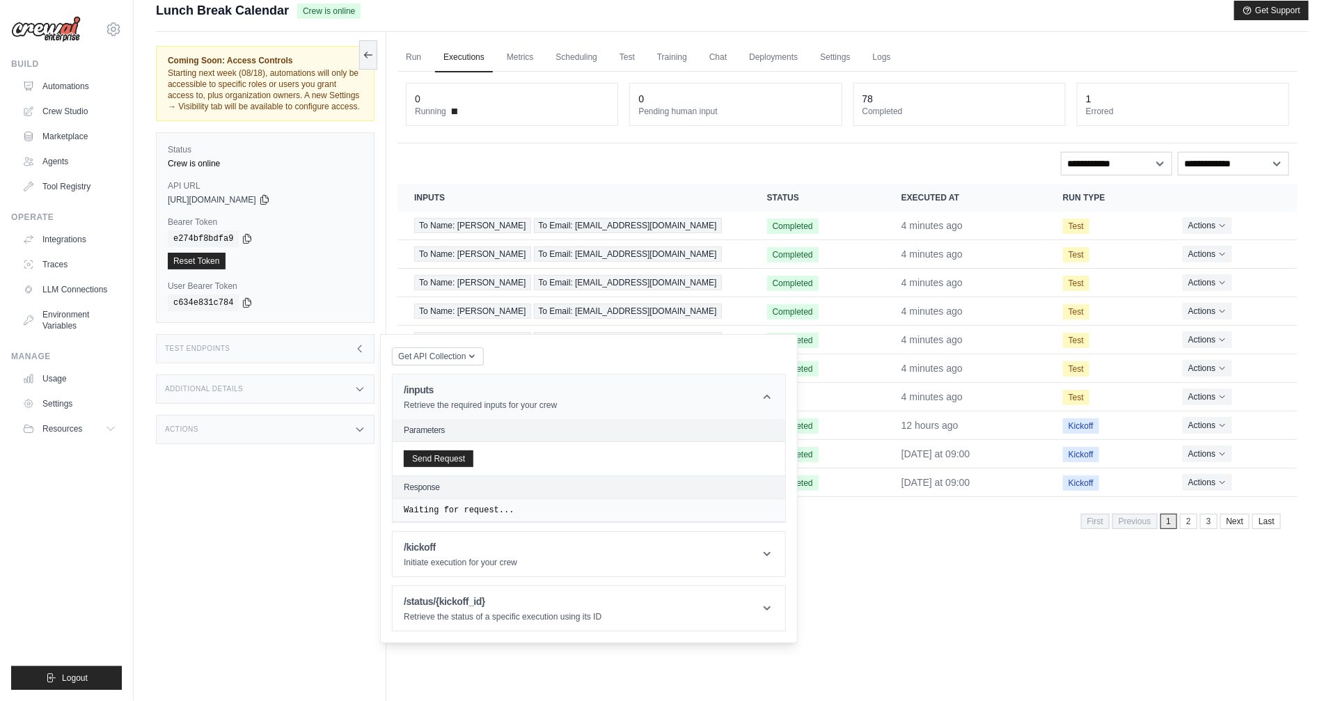
click at [555, 410] on p "Retrieve the required inputs for your crew" at bounding box center [480, 404] width 153 height 11
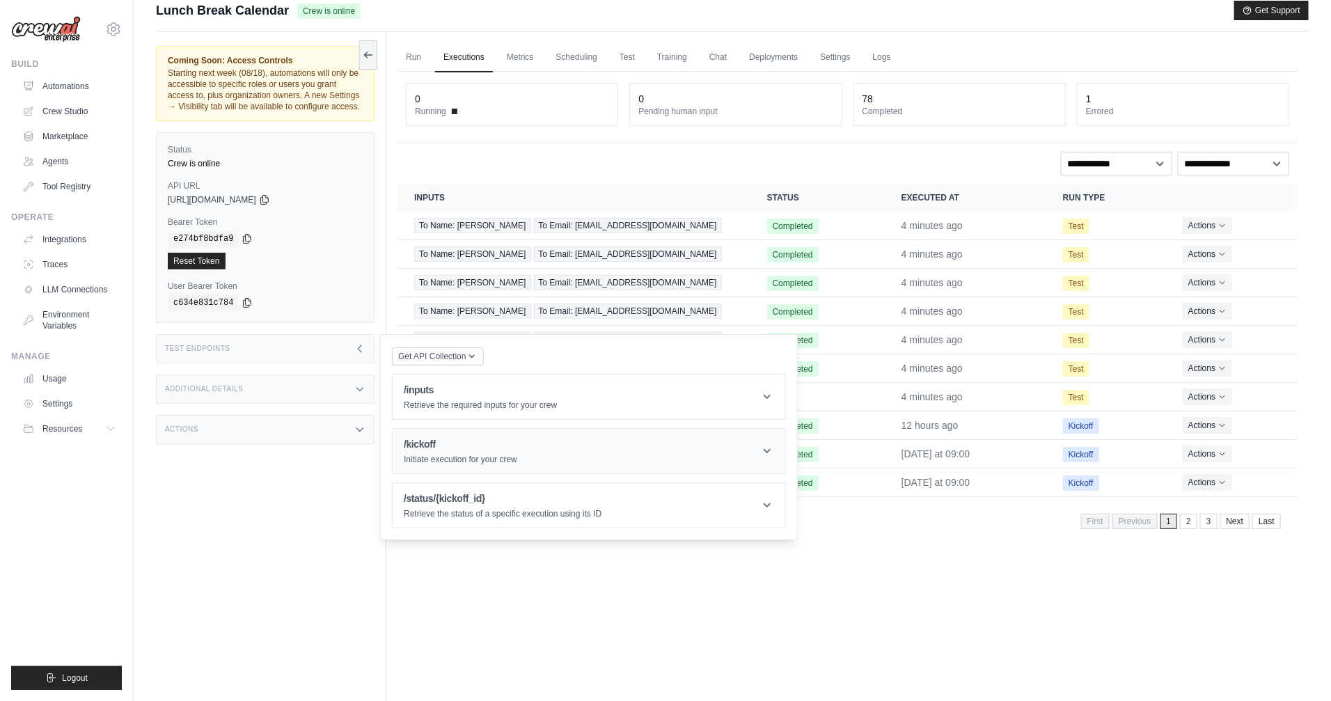
click at [537, 448] on header "/kickoff Initiate execution for your crew" at bounding box center [588, 451] width 392 height 45
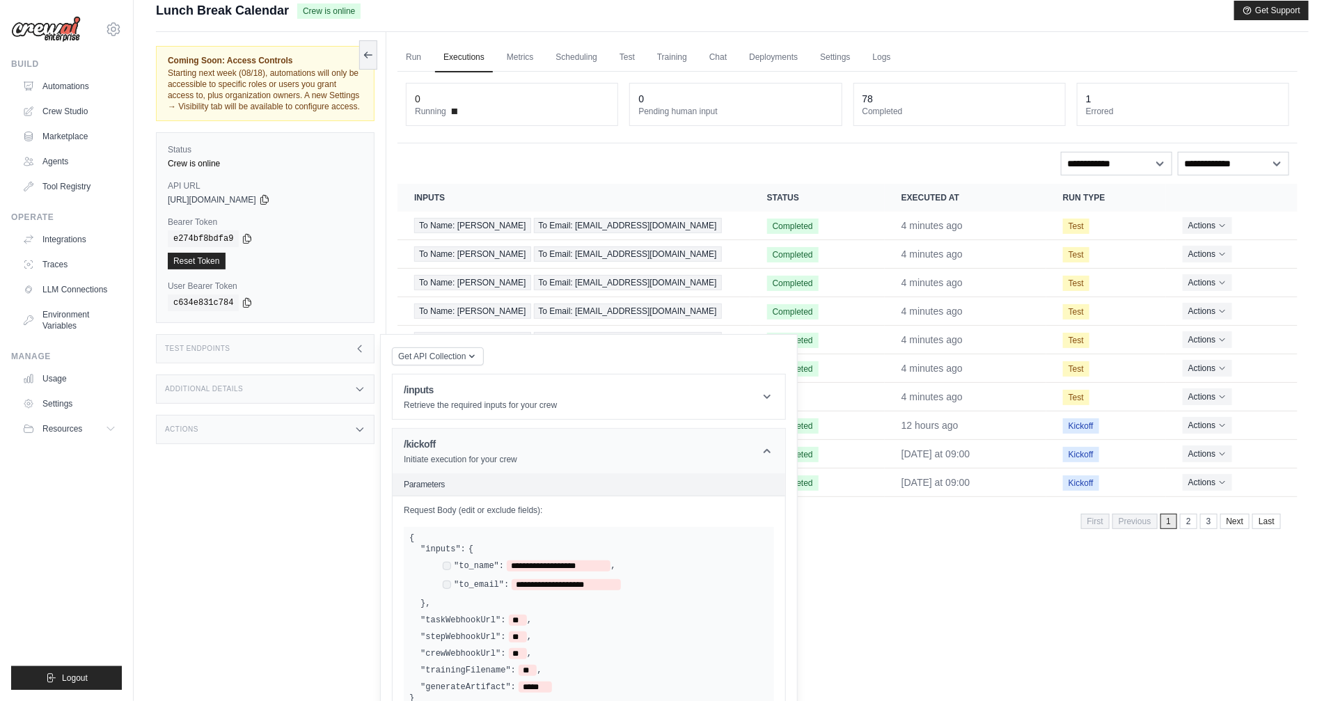
click at [557, 443] on header "/kickoff Initiate execution for your crew" at bounding box center [588, 451] width 392 height 45
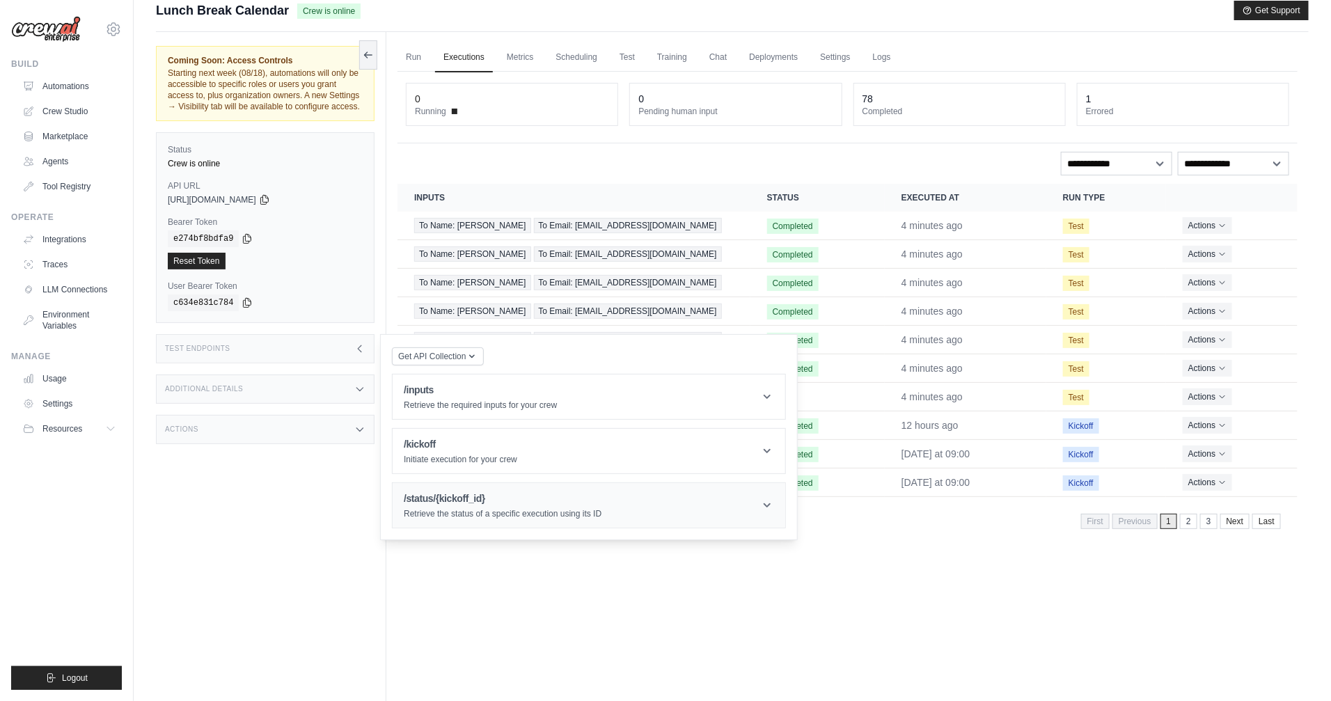
click at [540, 499] on h1 "/status/{kickoff_id}" at bounding box center [503, 498] width 198 height 14
